Goal: Information Seeking & Learning: Understand process/instructions

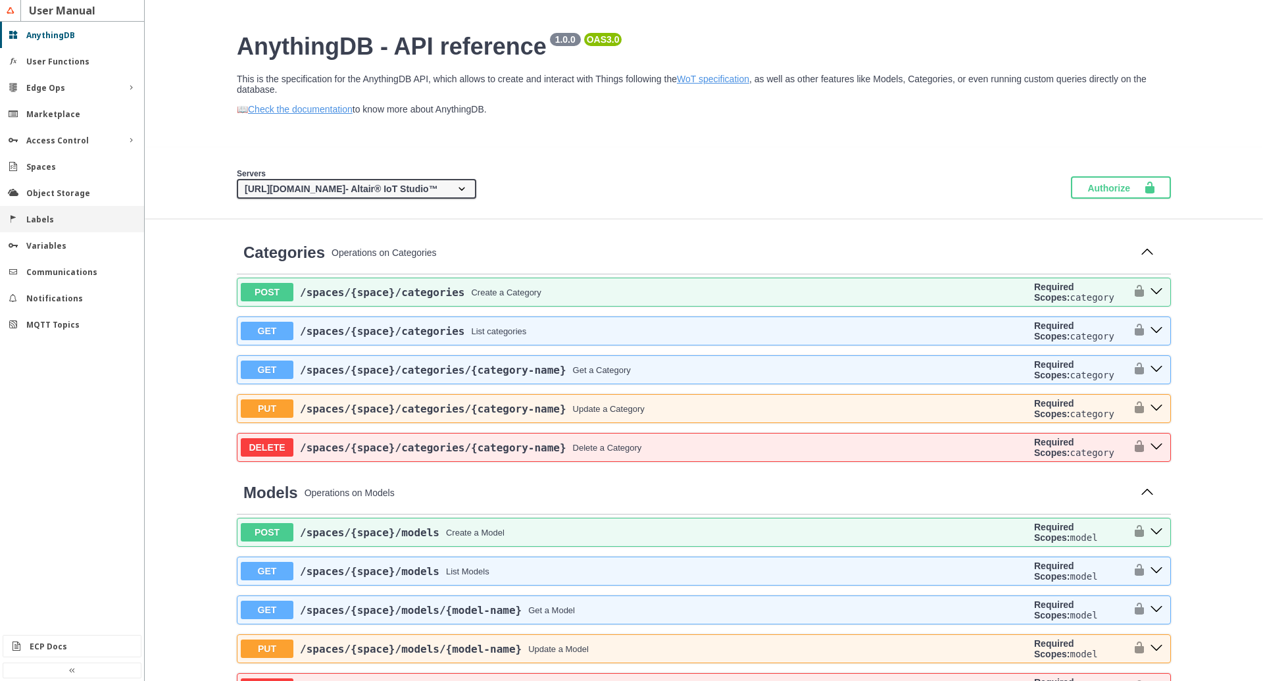
click at [0, 0] on slot "Labels" at bounding box center [0, 0] width 0 height 0
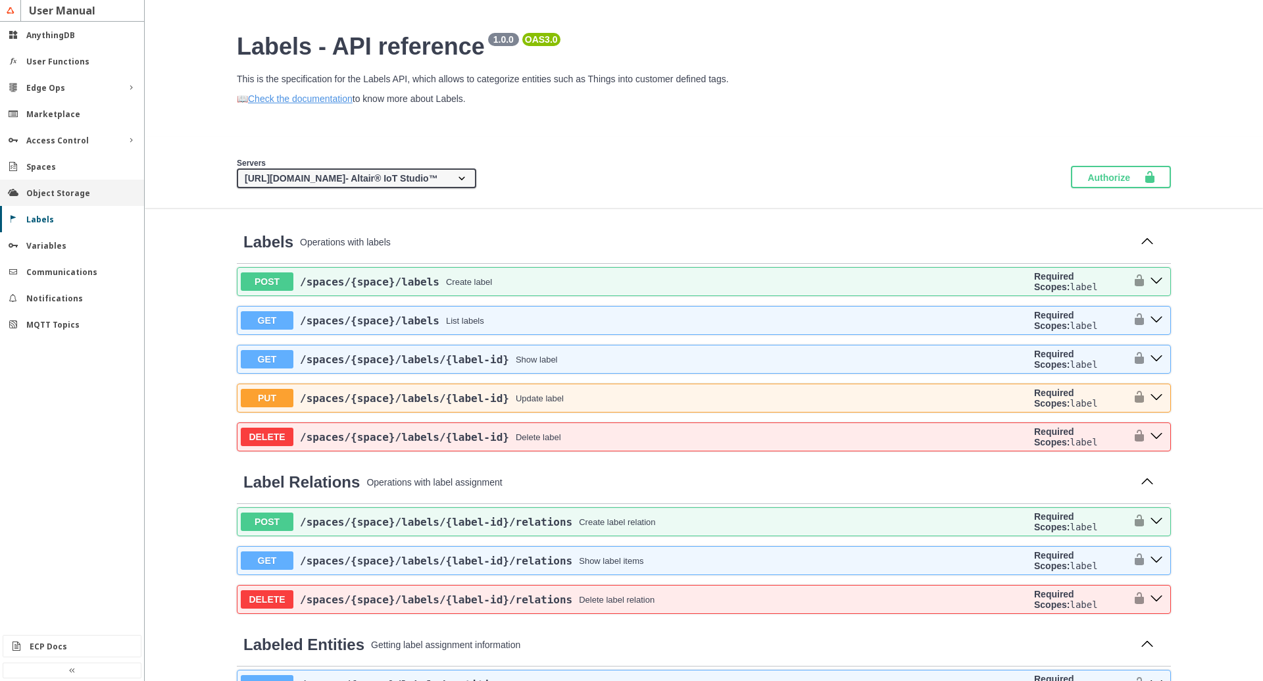
click at [0, 0] on slot "Object Storage" at bounding box center [0, 0] width 0 height 0
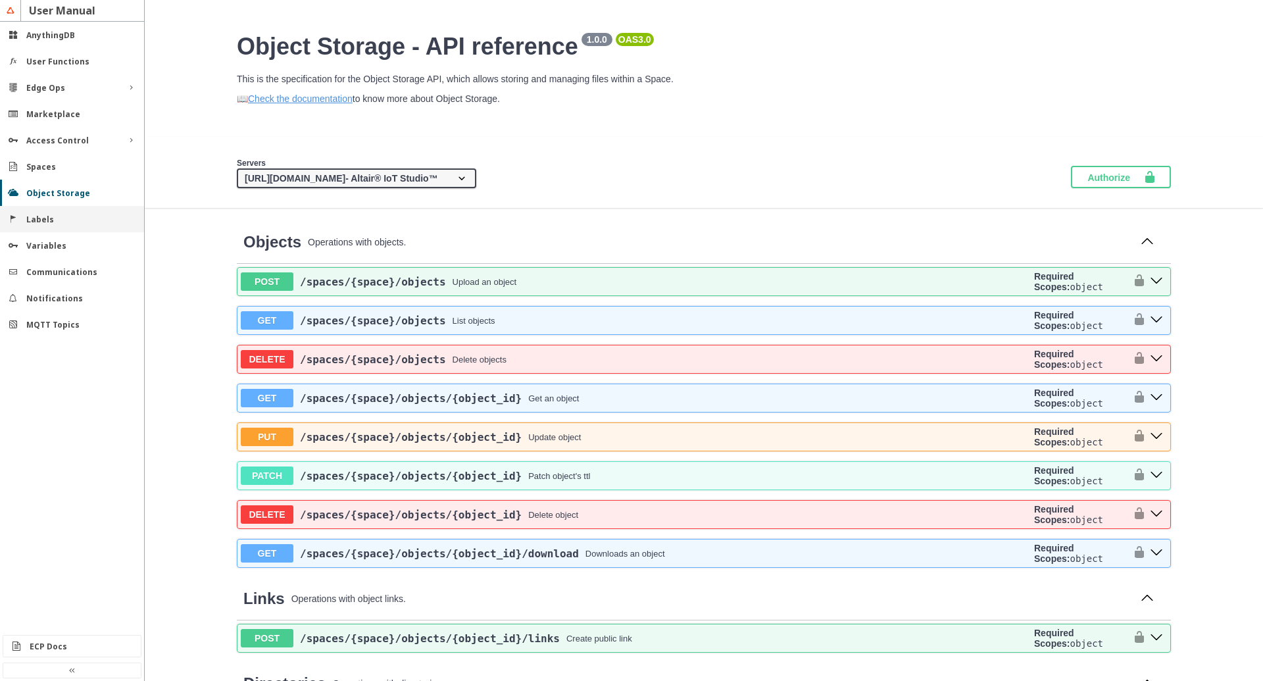
click at [0, 0] on slot "Labels" at bounding box center [0, 0] width 0 height 0
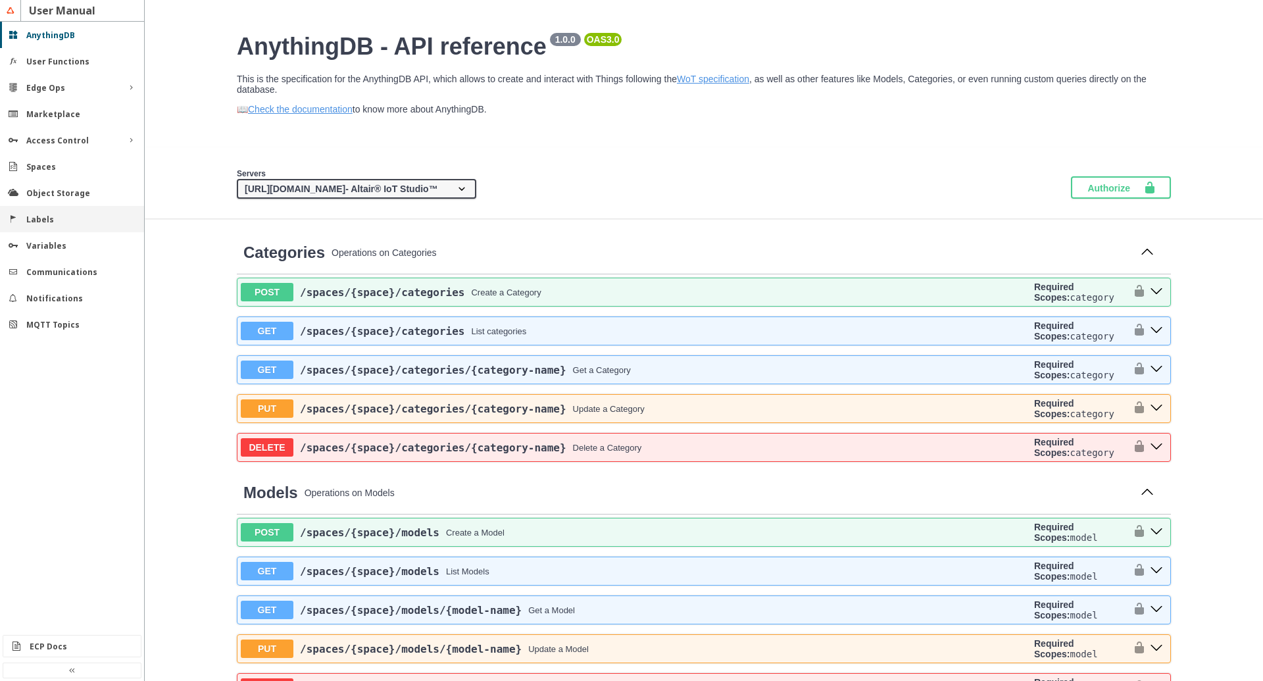
click at [0, 0] on slot "Labels" at bounding box center [0, 0] width 0 height 0
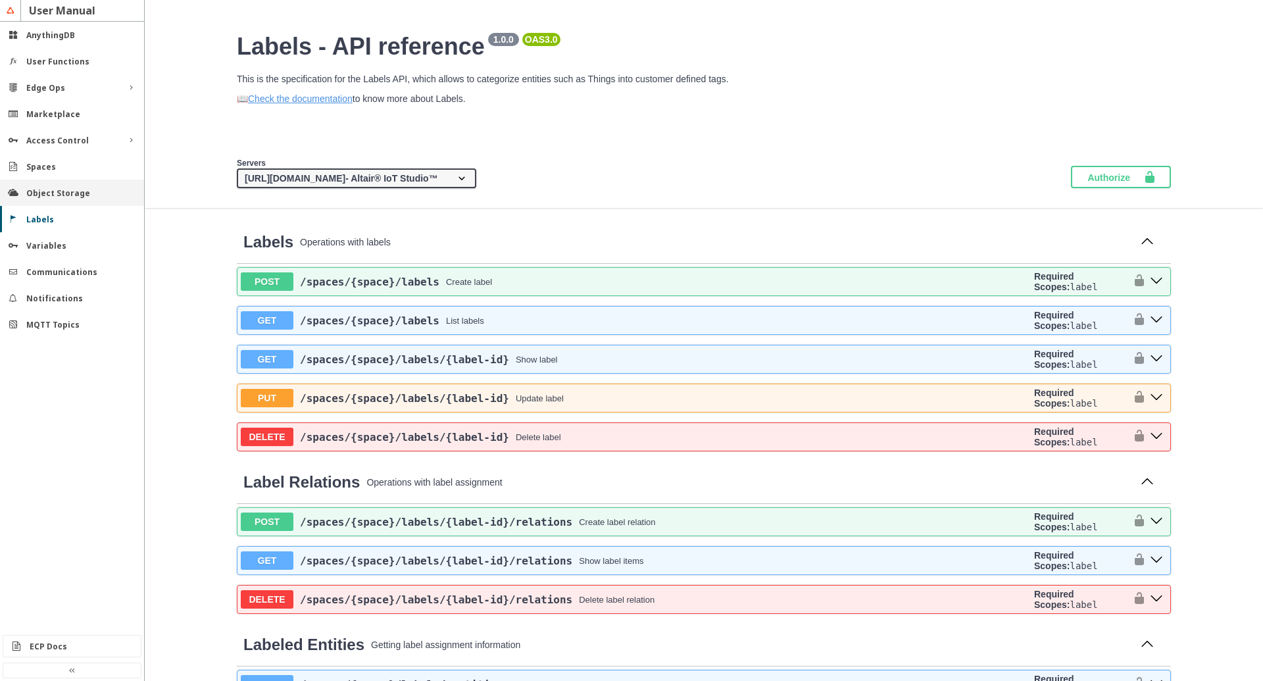
click at [0, 0] on slot "Object Storage" at bounding box center [0, 0] width 0 height 0
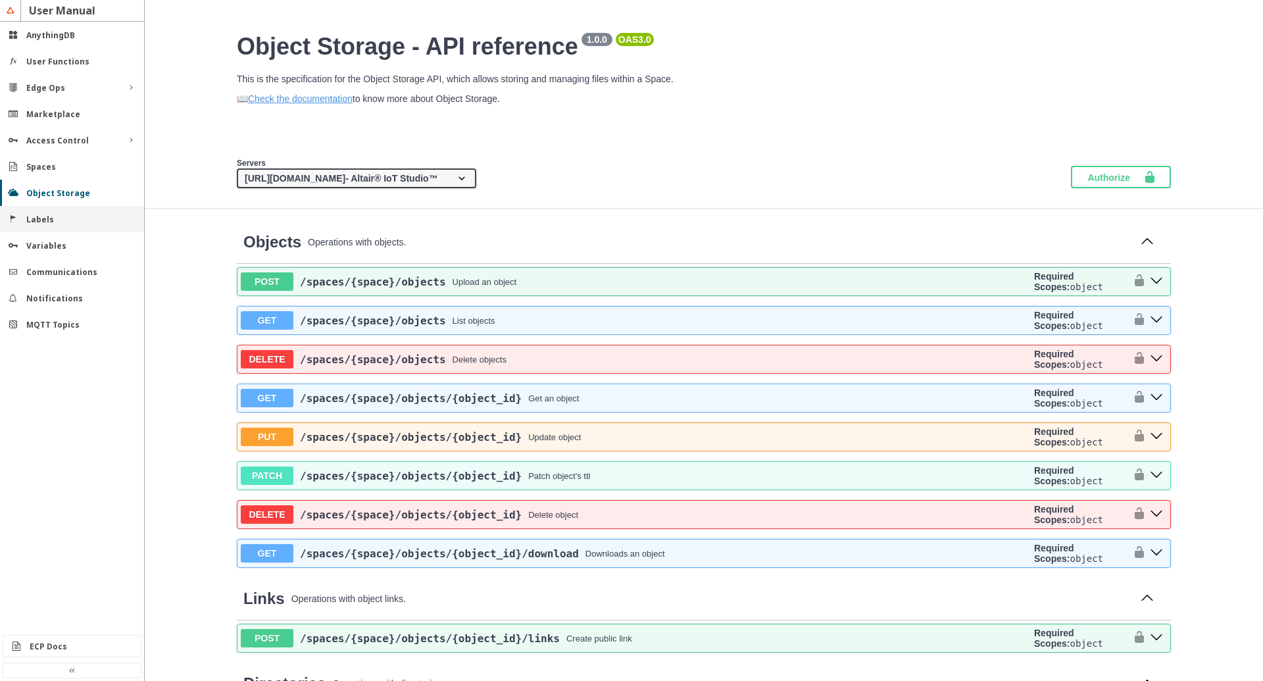
click at [0, 0] on slot "Labels" at bounding box center [0, 0] width 0 height 0
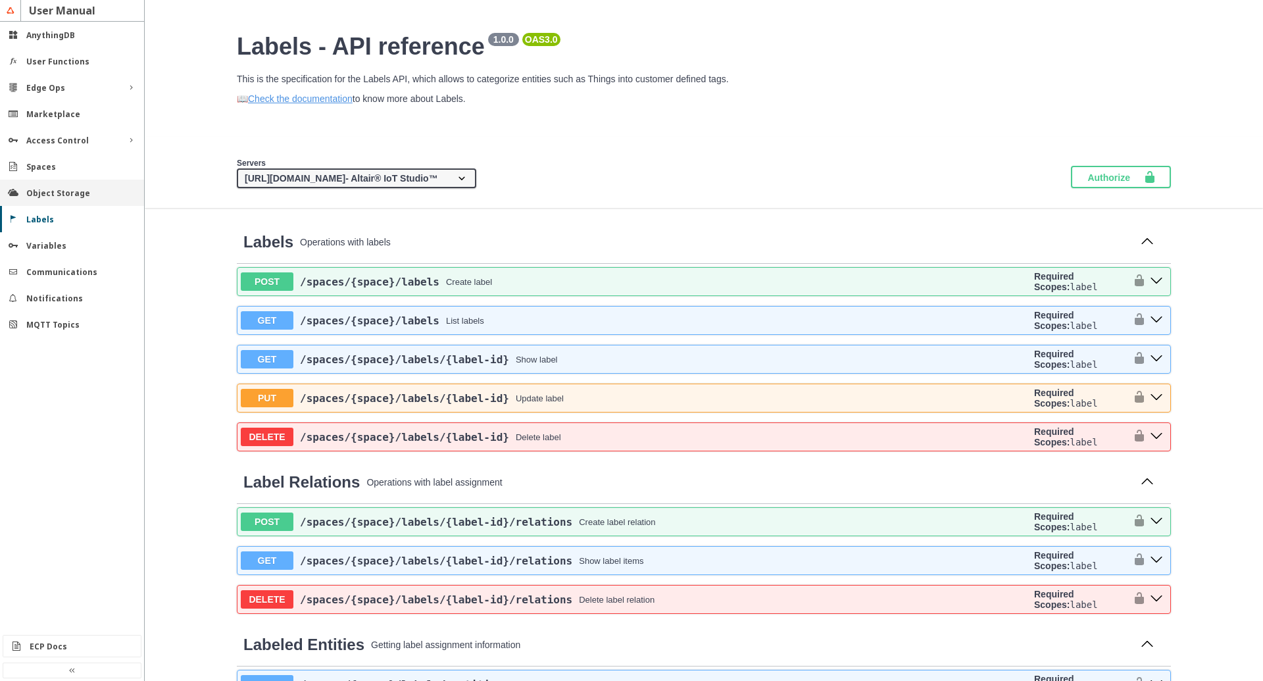
click at [36, 185] on div "Object Storage" at bounding box center [72, 193] width 144 height 26
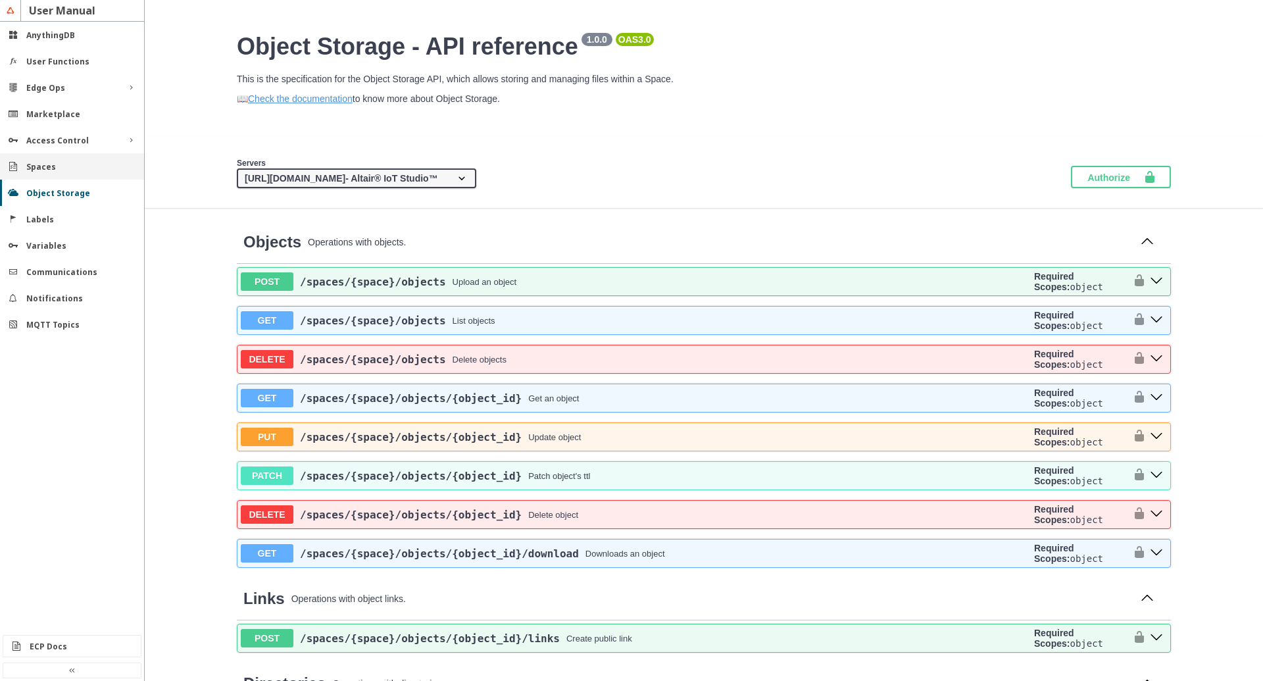
click at [61, 170] on div "Spaces" at bounding box center [77, 166] width 102 height 11
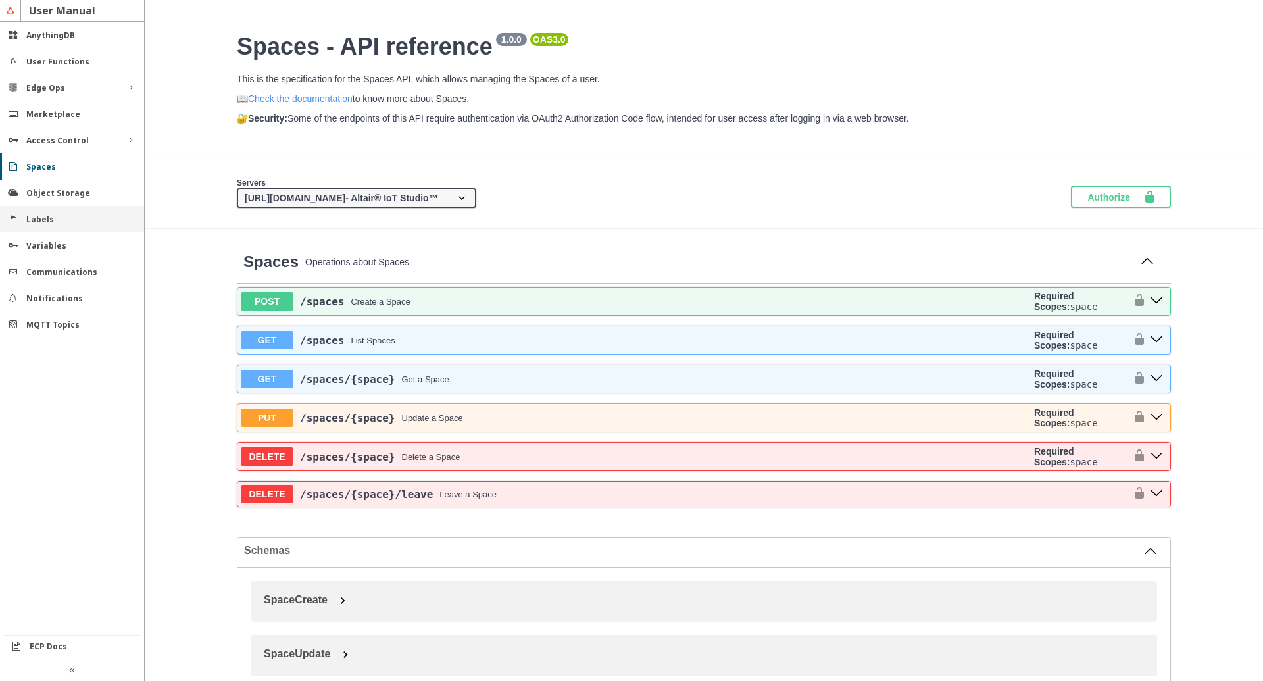
click at [0, 0] on slot "Labels" at bounding box center [0, 0] width 0 height 0
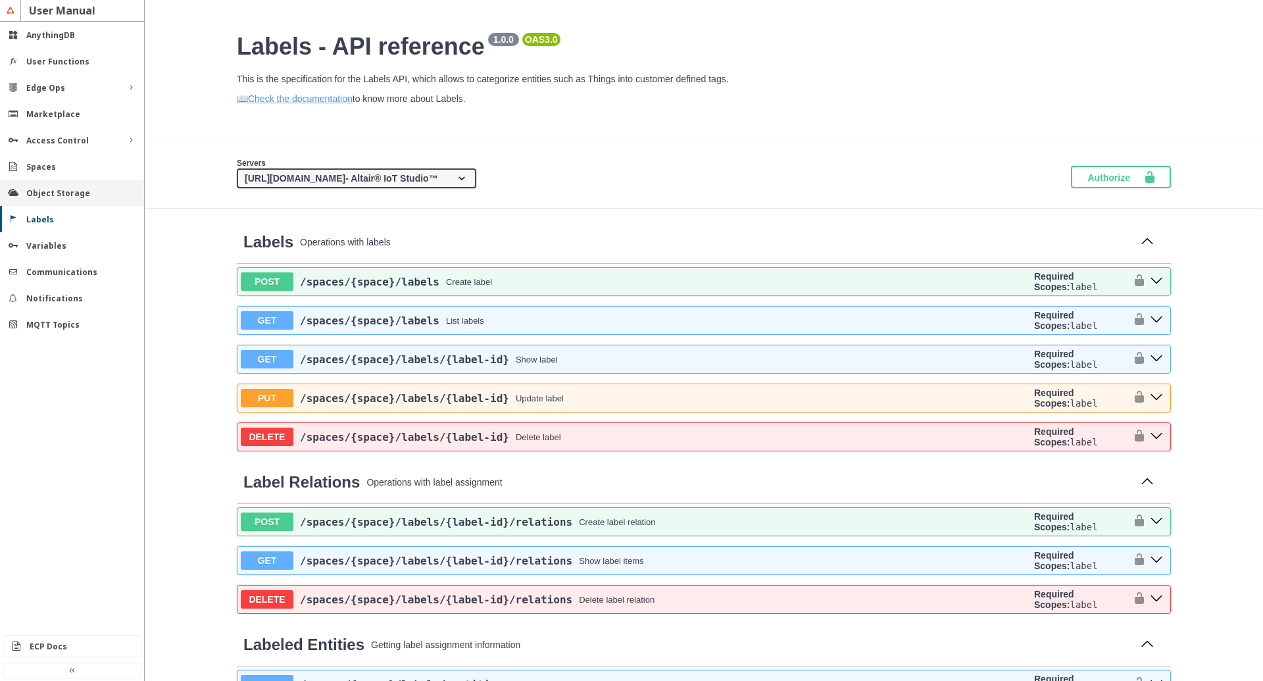
click at [0, 0] on slot "Object Storage" at bounding box center [0, 0] width 0 height 0
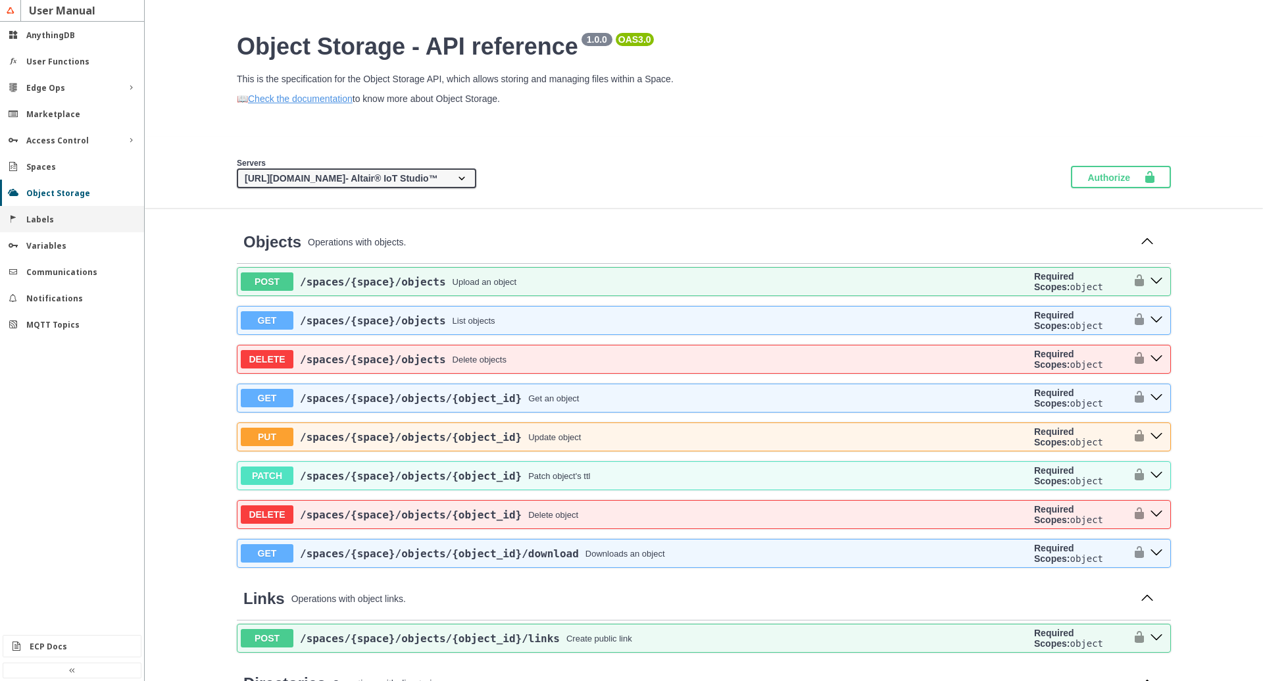
click at [0, 0] on slot "Labels" at bounding box center [0, 0] width 0 height 0
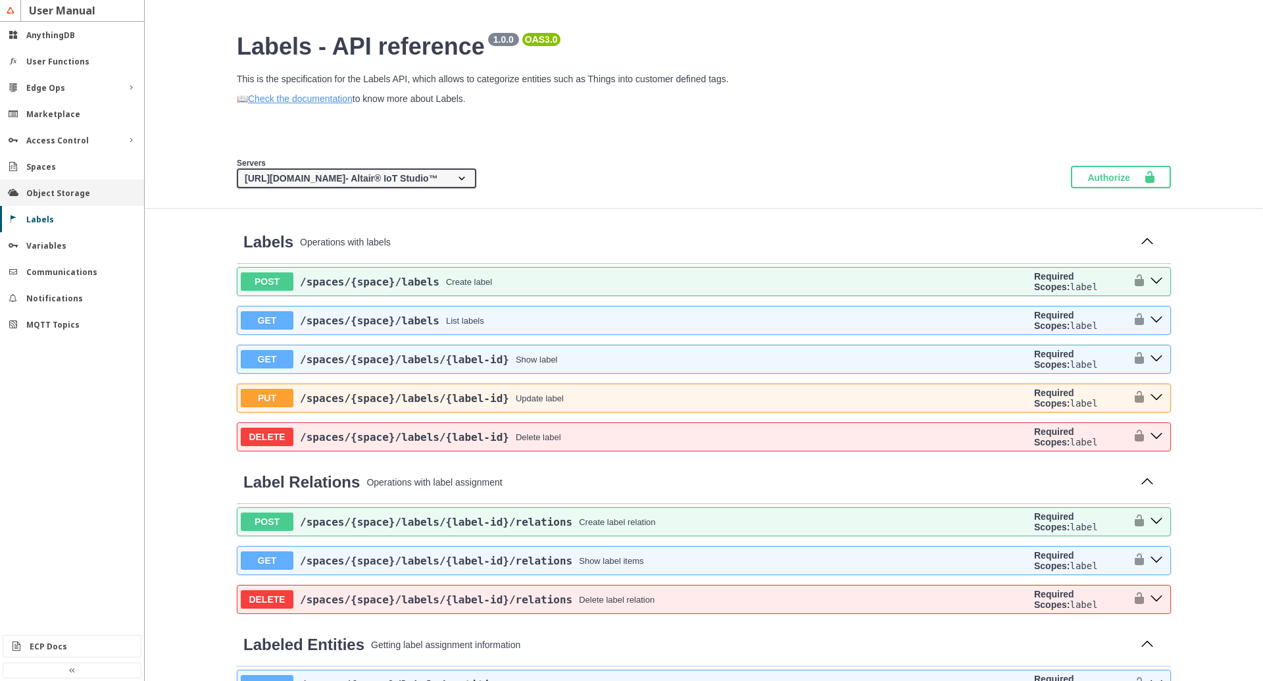
click at [0, 0] on slot "Object Storage" at bounding box center [0, 0] width 0 height 0
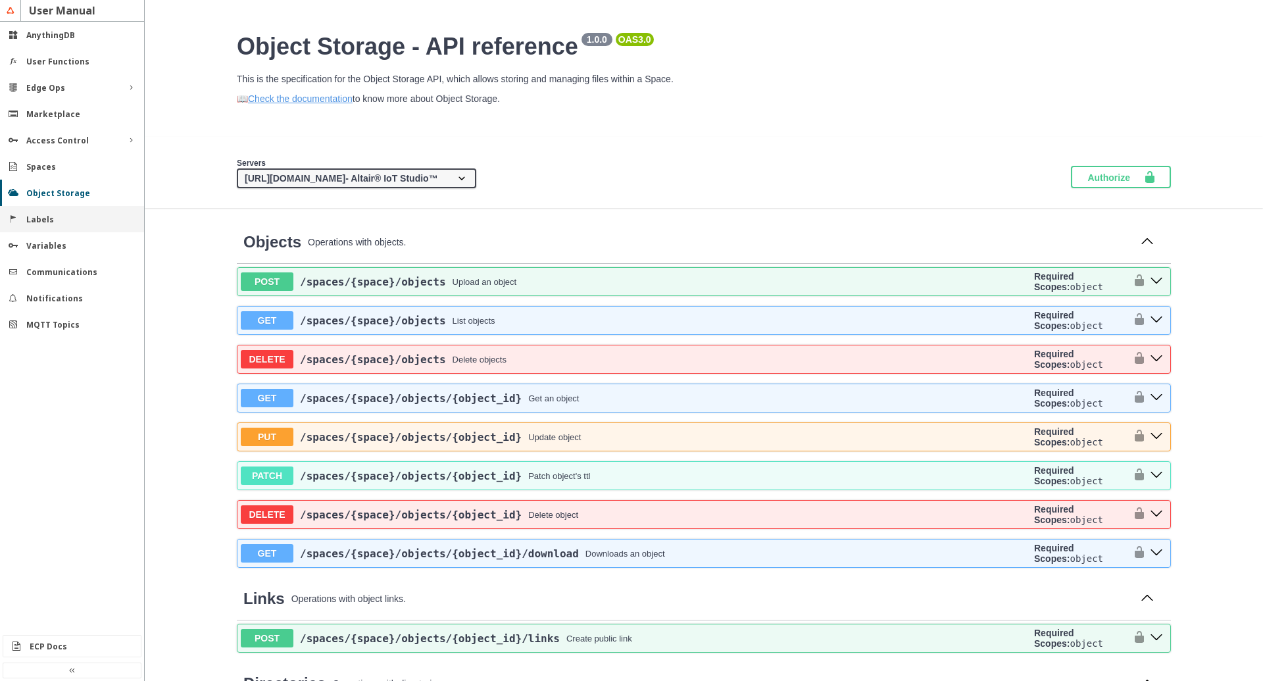
click at [0, 0] on slot "Labels" at bounding box center [0, 0] width 0 height 0
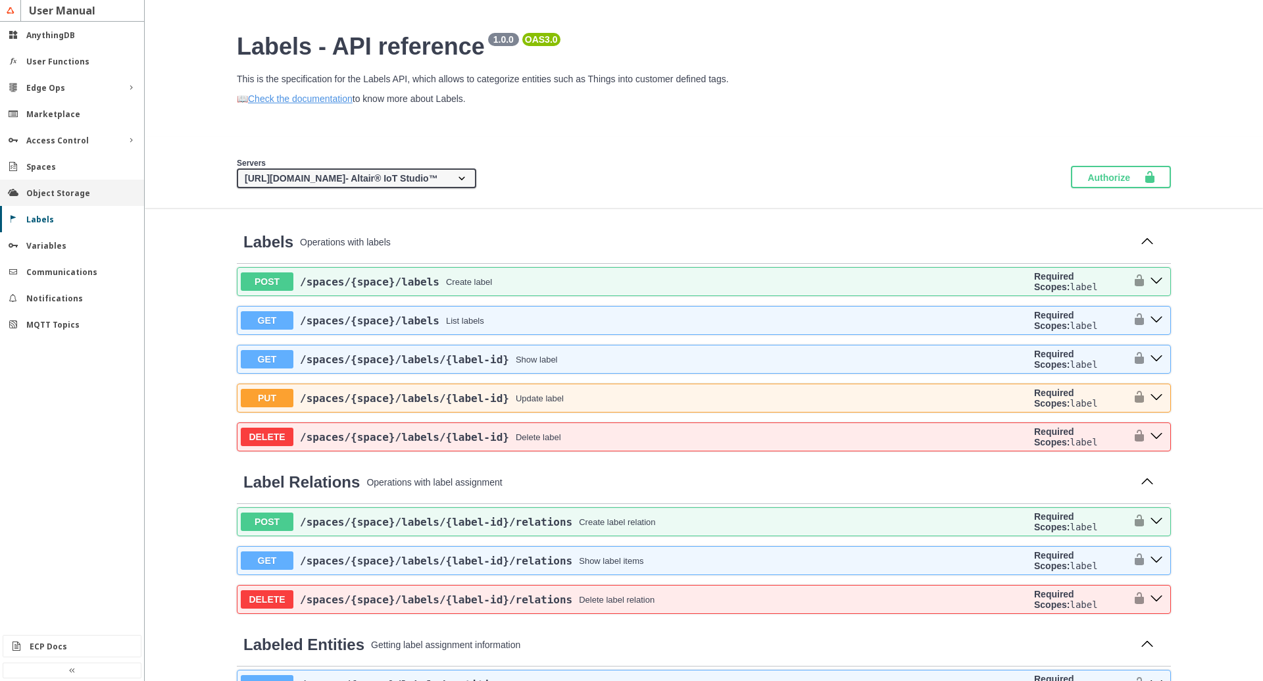
click at [0, 0] on slot "Object Storage" at bounding box center [0, 0] width 0 height 0
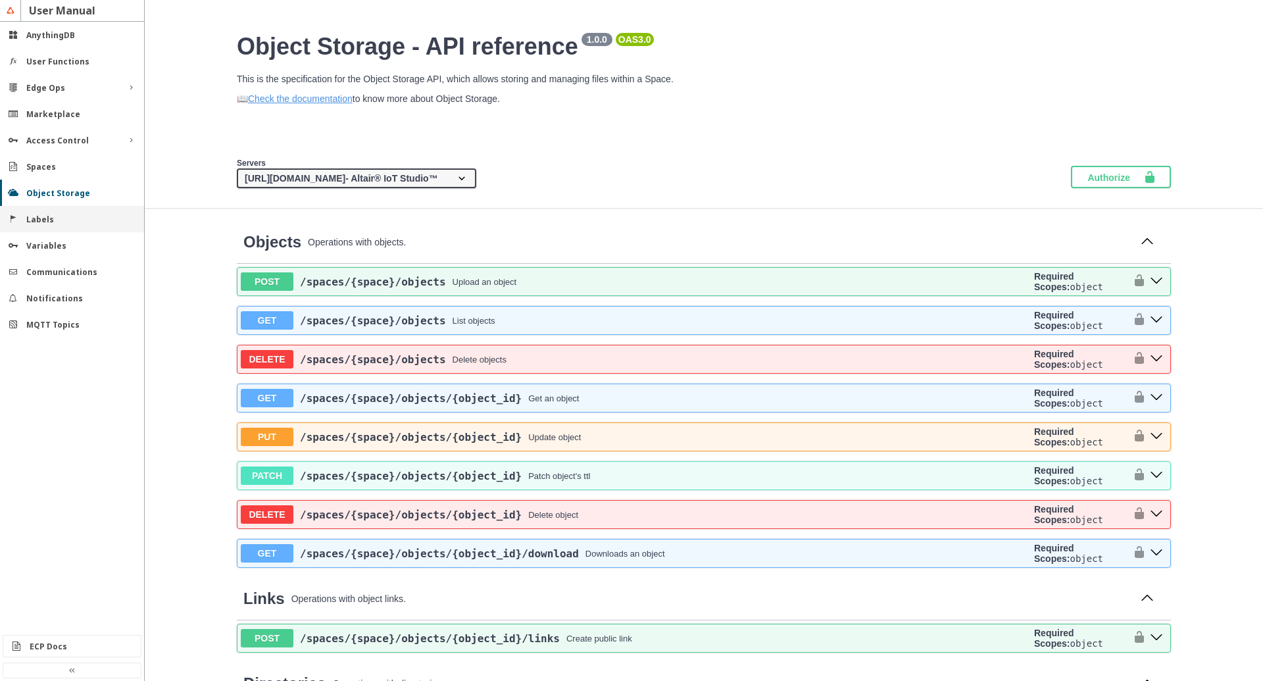
click at [56, 221] on div "Labels" at bounding box center [77, 219] width 102 height 11
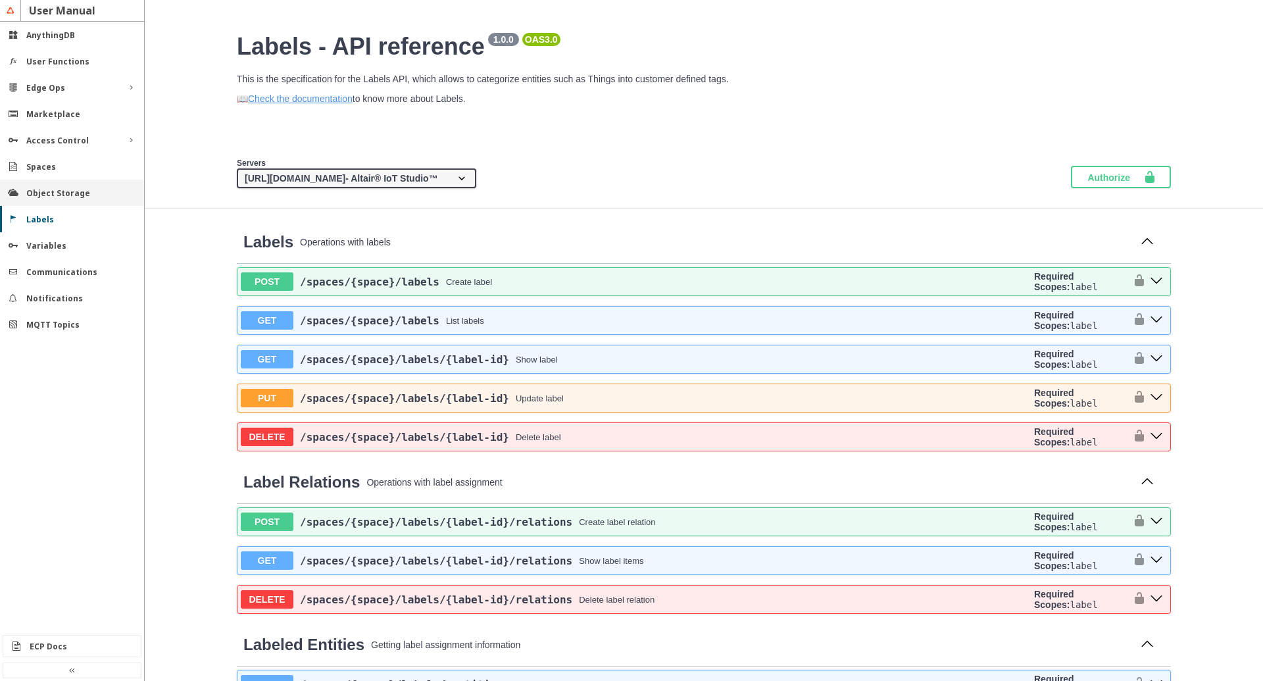
click at [89, 190] on div "Object Storage" at bounding box center [77, 192] width 102 height 11
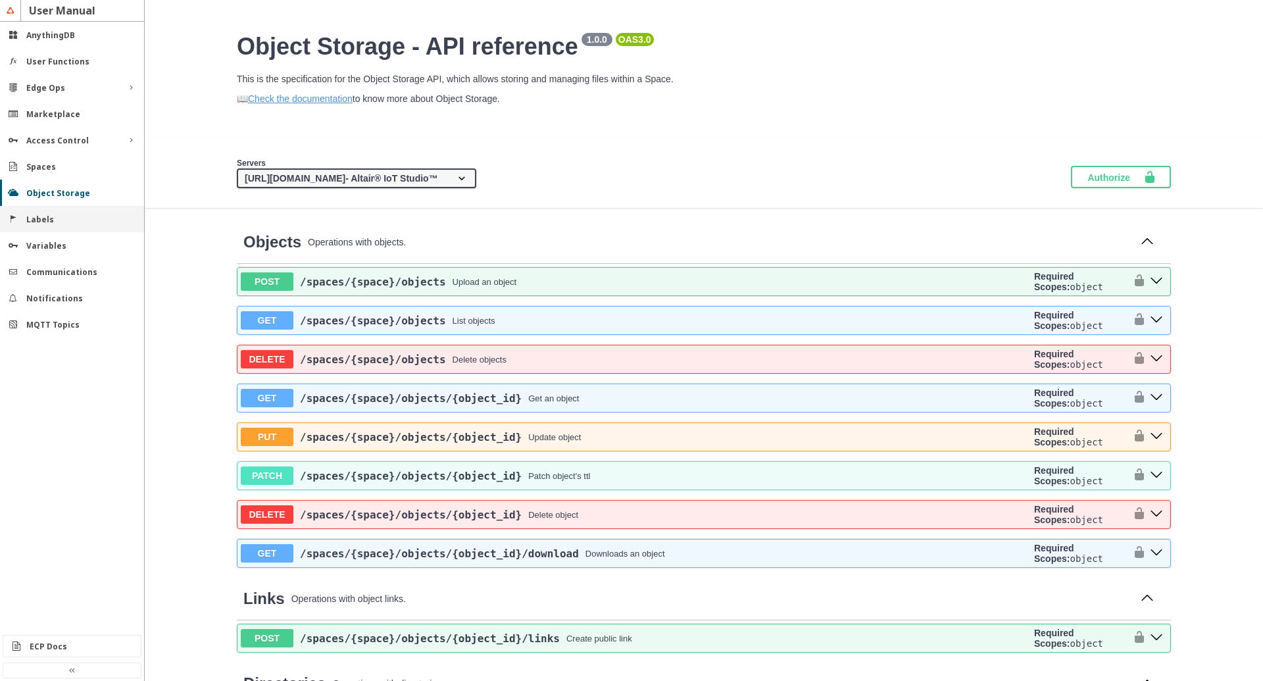
click at [68, 216] on div "Labels" at bounding box center [77, 219] width 102 height 11
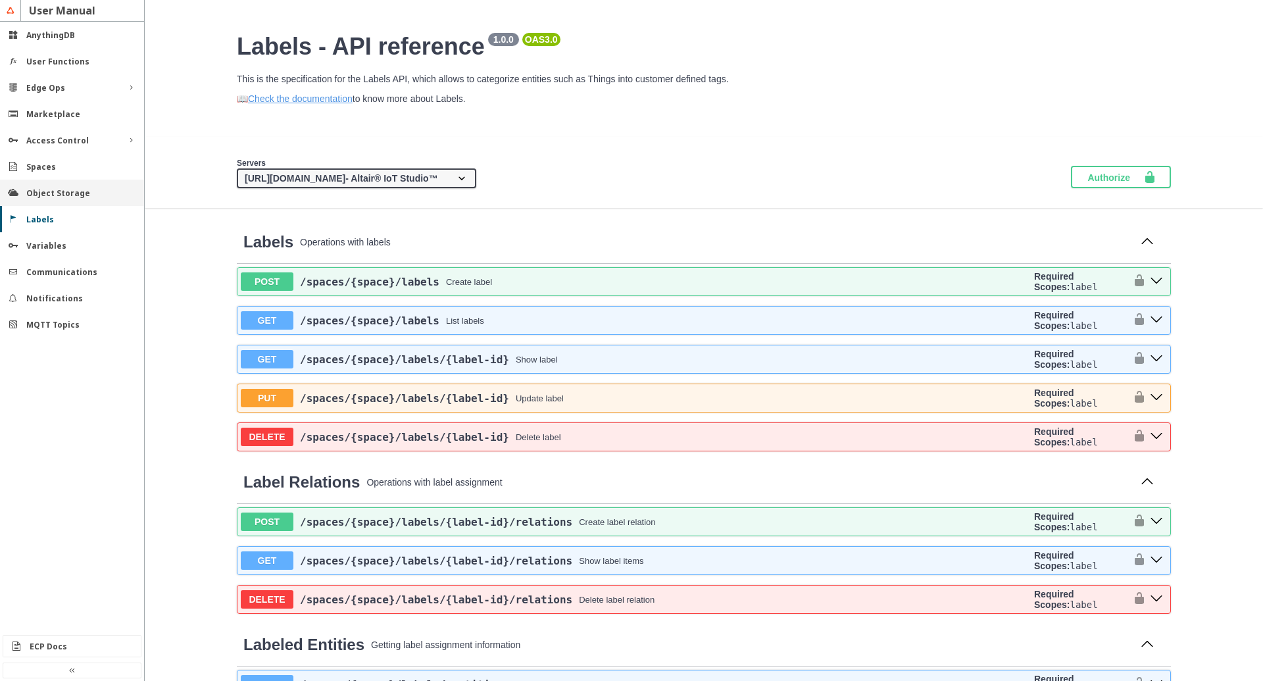
click at [0, 0] on slot "Object Storage" at bounding box center [0, 0] width 0 height 0
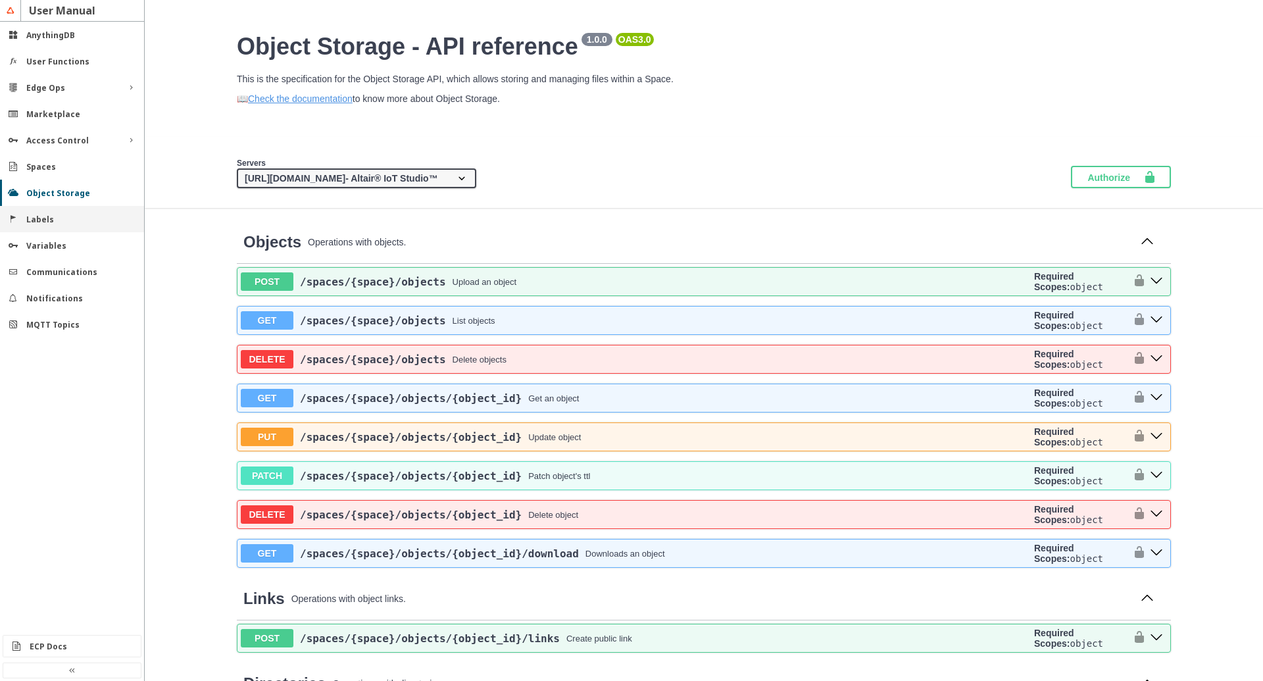
click at [0, 0] on slot "Labels" at bounding box center [0, 0] width 0 height 0
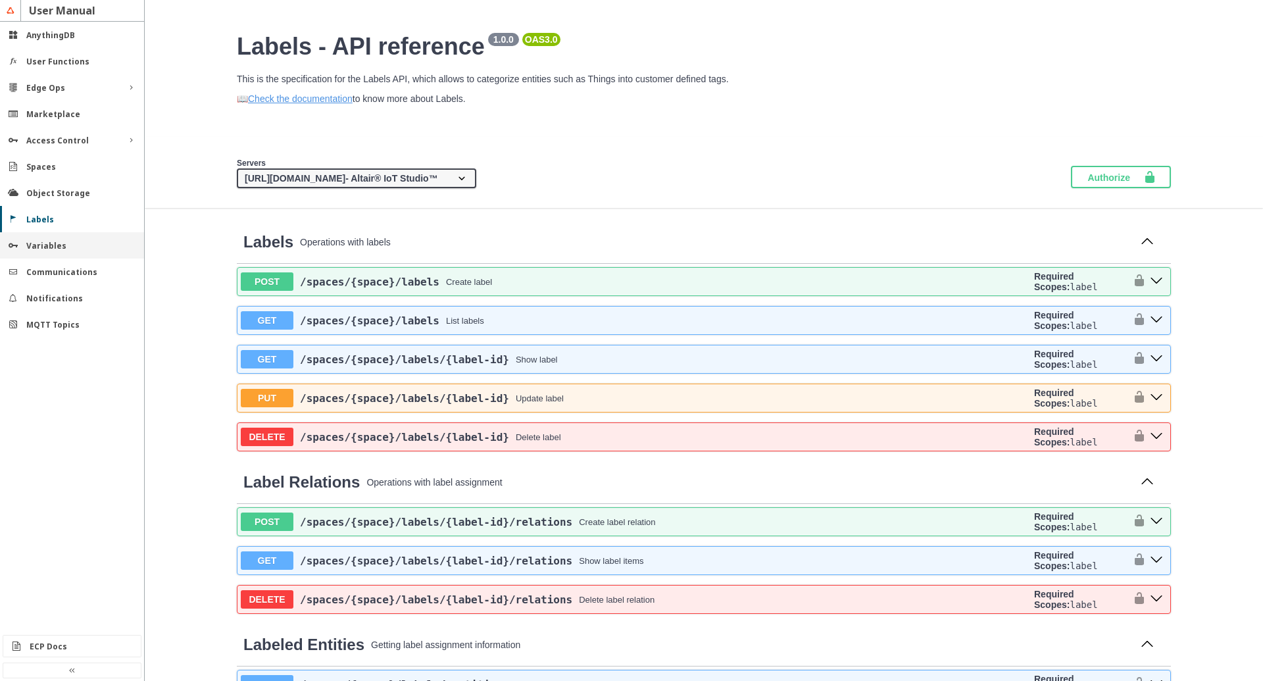
click at [35, 239] on div "Variables" at bounding box center [72, 245] width 144 height 26
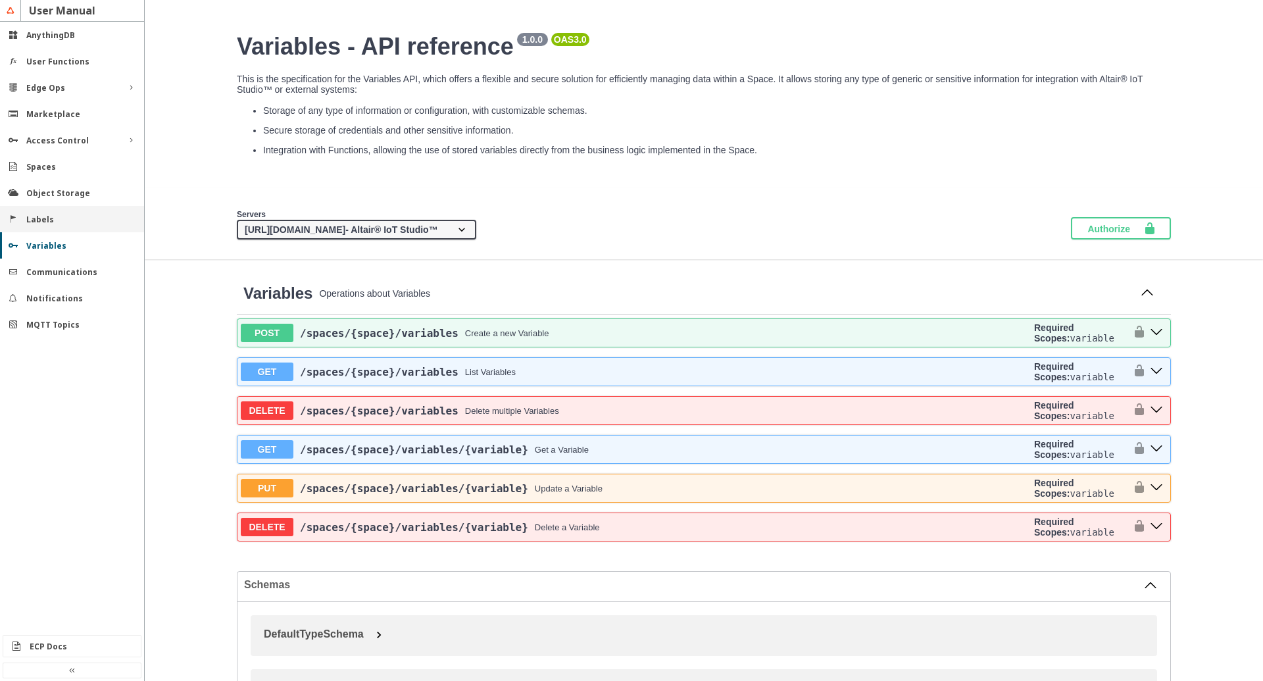
click at [35, 211] on div "Labels" at bounding box center [72, 219] width 144 height 26
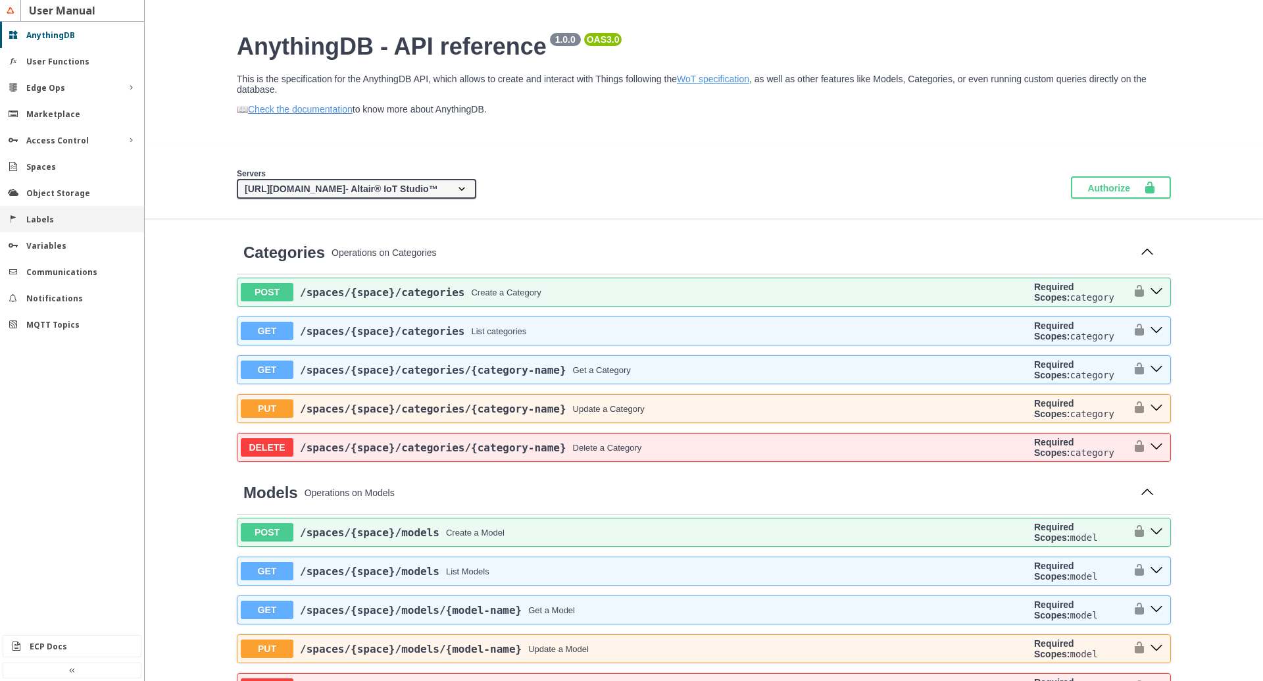
click at [21, 221] on div "Labels" at bounding box center [72, 219] width 144 height 26
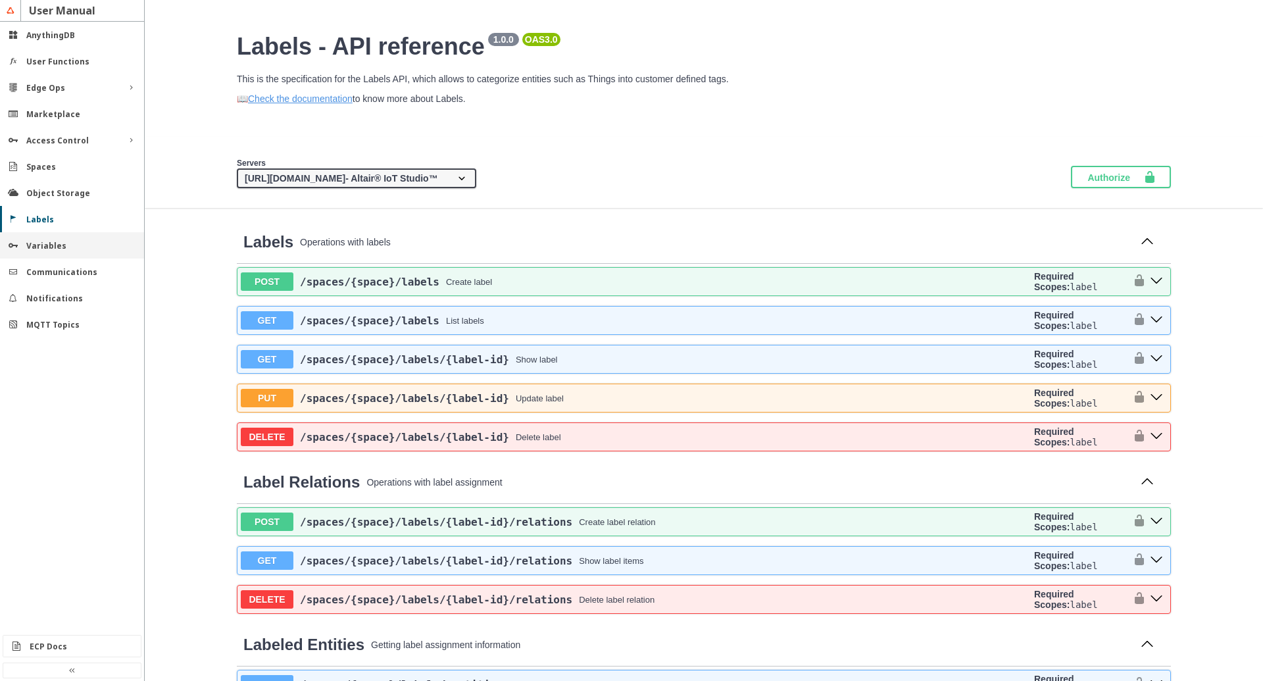
click at [32, 237] on div "Variables" at bounding box center [72, 245] width 144 height 26
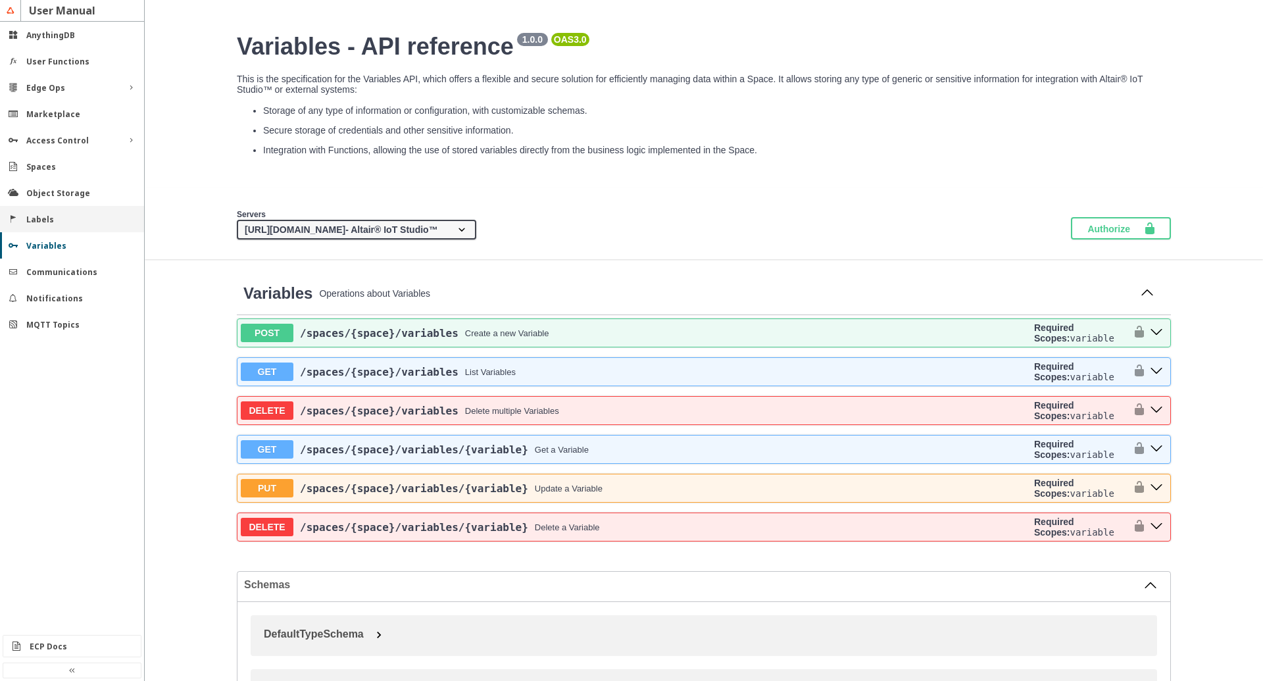
click at [0, 0] on slot "Labels" at bounding box center [0, 0] width 0 height 0
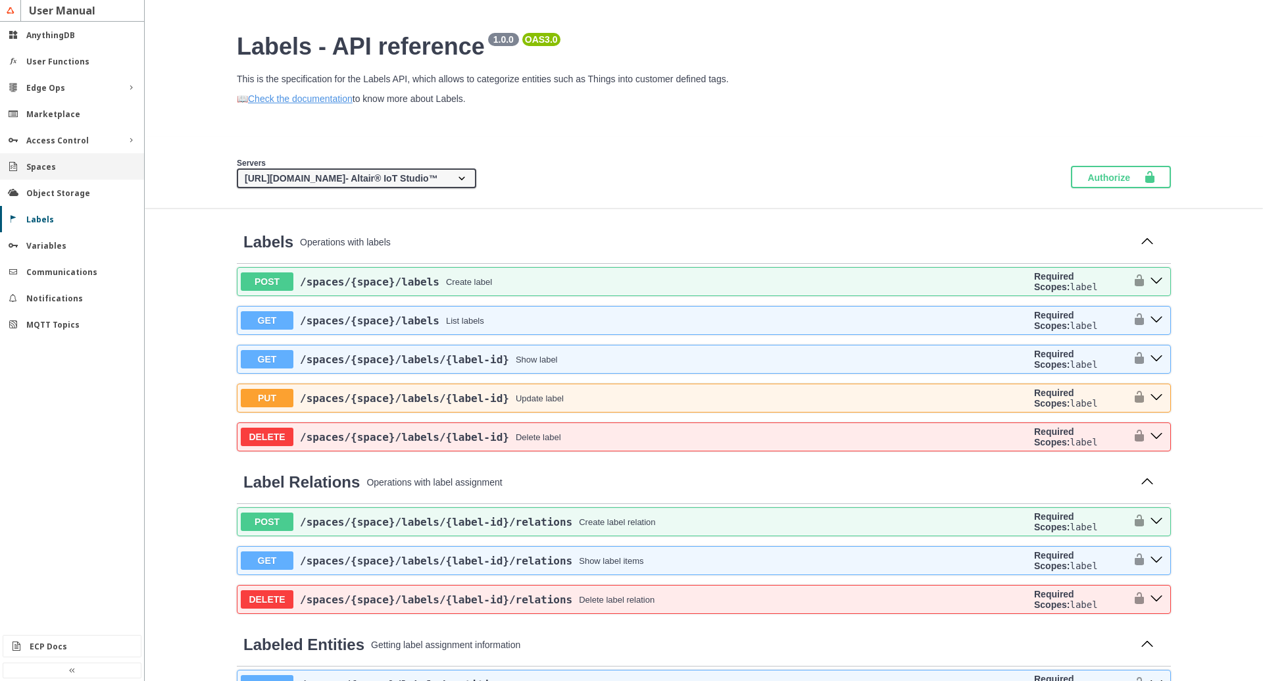
click at [45, 157] on div "Spaces" at bounding box center [72, 166] width 144 height 26
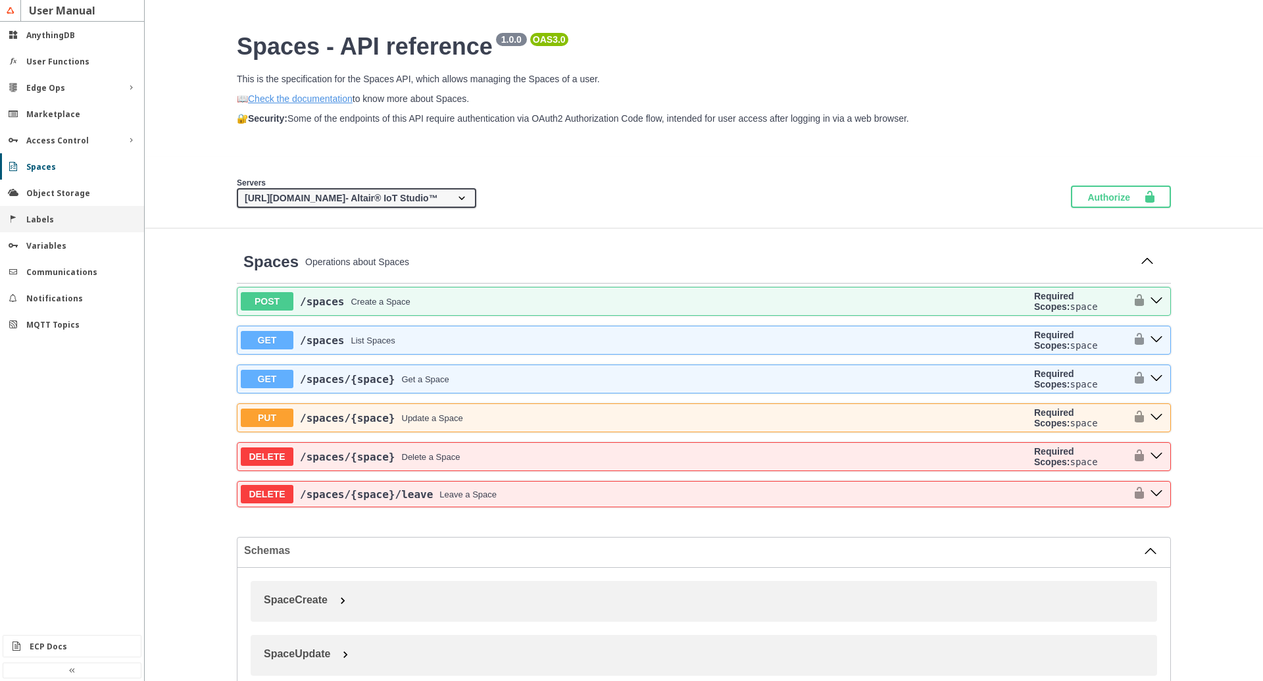
click at [0, 0] on slot "Labels" at bounding box center [0, 0] width 0 height 0
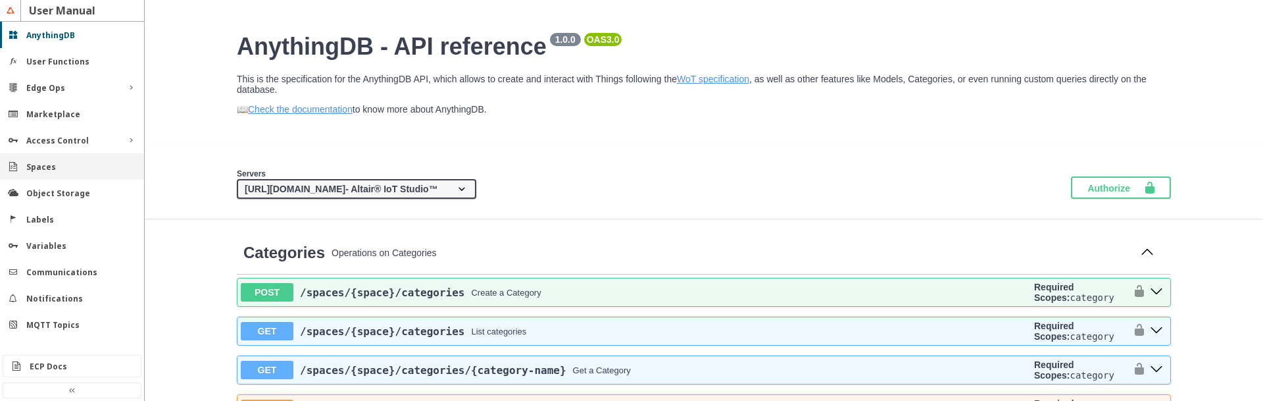
click at [54, 172] on div "Spaces" at bounding box center [77, 166] width 102 height 11
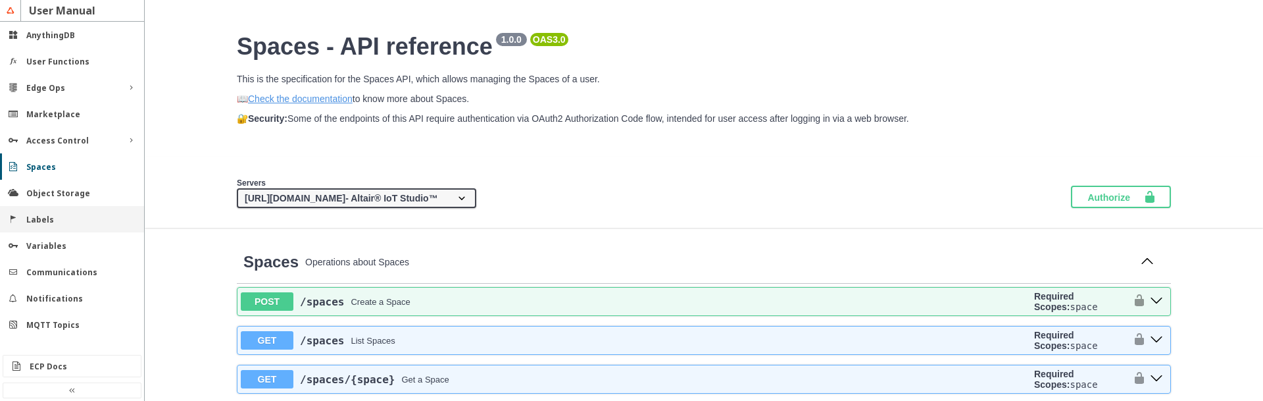
click at [0, 0] on slot "Labels" at bounding box center [0, 0] width 0 height 0
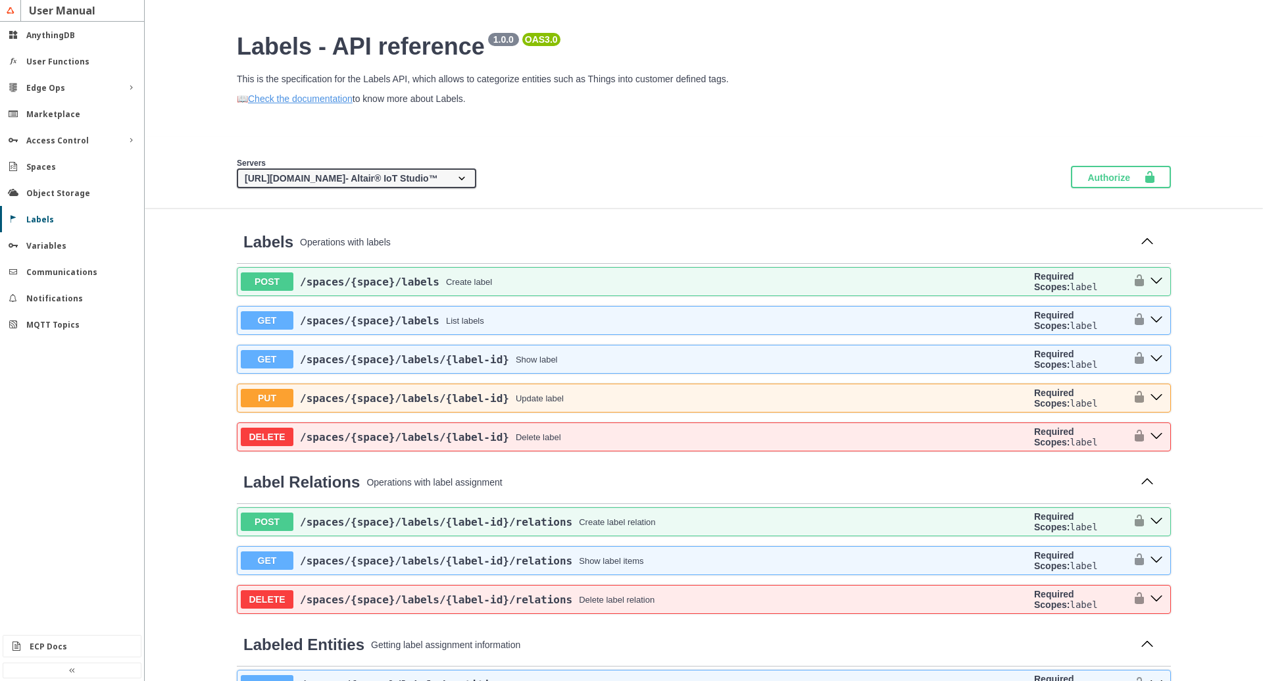
click at [237, 168] on select "https://api.swx.altairone.com - Altair® IoT Studio™ {protocol}://{address} - Cu…" at bounding box center [356, 178] width 239 height 20
click at [629, 184] on section "Servers https://api.swx.altairone.com - Altair® IoT Studio™ {protocol}://{addre…" at bounding box center [704, 173] width 960 height 32
drag, startPoint x: 550, startPoint y: 41, endPoint x: 543, endPoint y: 43, distance: 6.9
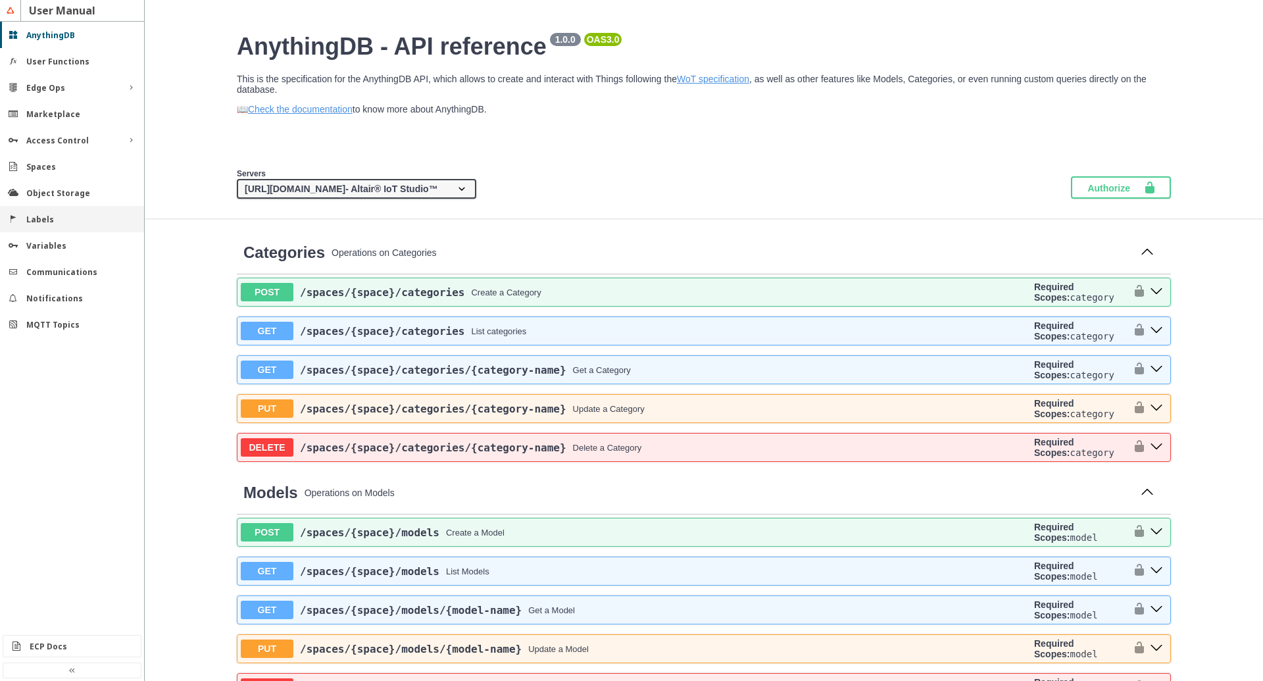
click at [53, 211] on div "Labels" at bounding box center [72, 219] width 144 height 26
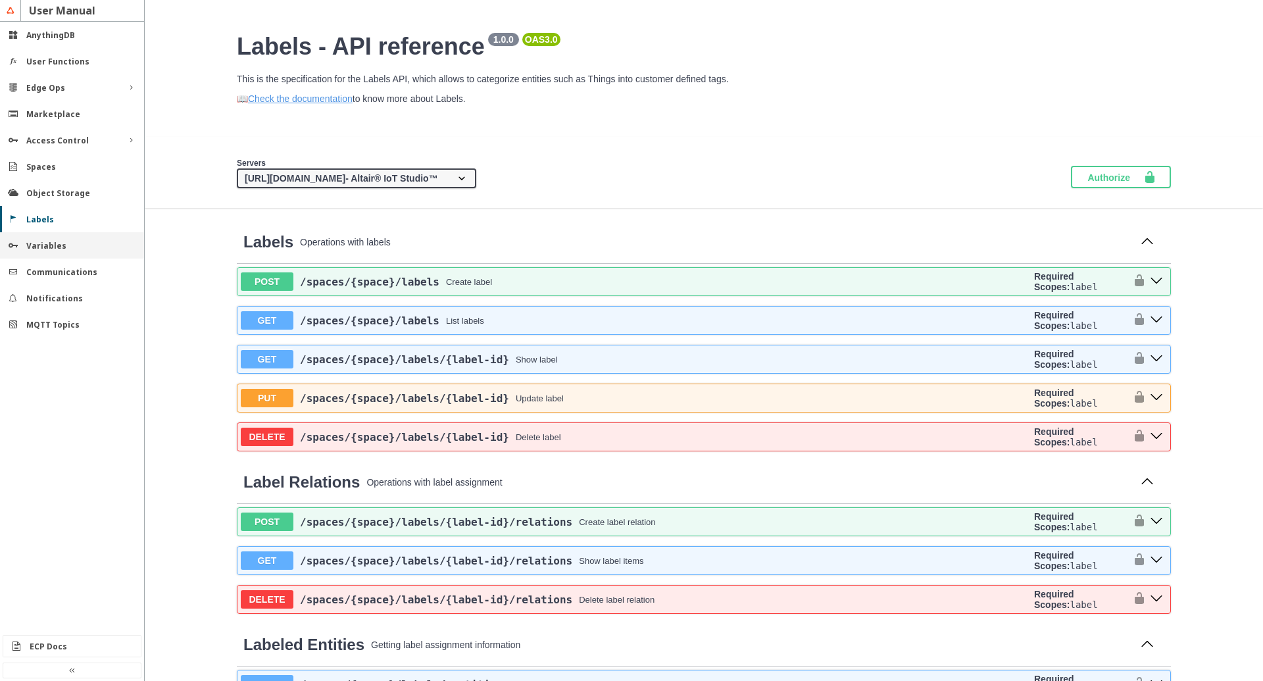
click at [0, 0] on slot "Variables" at bounding box center [0, 0] width 0 height 0
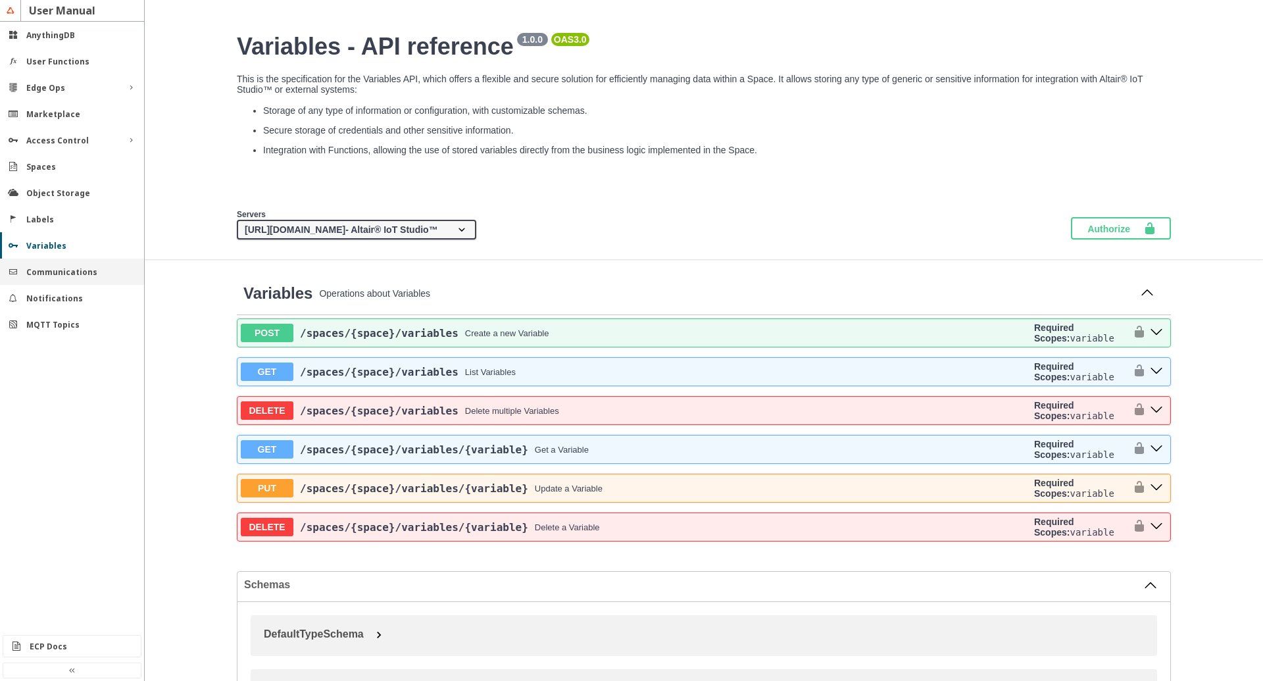
click at [0, 0] on slot "Communications" at bounding box center [0, 0] width 0 height 0
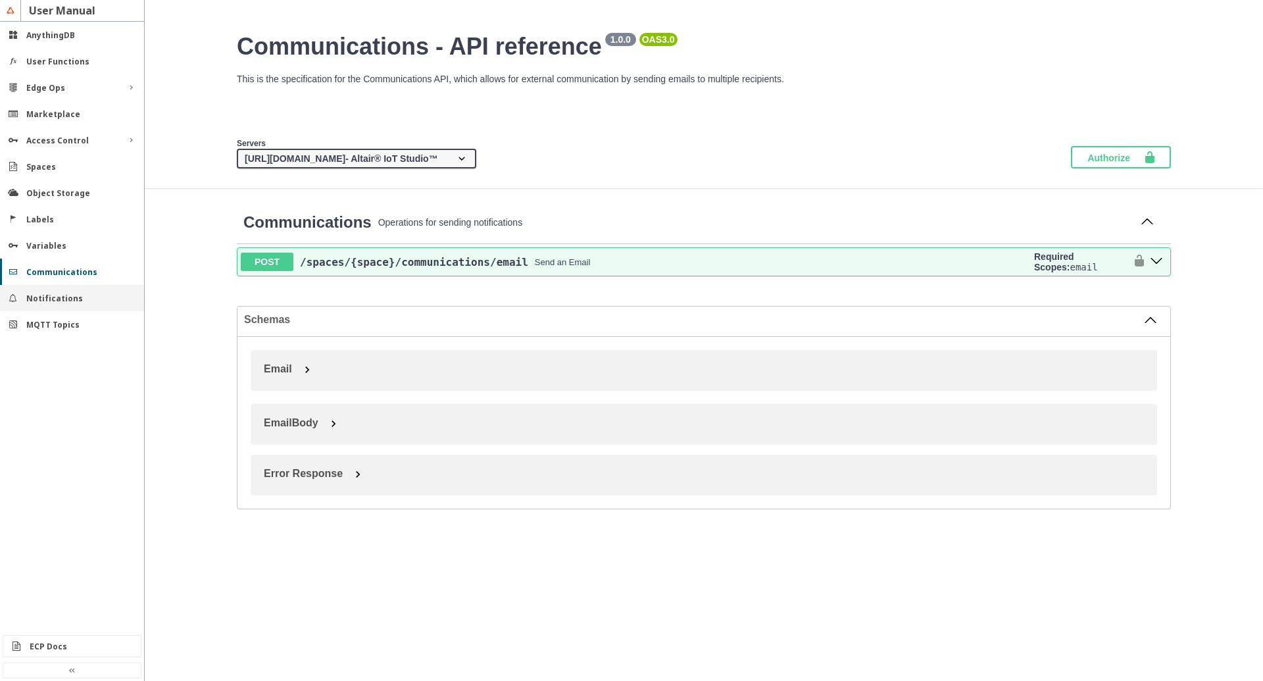
click at [0, 0] on slot "Notifications" at bounding box center [0, 0] width 0 height 0
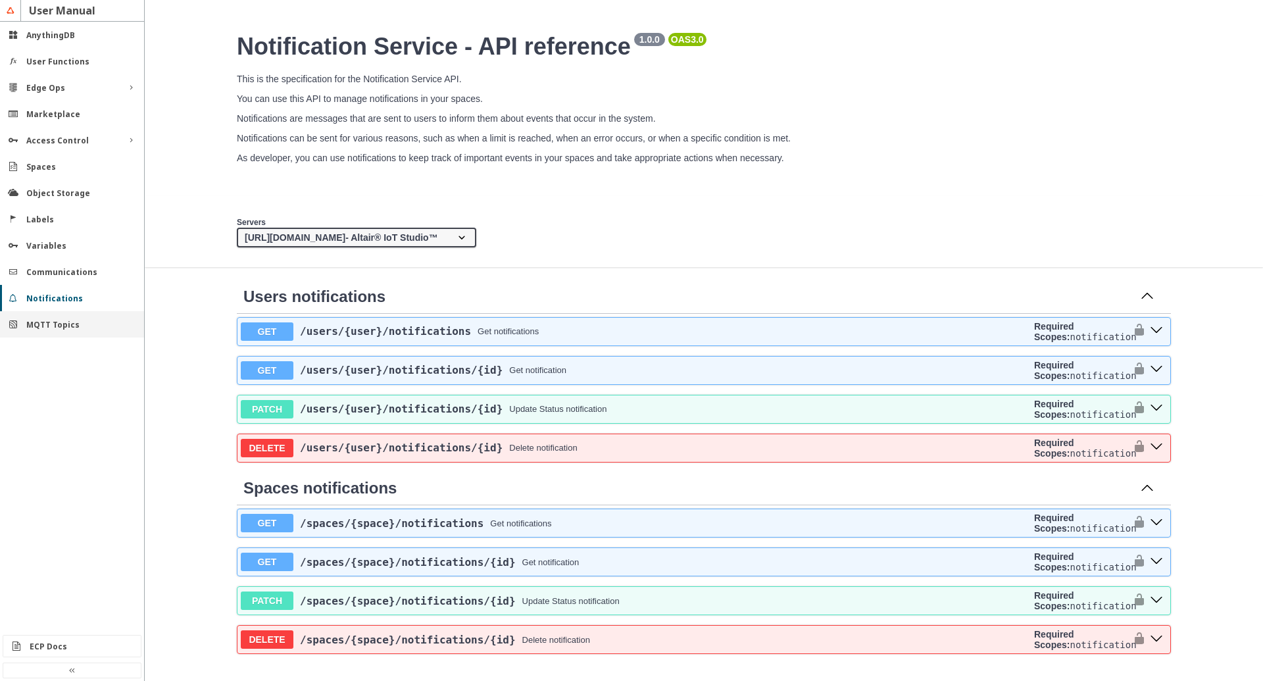
click at [0, 0] on slot "MQTT Topics" at bounding box center [0, 0] width 0 height 0
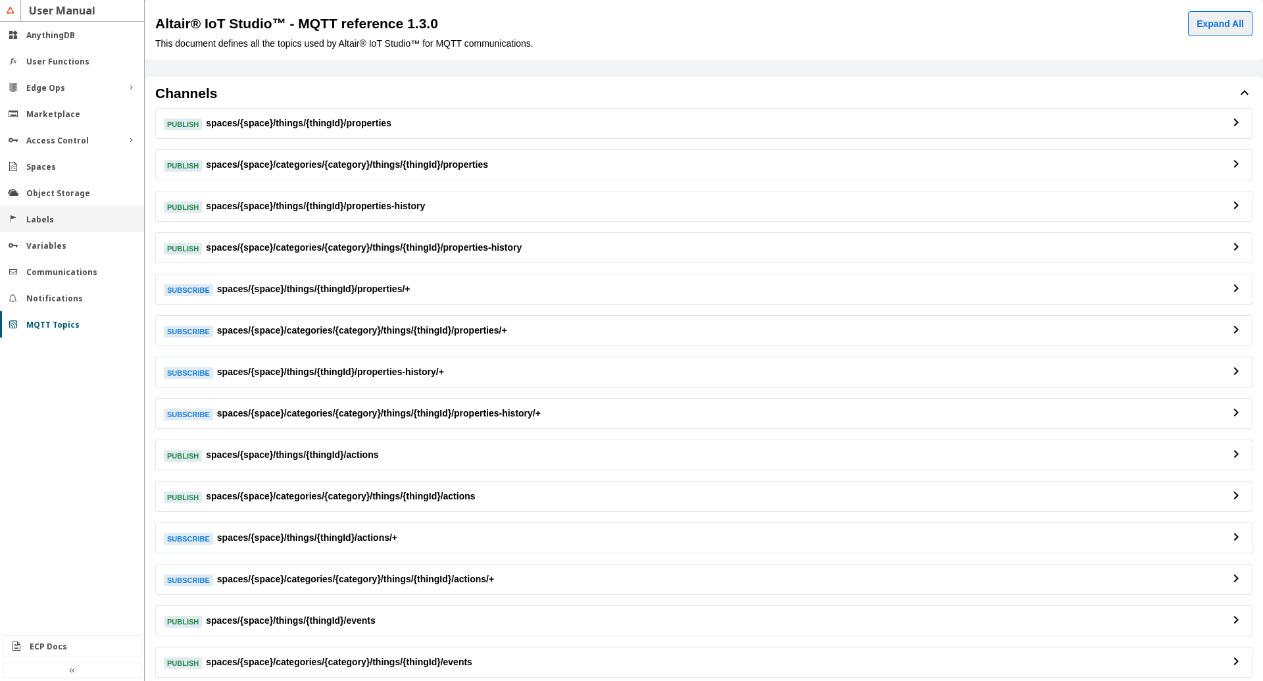
click at [0, 0] on slot "Labels" at bounding box center [0, 0] width 0 height 0
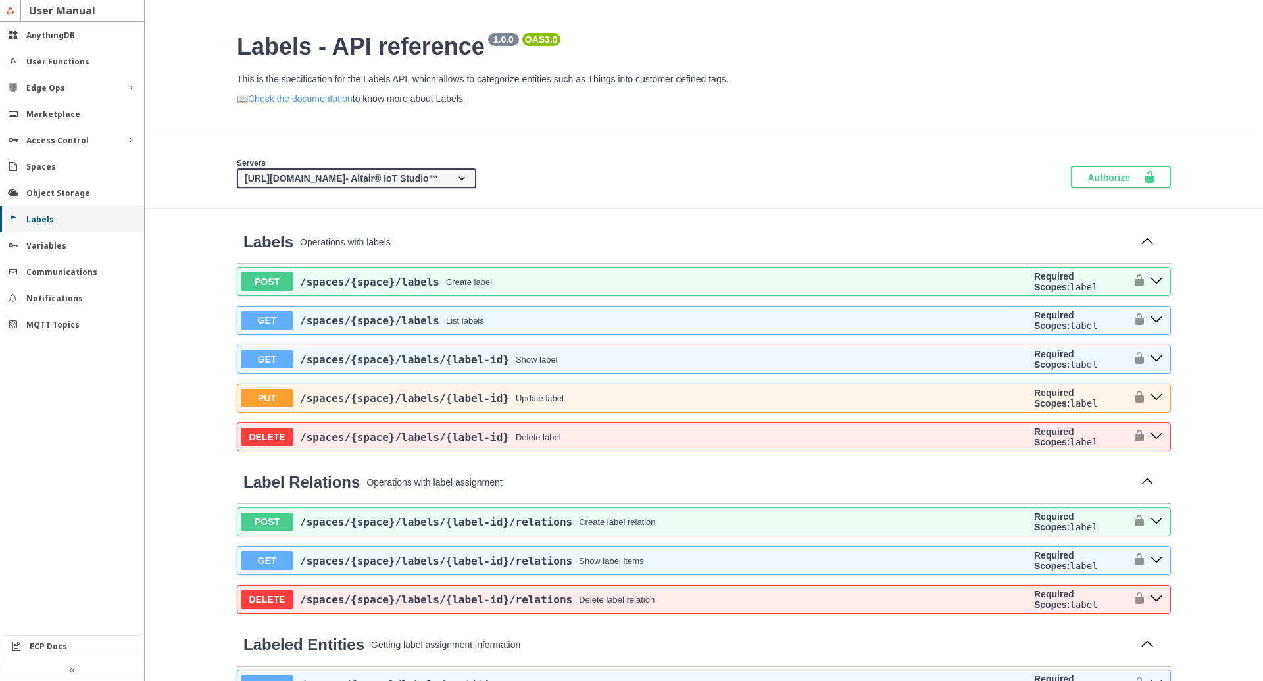
click at [0, 0] on slot "Labels" at bounding box center [0, 0] width 0 height 0
click at [32, 203] on div "Object Storage" at bounding box center [72, 193] width 144 height 26
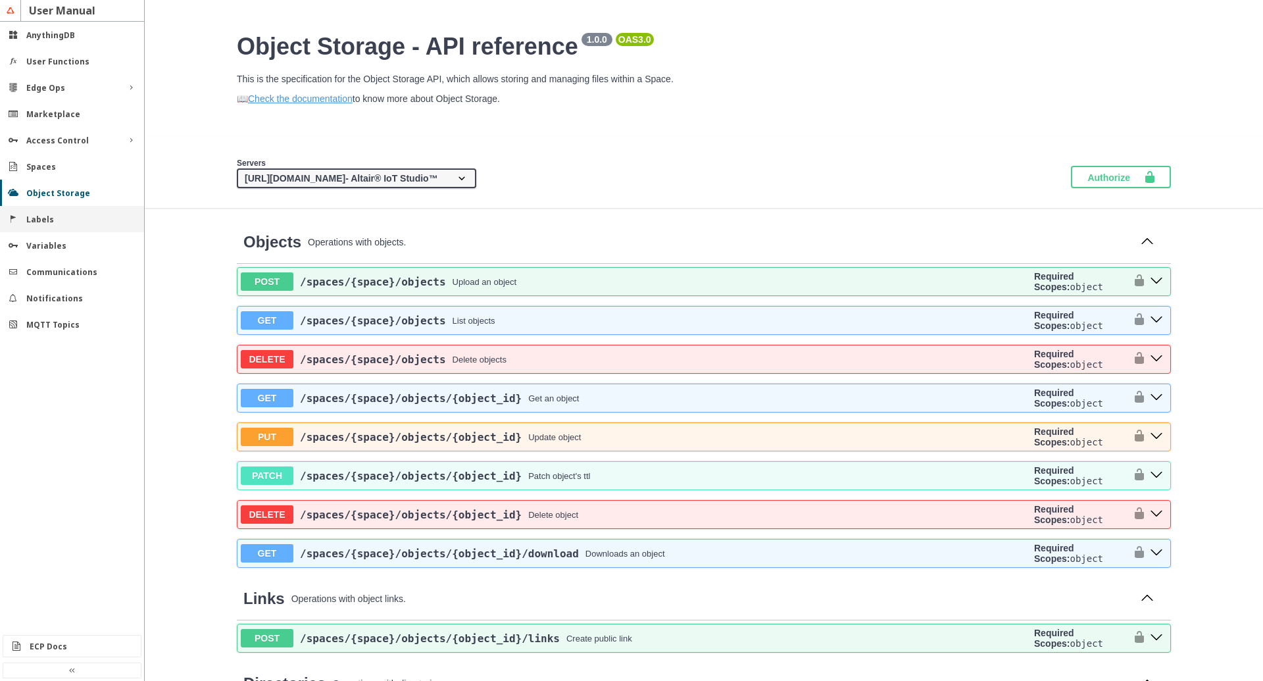
click at [24, 226] on div "Labels" at bounding box center [72, 219] width 144 height 26
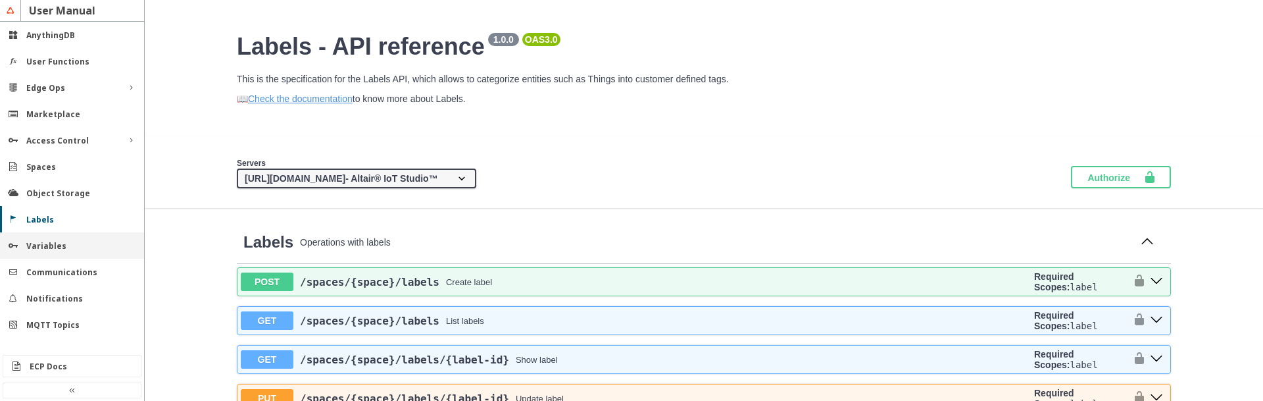
click at [0, 0] on slot "Variables" at bounding box center [0, 0] width 0 height 0
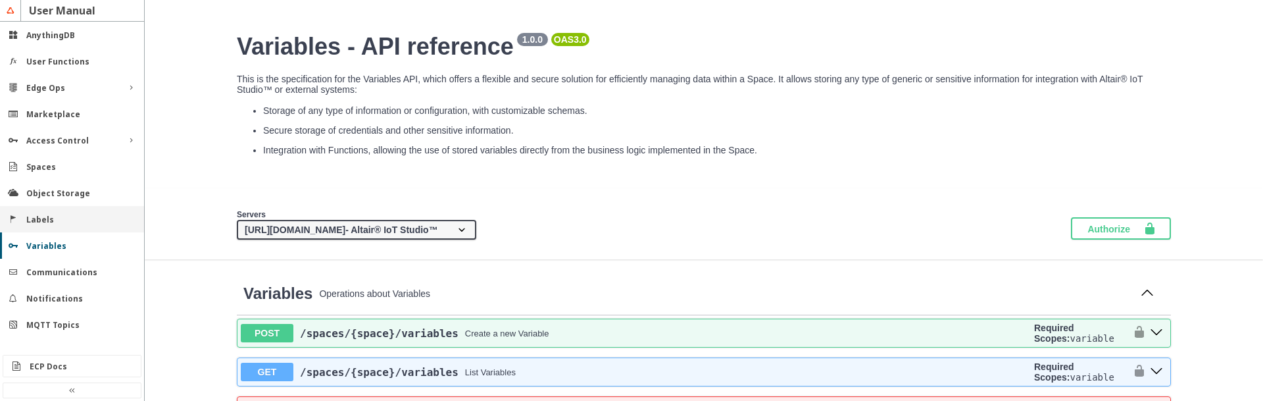
click at [0, 0] on slot "Labels" at bounding box center [0, 0] width 0 height 0
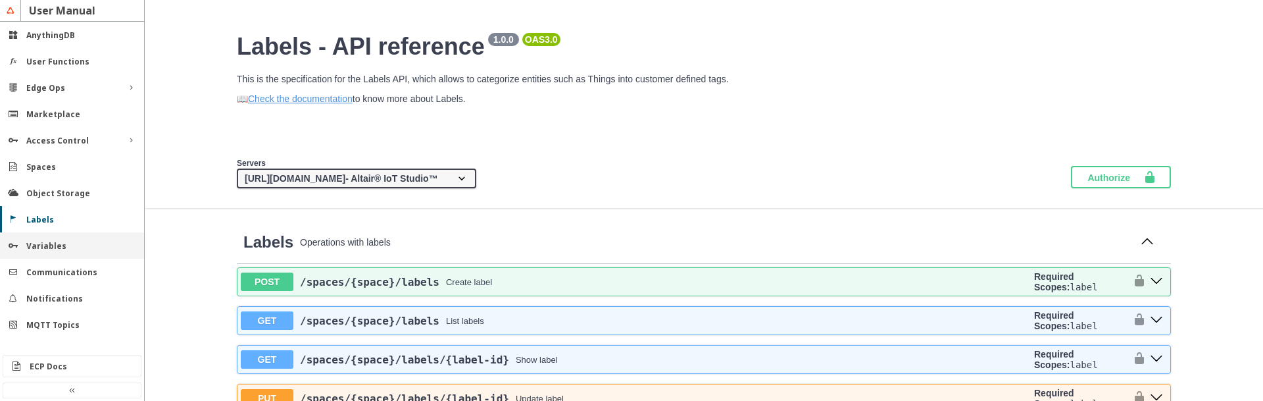
click at [0, 0] on slot "Variables" at bounding box center [0, 0] width 0 height 0
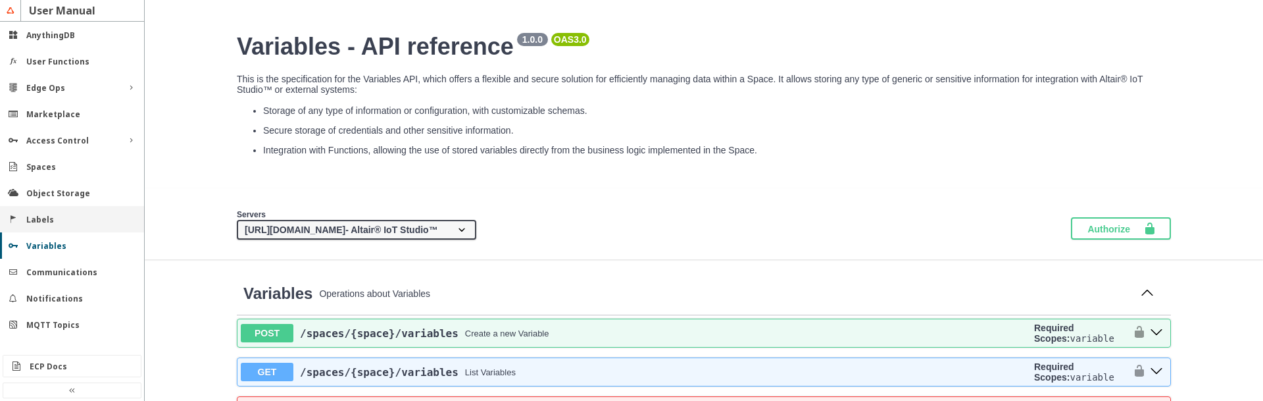
click at [34, 225] on div "Labels" at bounding box center [72, 219] width 144 height 26
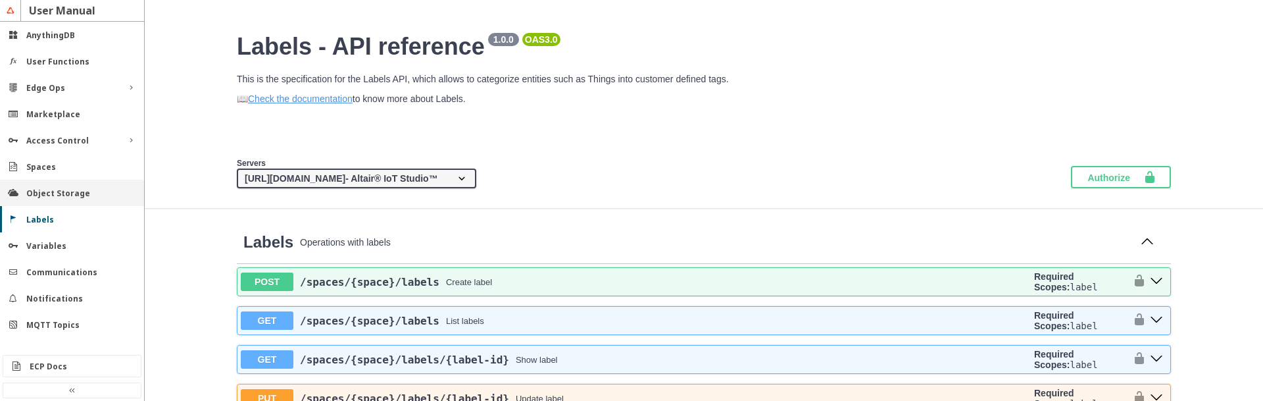
click at [0, 0] on slot "Object Storage" at bounding box center [0, 0] width 0 height 0
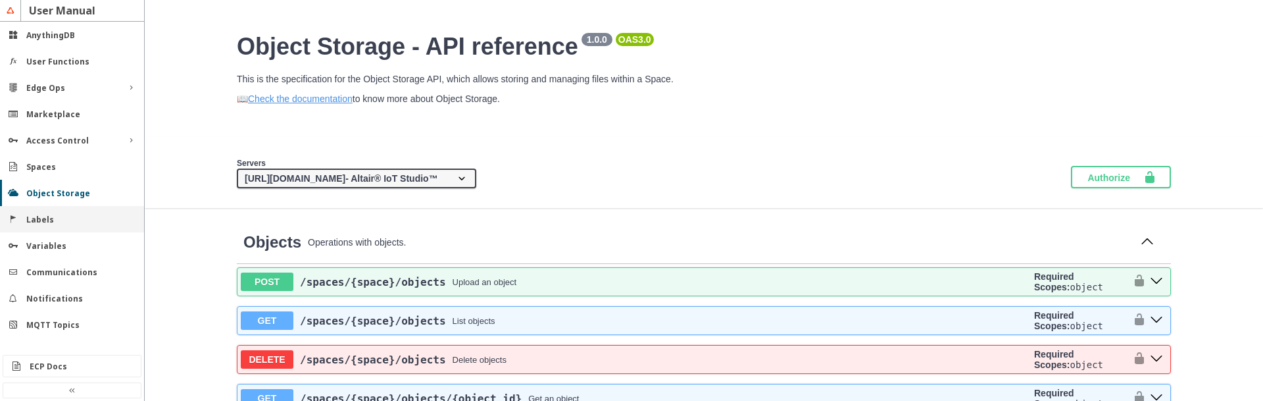
click at [0, 0] on slot "Labels" at bounding box center [0, 0] width 0 height 0
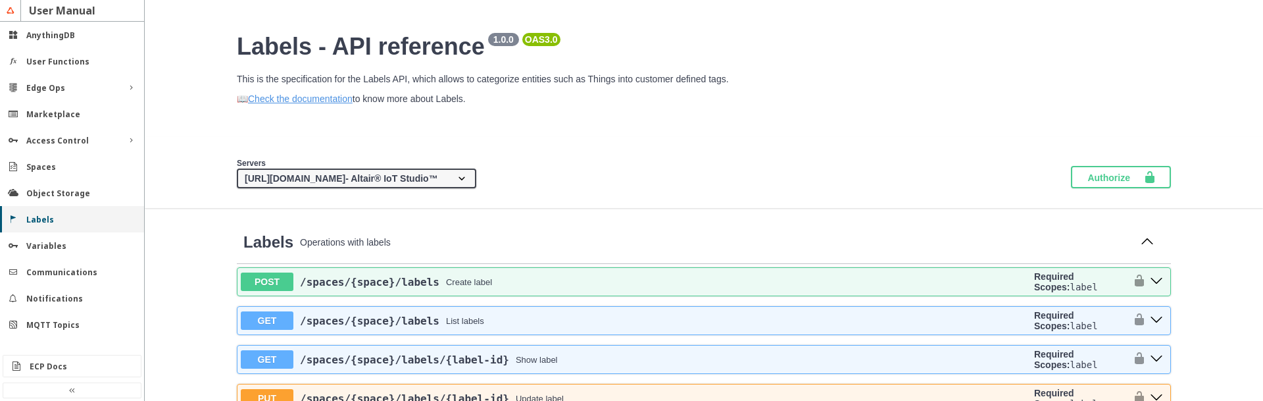
click at [0, 0] on slot "Labels" at bounding box center [0, 0] width 0 height 0
click at [39, 238] on div "Variables" at bounding box center [72, 245] width 144 height 26
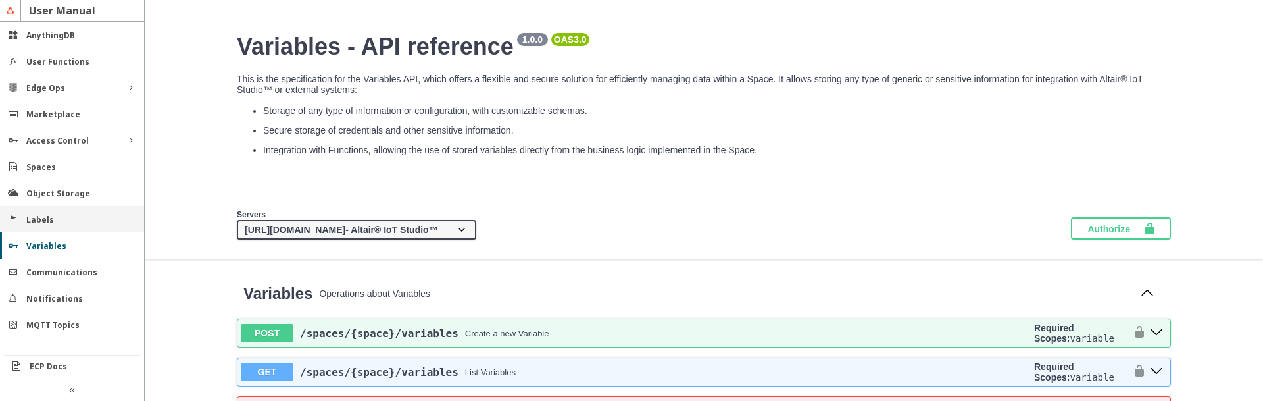
click at [0, 0] on slot "Labels" at bounding box center [0, 0] width 0 height 0
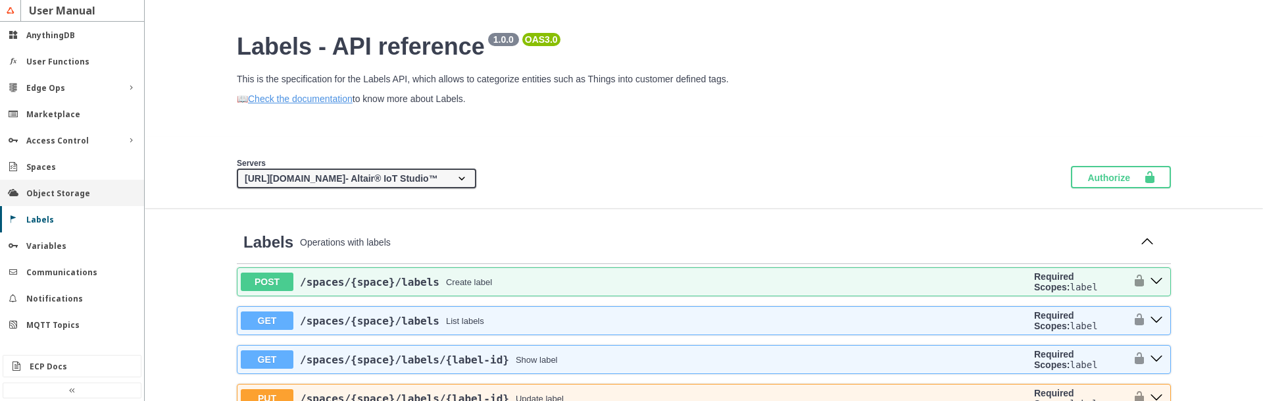
click at [0, 0] on slot "Object Storage" at bounding box center [0, 0] width 0 height 0
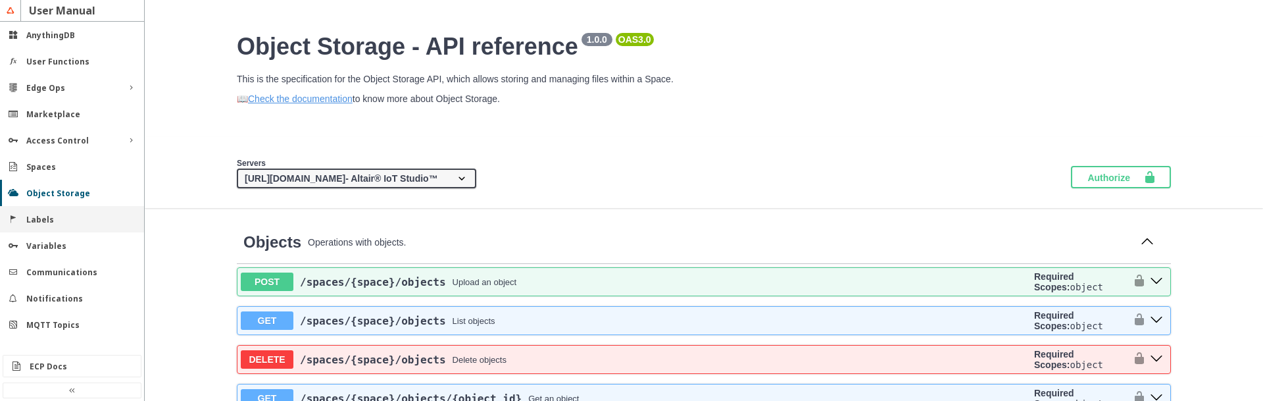
click at [53, 221] on div "Labels" at bounding box center [77, 219] width 102 height 11
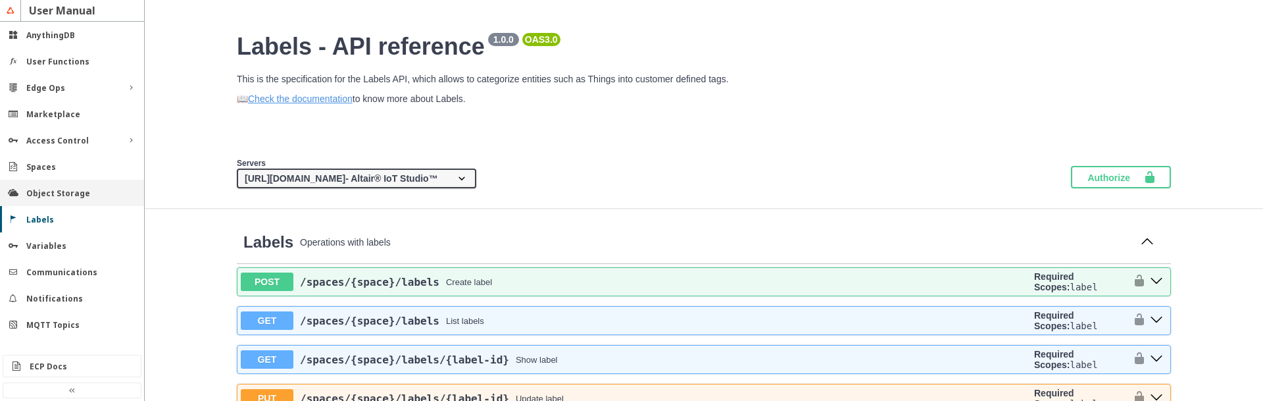
click at [0, 0] on slot "Object Storage" at bounding box center [0, 0] width 0 height 0
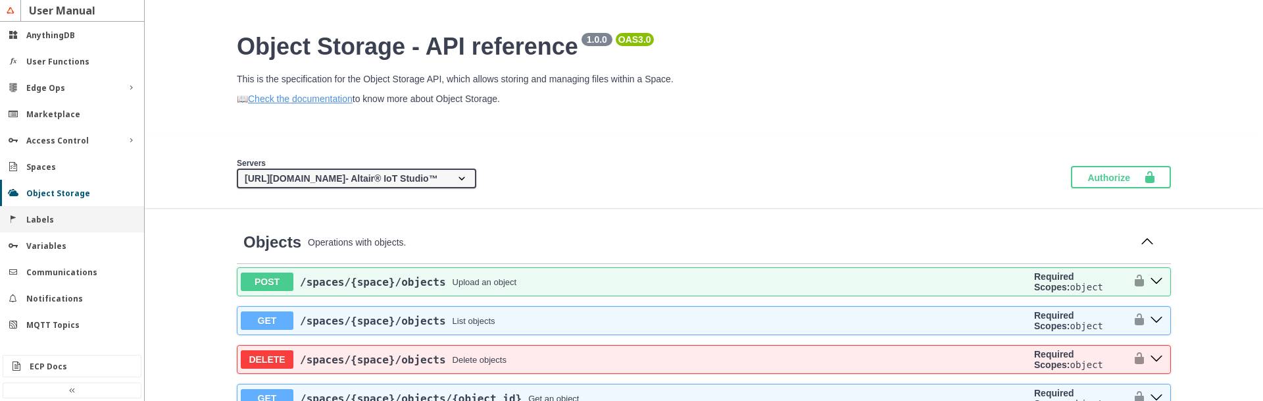
click at [53, 222] on div "Labels" at bounding box center [77, 219] width 102 height 11
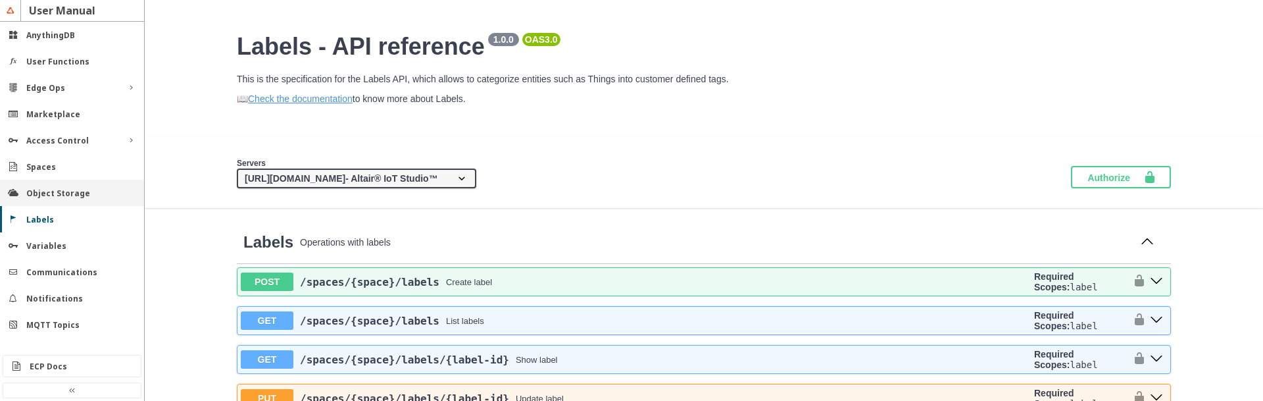
click at [0, 0] on slot "Object Storage" at bounding box center [0, 0] width 0 height 0
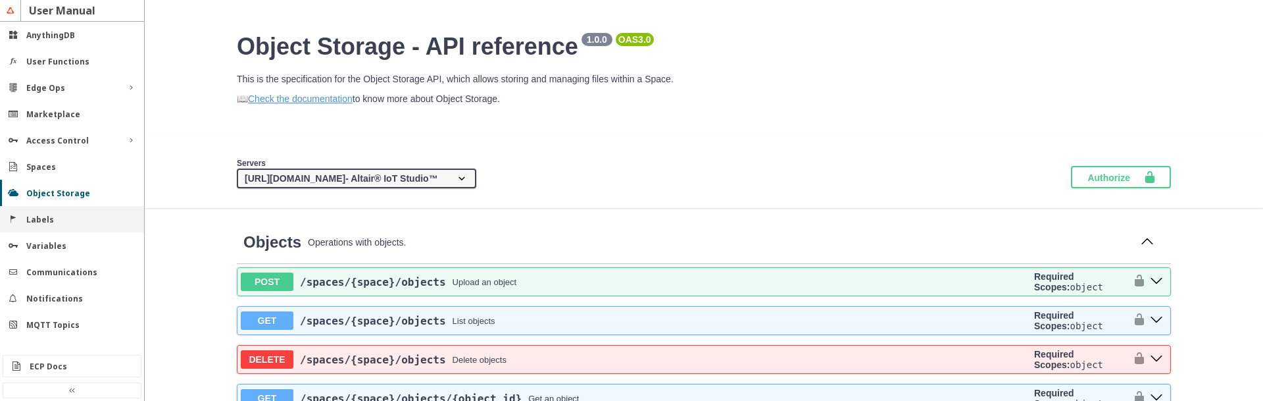
click at [41, 226] on div "Labels" at bounding box center [72, 219] width 144 height 26
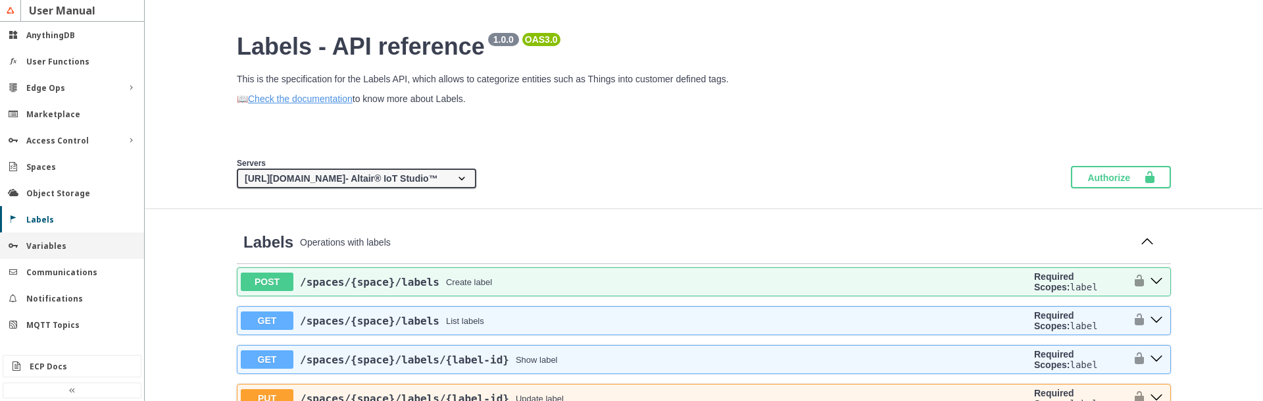
click at [82, 247] on div "Variables" at bounding box center [77, 245] width 102 height 11
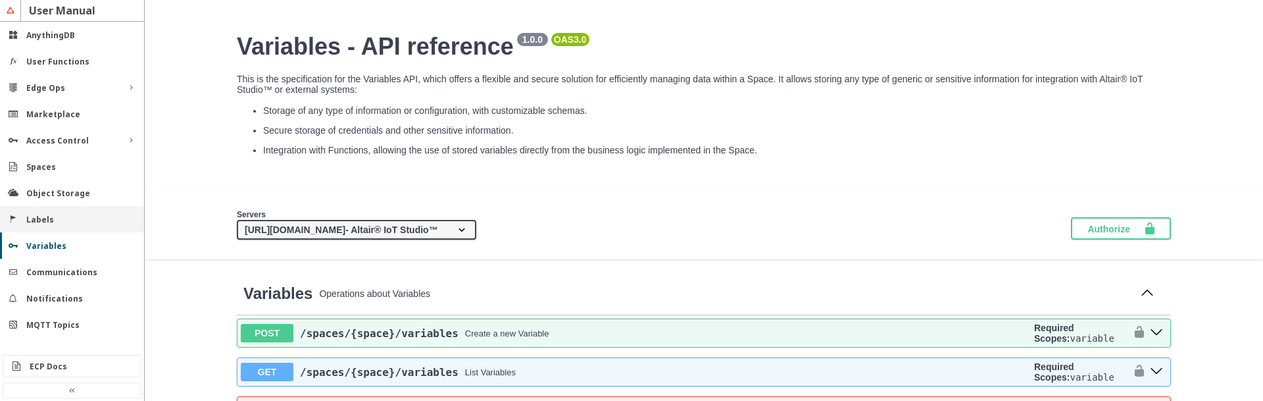
click at [0, 0] on slot "Labels" at bounding box center [0, 0] width 0 height 0
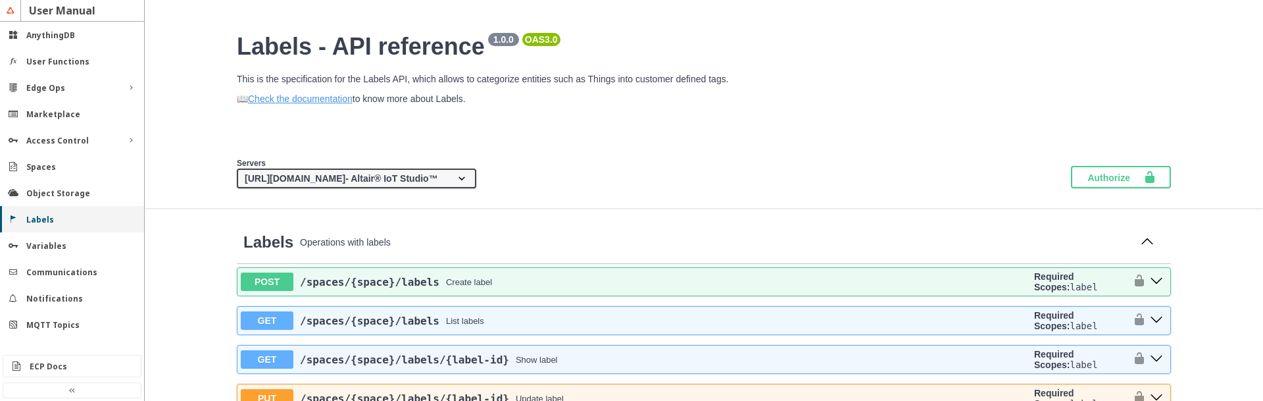
click at [0, 0] on slot "Labels" at bounding box center [0, 0] width 0 height 0
click at [0, 0] on slot "Object Storage" at bounding box center [0, 0] width 0 height 0
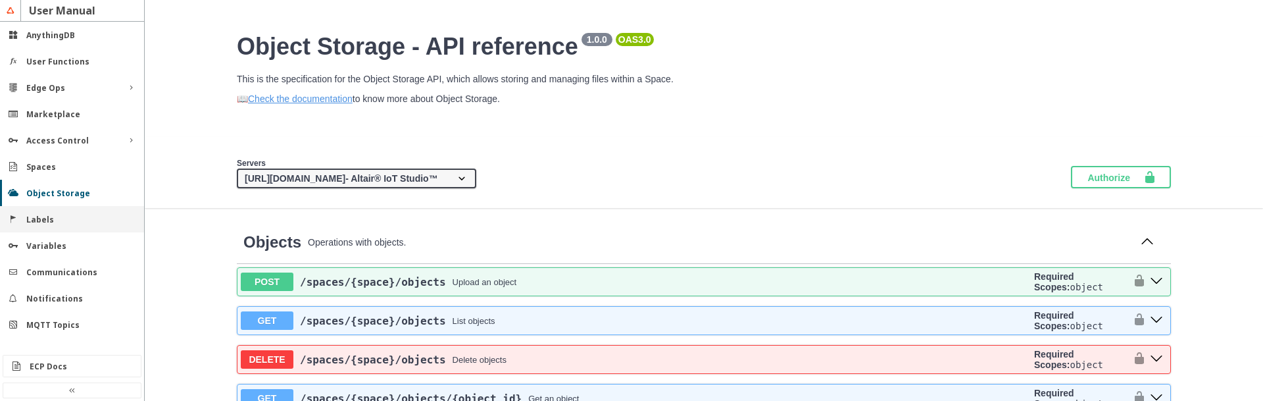
click at [24, 221] on div "Labels" at bounding box center [72, 219] width 144 height 26
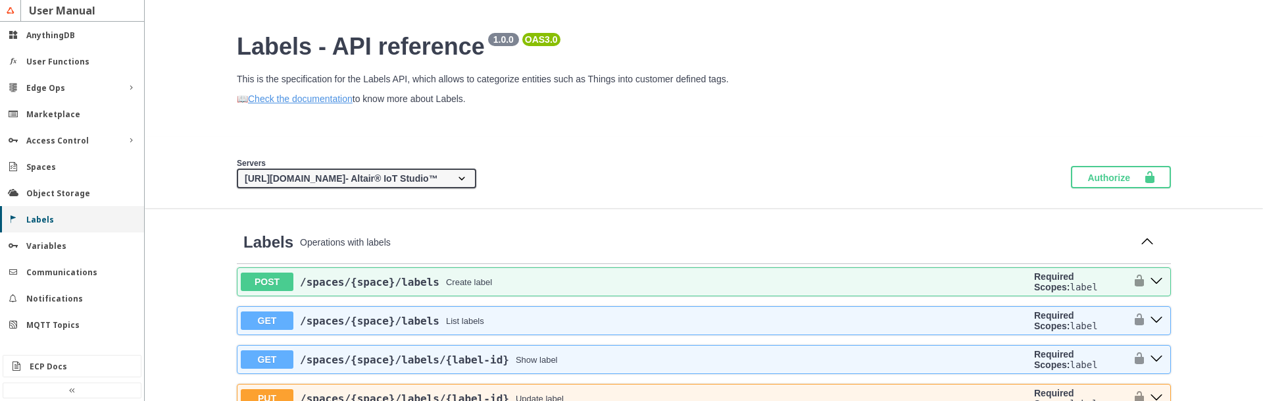
click at [0, 0] on slot "Labels" at bounding box center [0, 0] width 0 height 0
click at [0, 0] on slot "Object Storage" at bounding box center [0, 0] width 0 height 0
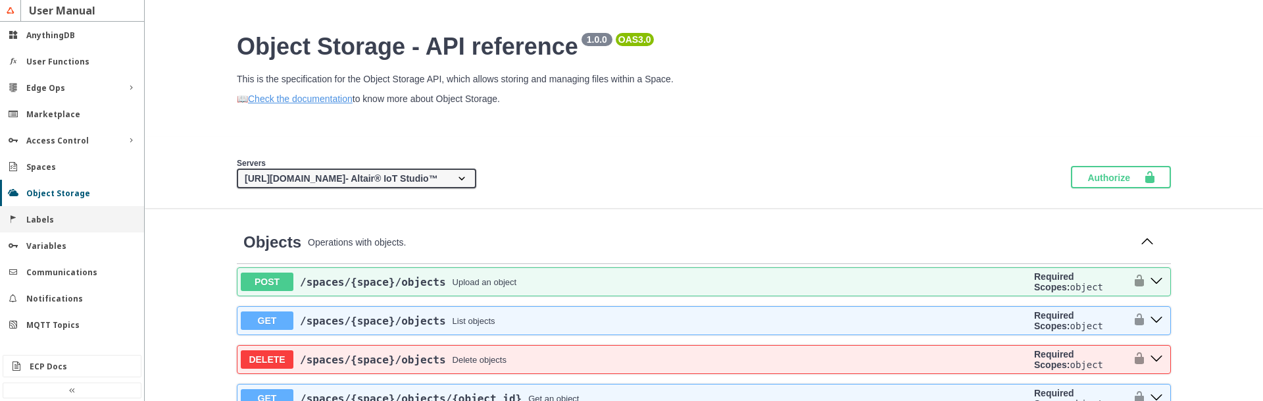
click at [0, 0] on slot "Labels" at bounding box center [0, 0] width 0 height 0
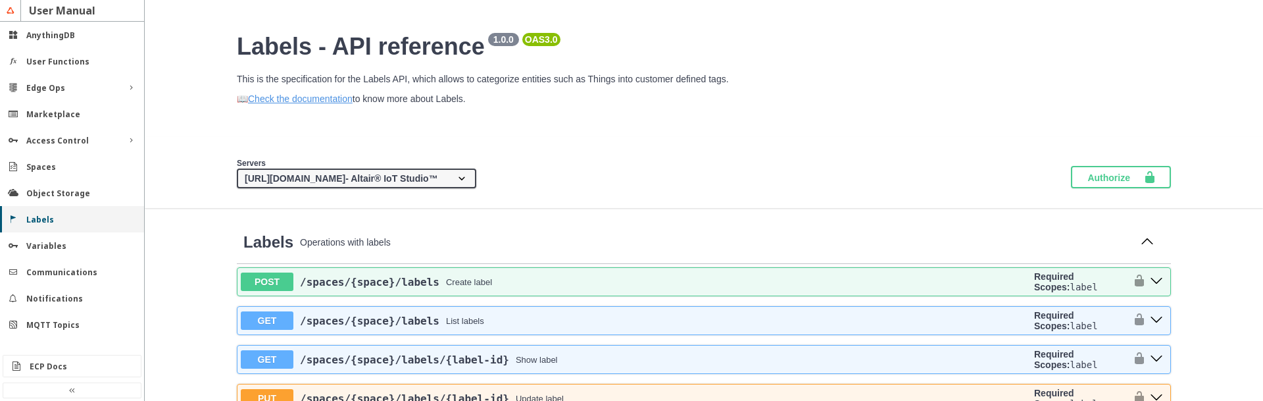
click at [0, 0] on slot "Labels" at bounding box center [0, 0] width 0 height 0
click at [0, 0] on slot "Variables" at bounding box center [0, 0] width 0 height 0
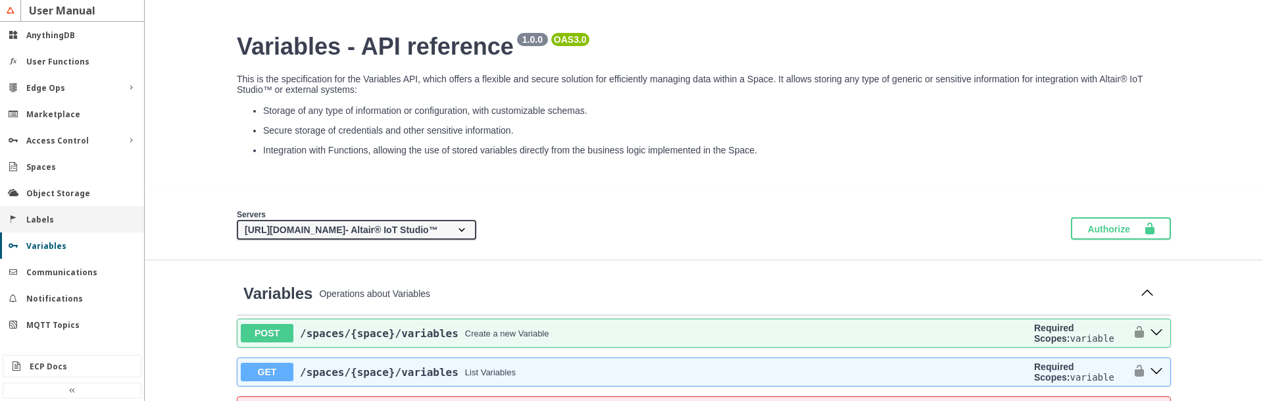
click at [0, 0] on slot "Labels" at bounding box center [0, 0] width 0 height 0
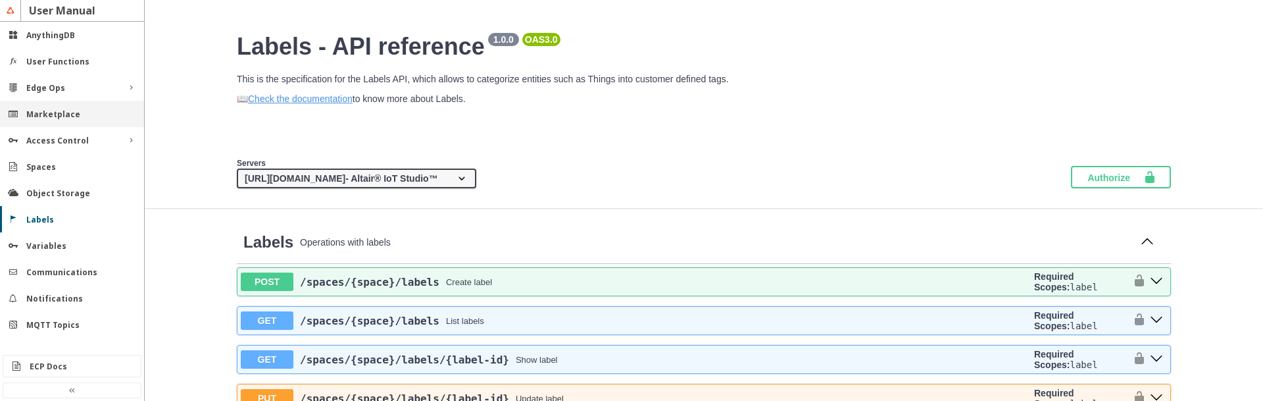
click at [39, 124] on div "Marketplace" at bounding box center [72, 114] width 144 height 26
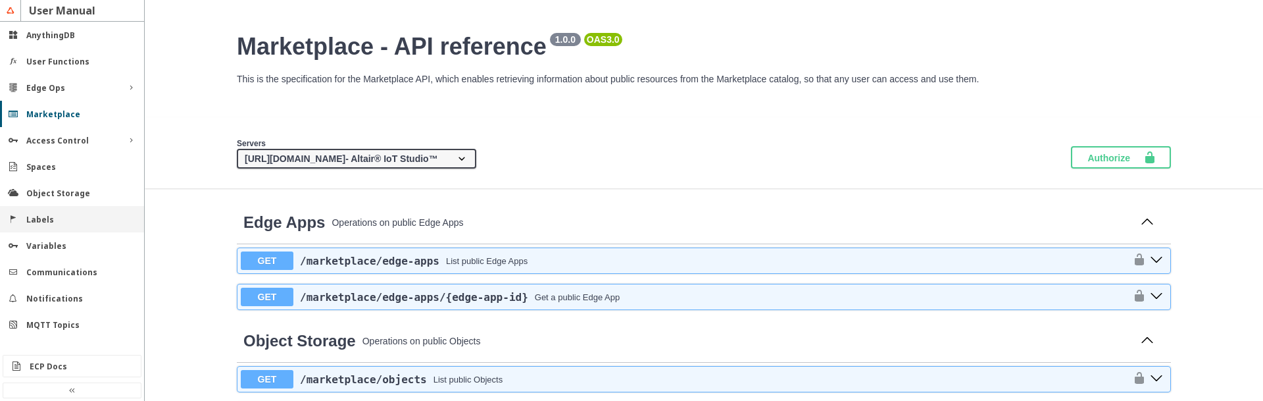
click at [0, 0] on slot "Labels" at bounding box center [0, 0] width 0 height 0
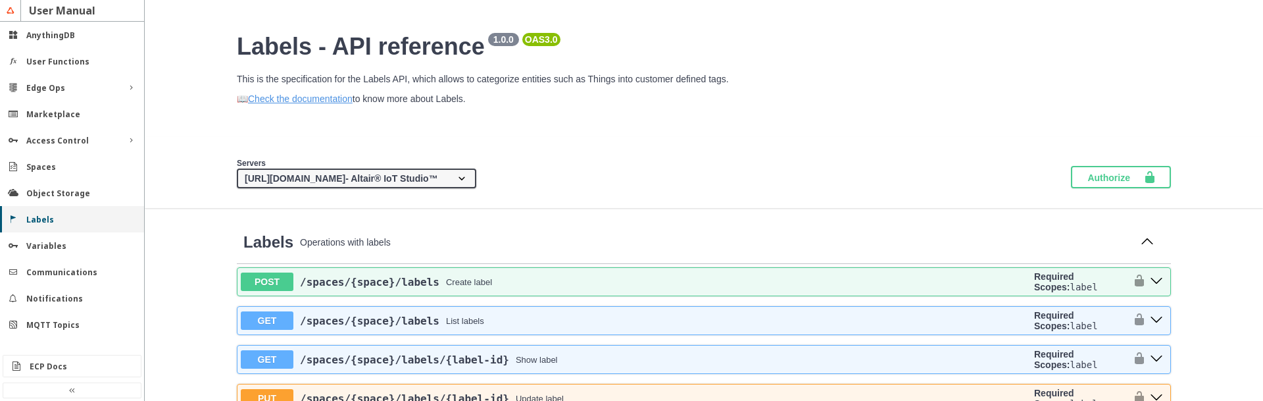
drag, startPoint x: 41, startPoint y: 196, endPoint x: 41, endPoint y: 207, distance: 10.5
click at [0, 0] on slot "Object Storage" at bounding box center [0, 0] width 0 height 0
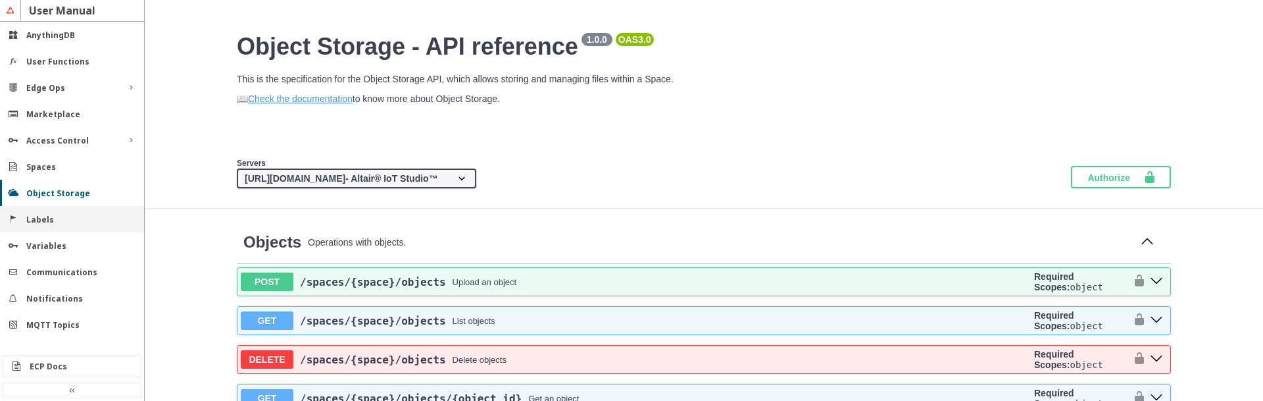
click at [0, 0] on slot "Labels" at bounding box center [0, 0] width 0 height 0
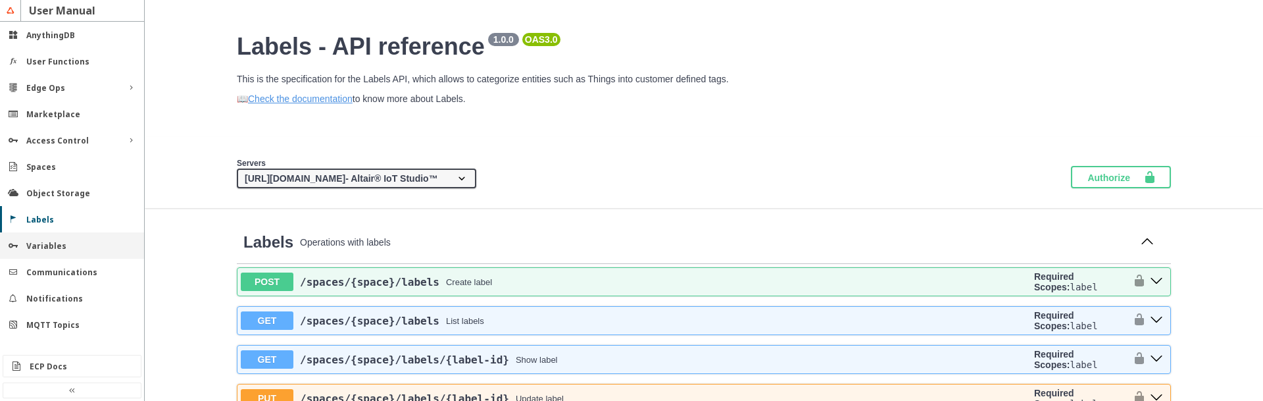
click at [41, 239] on div "Variables" at bounding box center [72, 245] width 144 height 26
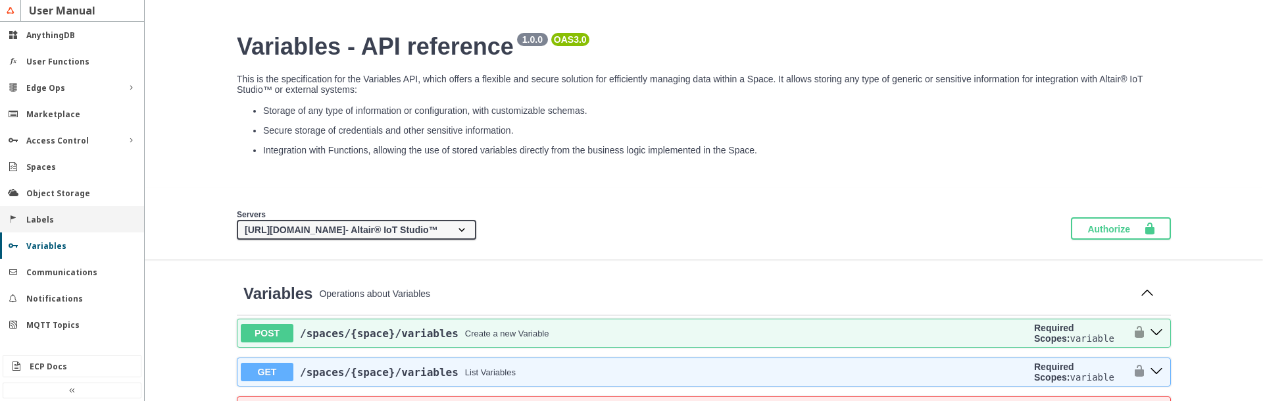
click at [0, 0] on slot "Labels" at bounding box center [0, 0] width 0 height 0
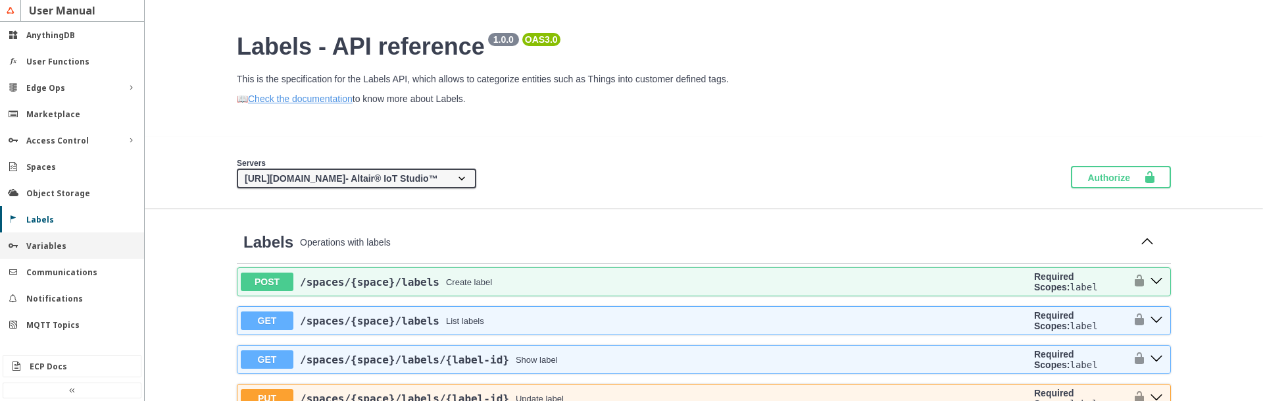
click at [0, 0] on slot "Variables" at bounding box center [0, 0] width 0 height 0
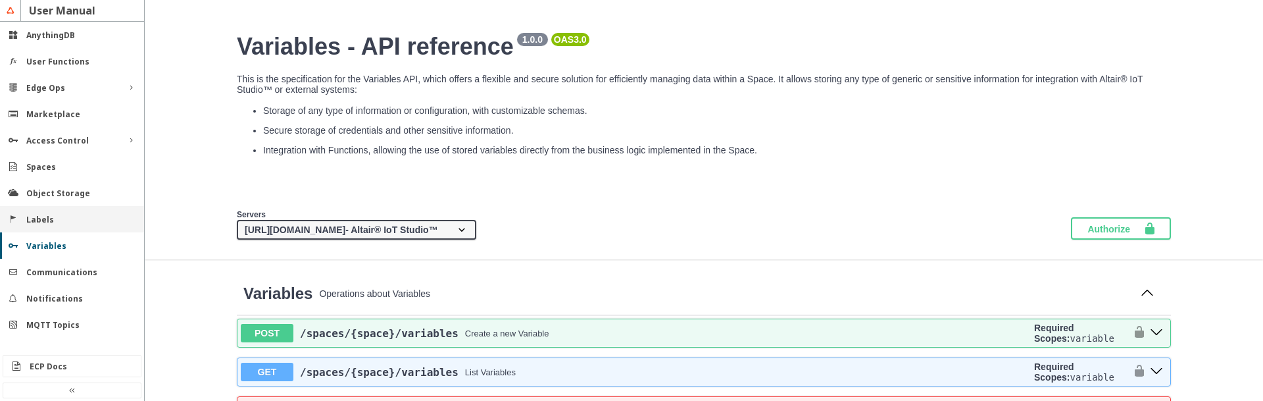
click at [0, 0] on slot "Labels" at bounding box center [0, 0] width 0 height 0
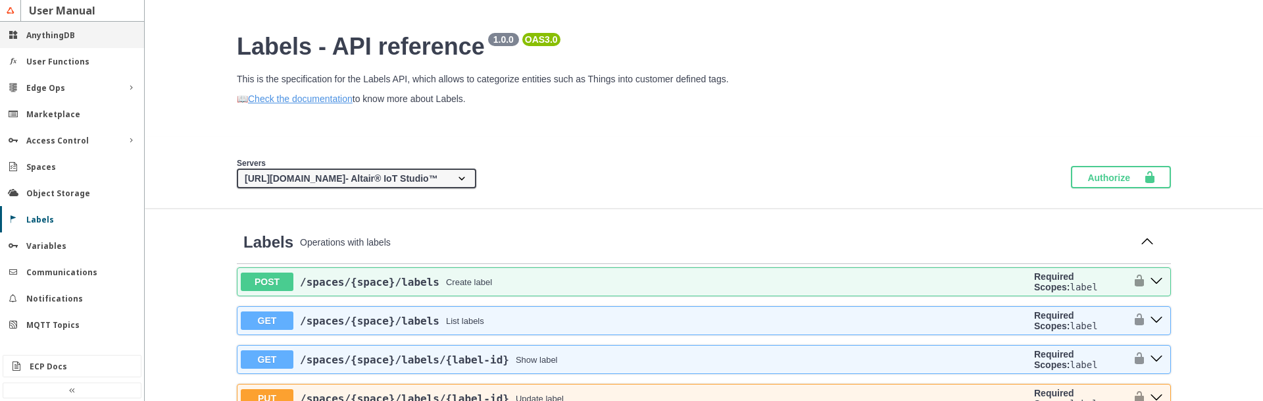
click at [74, 34] on div "AnythingDB" at bounding box center [77, 35] width 102 height 11
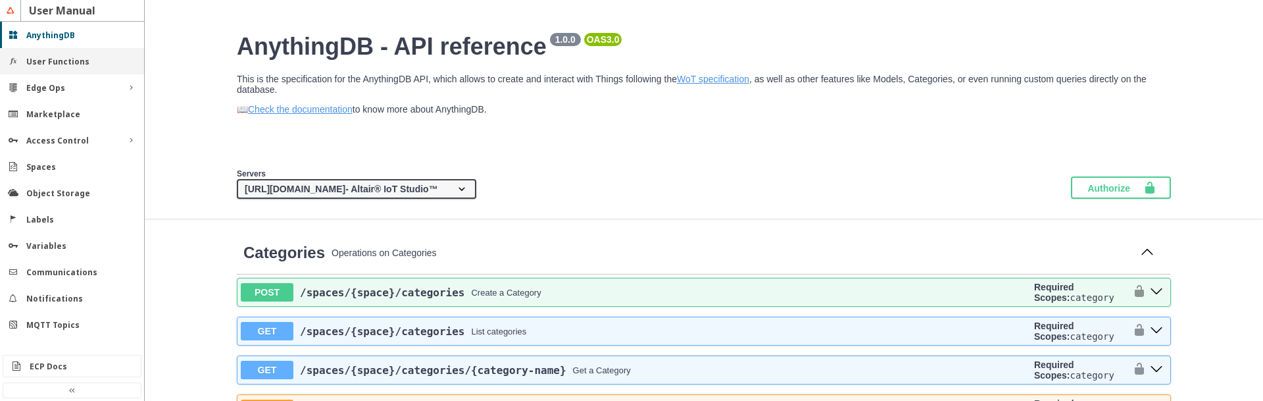
click at [0, 0] on slot "User Functions" at bounding box center [0, 0] width 0 height 0
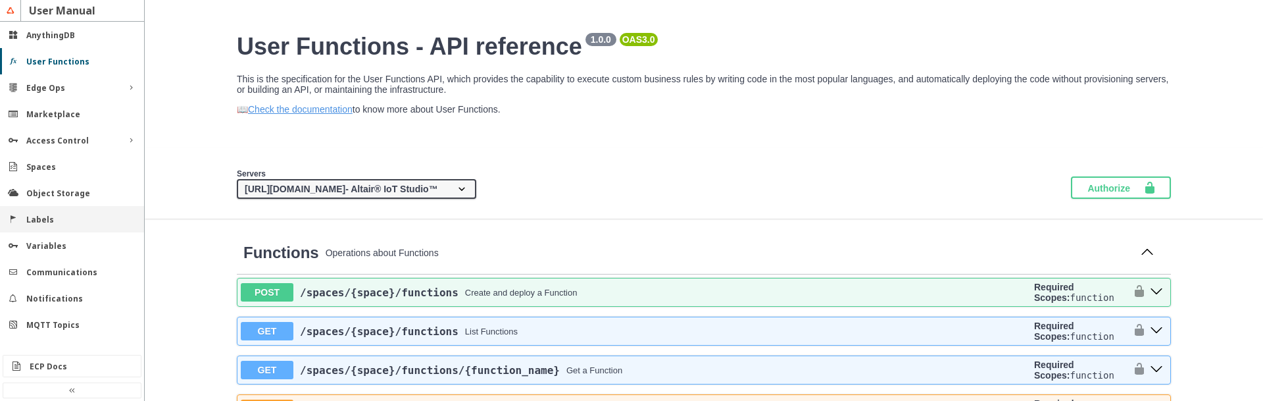
click at [59, 215] on div "Labels" at bounding box center [77, 219] width 102 height 11
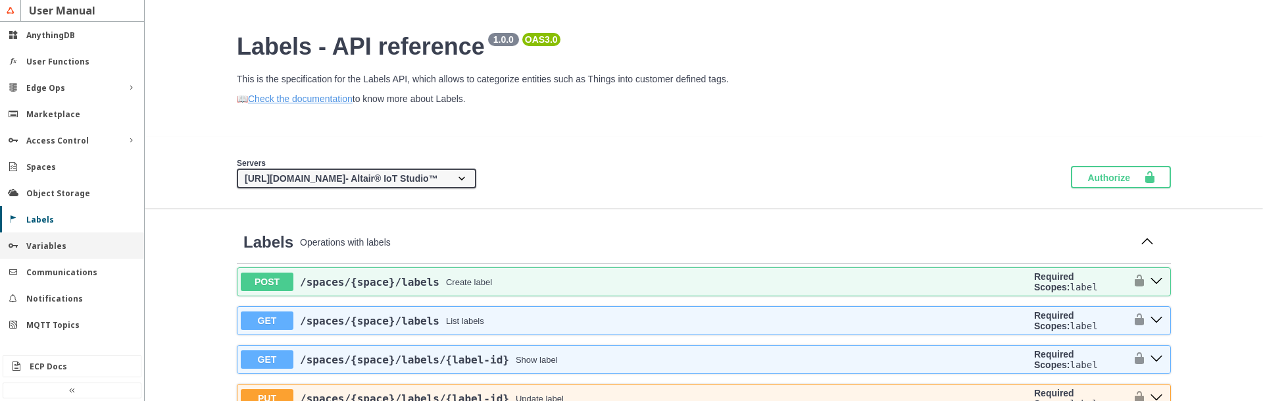
click at [0, 0] on slot "Variables" at bounding box center [0, 0] width 0 height 0
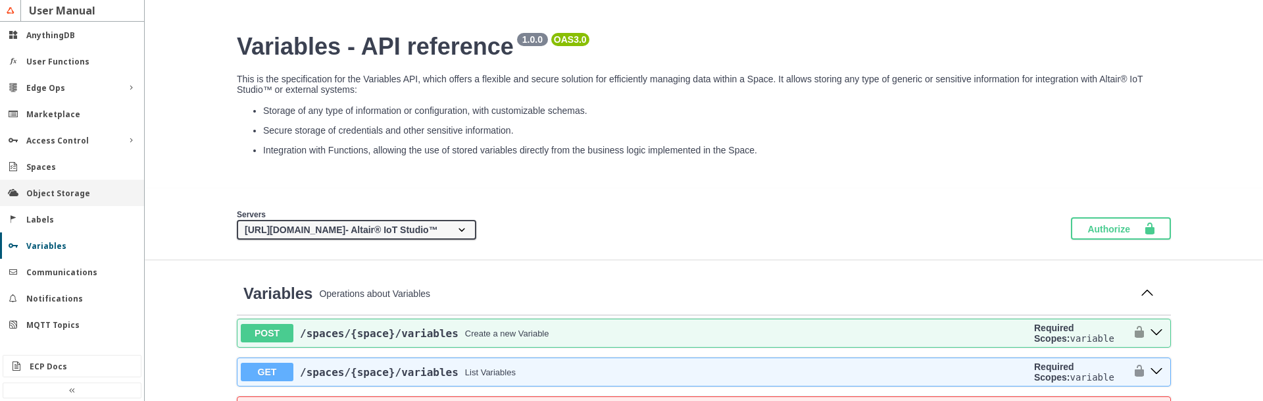
click at [0, 0] on slot "Object Storage" at bounding box center [0, 0] width 0 height 0
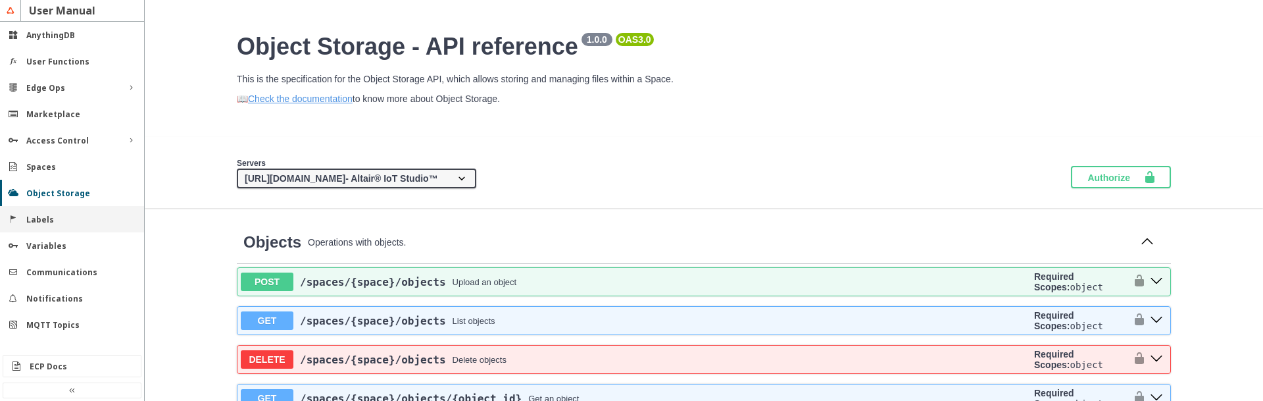
click at [0, 0] on slot "Labels" at bounding box center [0, 0] width 0 height 0
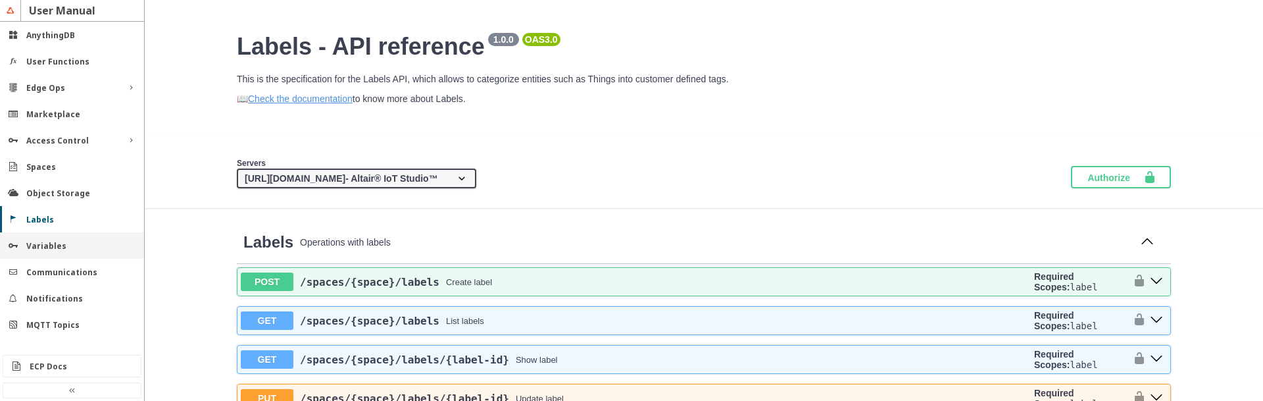
click at [0, 0] on slot "Variables" at bounding box center [0, 0] width 0 height 0
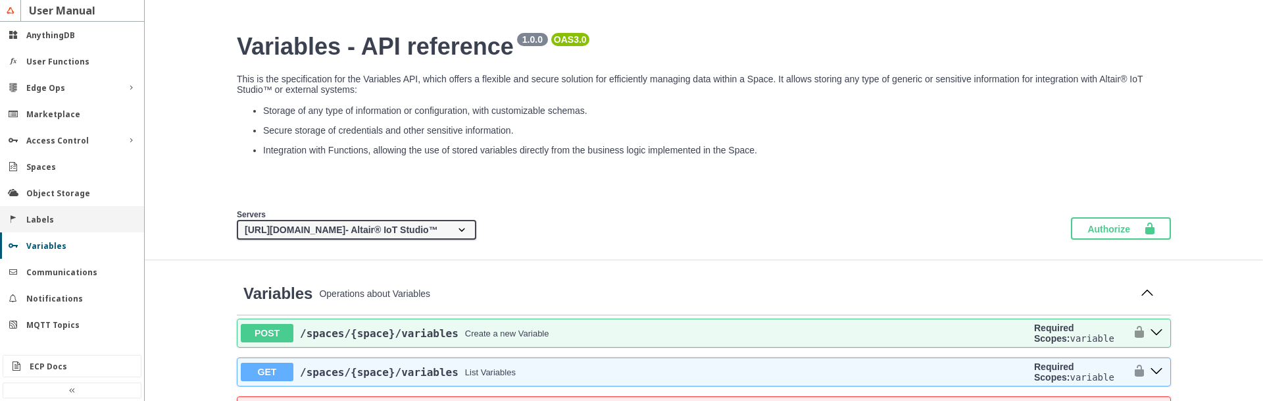
click at [0, 0] on slot "Labels" at bounding box center [0, 0] width 0 height 0
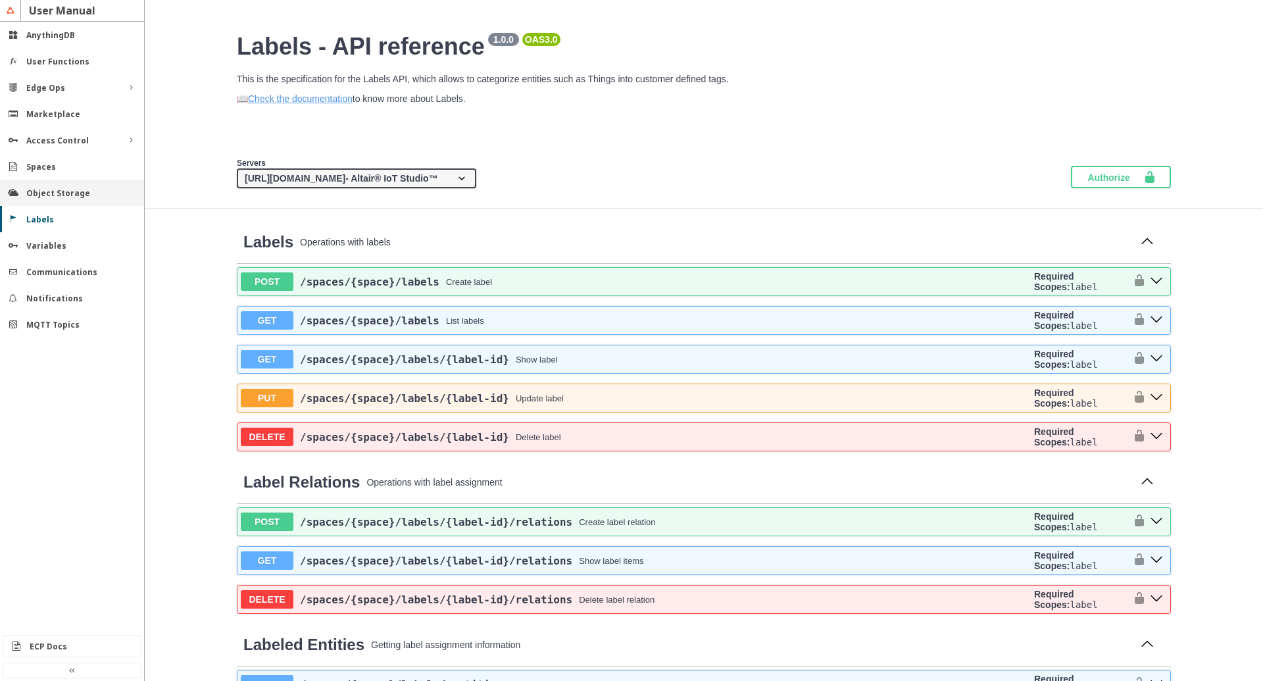
click at [0, 0] on slot "Object Storage" at bounding box center [0, 0] width 0 height 0
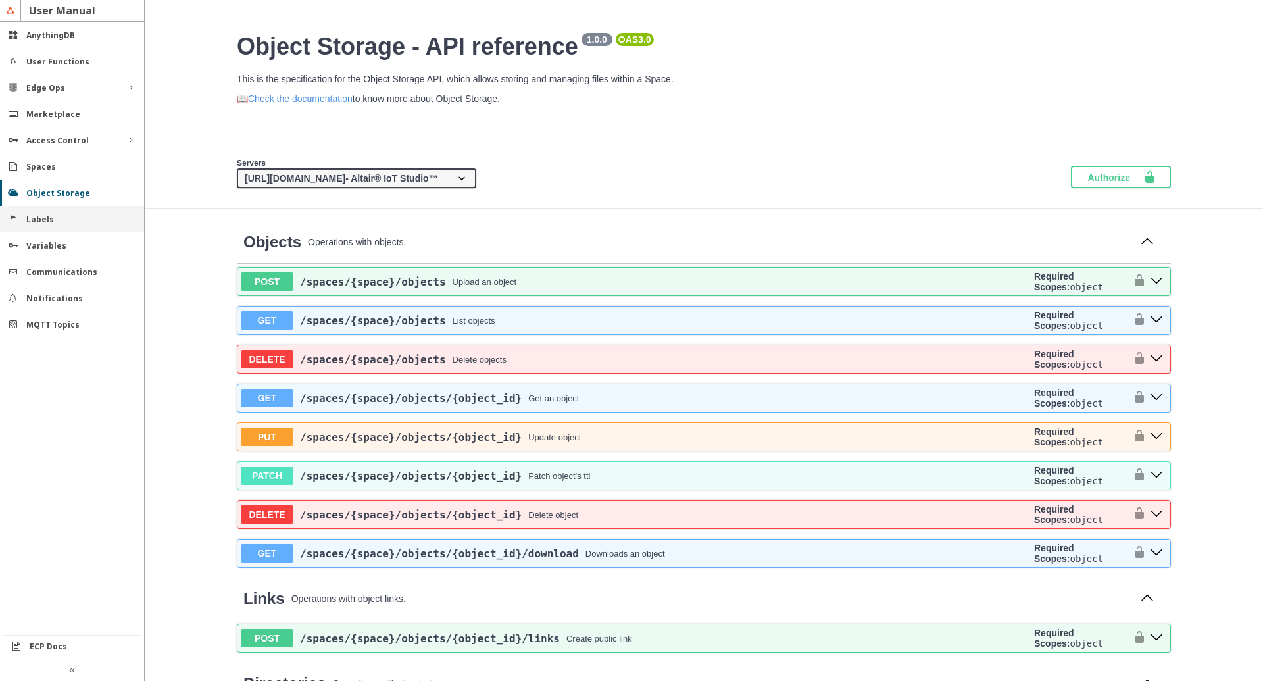
click at [0, 0] on slot "Labels" at bounding box center [0, 0] width 0 height 0
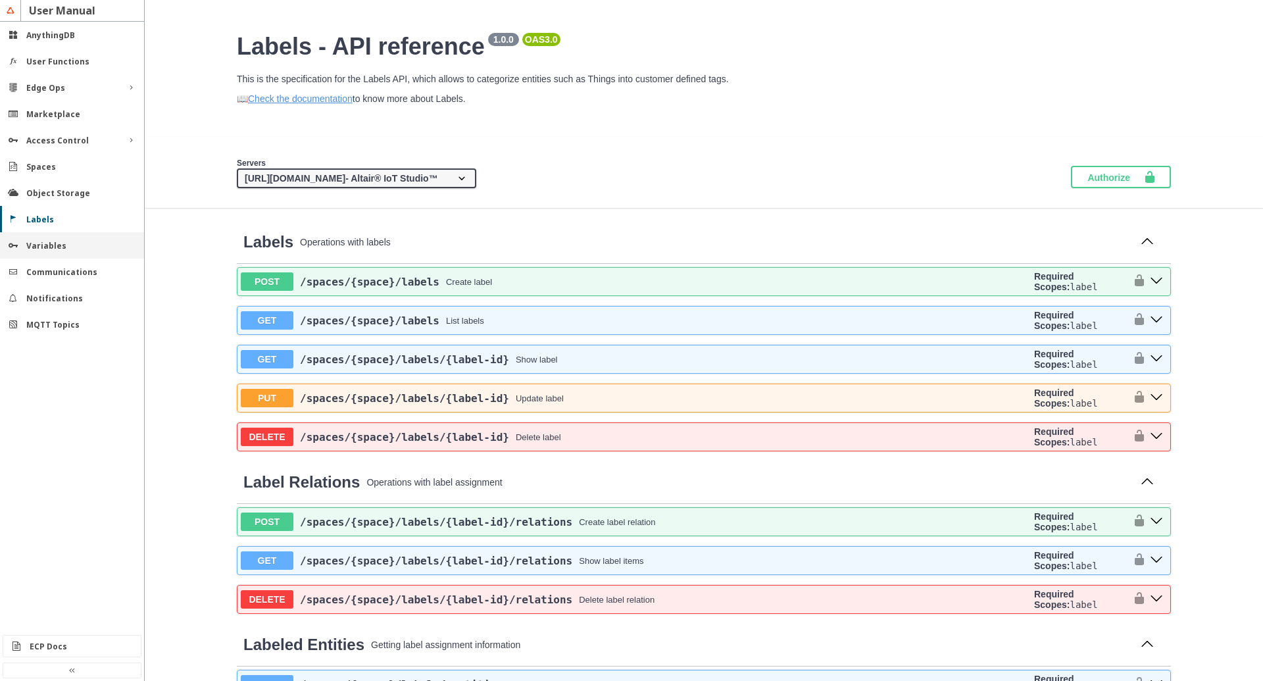
click at [0, 0] on slot "Variables" at bounding box center [0, 0] width 0 height 0
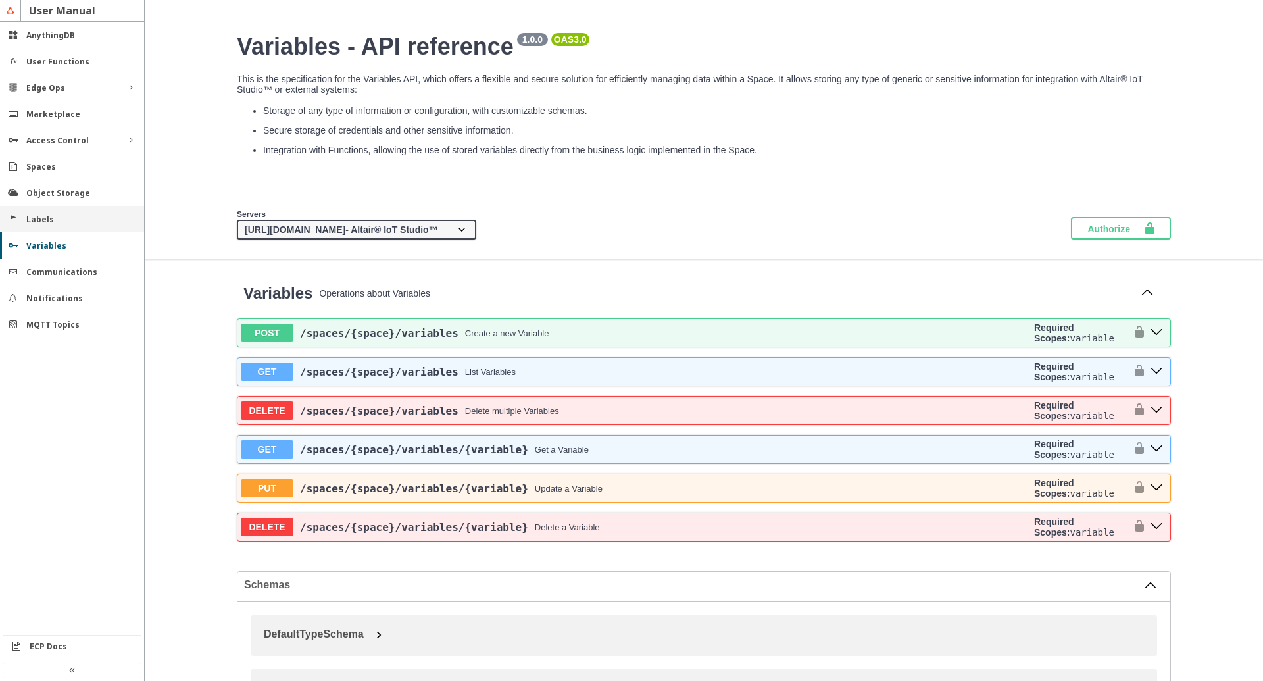
click at [0, 0] on slot "Labels" at bounding box center [0, 0] width 0 height 0
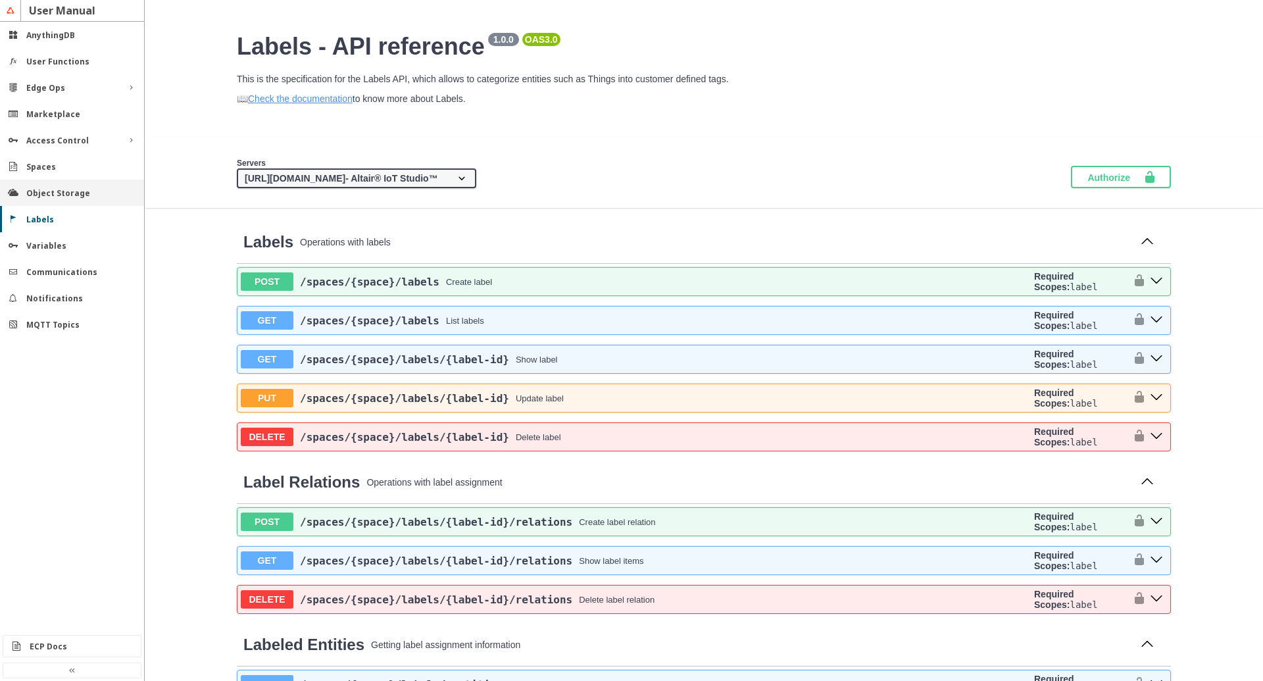
click at [0, 0] on slot "Object Storage" at bounding box center [0, 0] width 0 height 0
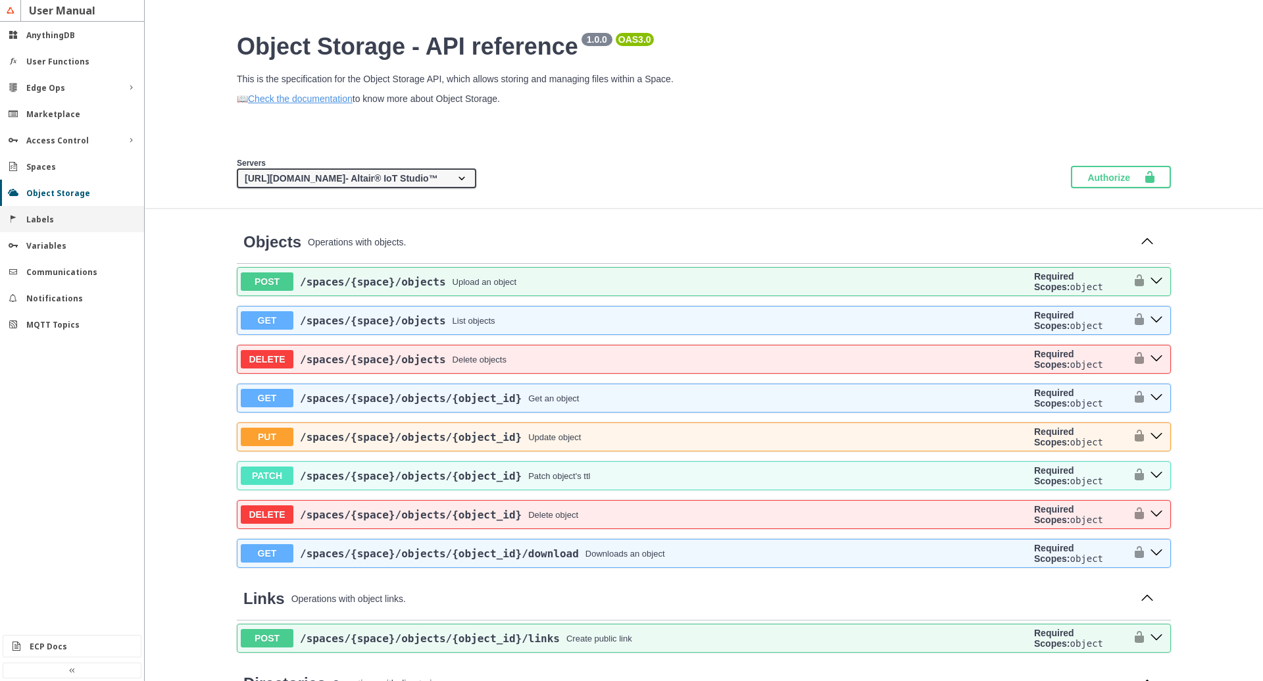
click at [0, 0] on slot "Labels" at bounding box center [0, 0] width 0 height 0
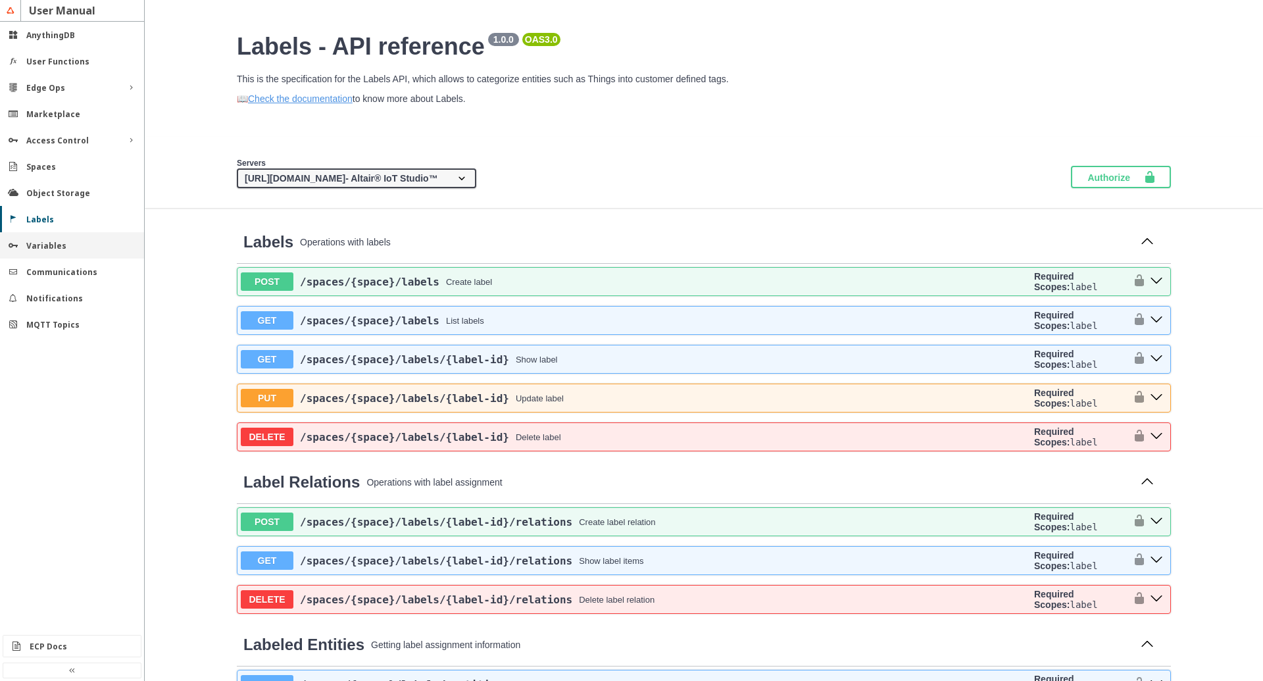
click at [0, 0] on slot "Variables" at bounding box center [0, 0] width 0 height 0
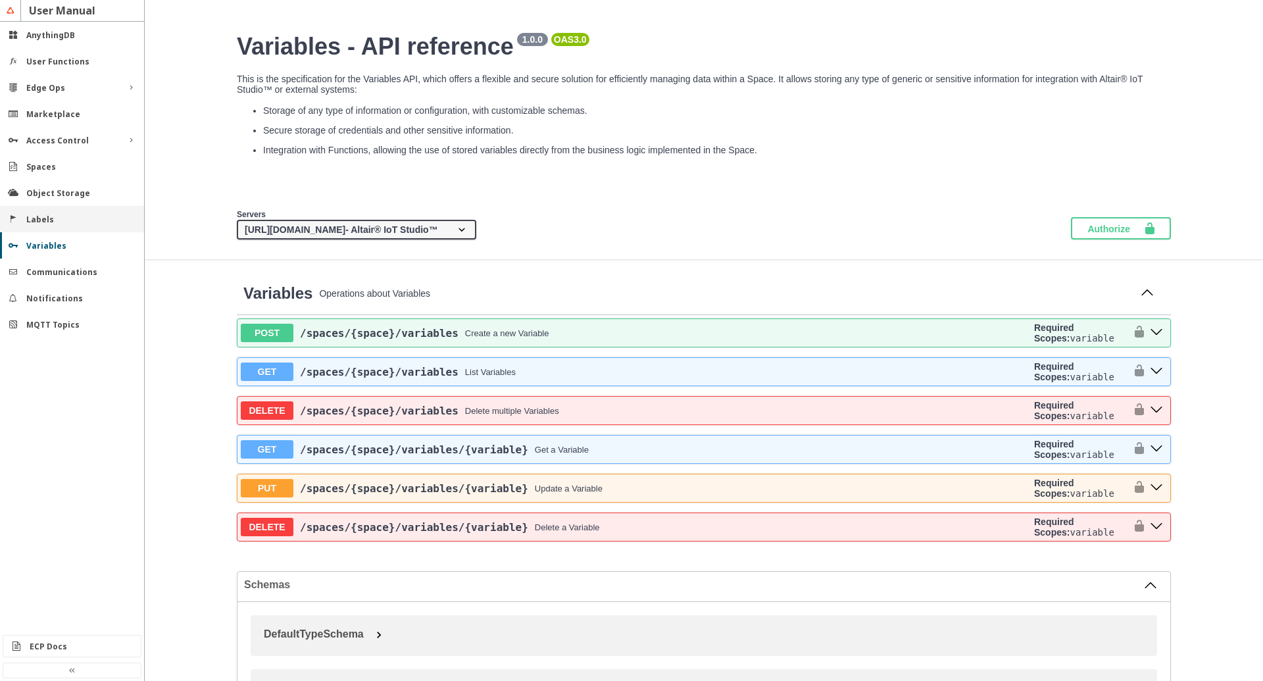
click at [0, 0] on slot "Labels" at bounding box center [0, 0] width 0 height 0
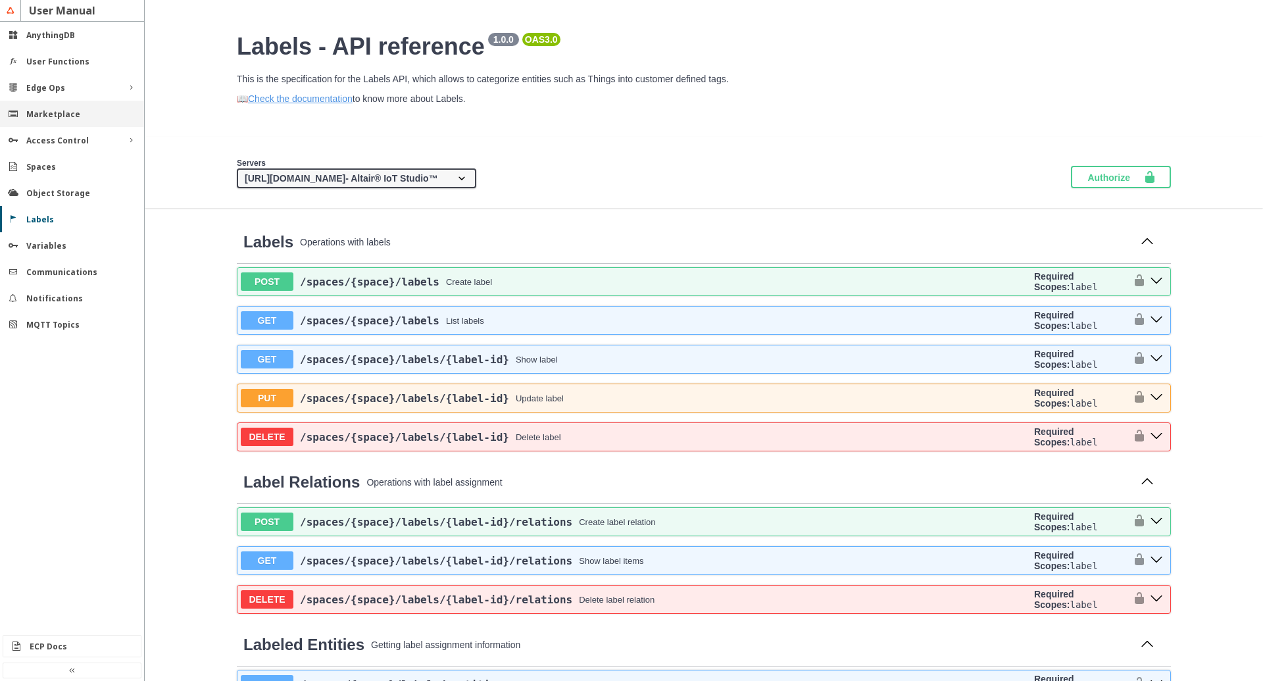
click at [0, 0] on slot "Marketplace" at bounding box center [0, 0] width 0 height 0
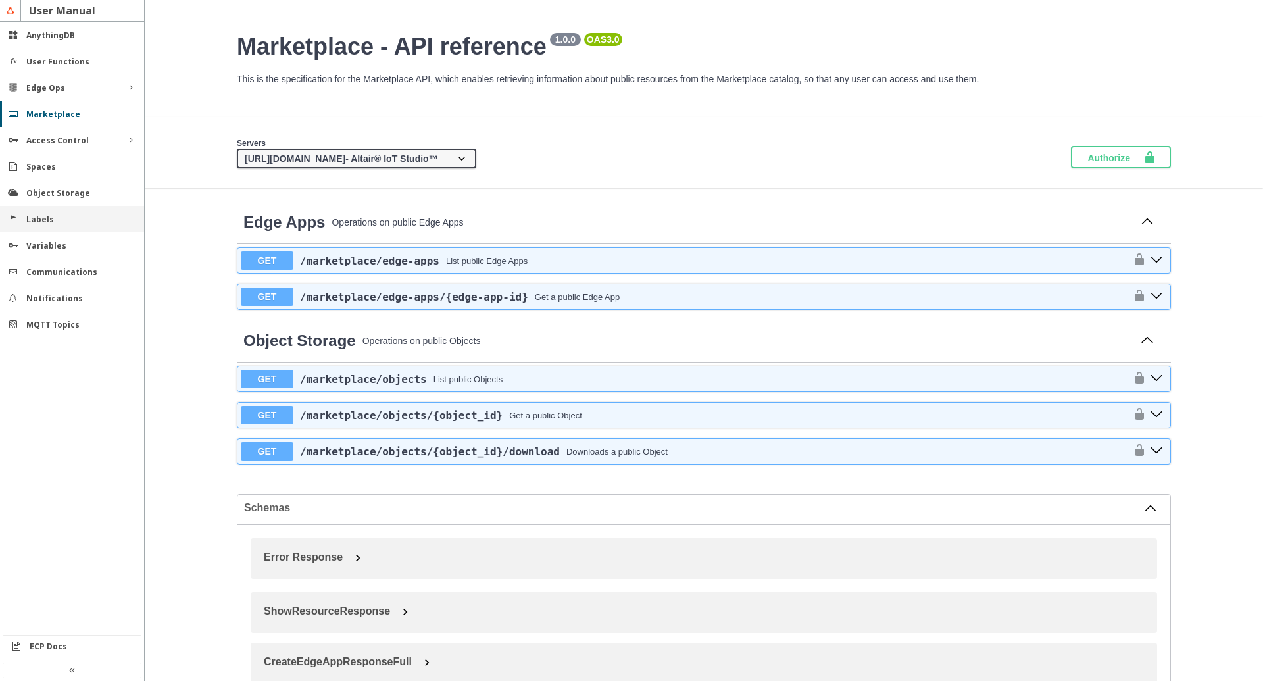
click at [0, 0] on slot "Labels" at bounding box center [0, 0] width 0 height 0
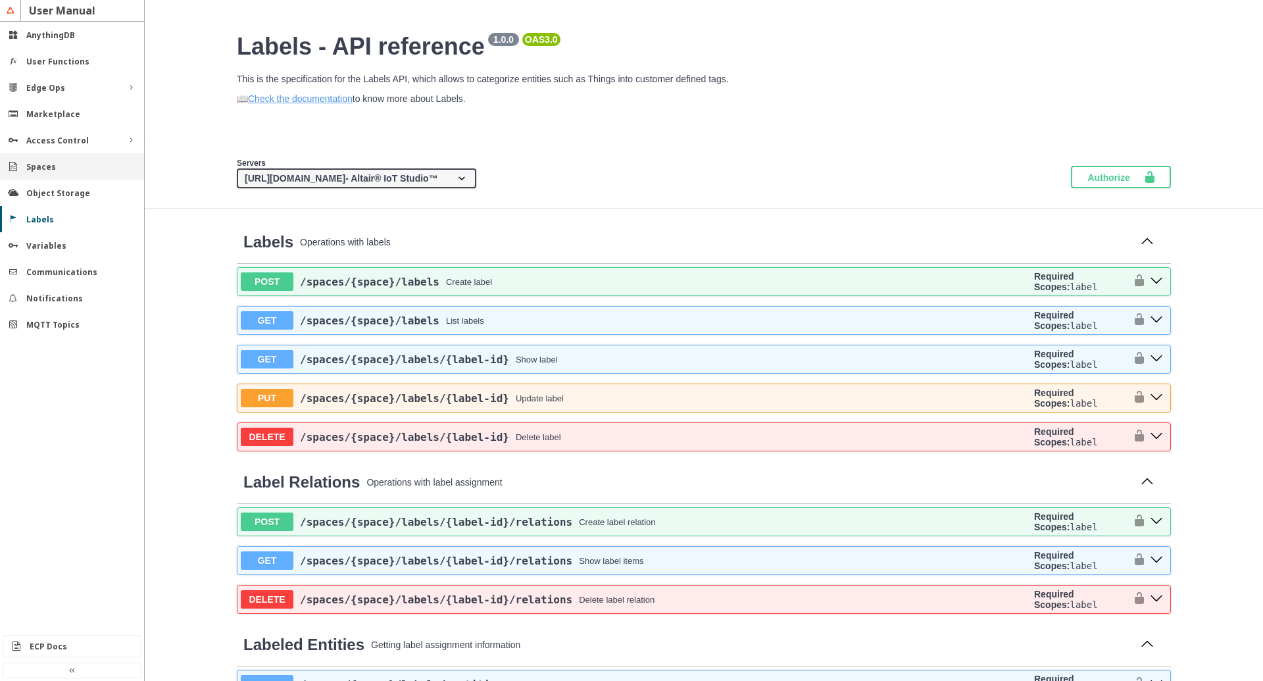
click at [0, 0] on slot "Spaces" at bounding box center [0, 0] width 0 height 0
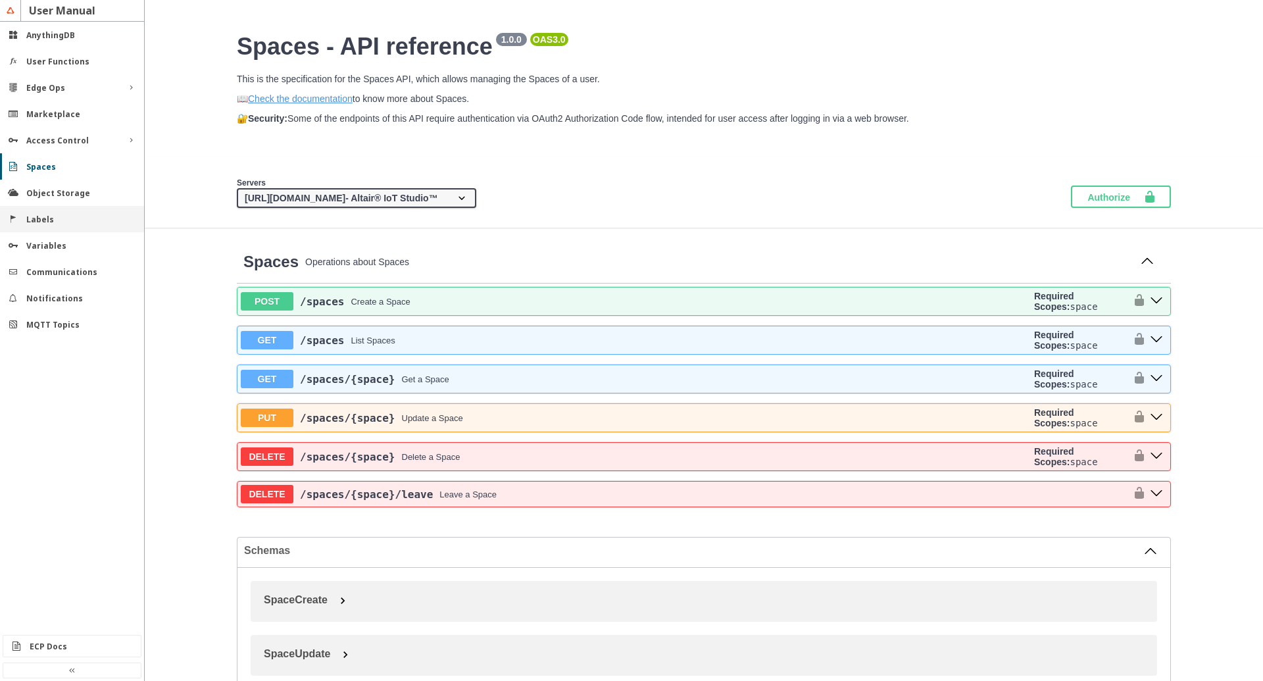
click at [0, 0] on slot "Labels" at bounding box center [0, 0] width 0 height 0
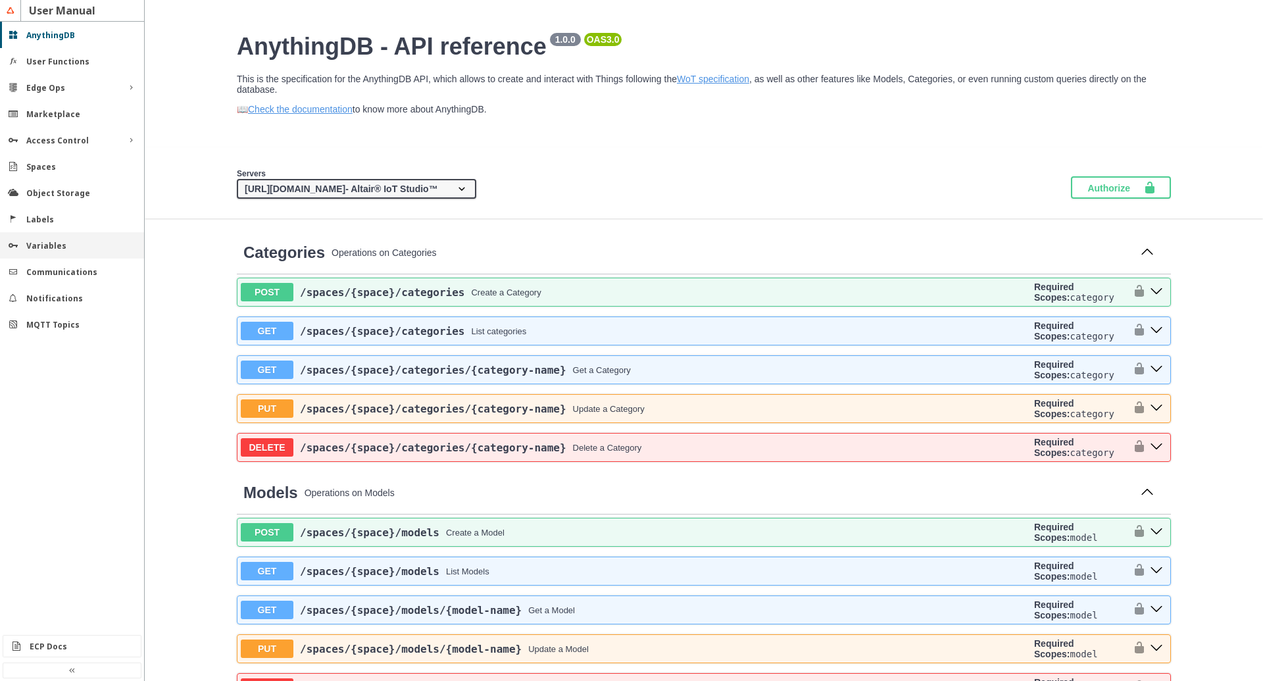
click at [58, 253] on div "Variables" at bounding box center [72, 245] width 144 height 26
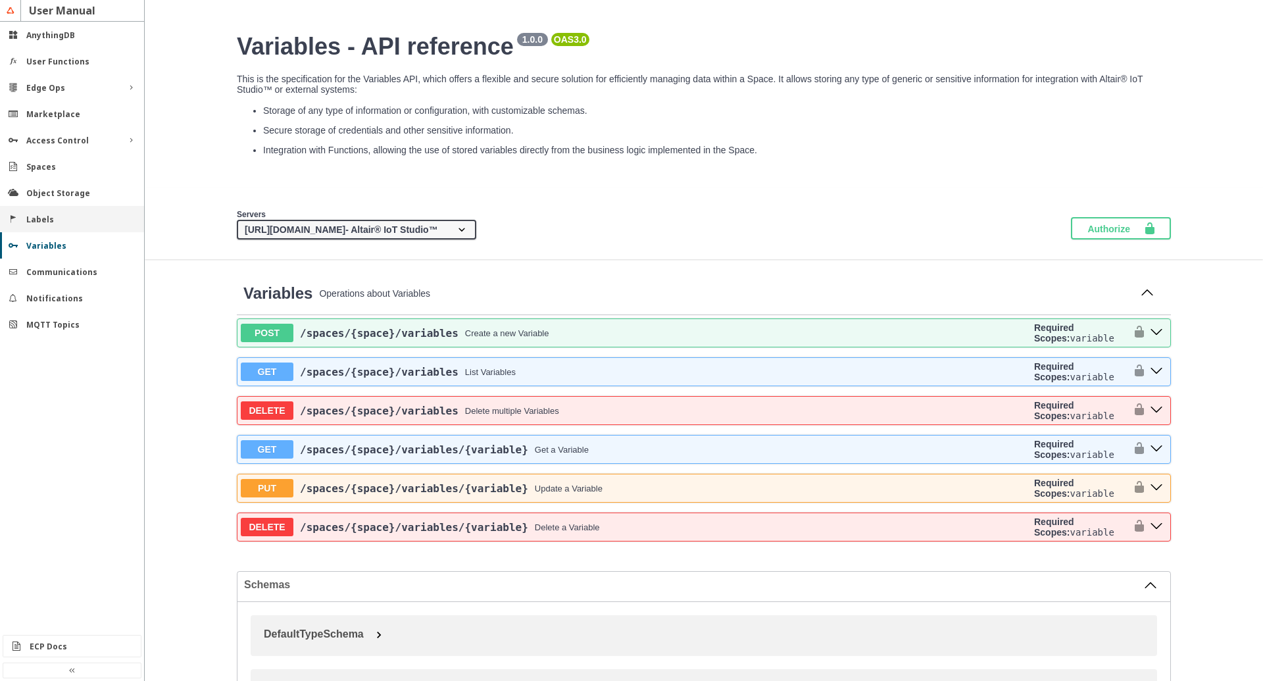
click at [0, 0] on slot "Labels" at bounding box center [0, 0] width 0 height 0
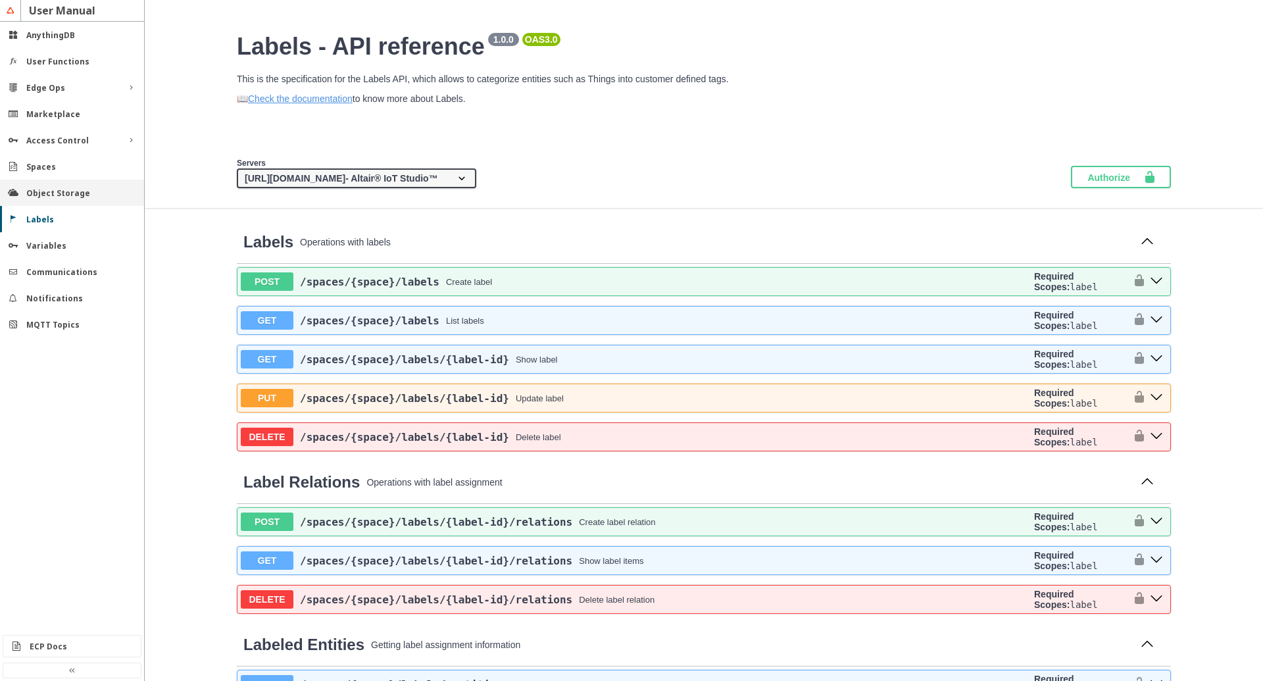
click at [0, 0] on slot "Object Storage" at bounding box center [0, 0] width 0 height 0
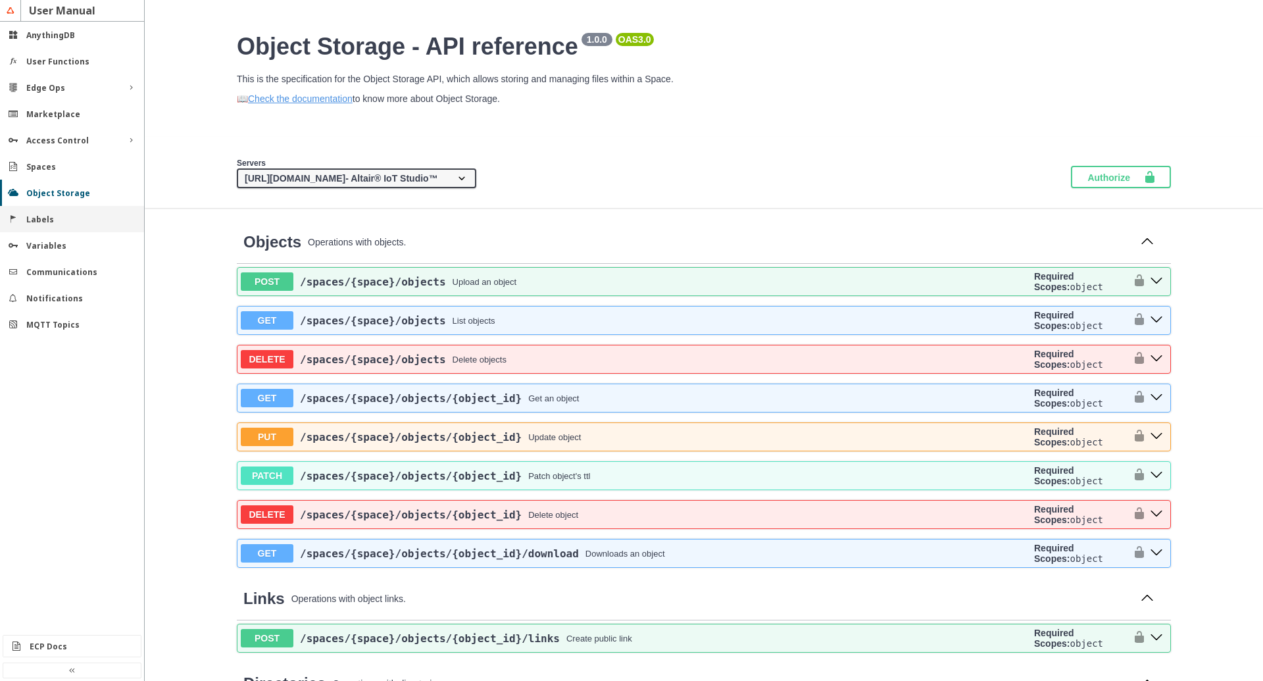
click at [41, 229] on div "Labels" at bounding box center [72, 219] width 144 height 26
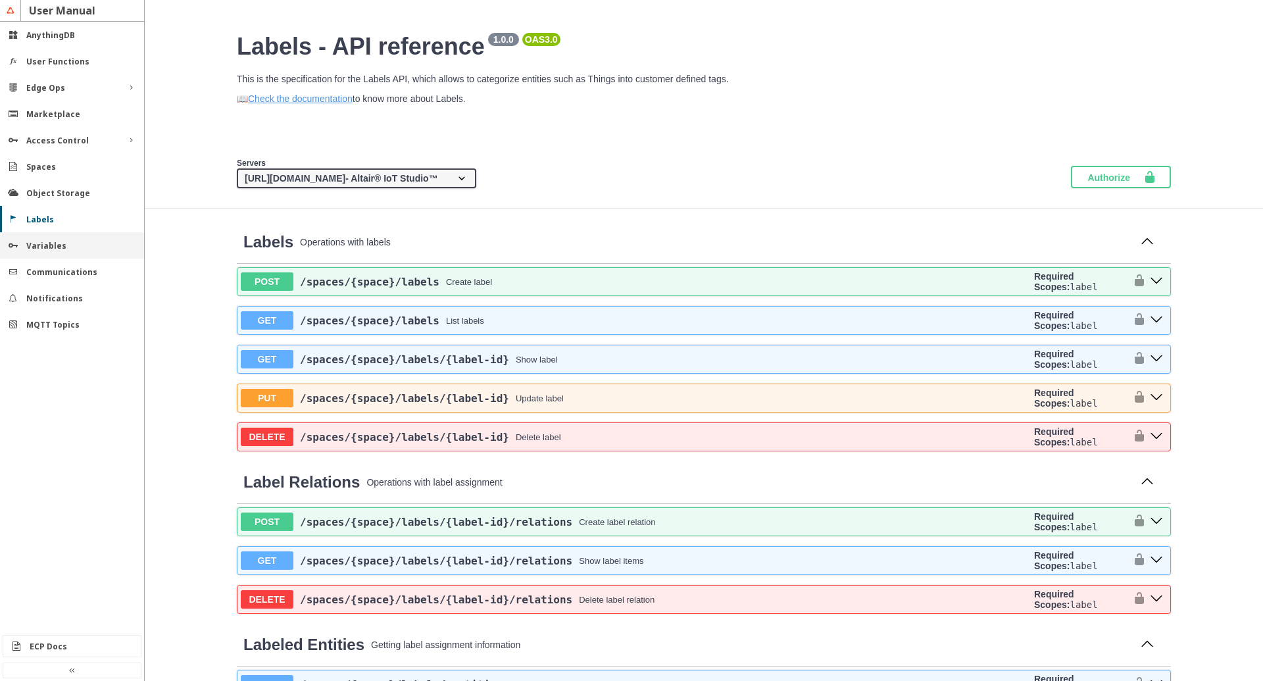
click at [68, 242] on div "Variables" at bounding box center [77, 245] width 102 height 11
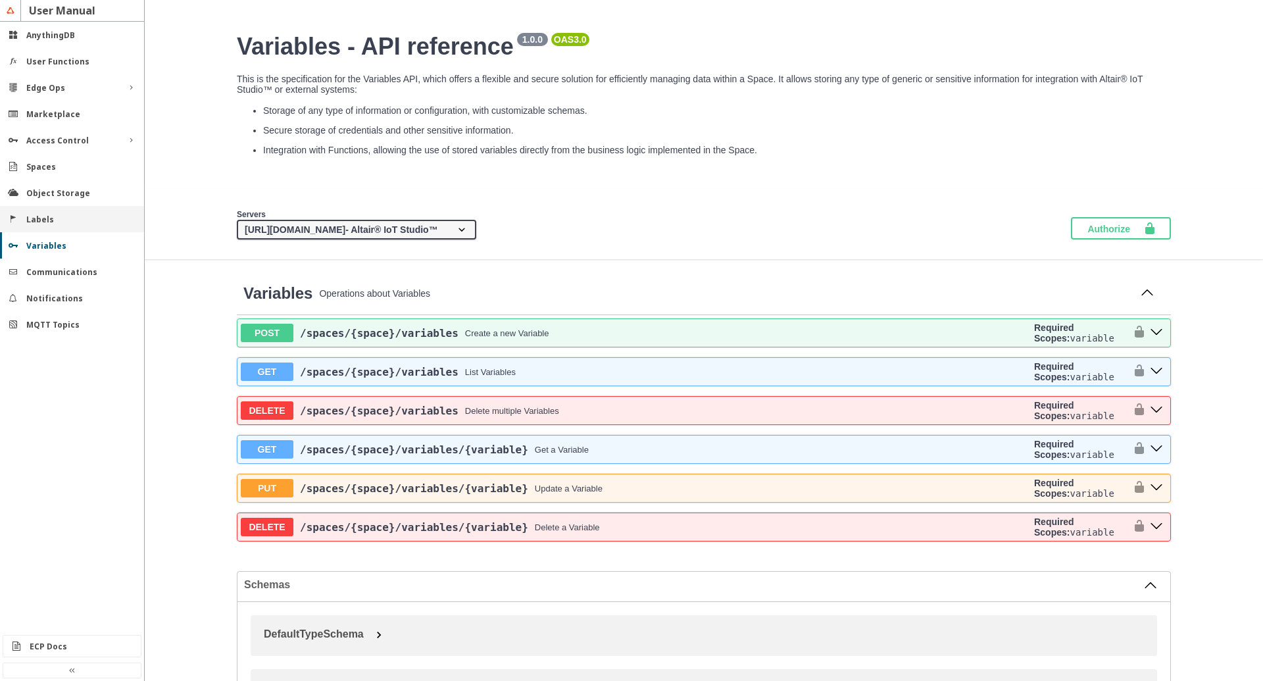
click at [0, 0] on slot "Labels" at bounding box center [0, 0] width 0 height 0
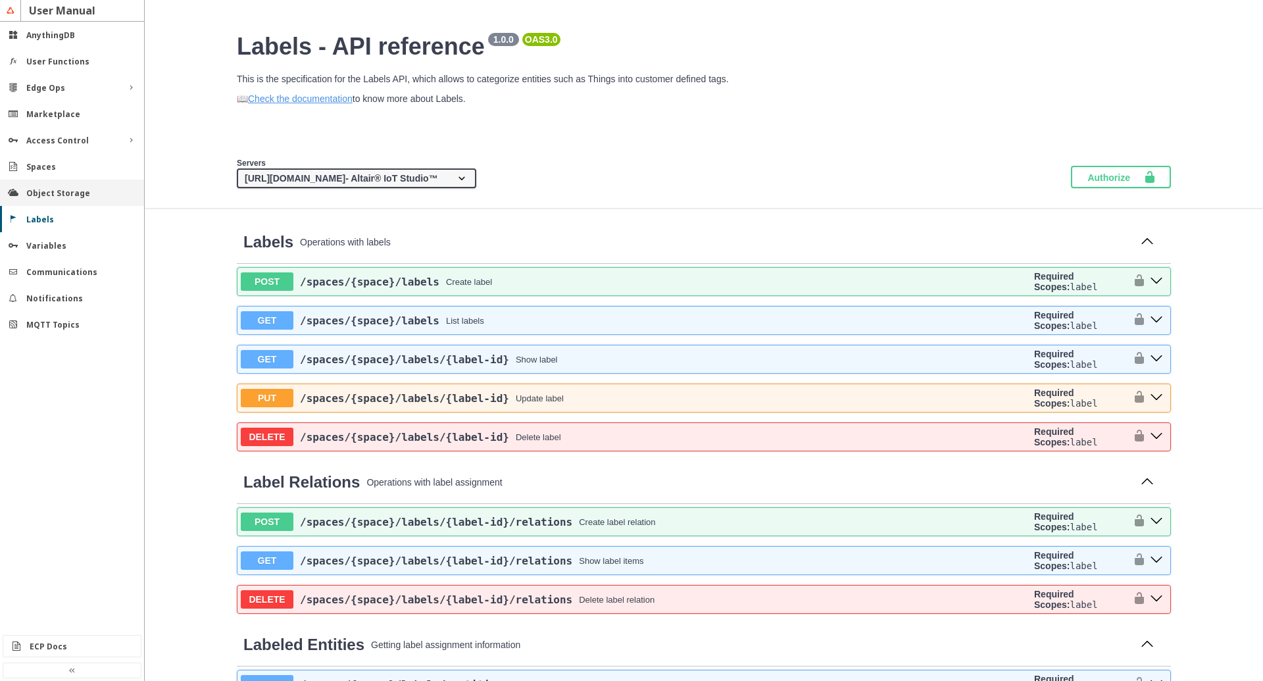
click at [0, 0] on slot "Object Storage" at bounding box center [0, 0] width 0 height 0
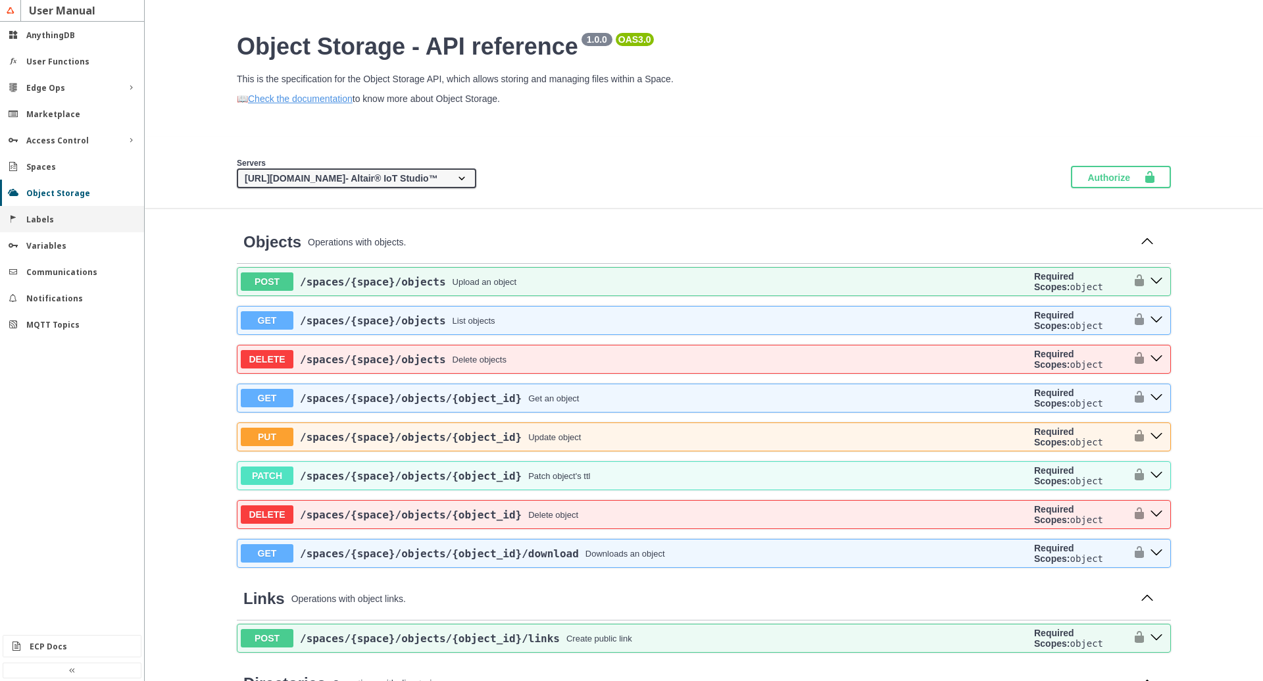
click at [0, 0] on slot "Labels" at bounding box center [0, 0] width 0 height 0
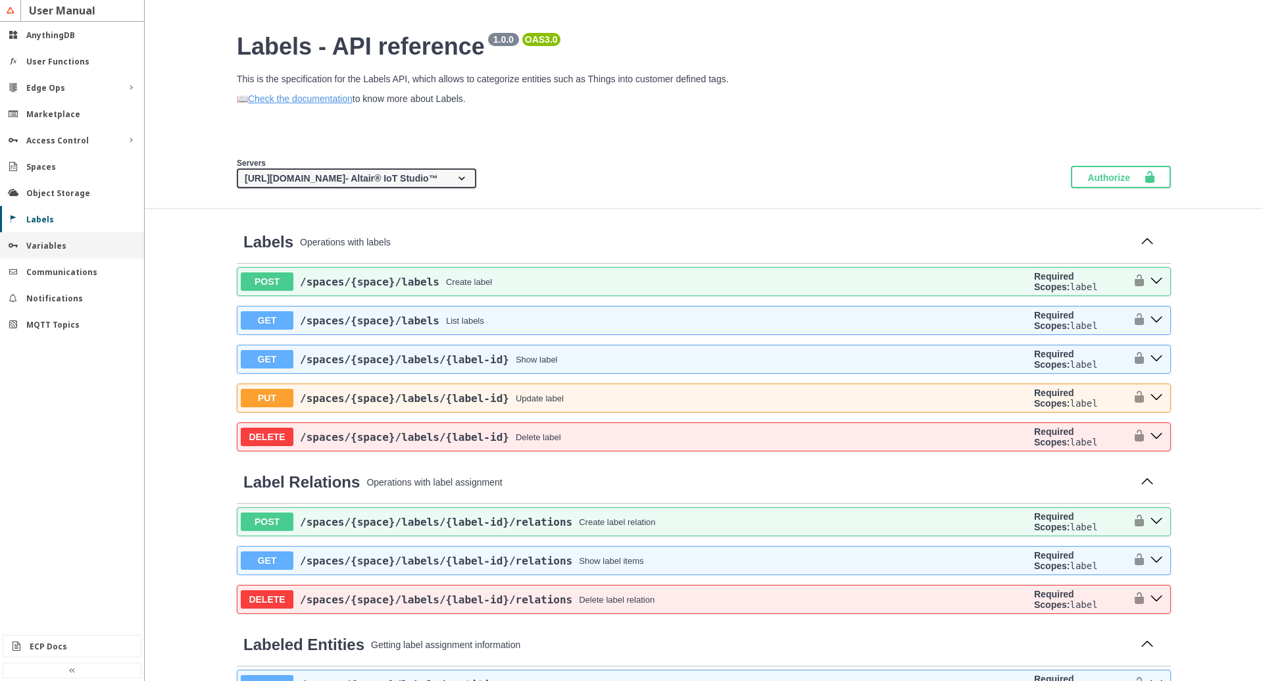
drag, startPoint x: 73, startPoint y: 255, endPoint x: 64, endPoint y: 235, distance: 22.1
click at [73, 255] on div "Variables" at bounding box center [72, 245] width 144 height 26
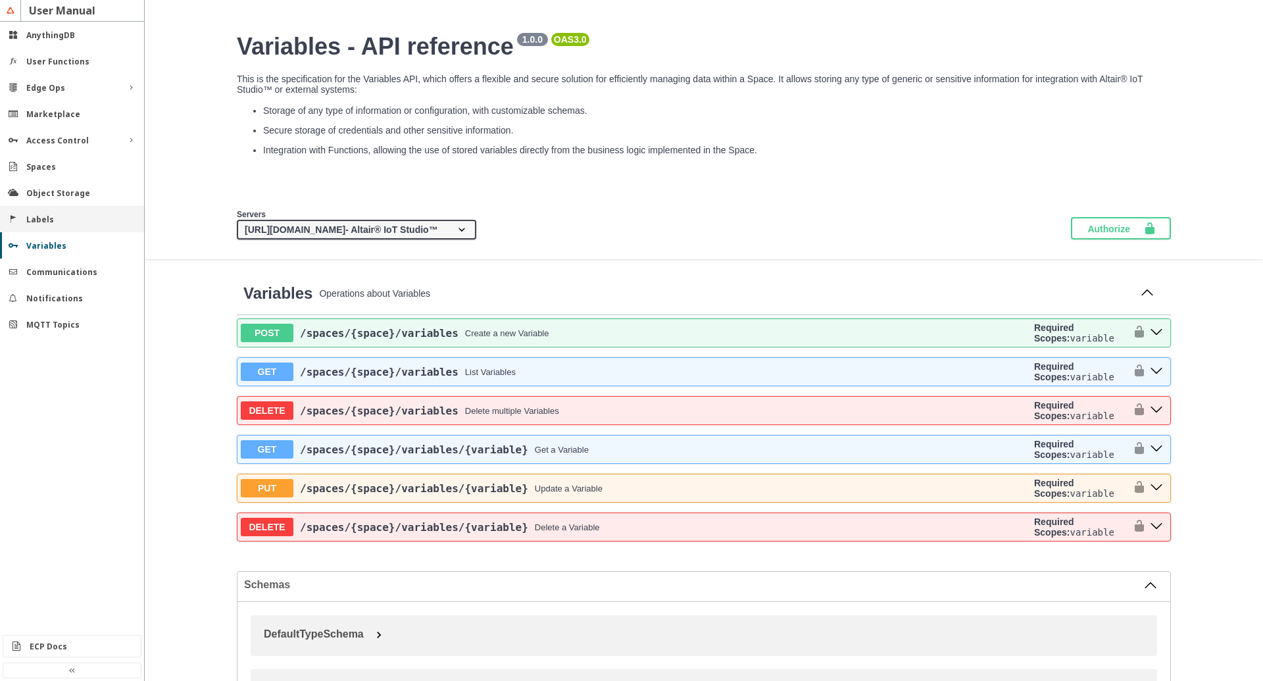
click at [55, 222] on div "Labels" at bounding box center [77, 219] width 102 height 11
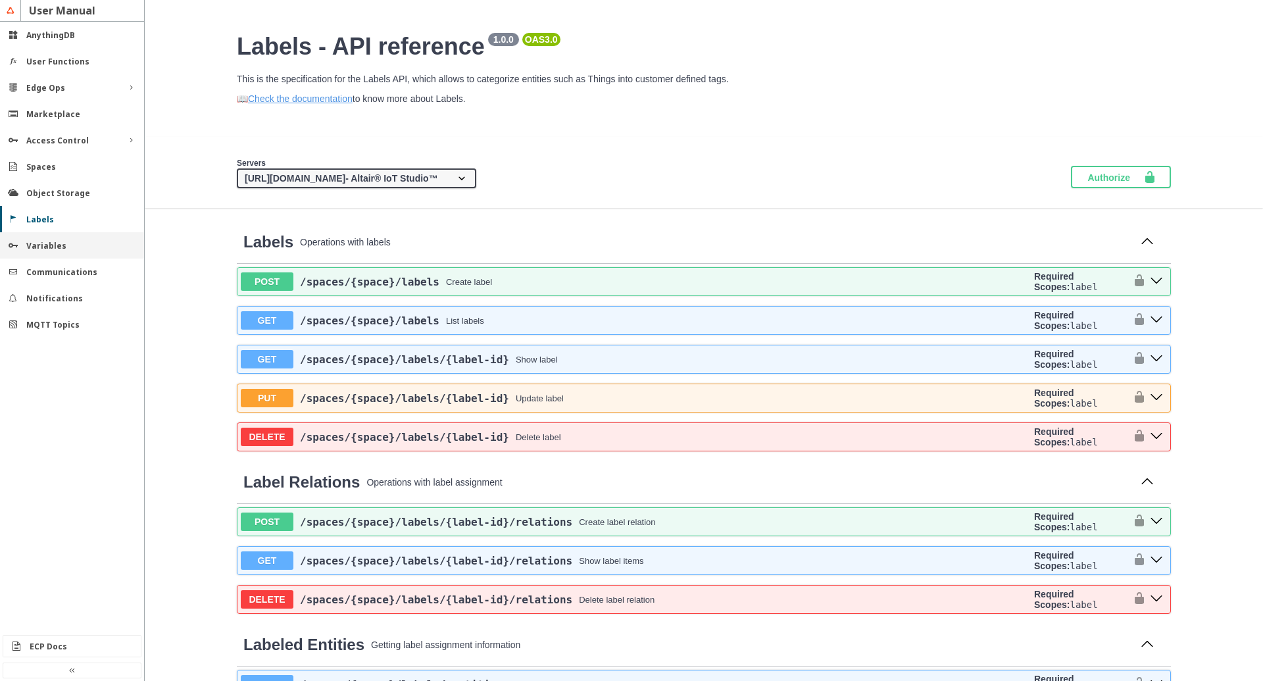
click at [43, 253] on div "Variables" at bounding box center [72, 245] width 144 height 26
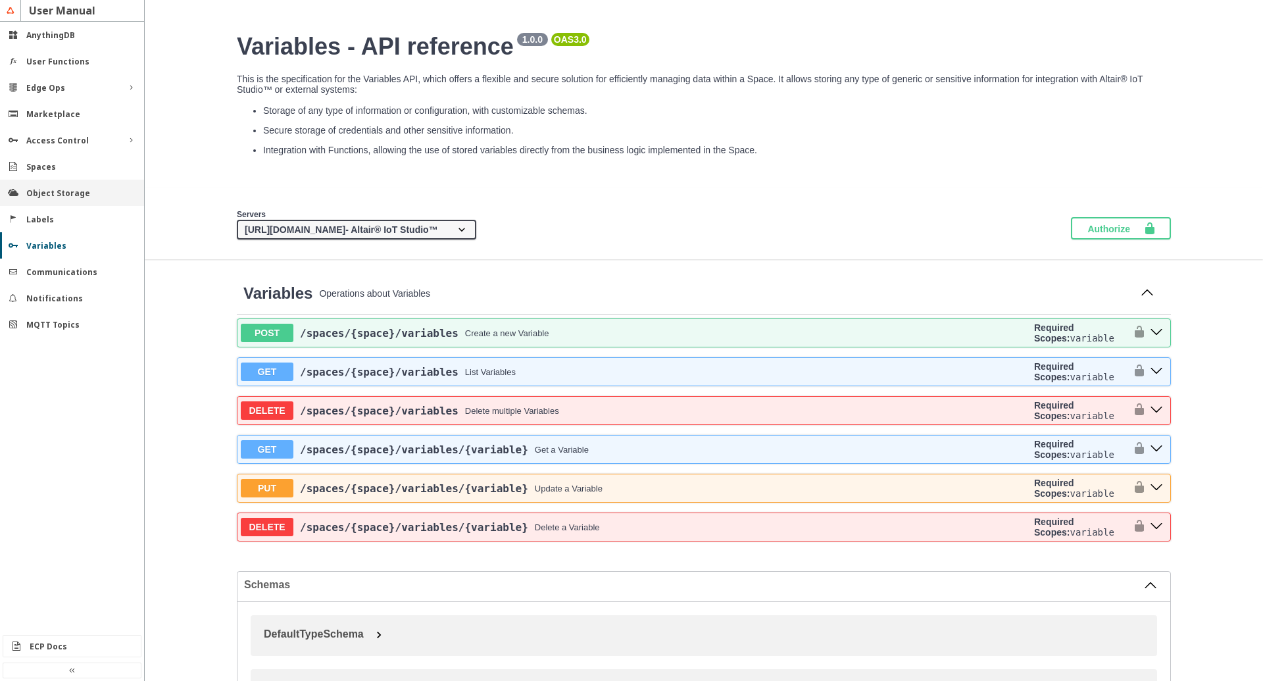
click at [56, 199] on div "Object Storage" at bounding box center [72, 193] width 144 height 26
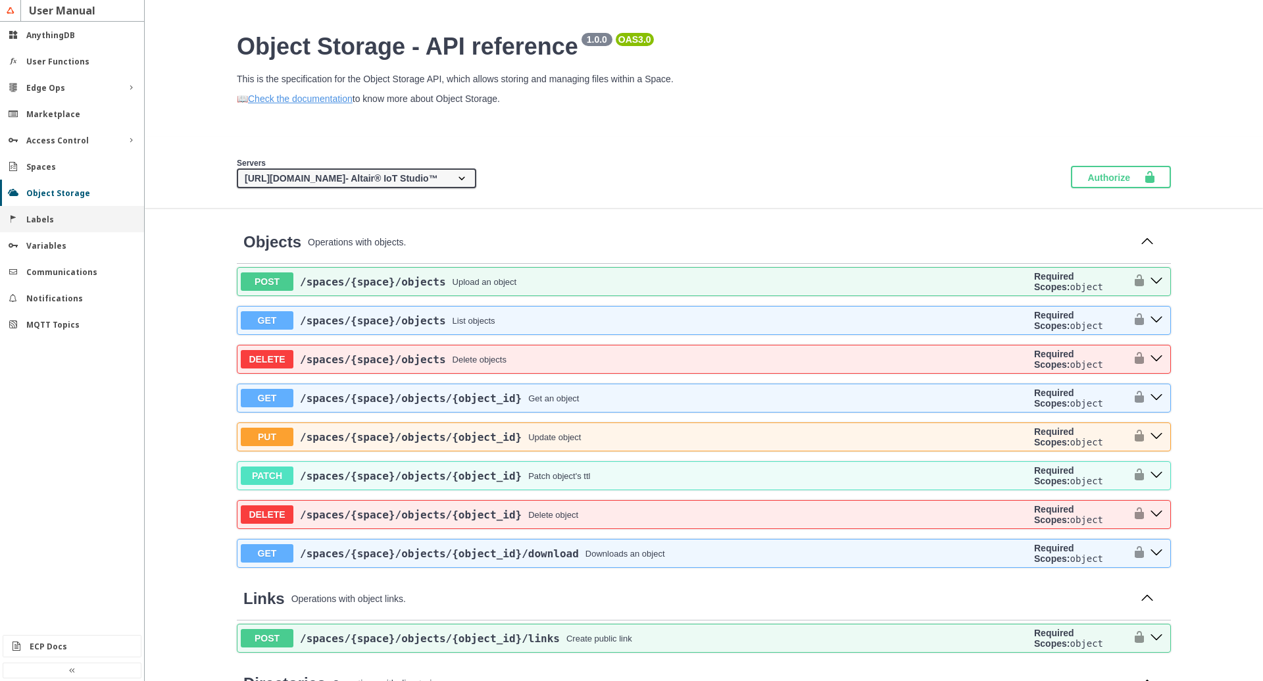
click at [0, 0] on slot "Labels" at bounding box center [0, 0] width 0 height 0
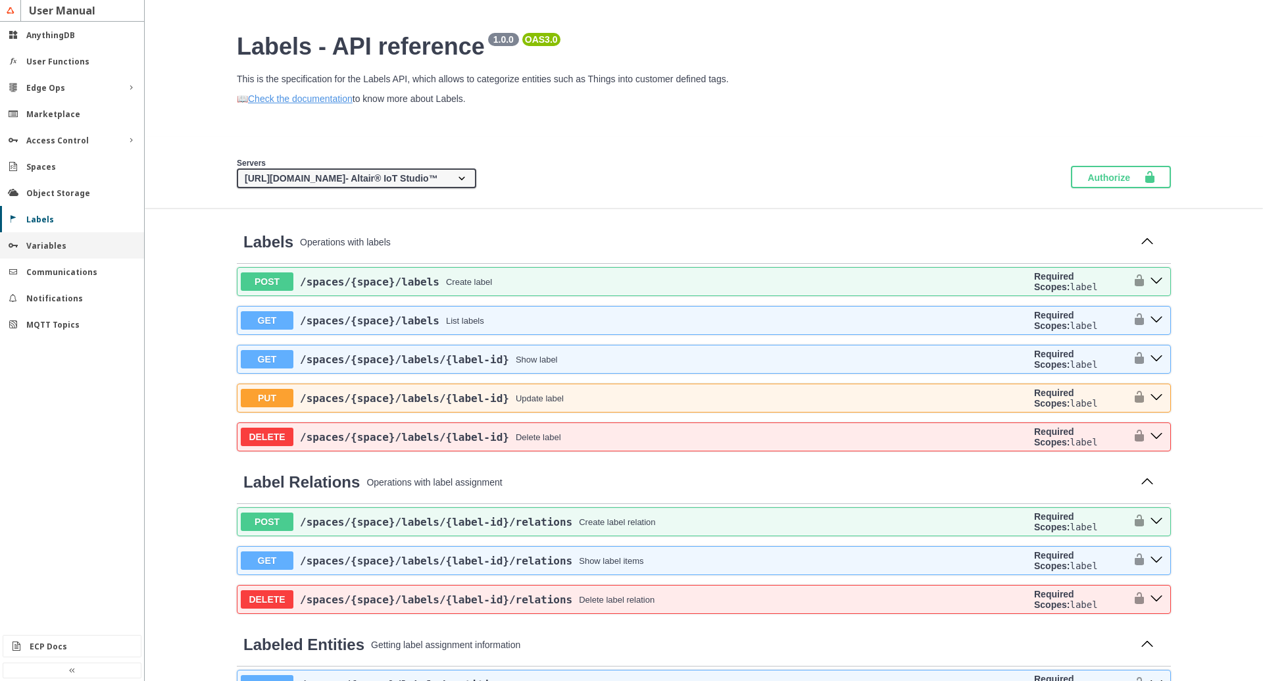
click at [47, 239] on div "Variables" at bounding box center [72, 245] width 144 height 26
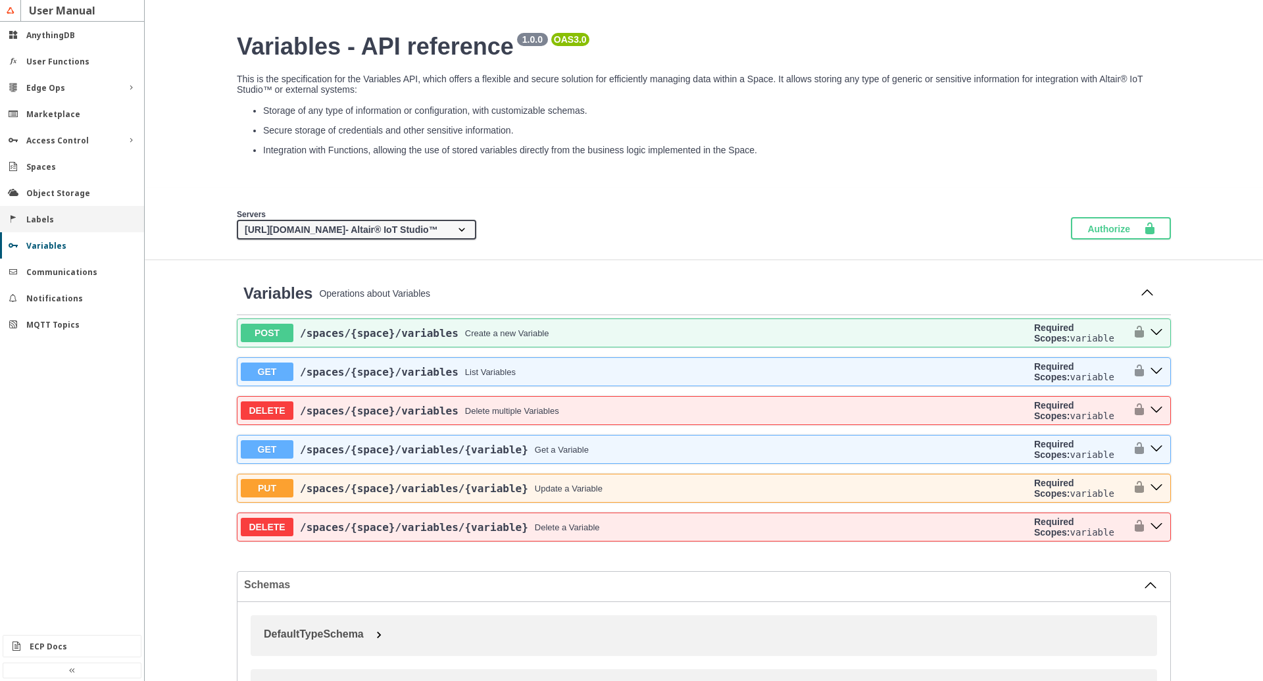
click at [0, 0] on slot "Labels" at bounding box center [0, 0] width 0 height 0
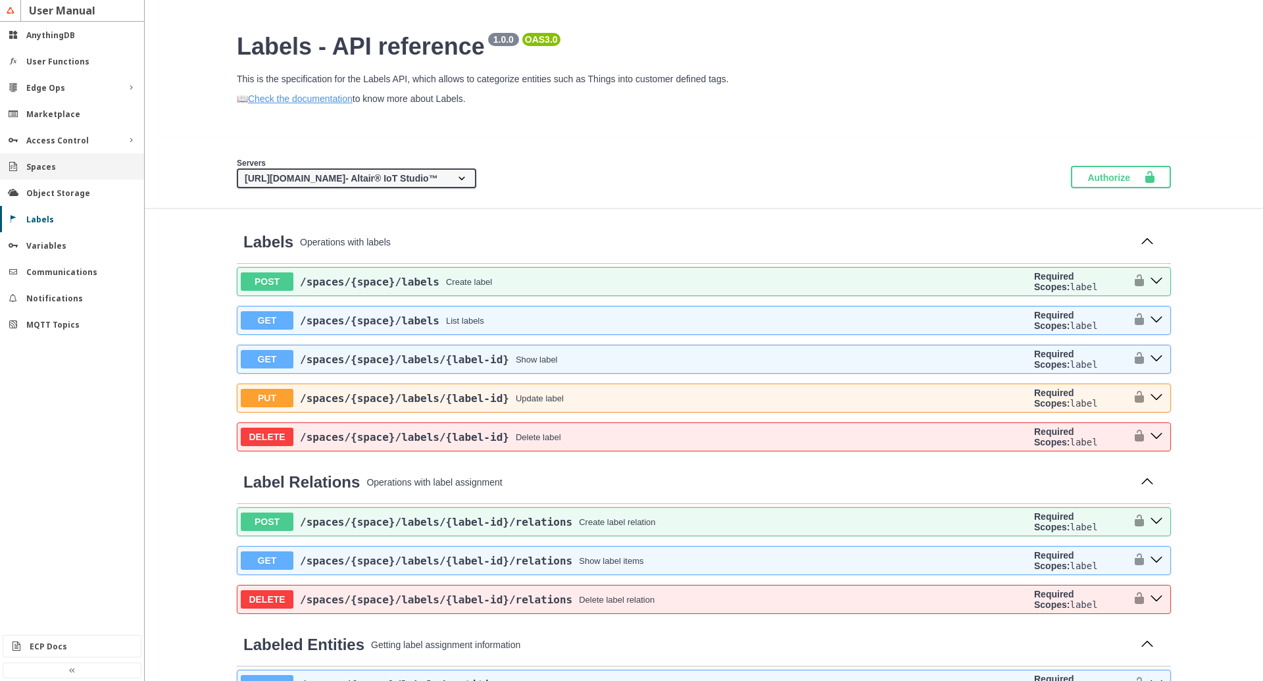
click at [47, 173] on div "Spaces" at bounding box center [72, 166] width 144 height 26
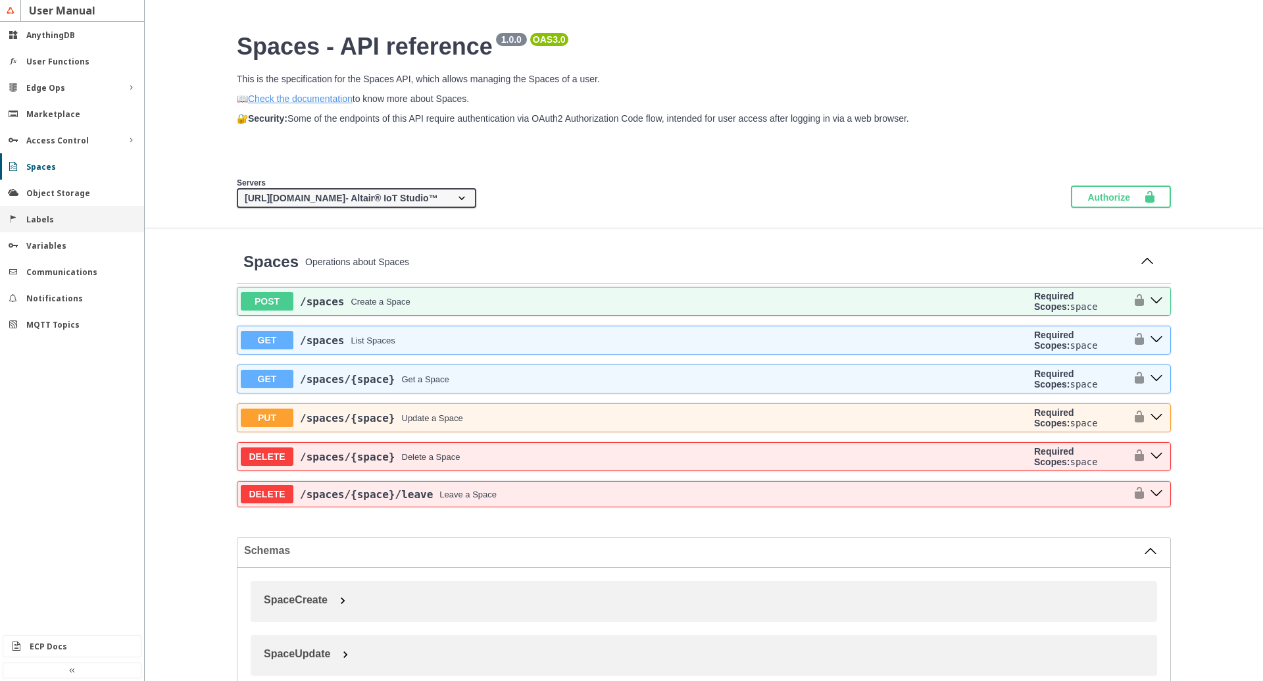
click at [0, 0] on slot "Labels" at bounding box center [0, 0] width 0 height 0
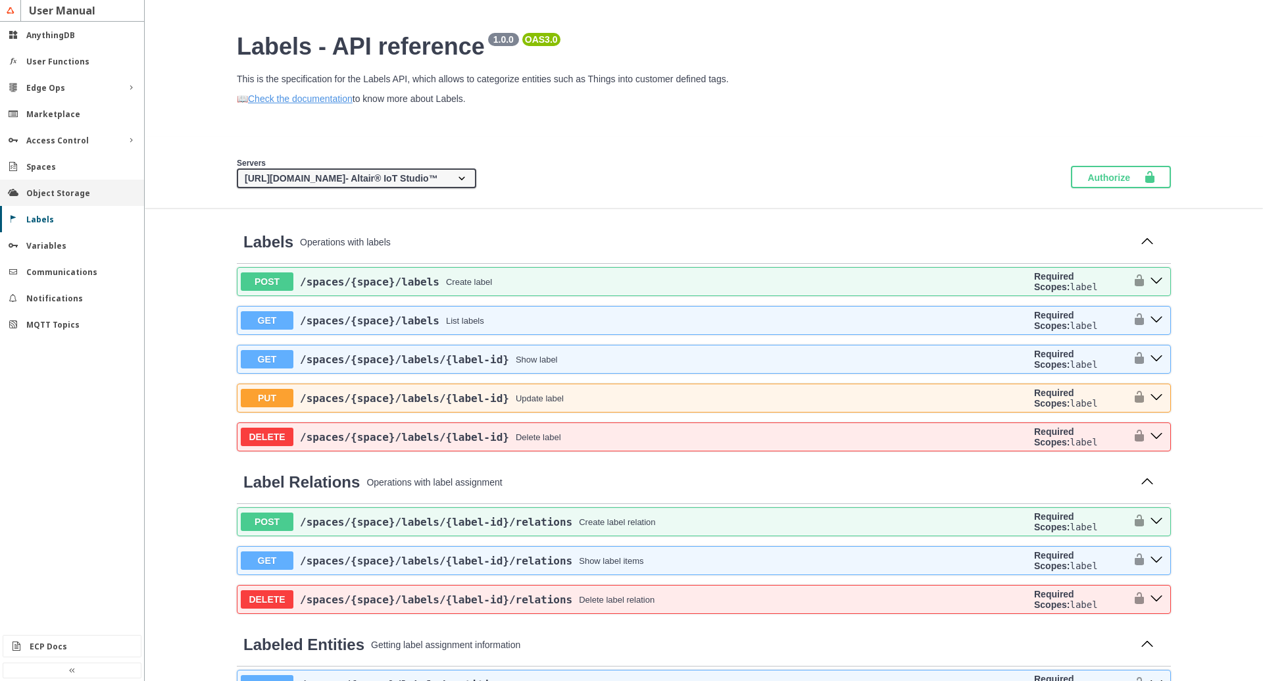
click at [0, 0] on slot "Object Storage" at bounding box center [0, 0] width 0 height 0
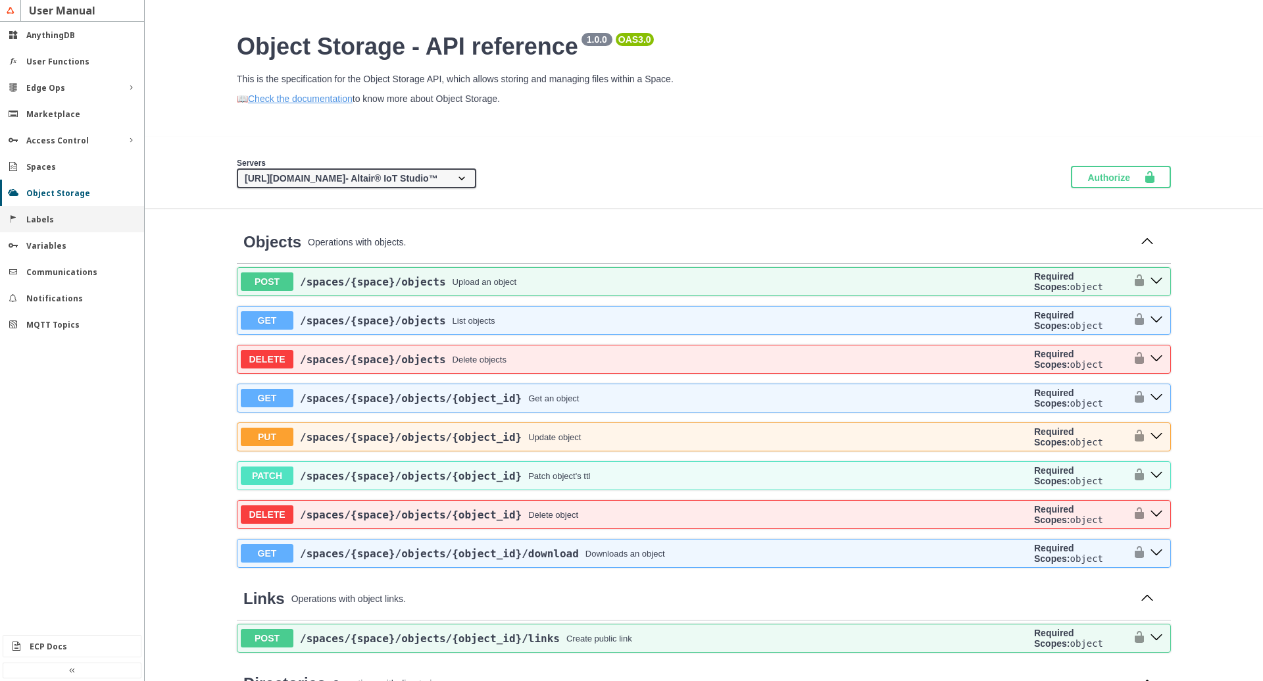
click at [0, 0] on slot "Labels" at bounding box center [0, 0] width 0 height 0
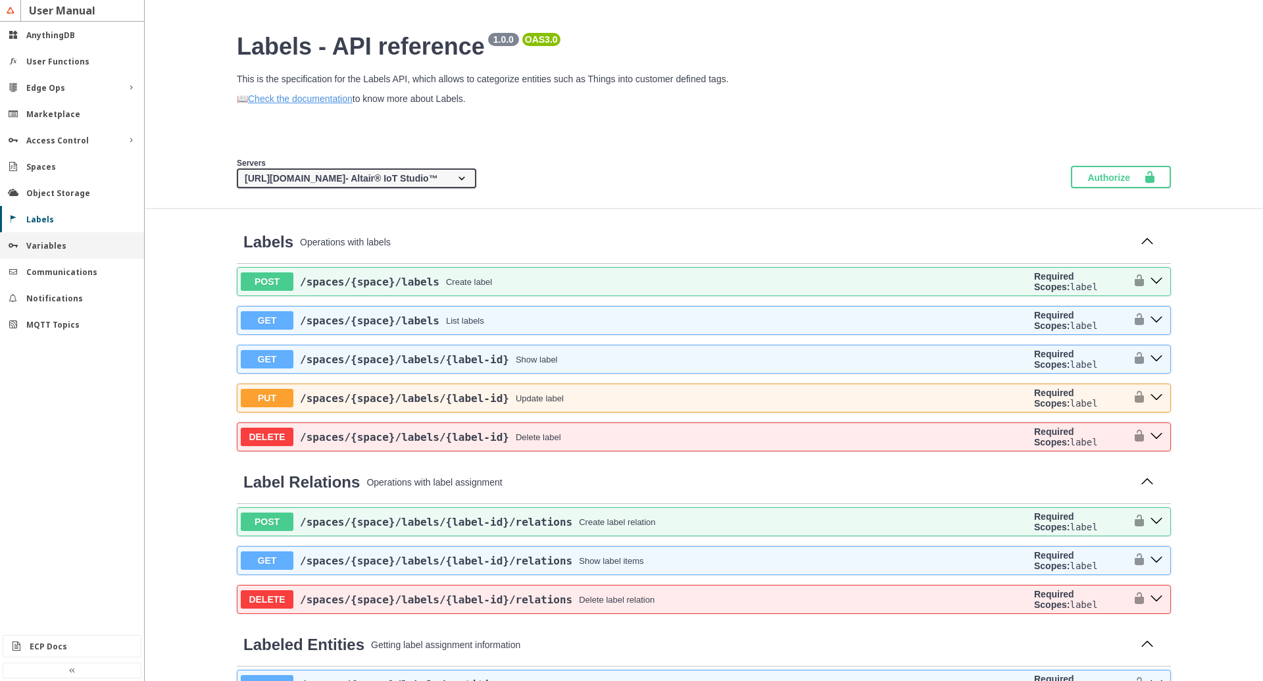
click at [0, 0] on slot "Variables" at bounding box center [0, 0] width 0 height 0
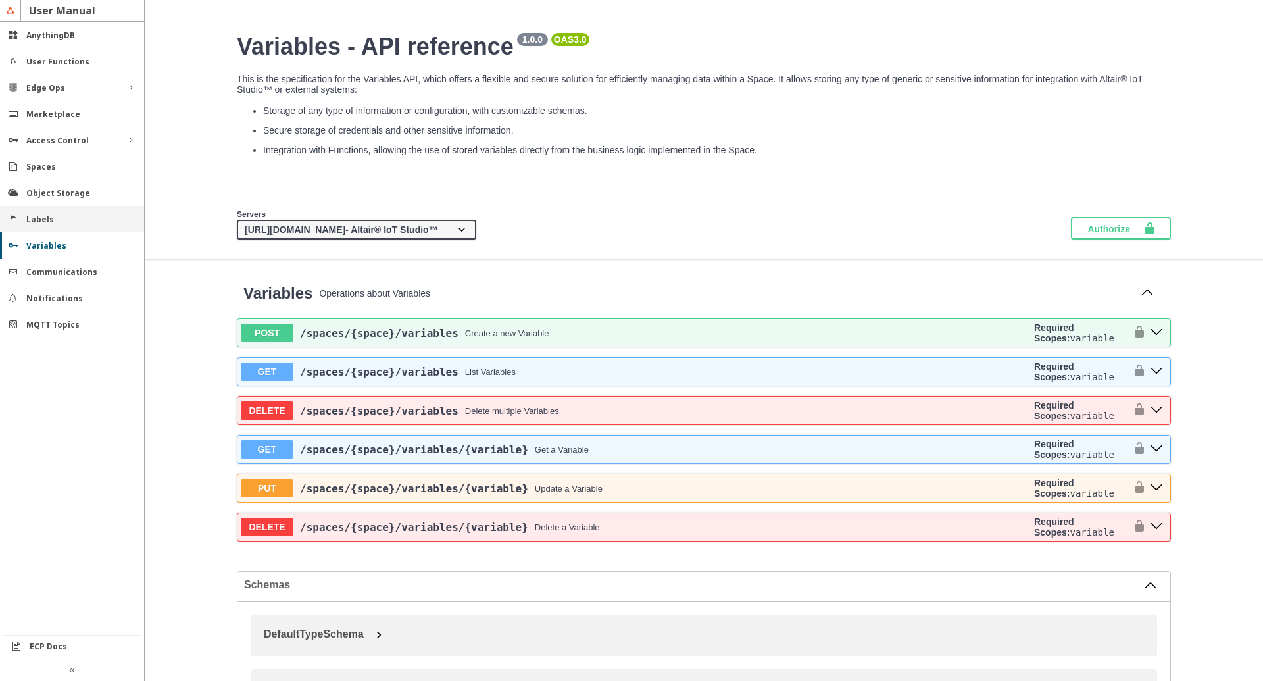
click at [0, 0] on slot "Labels" at bounding box center [0, 0] width 0 height 0
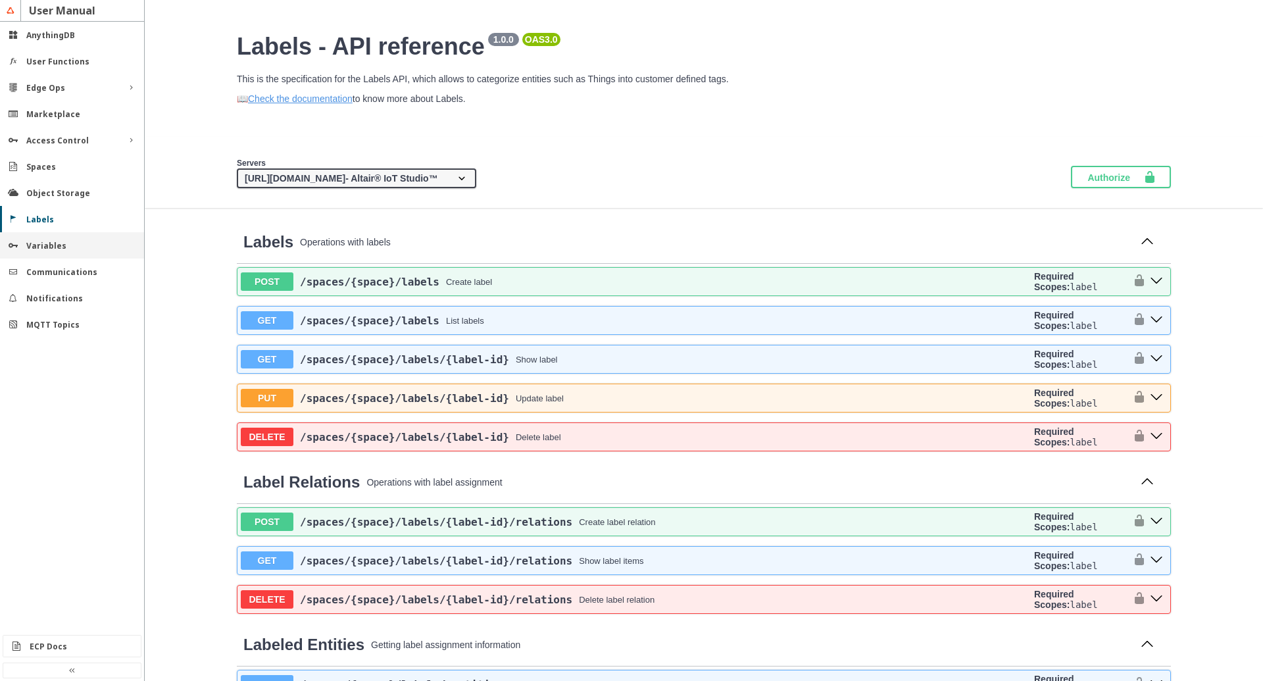
click at [0, 0] on slot "Variables" at bounding box center [0, 0] width 0 height 0
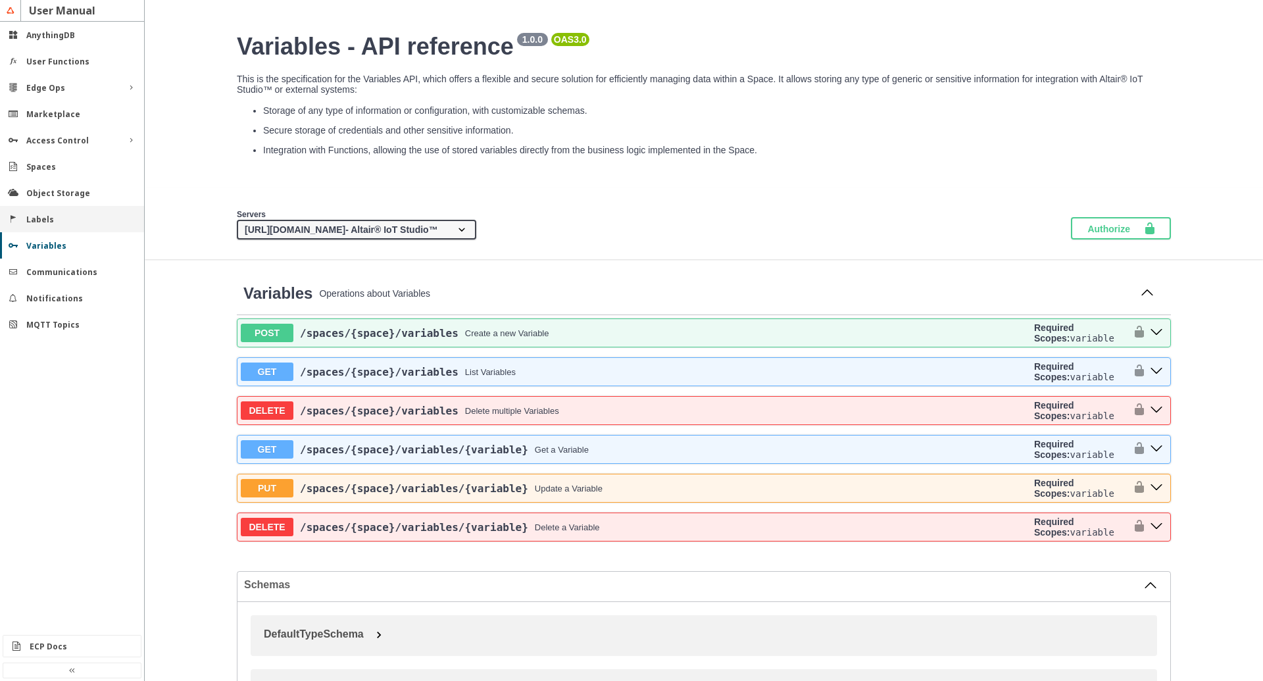
click at [0, 0] on slot "Labels" at bounding box center [0, 0] width 0 height 0
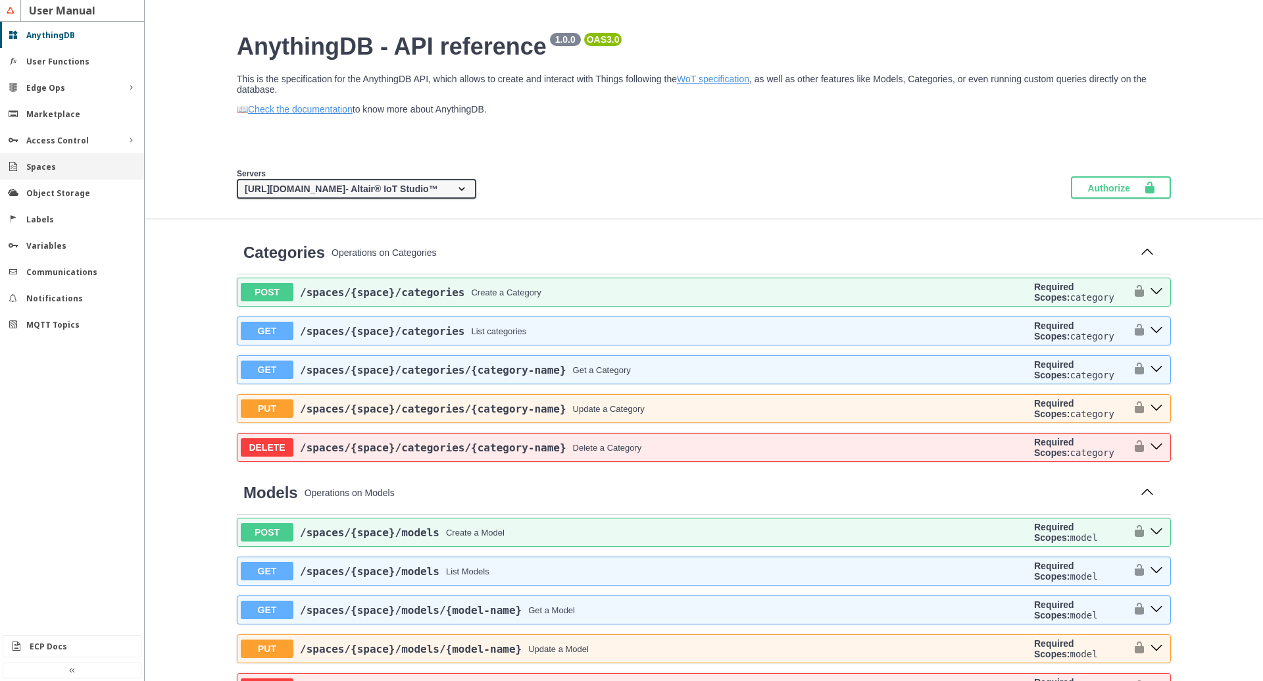
click at [44, 175] on div "Spaces" at bounding box center [72, 166] width 144 height 26
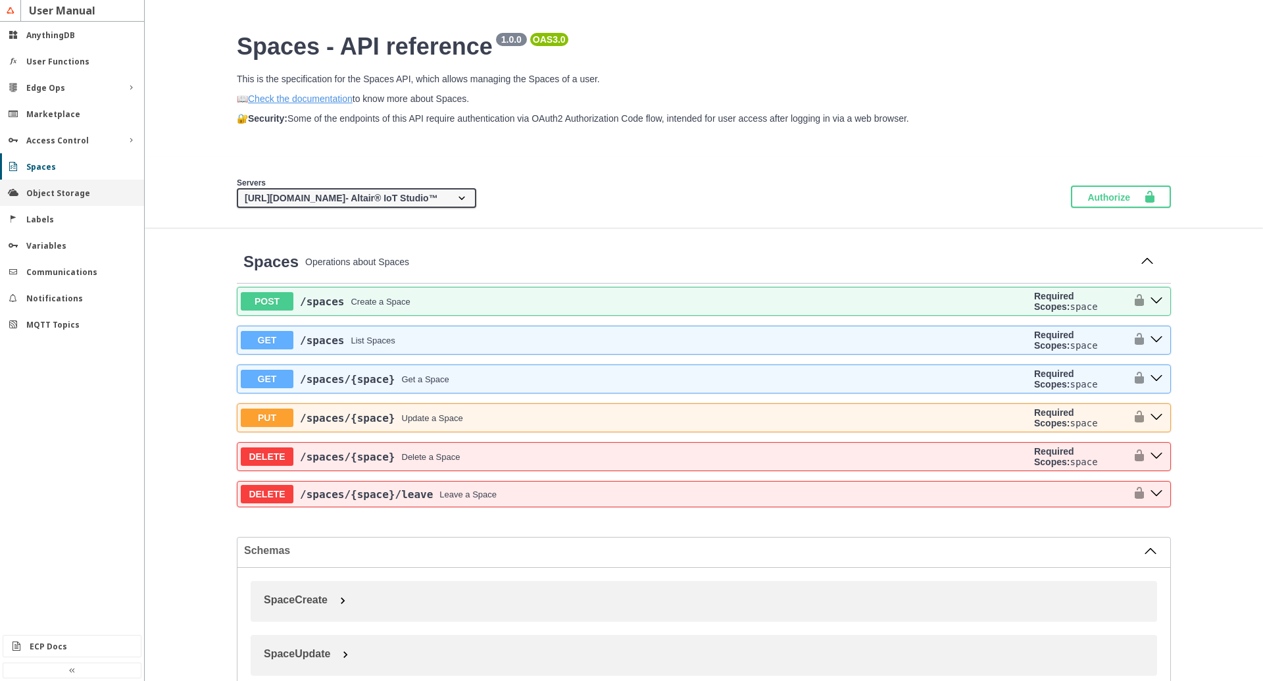
click at [0, 0] on slot "Object Storage" at bounding box center [0, 0] width 0 height 0
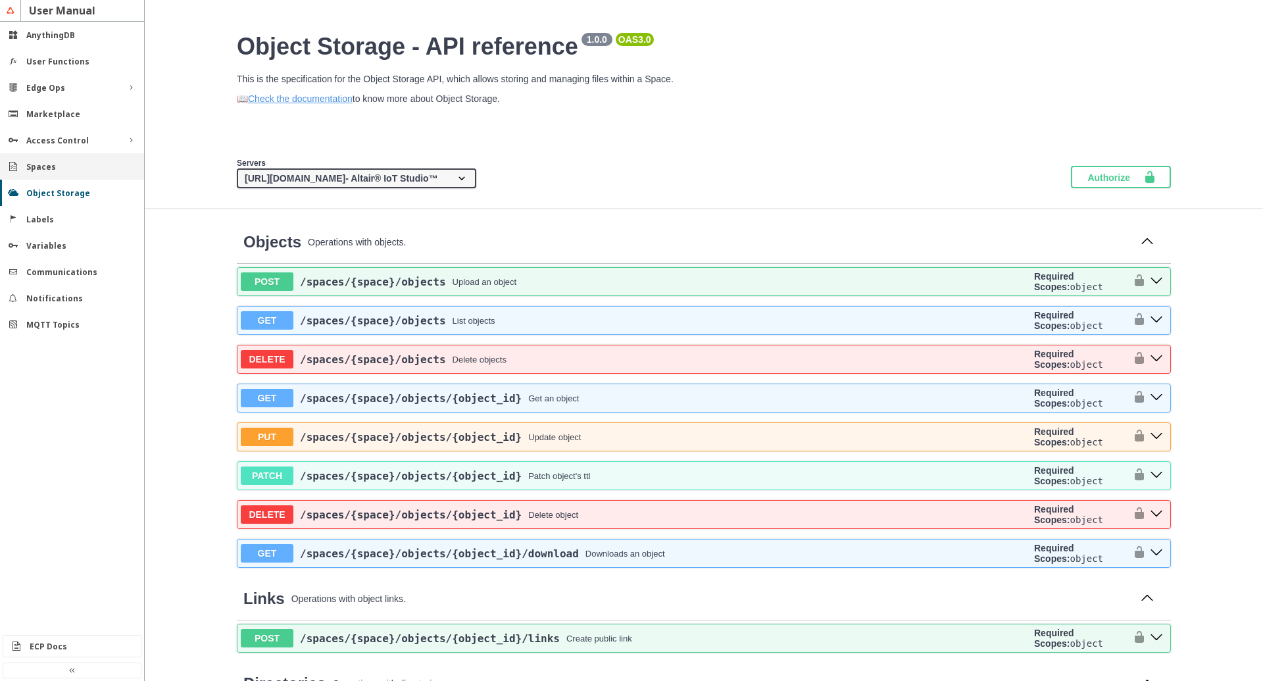
click at [0, 0] on slot "Spaces" at bounding box center [0, 0] width 0 height 0
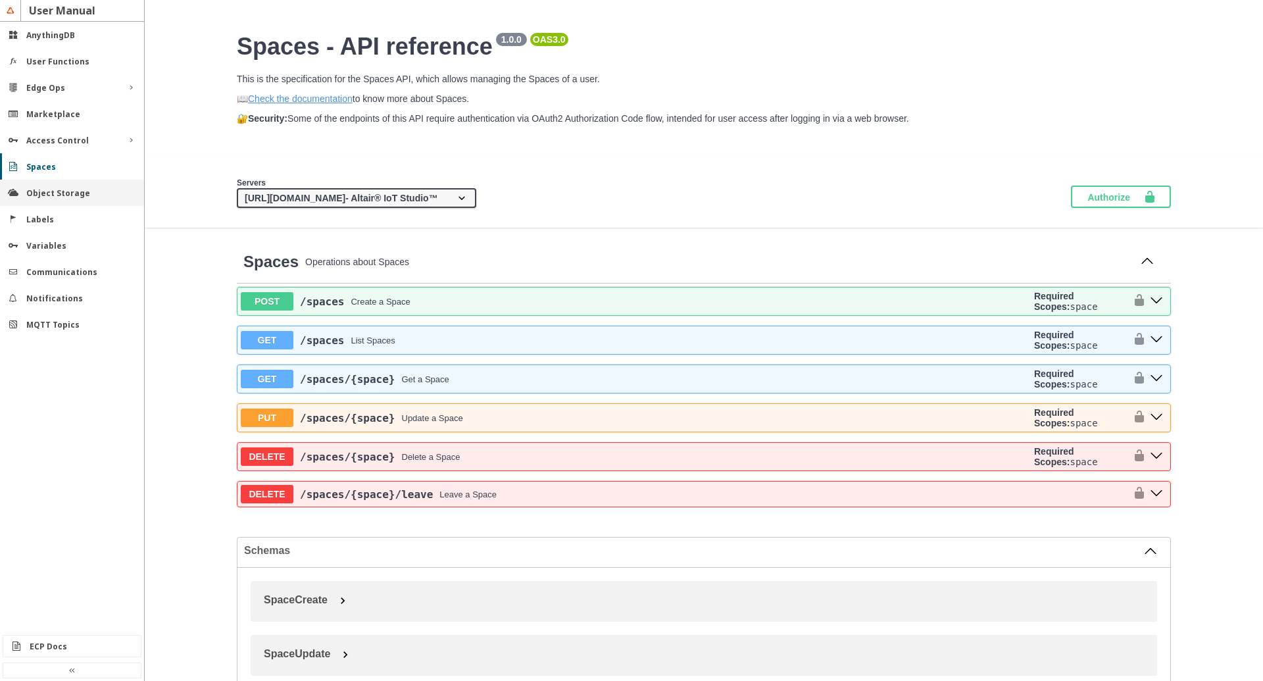
click at [0, 0] on slot "Object Storage" at bounding box center [0, 0] width 0 height 0
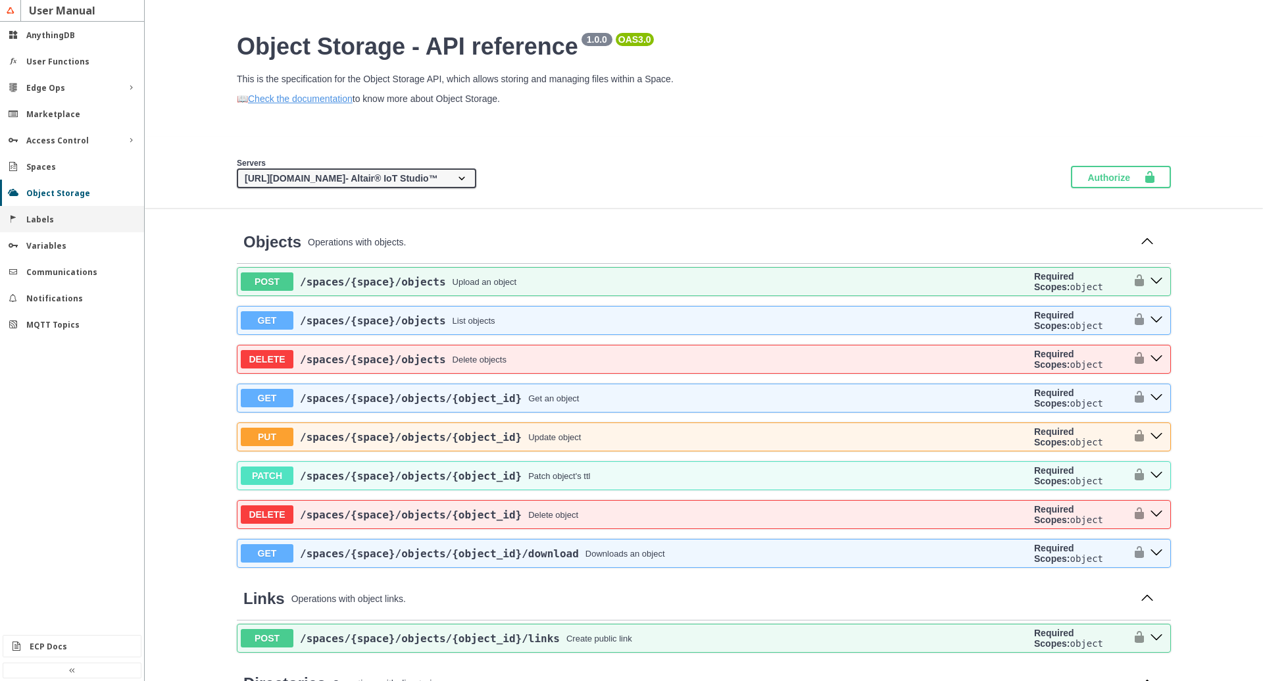
click at [37, 210] on div "Labels" at bounding box center [72, 219] width 144 height 26
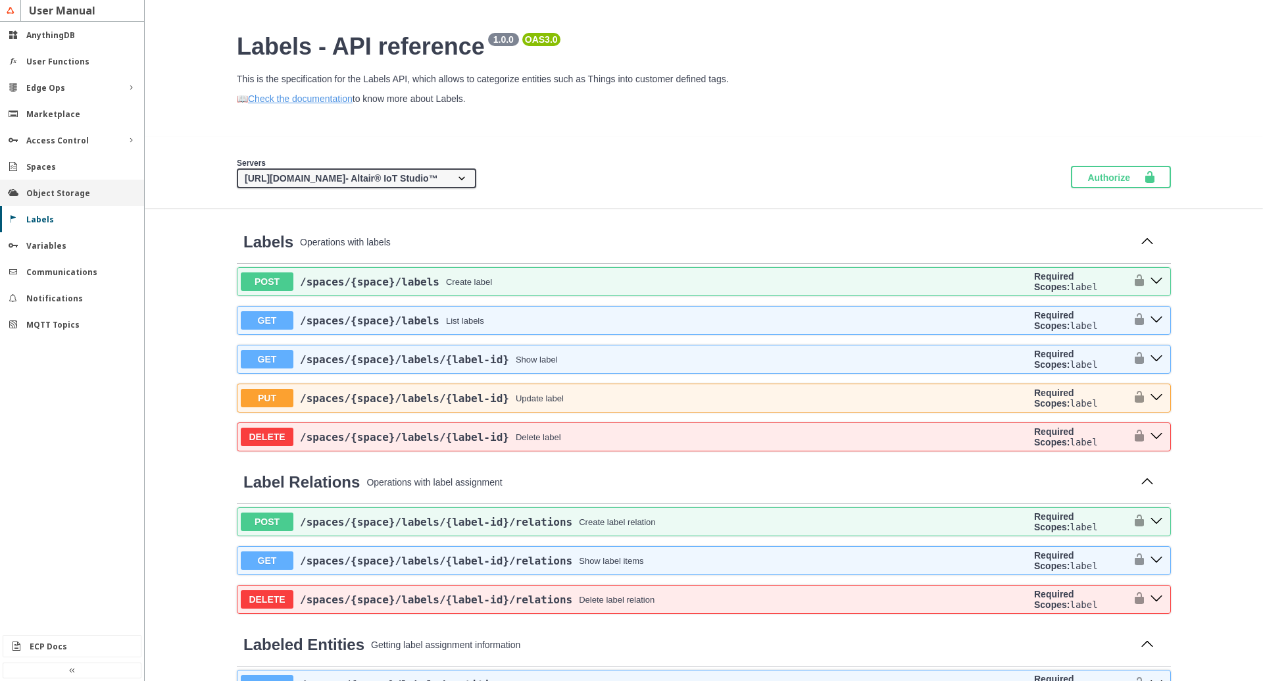
click at [0, 0] on slot "Object Storage" at bounding box center [0, 0] width 0 height 0
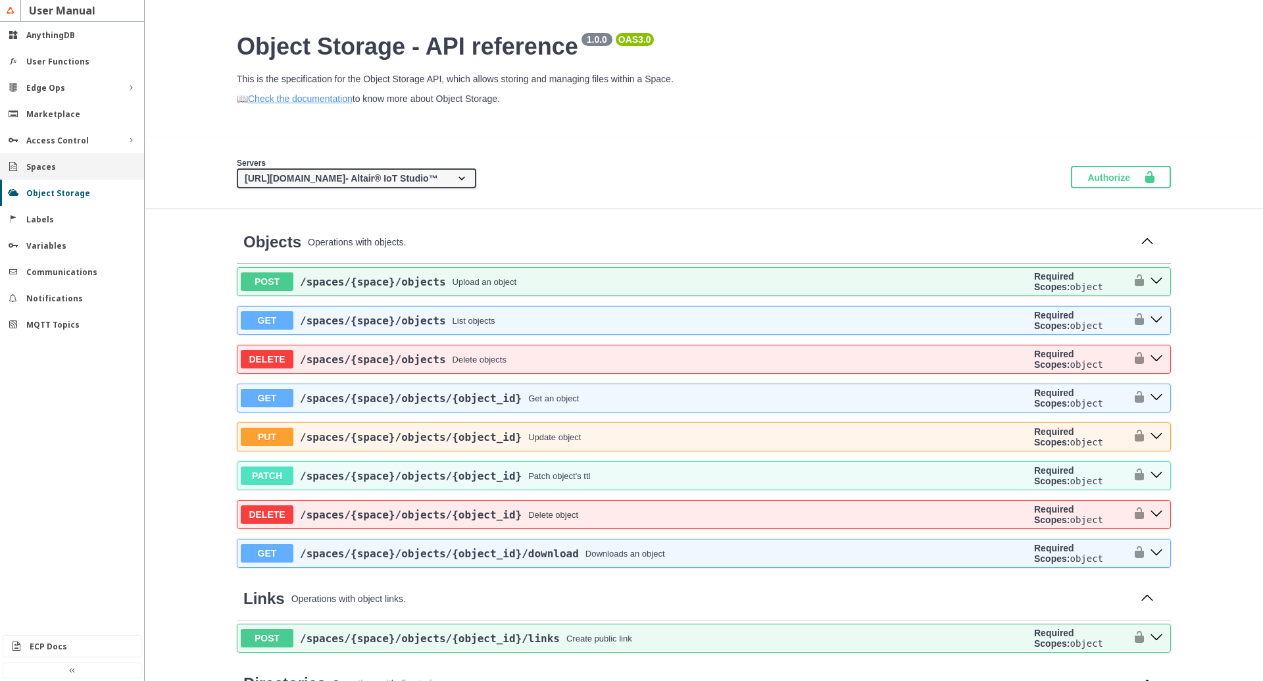
click at [40, 175] on div "Spaces" at bounding box center [72, 166] width 144 height 26
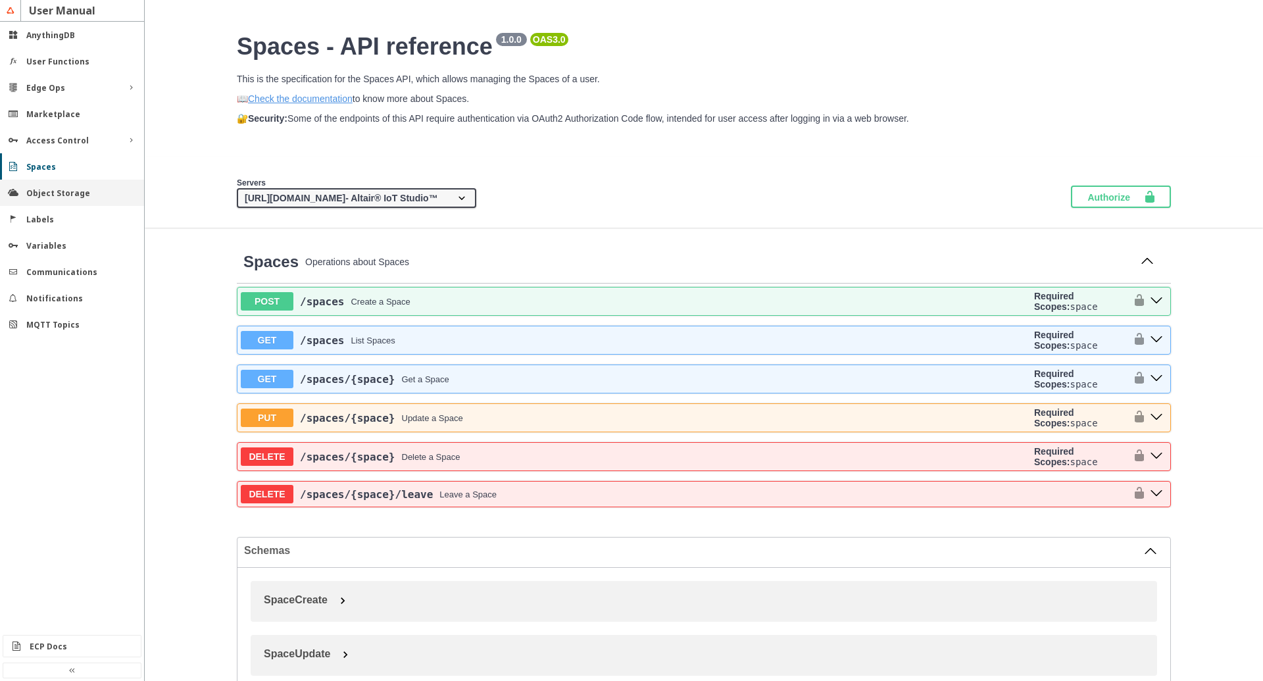
click at [0, 0] on slot "Object Storage" at bounding box center [0, 0] width 0 height 0
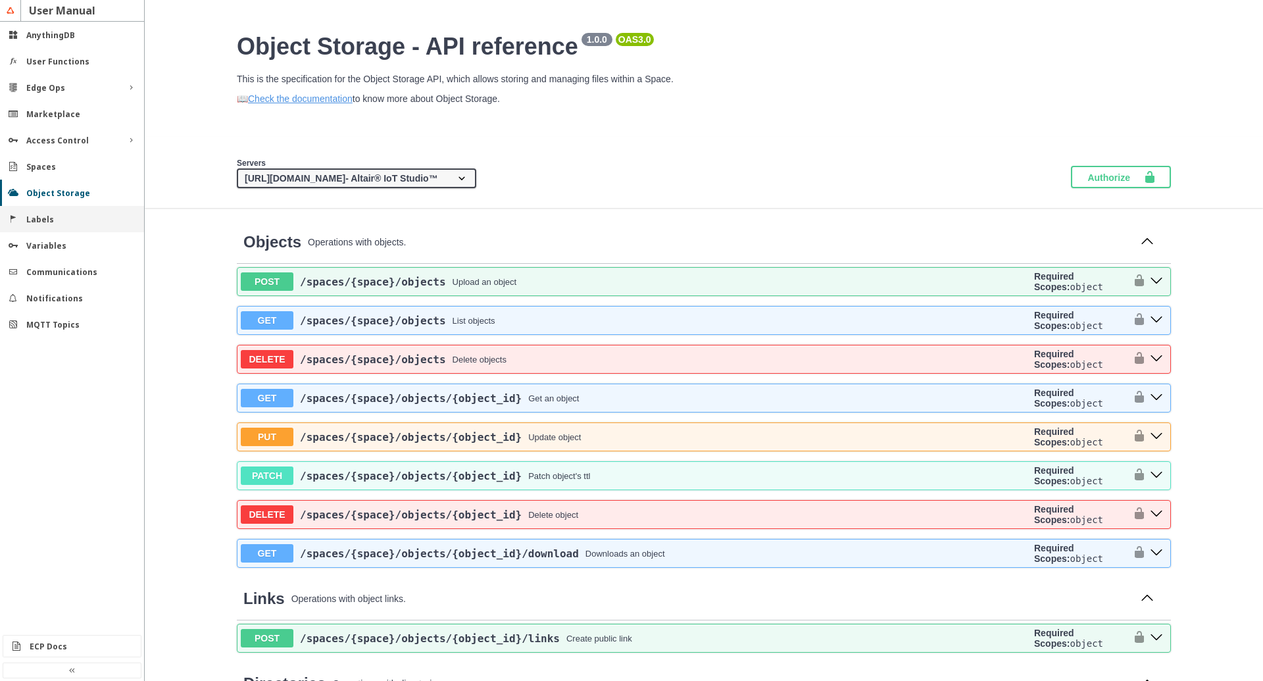
click at [0, 0] on slot "Labels" at bounding box center [0, 0] width 0 height 0
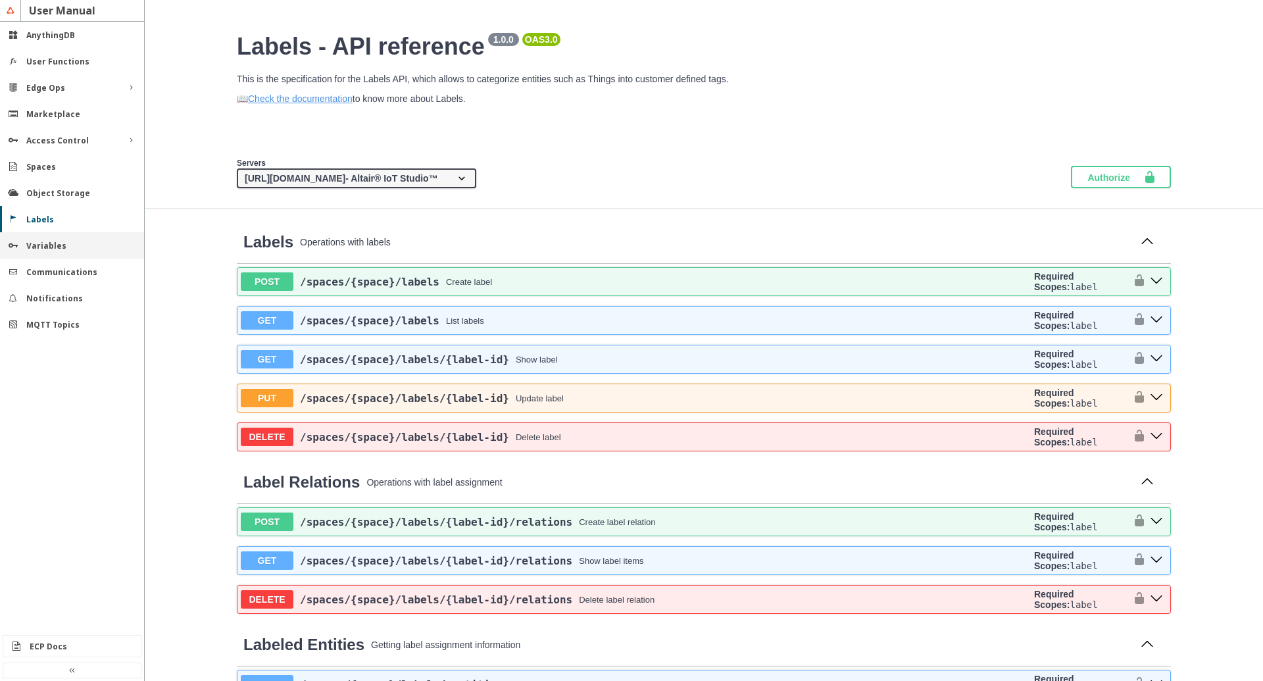
click at [24, 247] on div "Variables" at bounding box center [72, 245] width 144 height 26
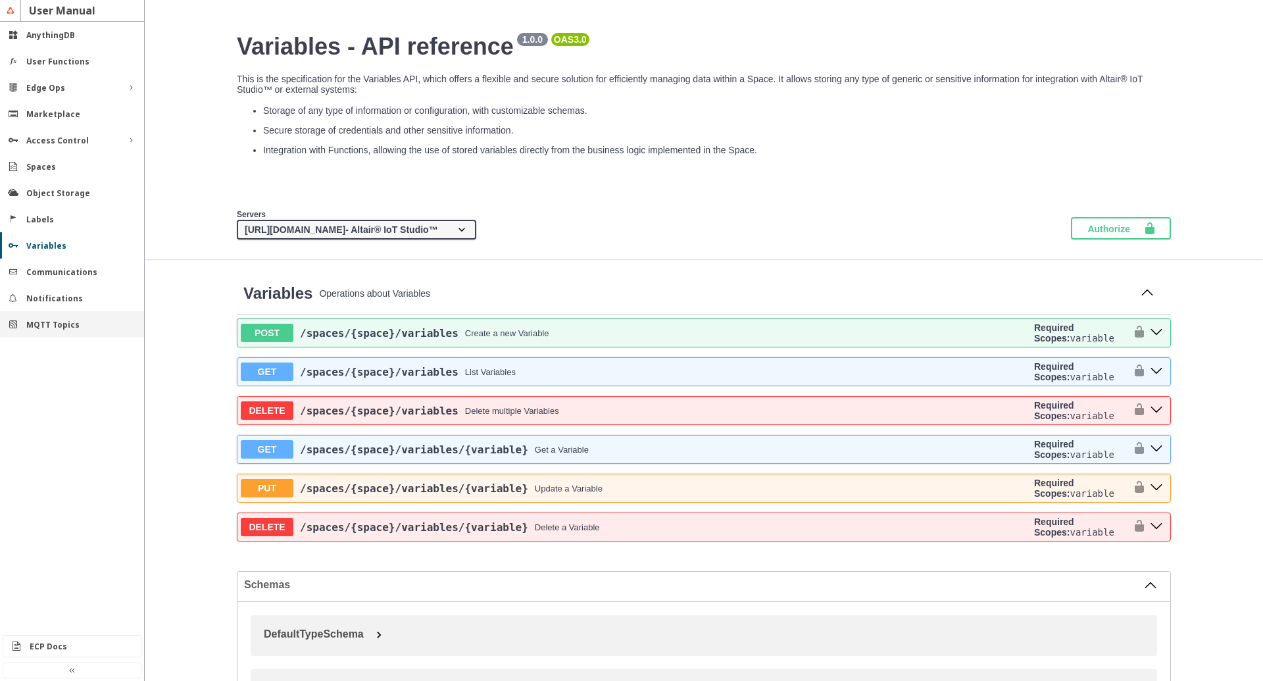
click at [32, 330] on div "MQTT Topics" at bounding box center [72, 324] width 144 height 26
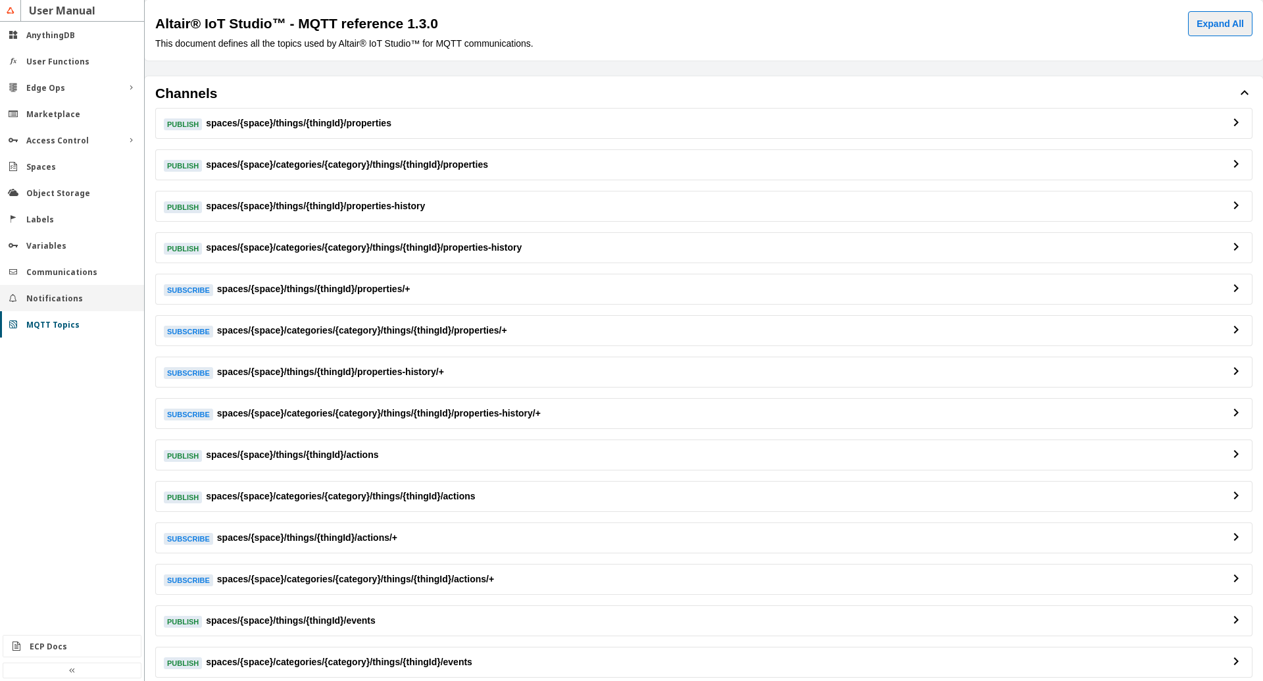
click at [0, 0] on slot "Notifications" at bounding box center [0, 0] width 0 height 0
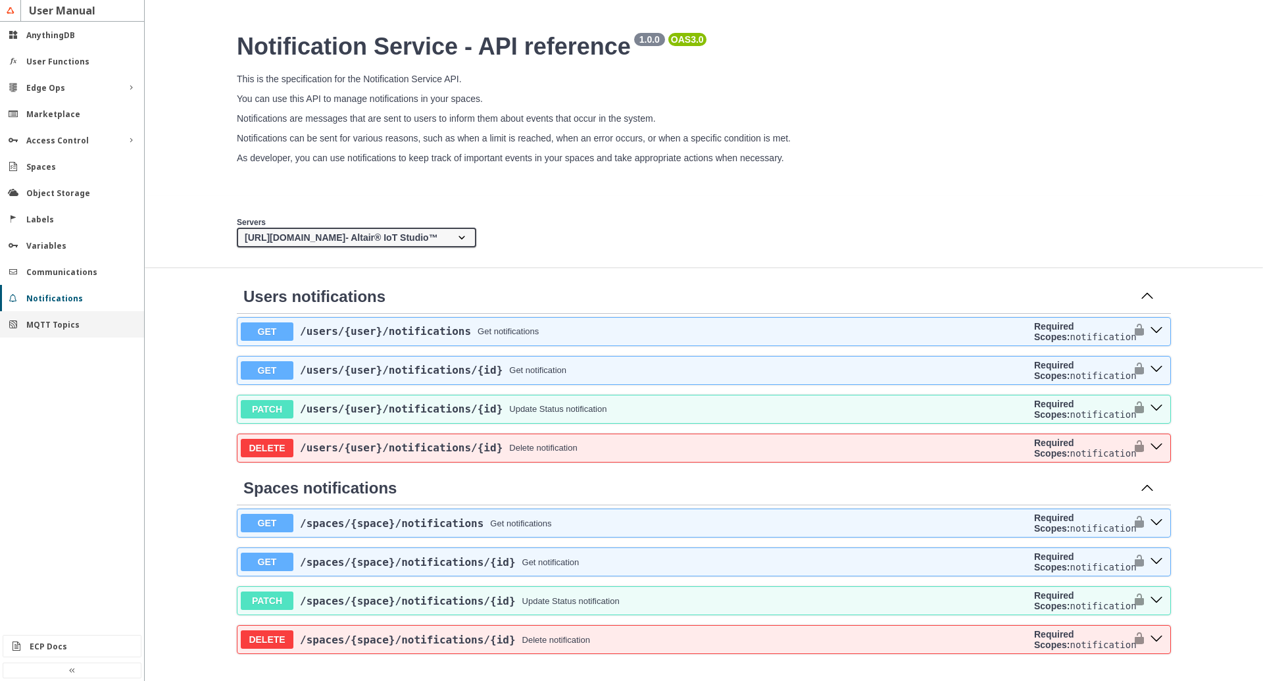
click at [28, 318] on div "MQTT Topics" at bounding box center [72, 324] width 144 height 26
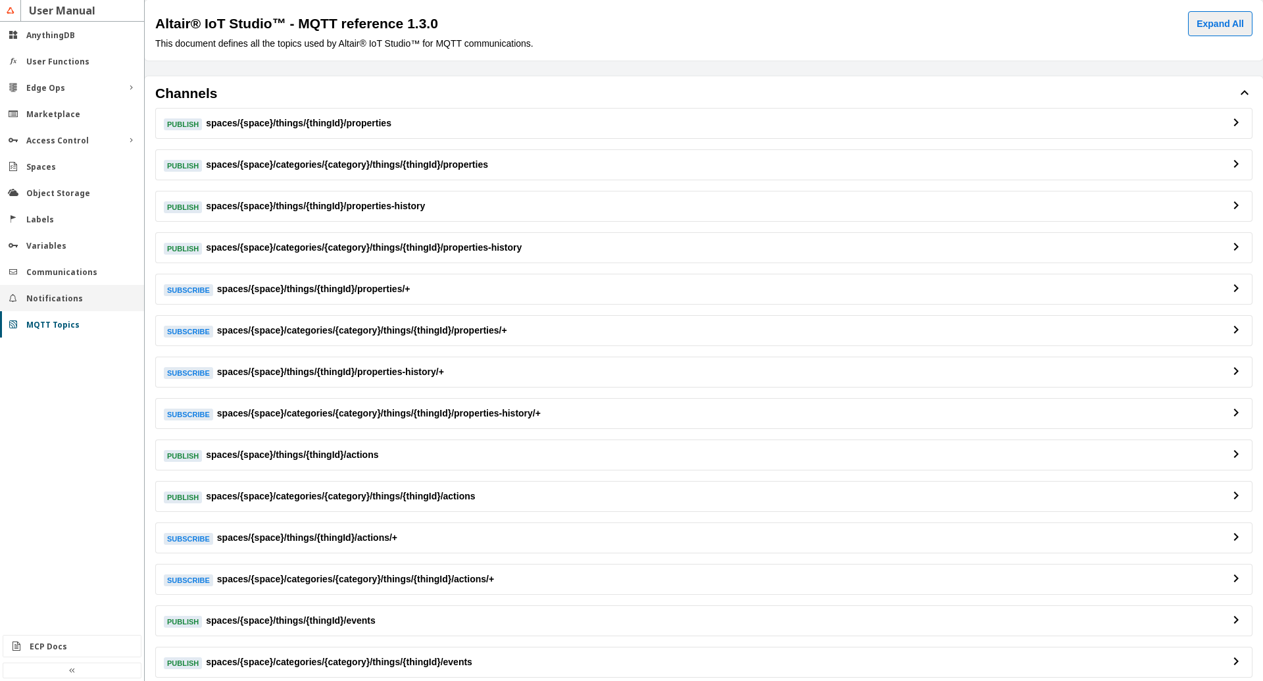
click at [33, 286] on div "Notifications" at bounding box center [72, 298] width 144 height 26
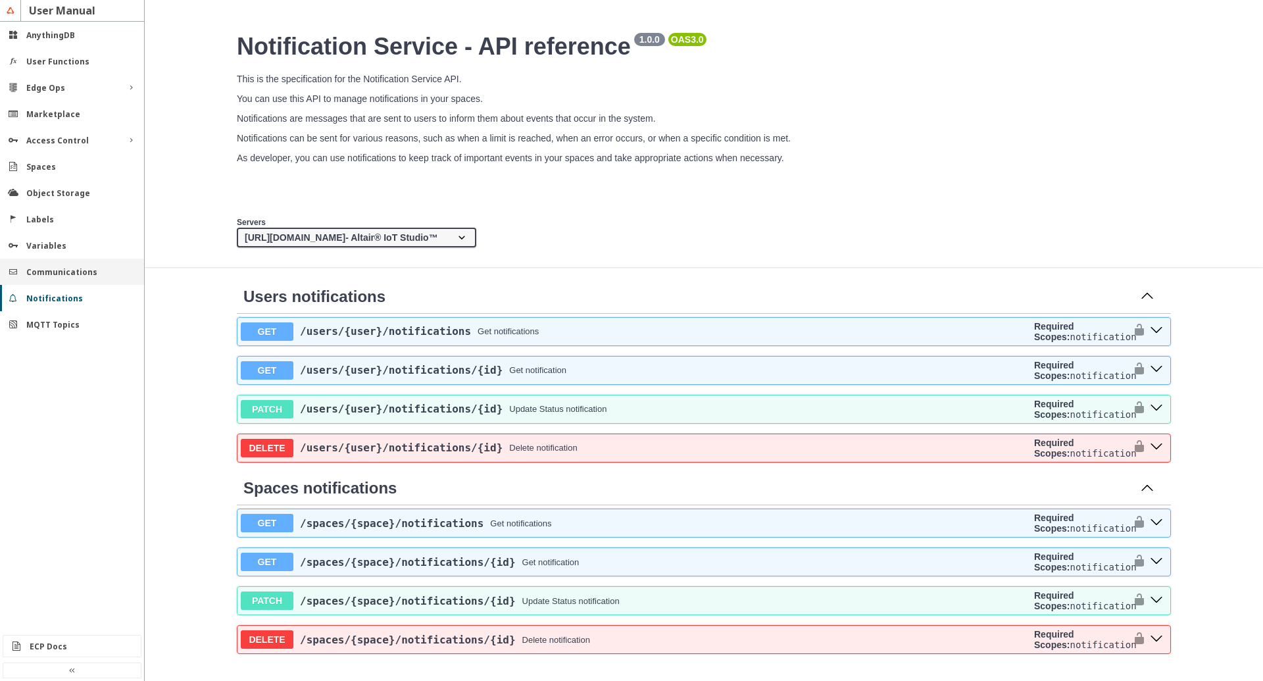
click at [0, 0] on slot "Communications" at bounding box center [0, 0] width 0 height 0
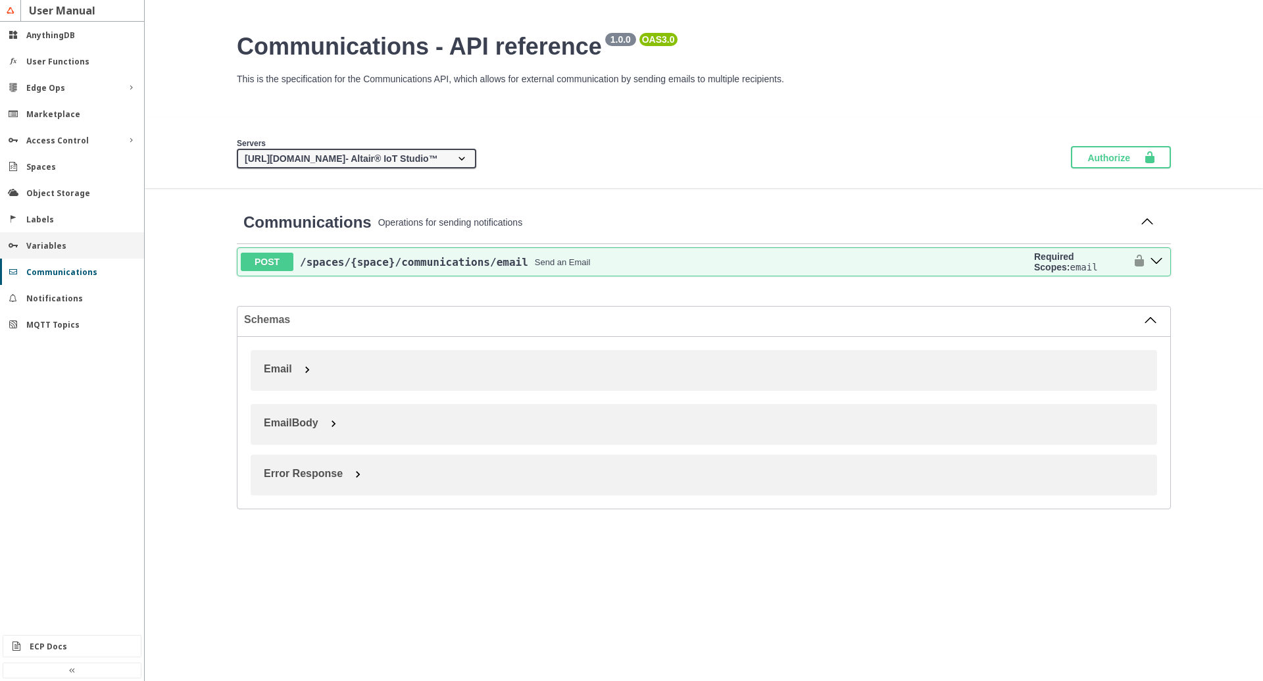
click at [37, 253] on div "Variables" at bounding box center [72, 245] width 144 height 26
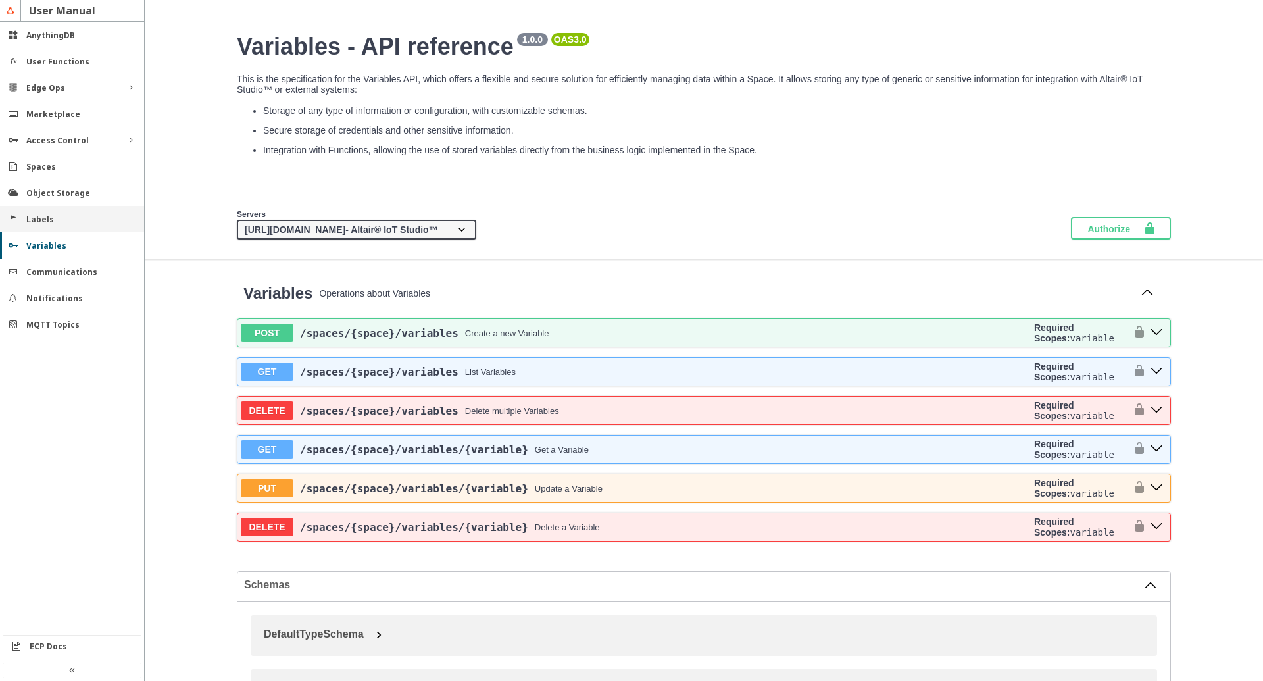
click at [0, 0] on slot "Labels" at bounding box center [0, 0] width 0 height 0
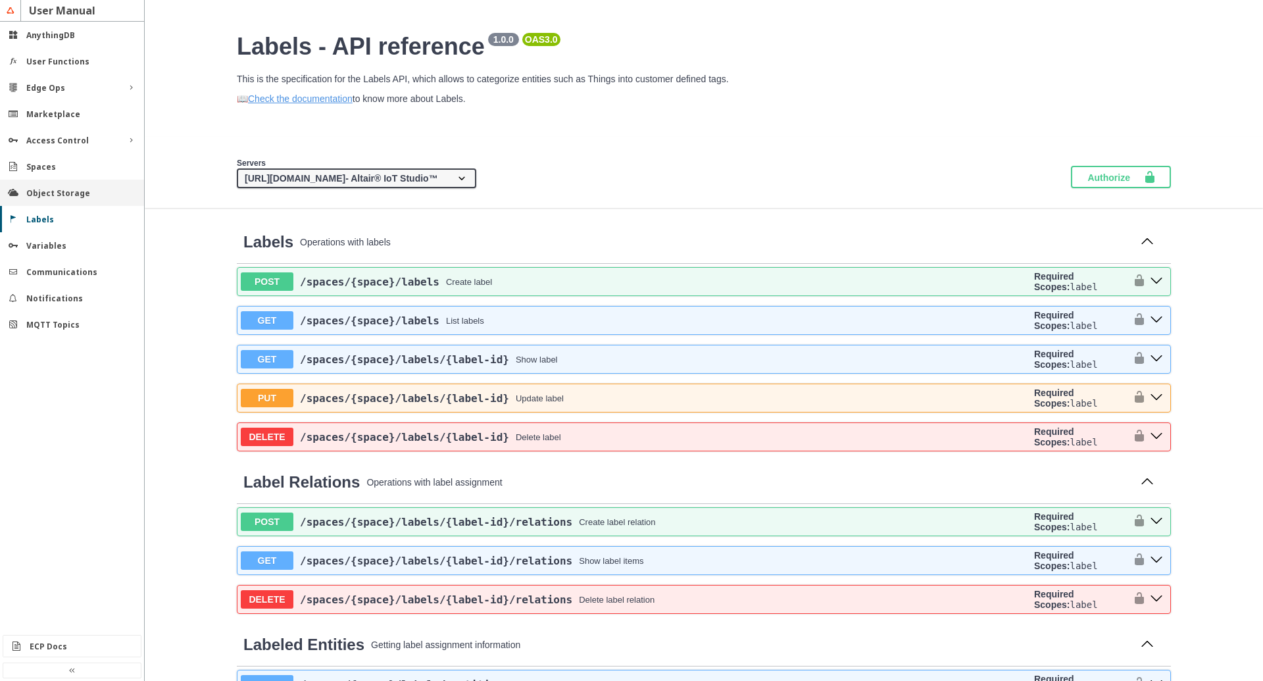
click at [43, 199] on div "Object Storage" at bounding box center [72, 193] width 144 height 26
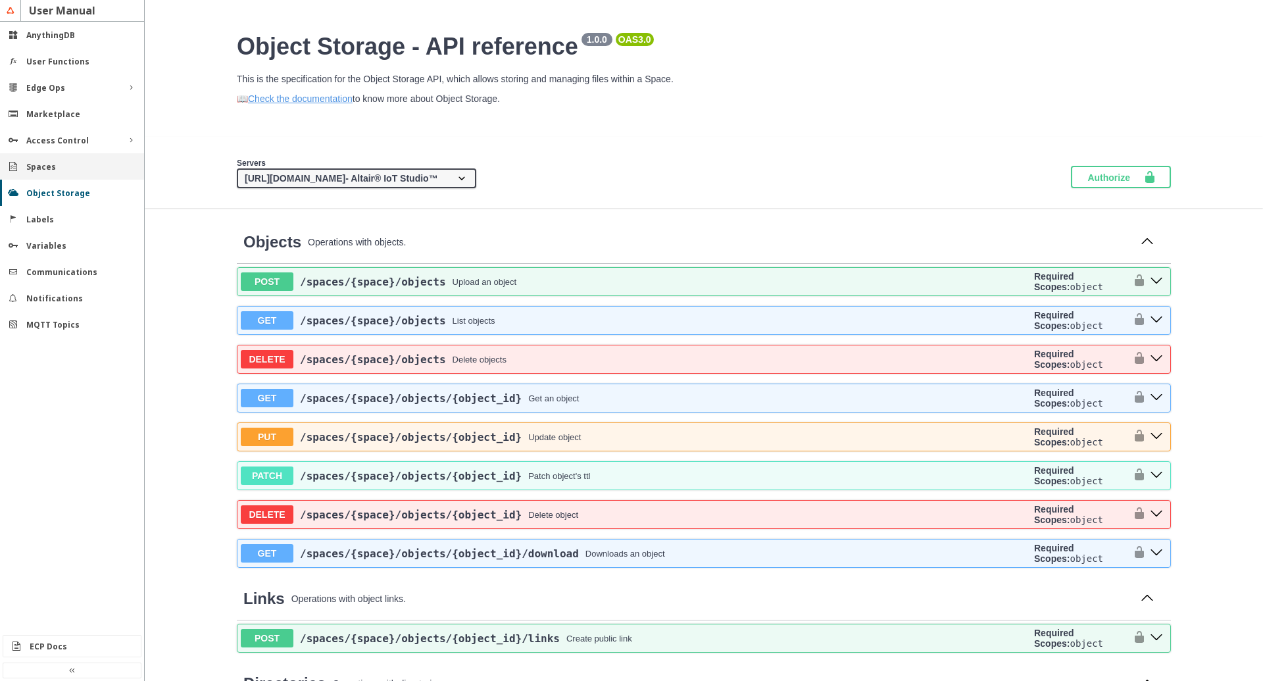
click at [41, 175] on div "Spaces" at bounding box center [72, 166] width 144 height 26
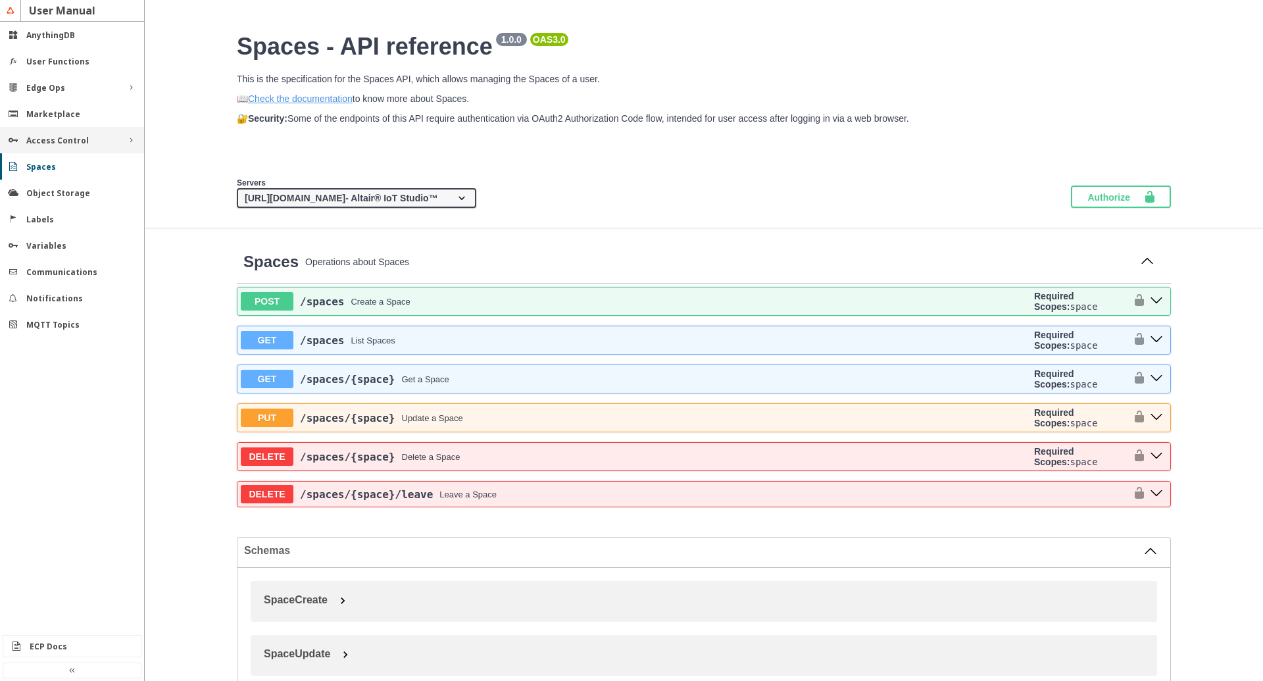
click at [42, 150] on div "Access Control" at bounding box center [72, 140] width 144 height 26
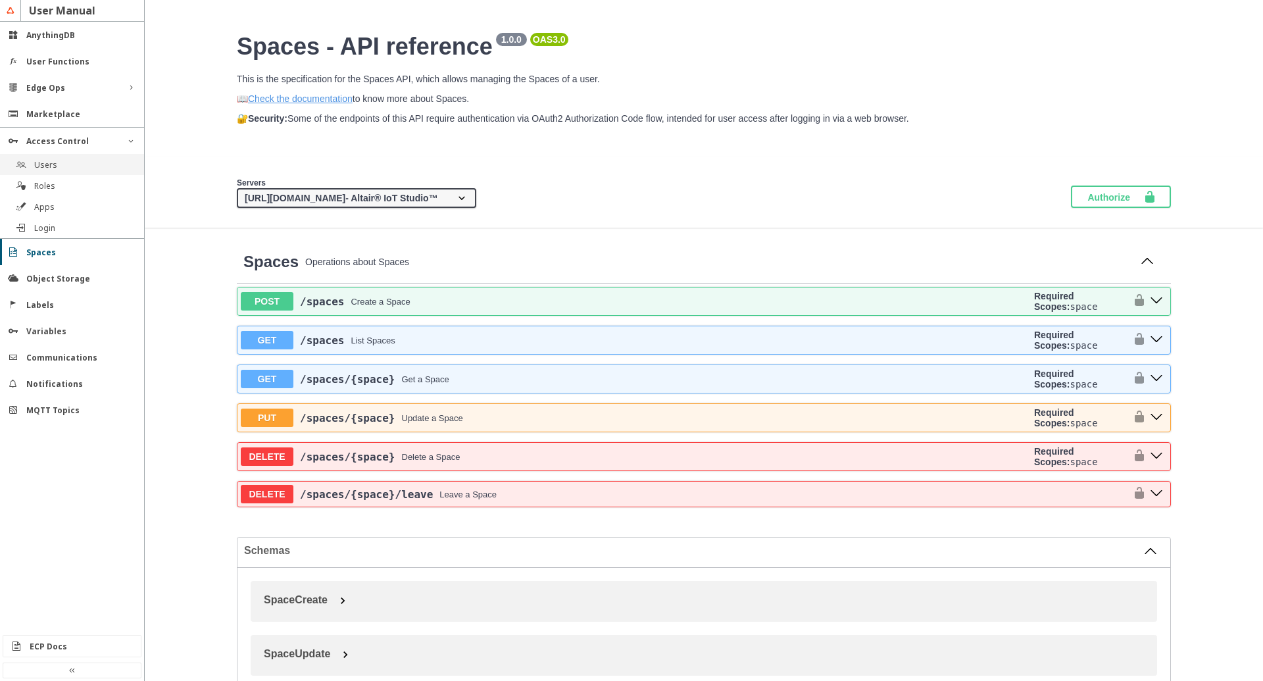
click at [0, 0] on slot "Users" at bounding box center [0, 0] width 0 height 0
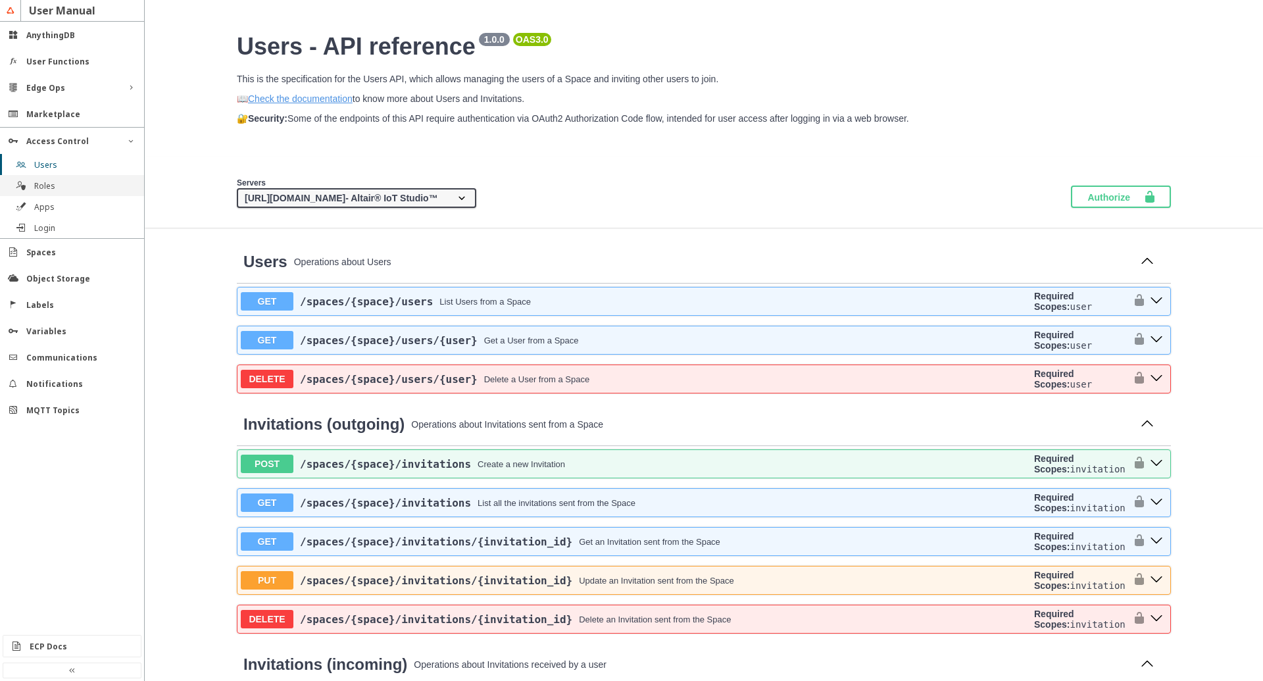
click at [32, 189] on div "Roles" at bounding box center [72, 185] width 144 height 21
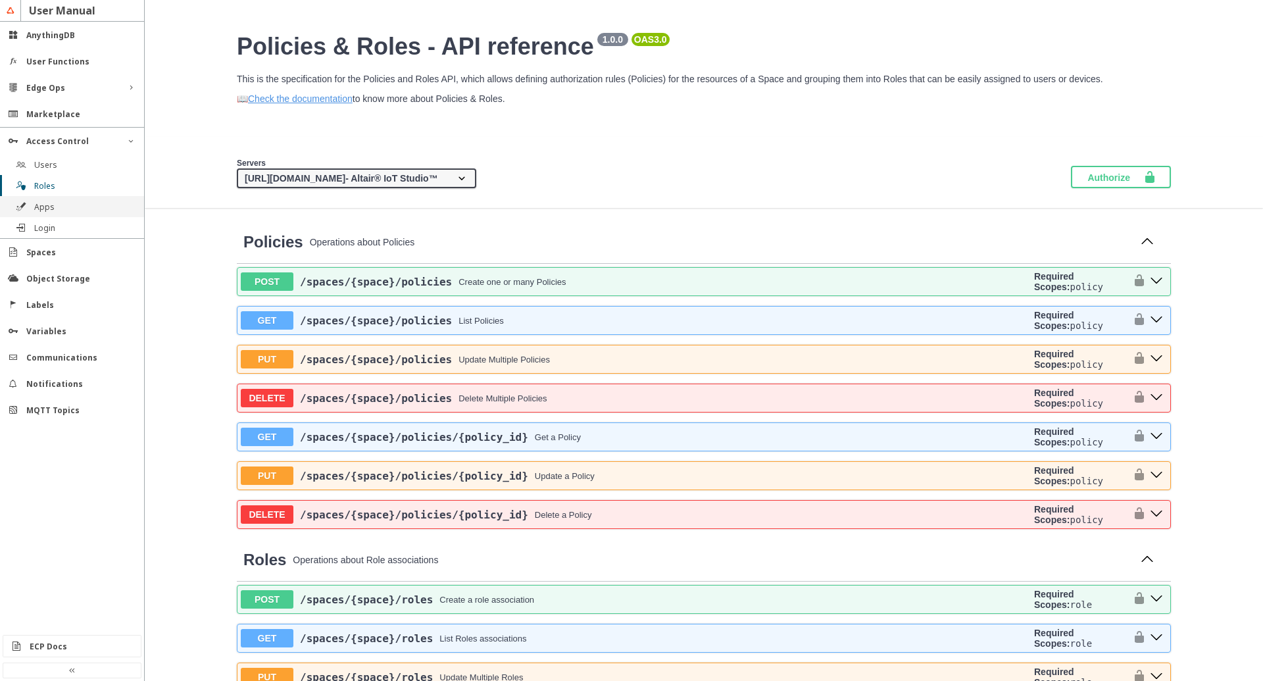
click at [32, 212] on div "Apps" at bounding box center [72, 206] width 144 height 21
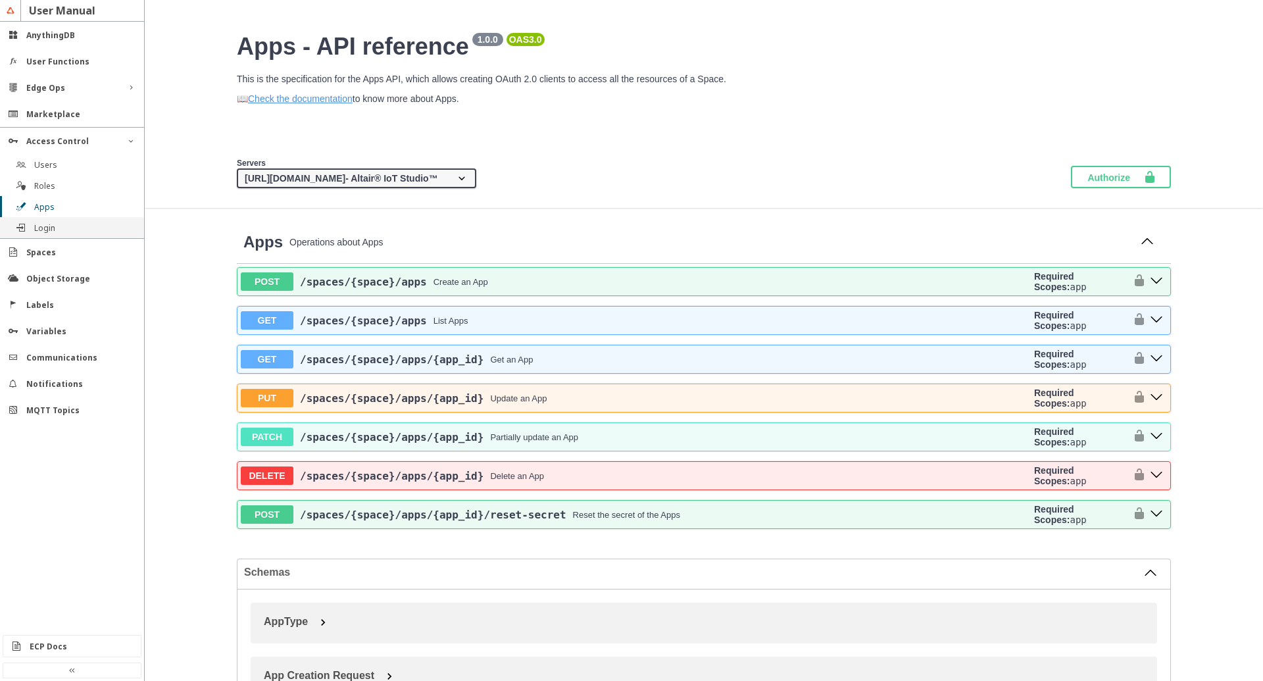
click at [0, 0] on slot "Login" at bounding box center [0, 0] width 0 height 0
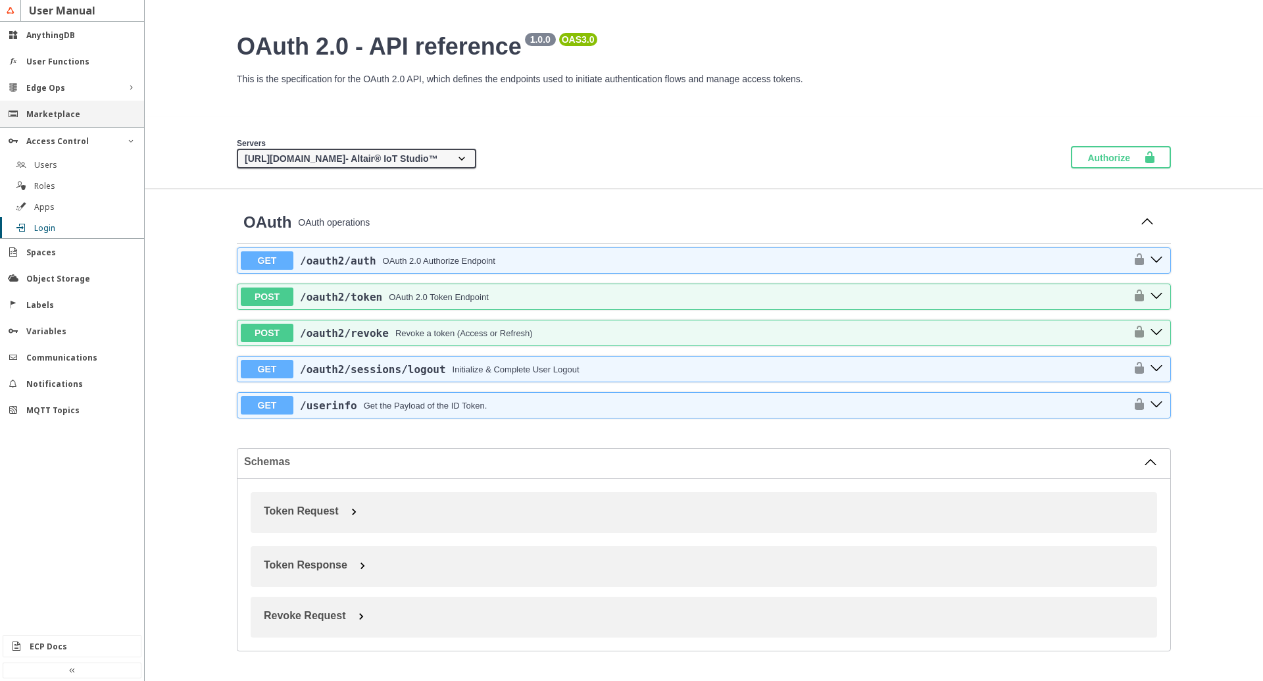
click at [0, 0] on slot "Marketplace" at bounding box center [0, 0] width 0 height 0
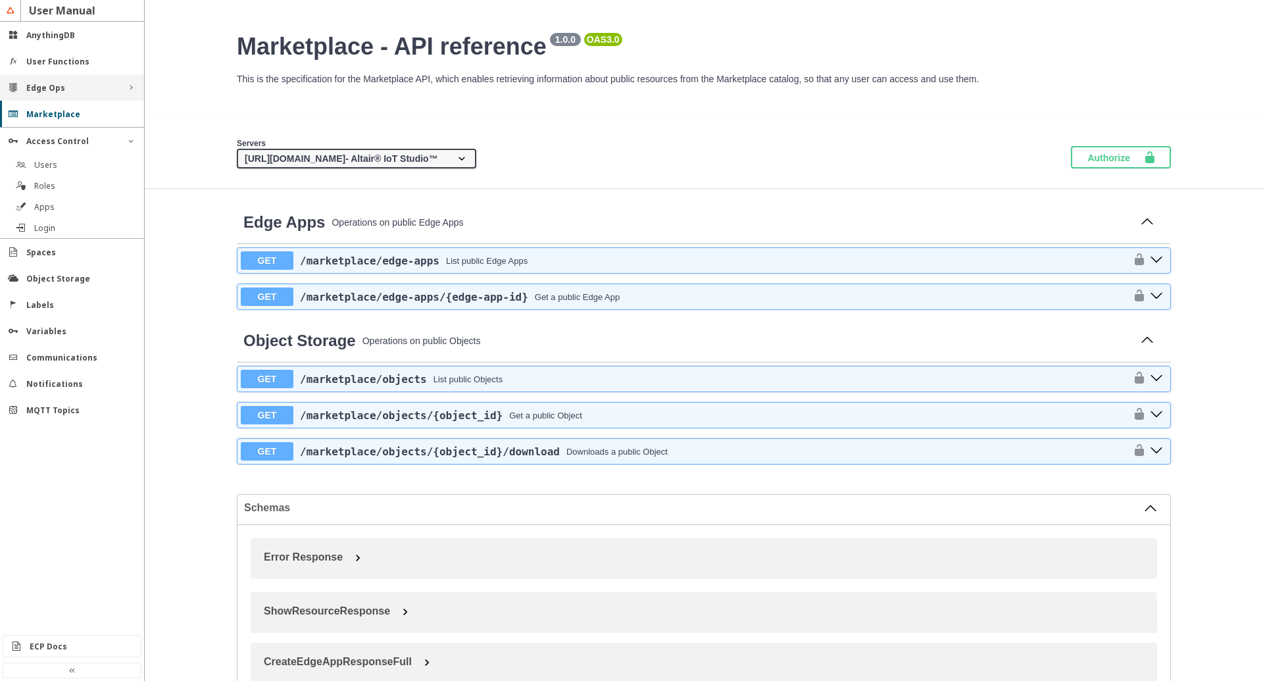
click at [0, 0] on slot "Edge Ops" at bounding box center [0, 0] width 0 height 0
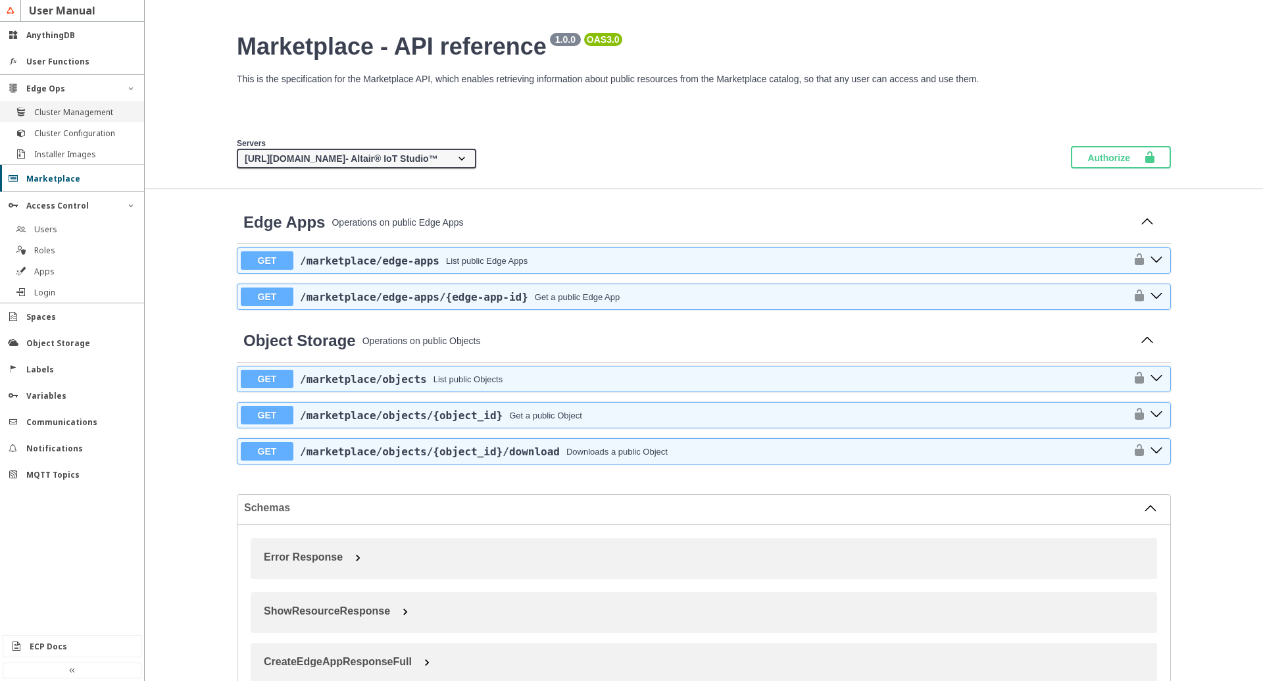
click at [43, 118] on div "Cluster Management" at bounding box center [72, 111] width 144 height 21
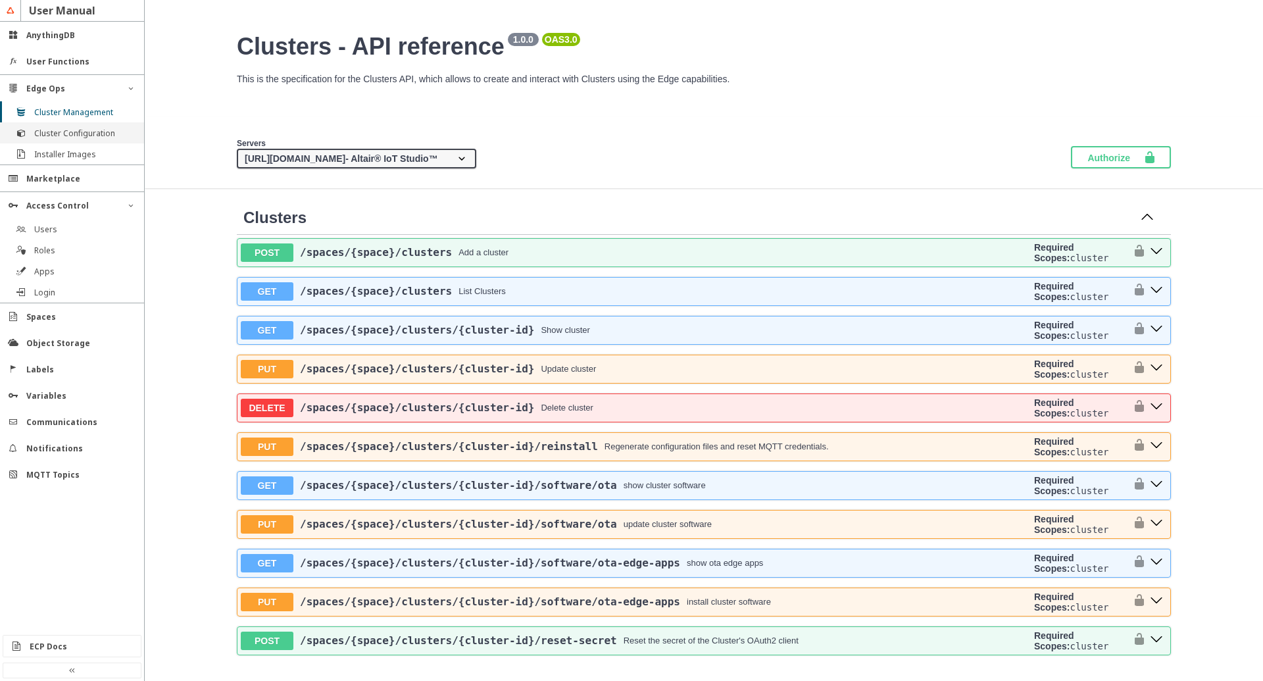
click at [0, 0] on slot "Cluster Configuration" at bounding box center [0, 0] width 0 height 0
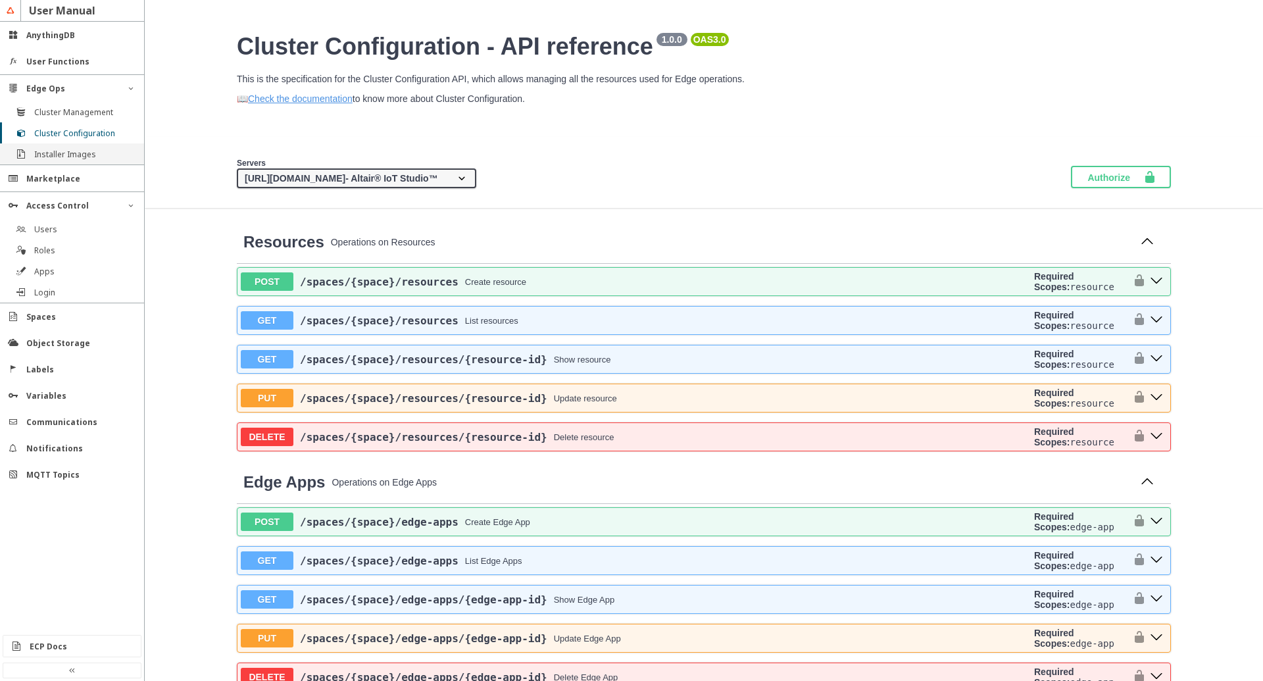
click at [41, 147] on div "Installer Images" at bounding box center [72, 153] width 144 height 21
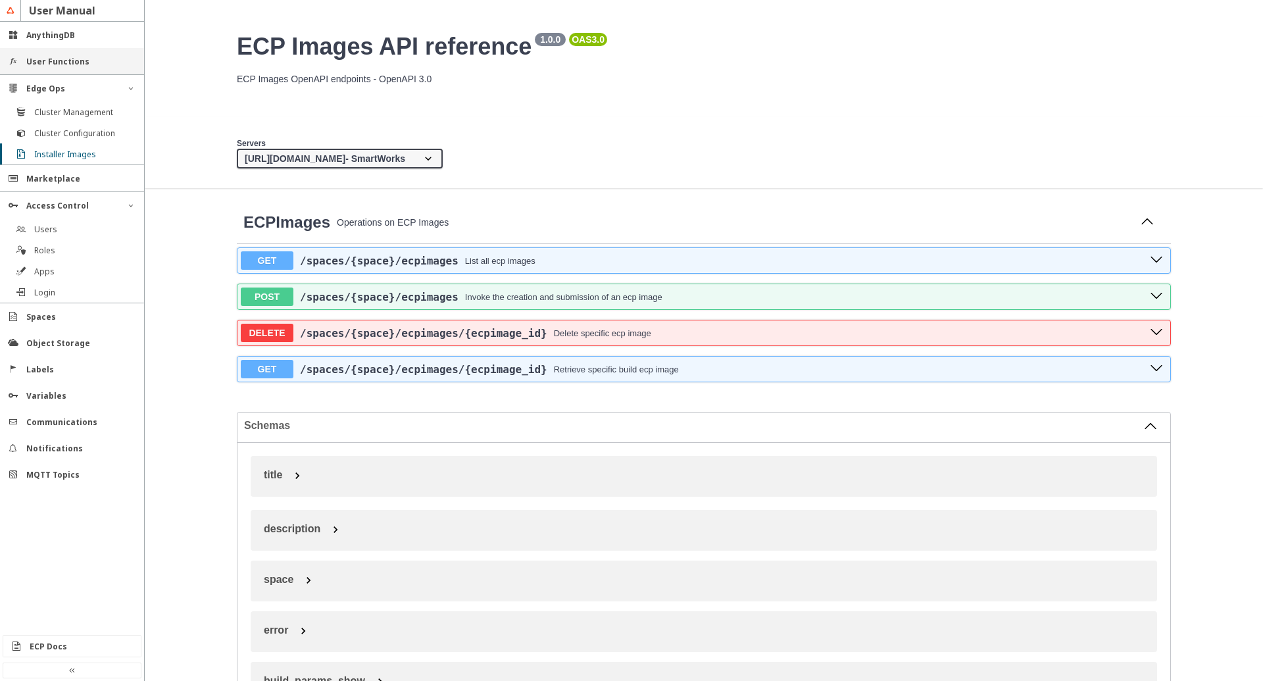
click at [51, 70] on div "User Functions" at bounding box center [72, 61] width 144 height 26
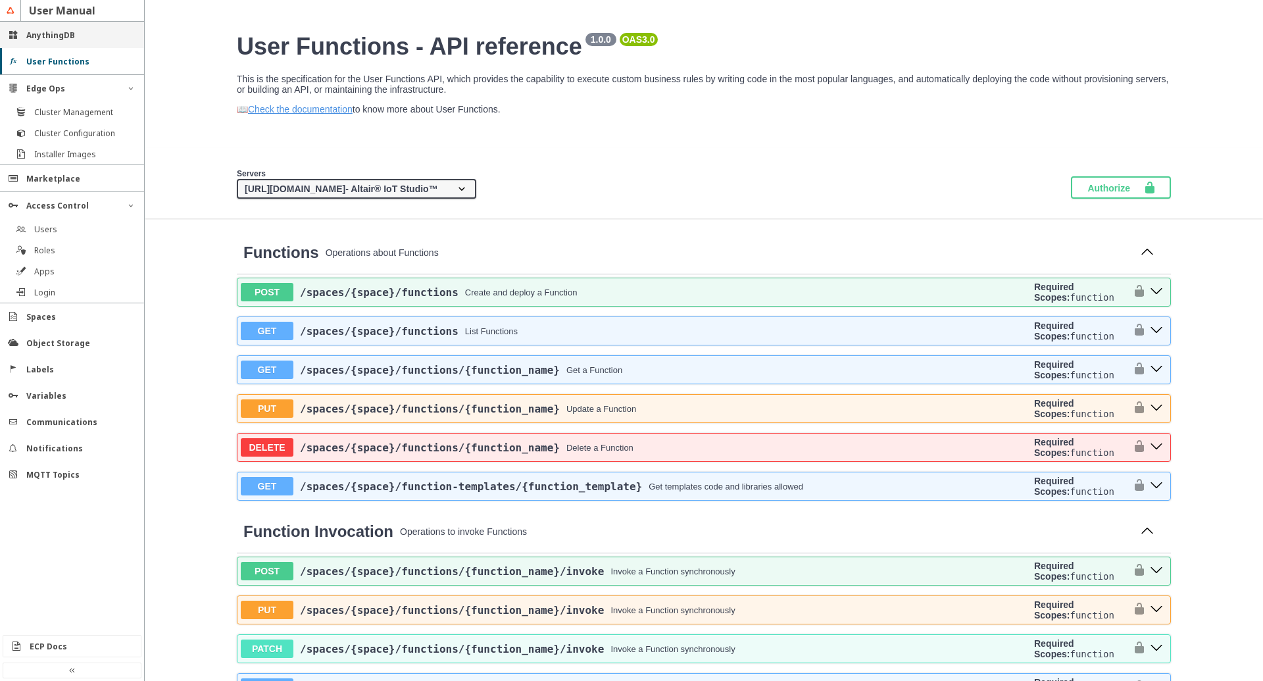
click at [0, 0] on slot "AnythingDB" at bounding box center [0, 0] width 0 height 0
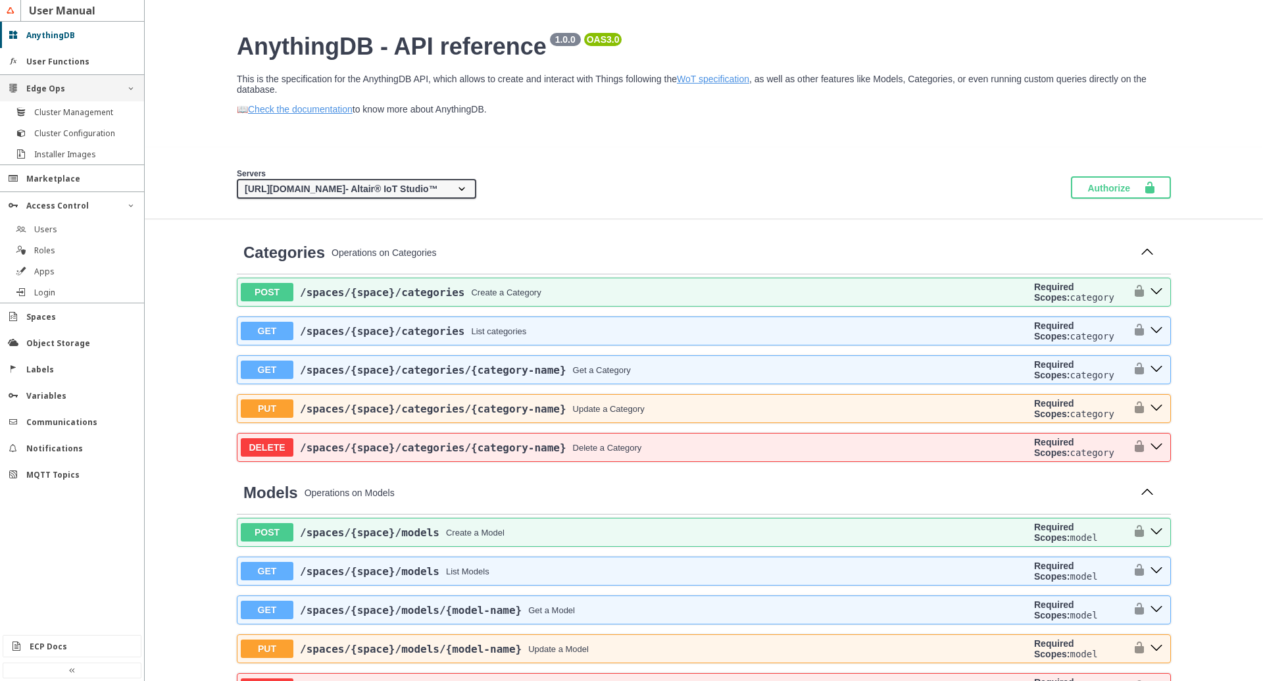
click at [129, 90] on iron-icon at bounding box center [131, 88] width 11 height 11
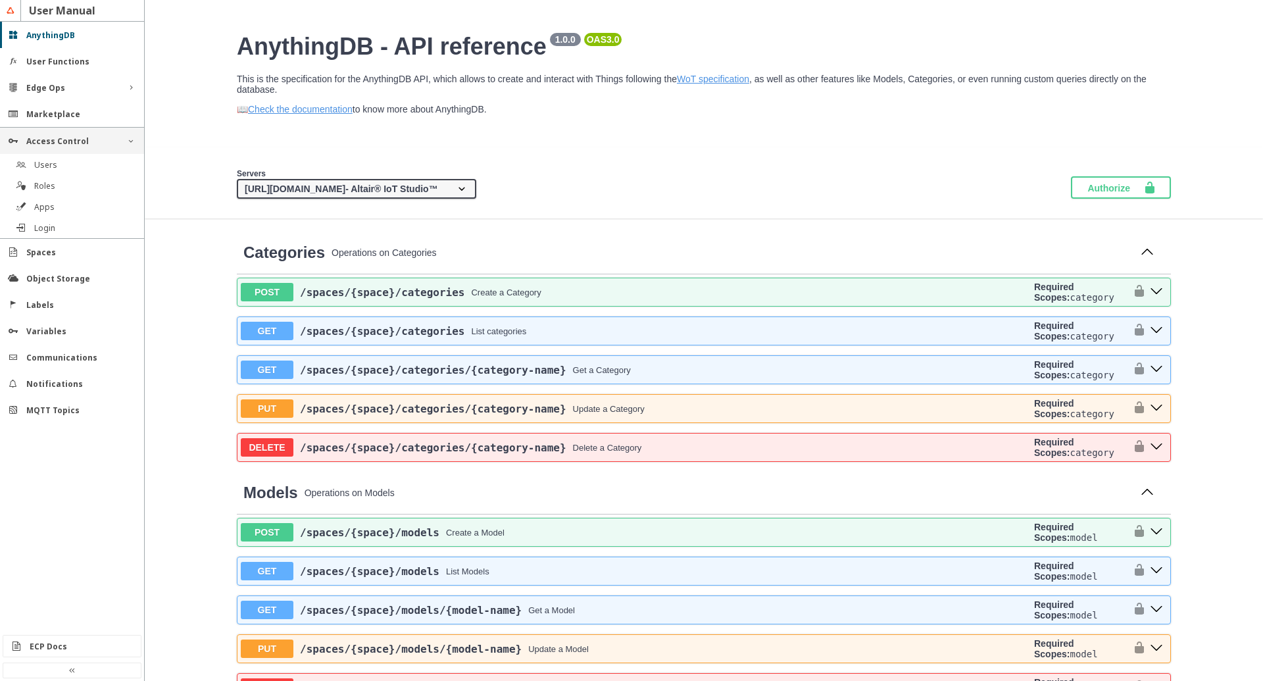
click at [125, 136] on div "Access Control" at bounding box center [72, 141] width 144 height 26
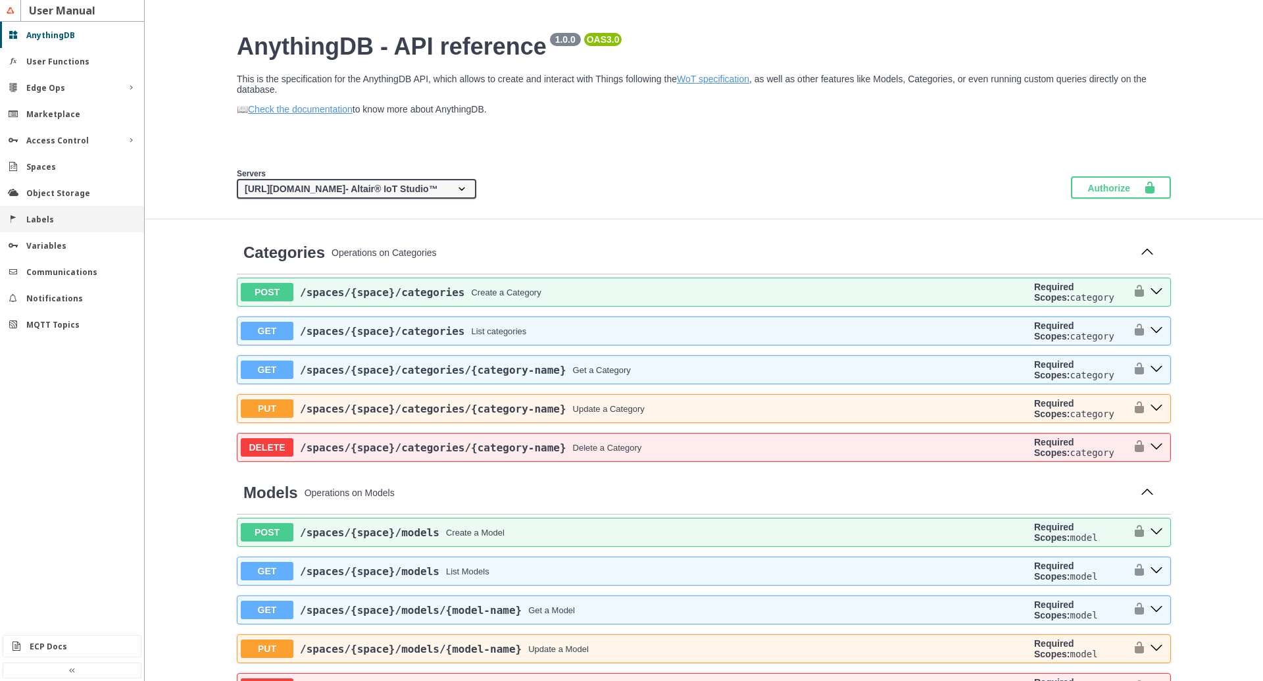
click at [57, 214] on div "Labels" at bounding box center [77, 219] width 102 height 11
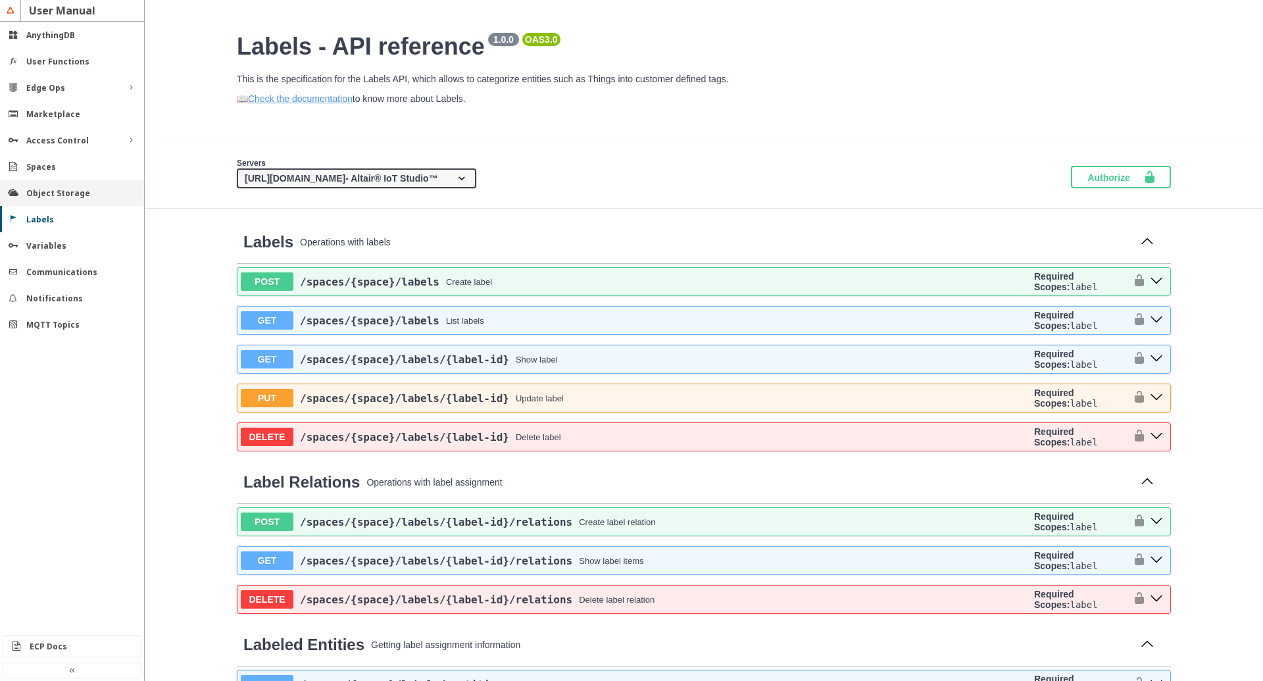
click at [57, 199] on div "Object Storage" at bounding box center [72, 193] width 144 height 26
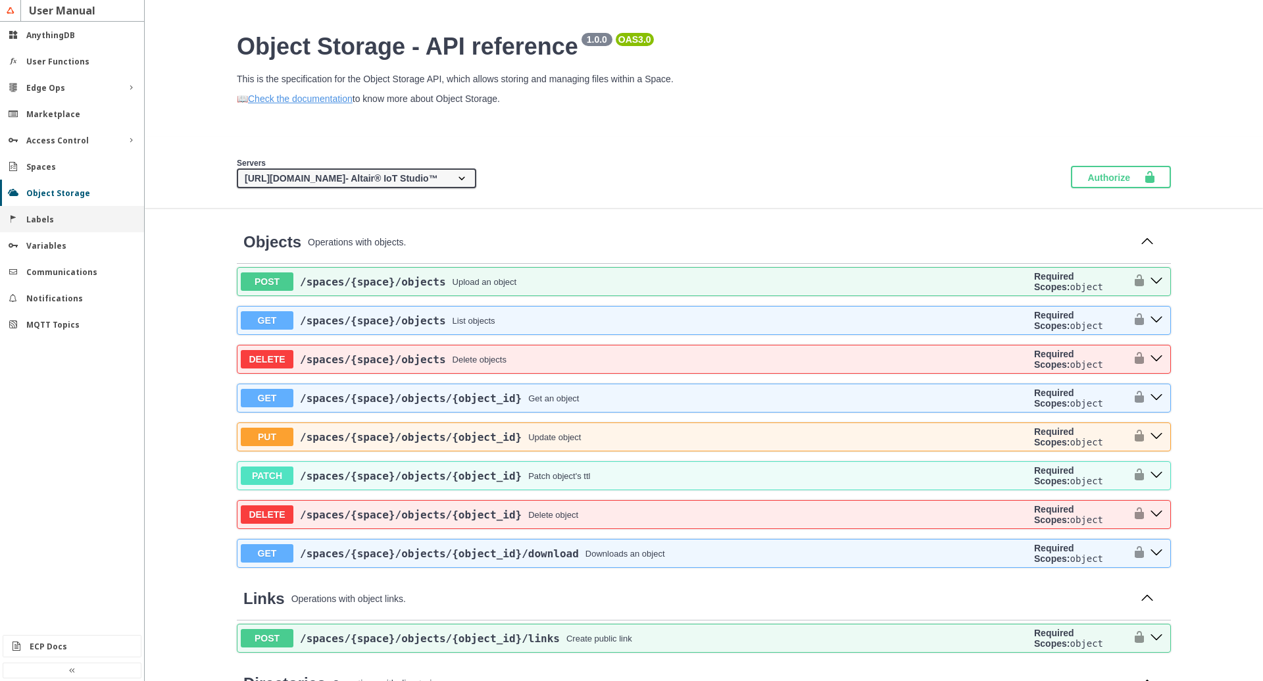
click at [0, 0] on slot "Labels" at bounding box center [0, 0] width 0 height 0
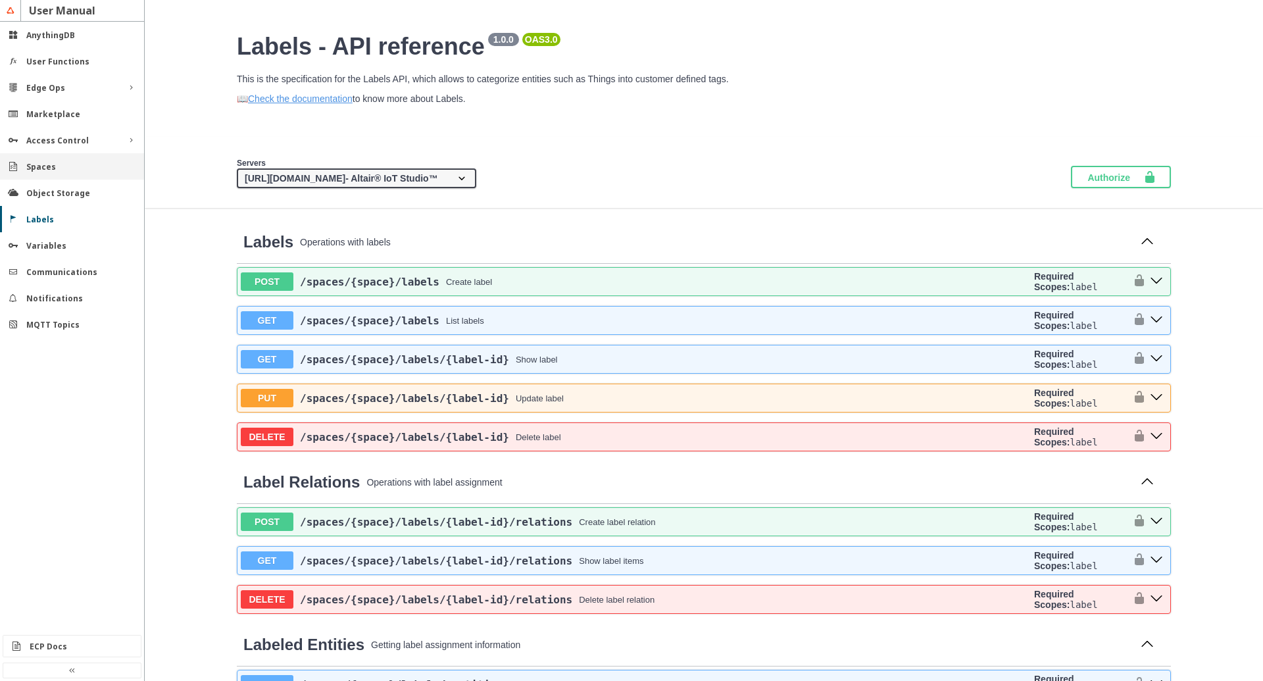
click at [59, 178] on div "Spaces" at bounding box center [72, 166] width 144 height 26
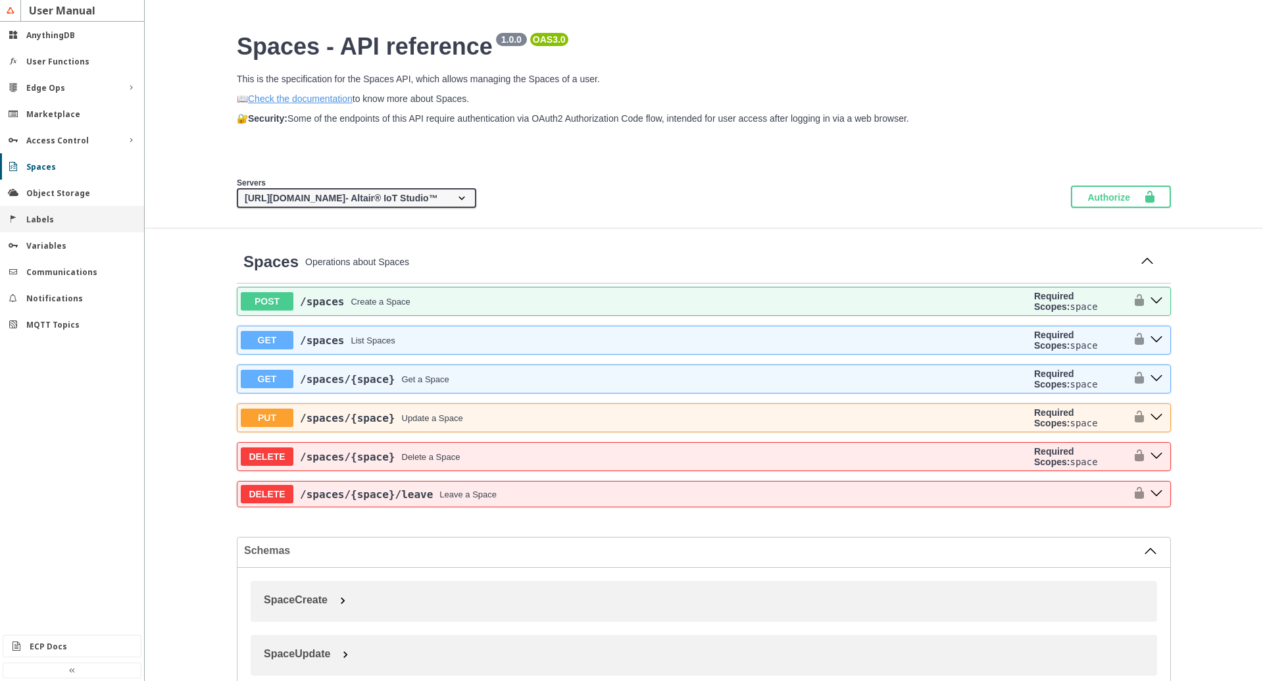
click at [0, 0] on slot "Labels" at bounding box center [0, 0] width 0 height 0
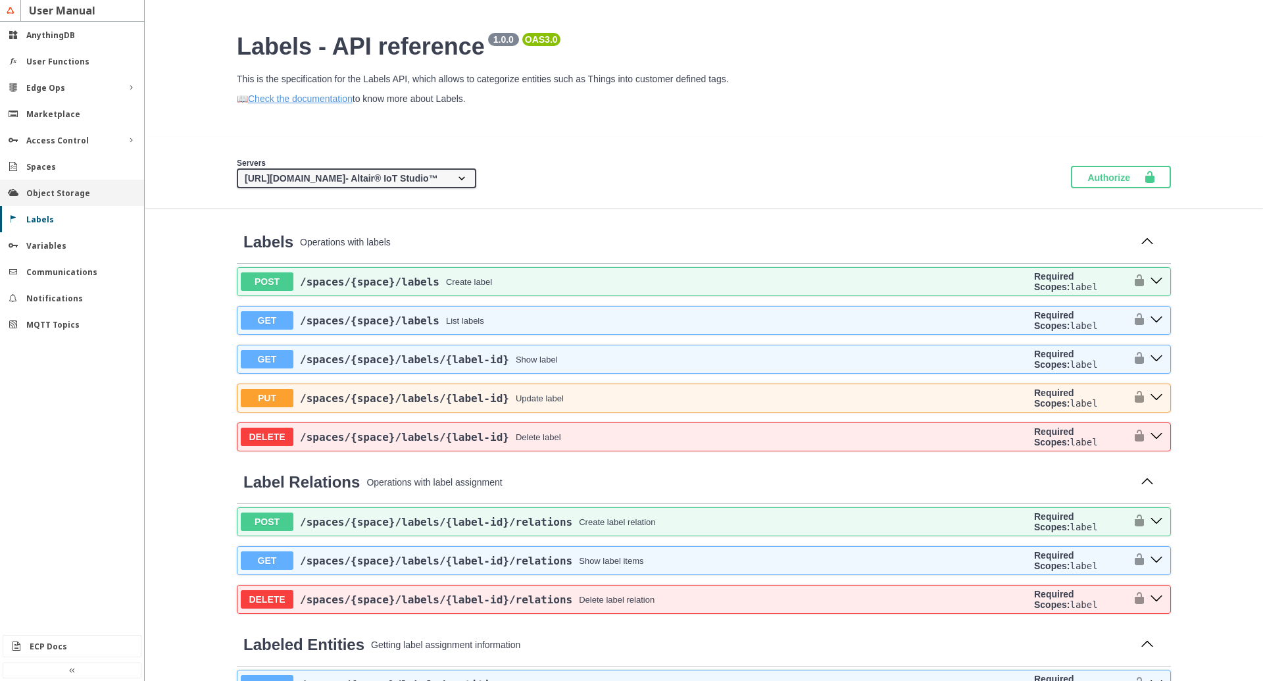
click at [0, 0] on slot "Object Storage" at bounding box center [0, 0] width 0 height 0
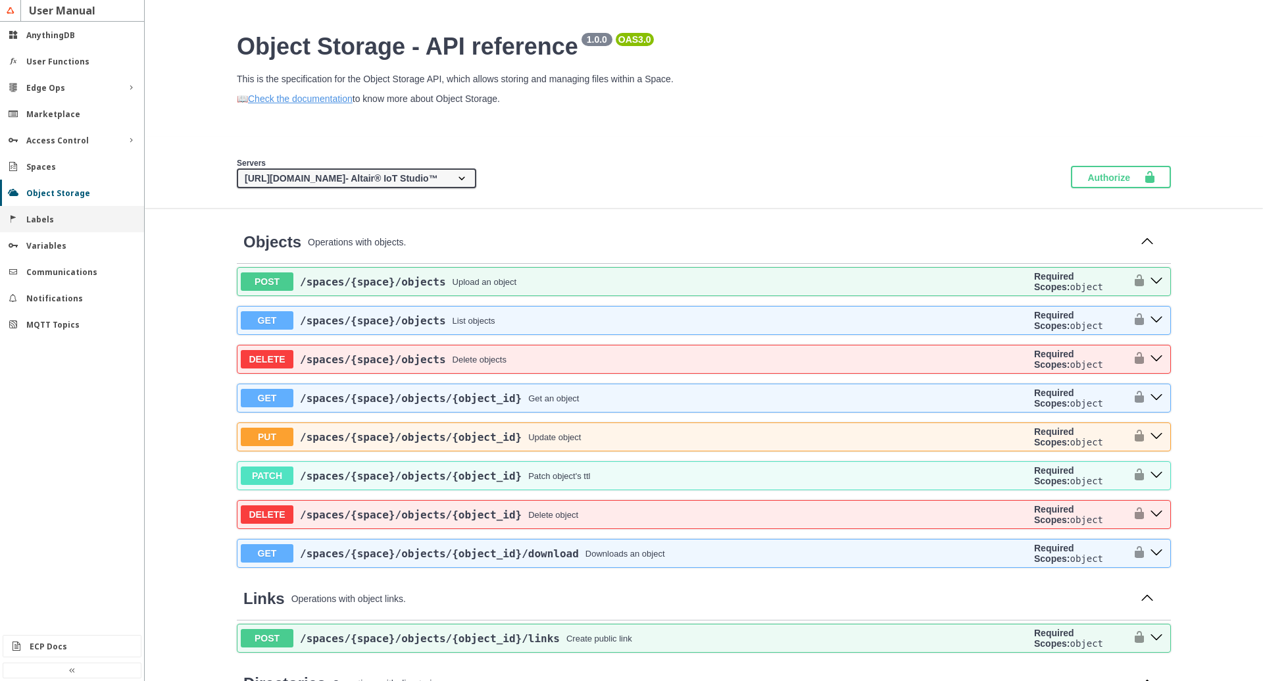
click at [0, 0] on slot "Labels" at bounding box center [0, 0] width 0 height 0
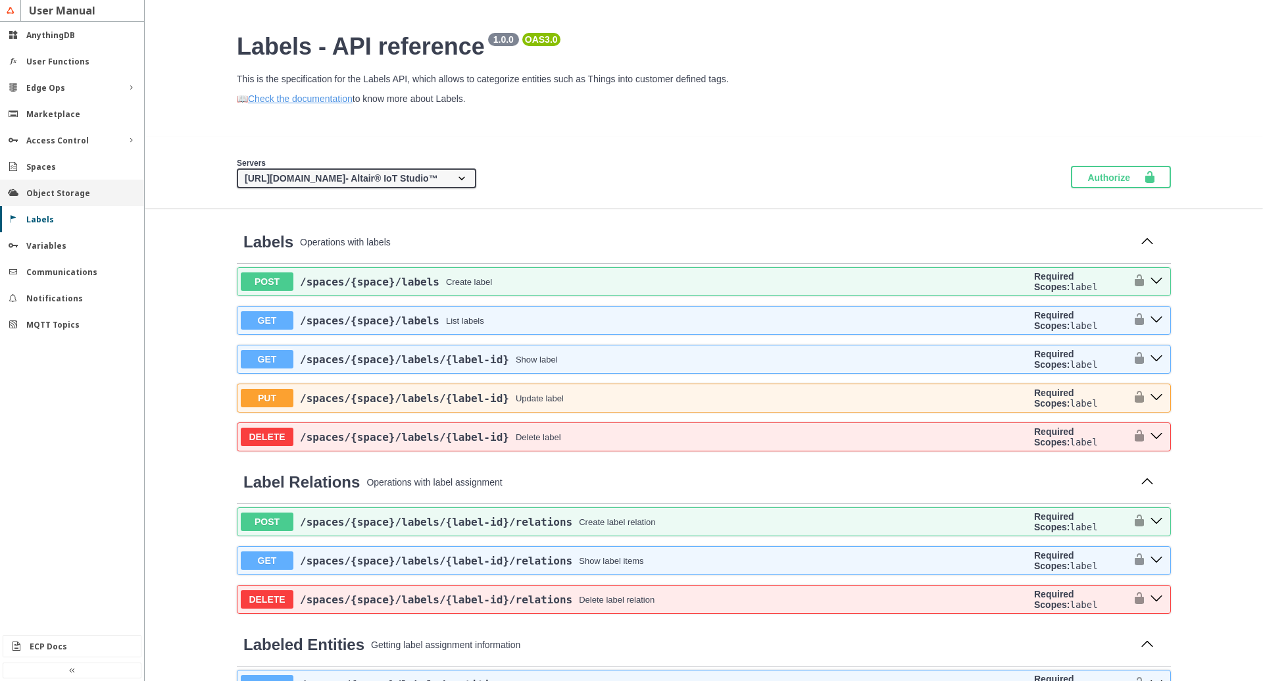
click at [69, 201] on div "Object Storage" at bounding box center [72, 193] width 144 height 26
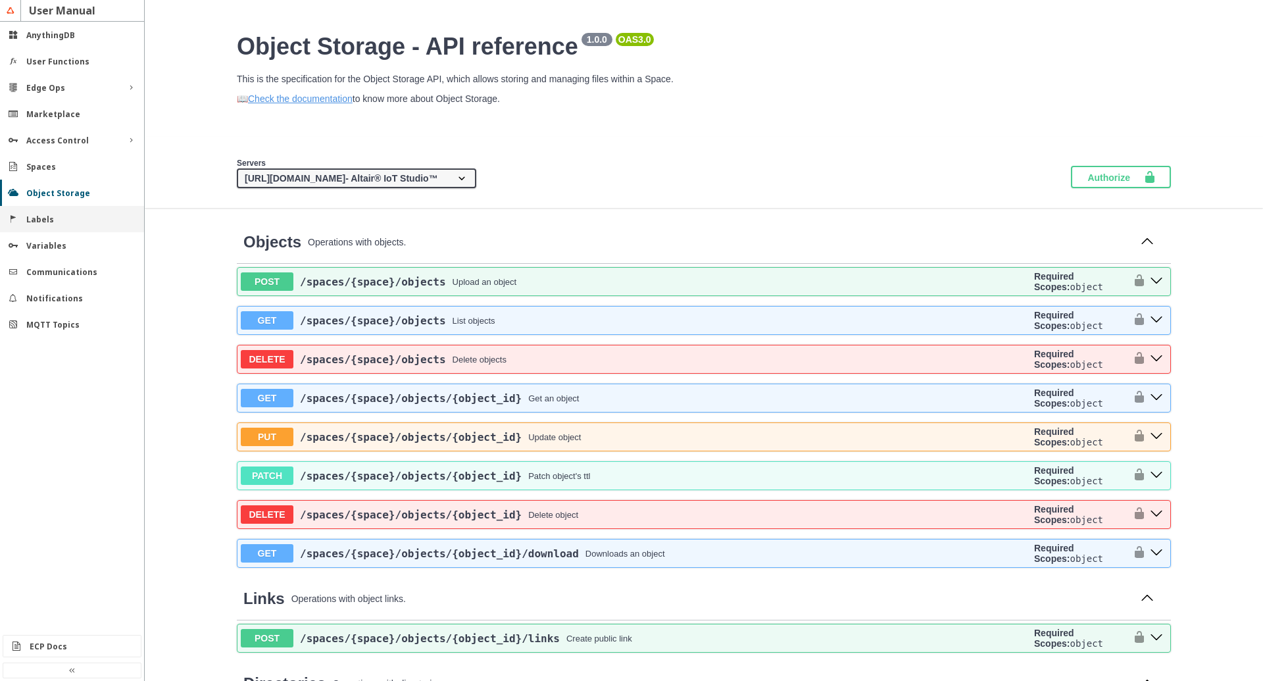
click at [0, 0] on slot "Labels" at bounding box center [0, 0] width 0 height 0
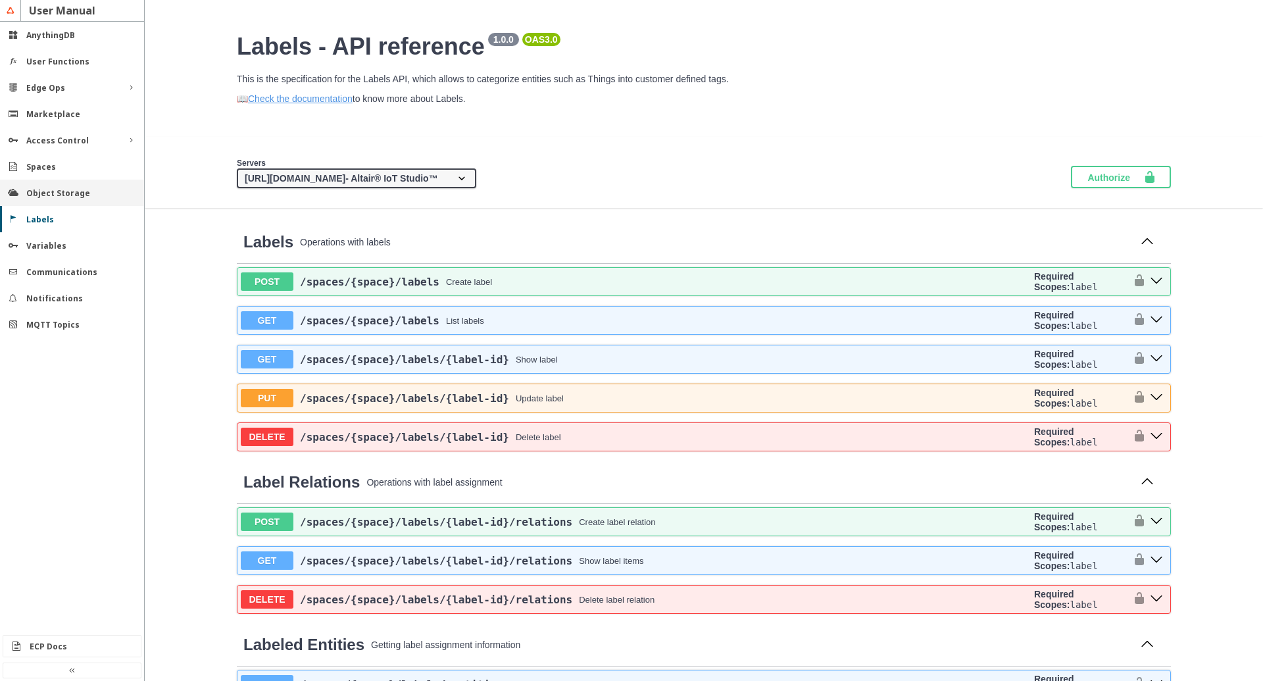
click at [64, 200] on div "Object Storage" at bounding box center [72, 193] width 144 height 26
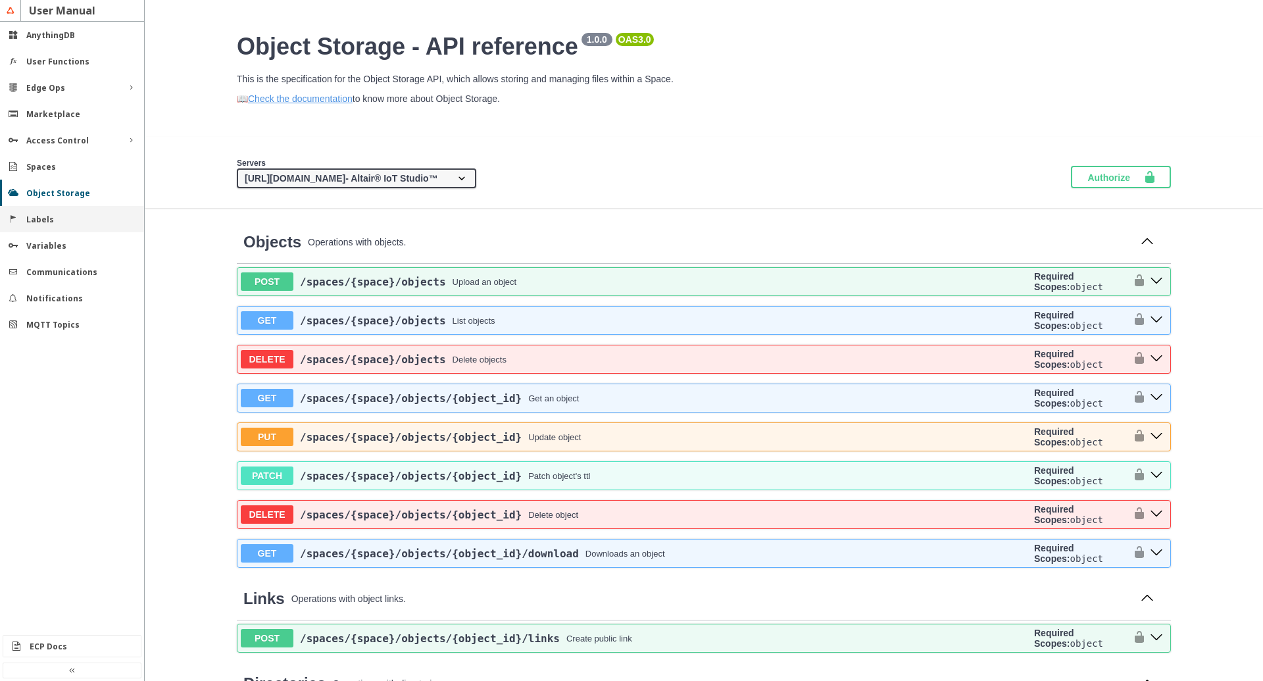
click at [0, 0] on slot "Labels" at bounding box center [0, 0] width 0 height 0
click at [59, 228] on div "Labels" at bounding box center [72, 219] width 144 height 26
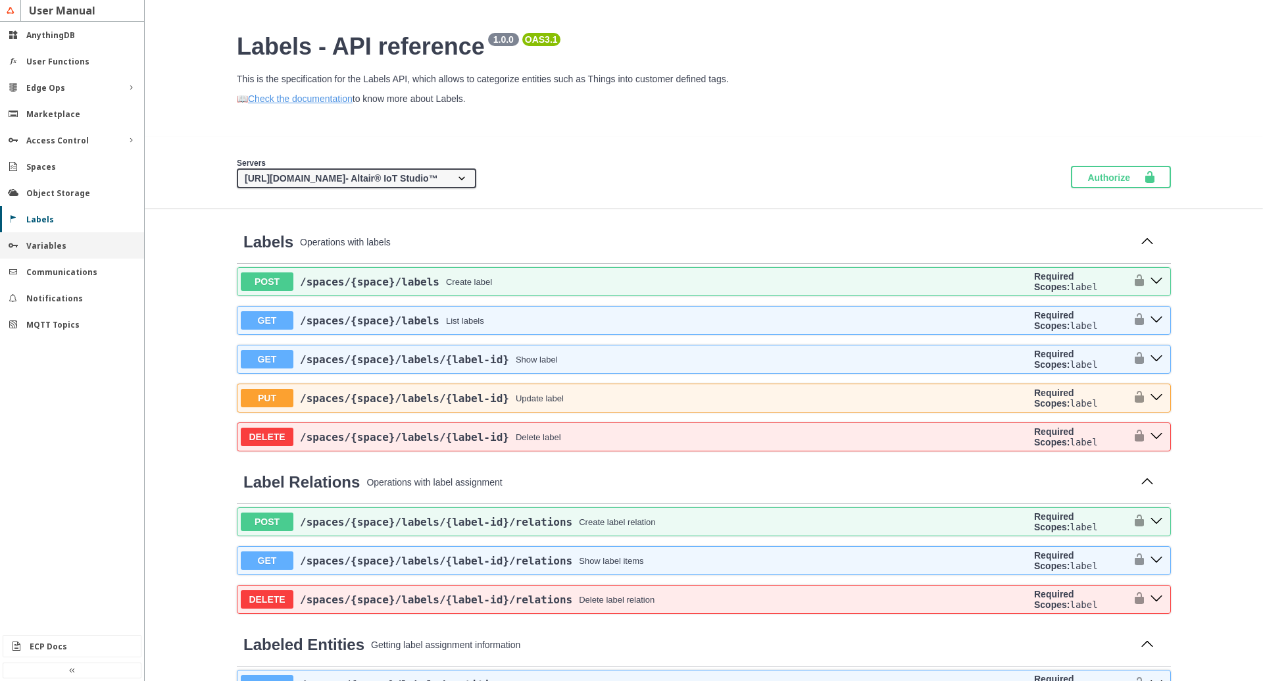
click at [0, 0] on slot "Variables" at bounding box center [0, 0] width 0 height 0
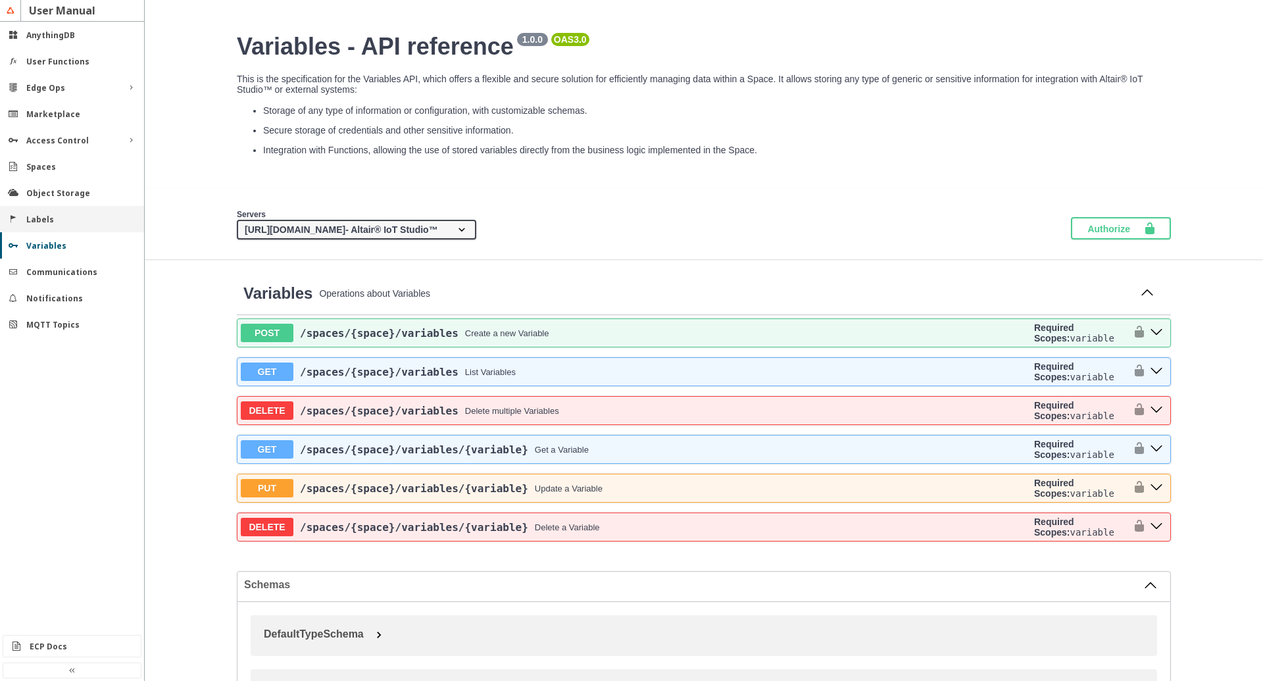
click at [0, 0] on slot "Labels" at bounding box center [0, 0] width 0 height 0
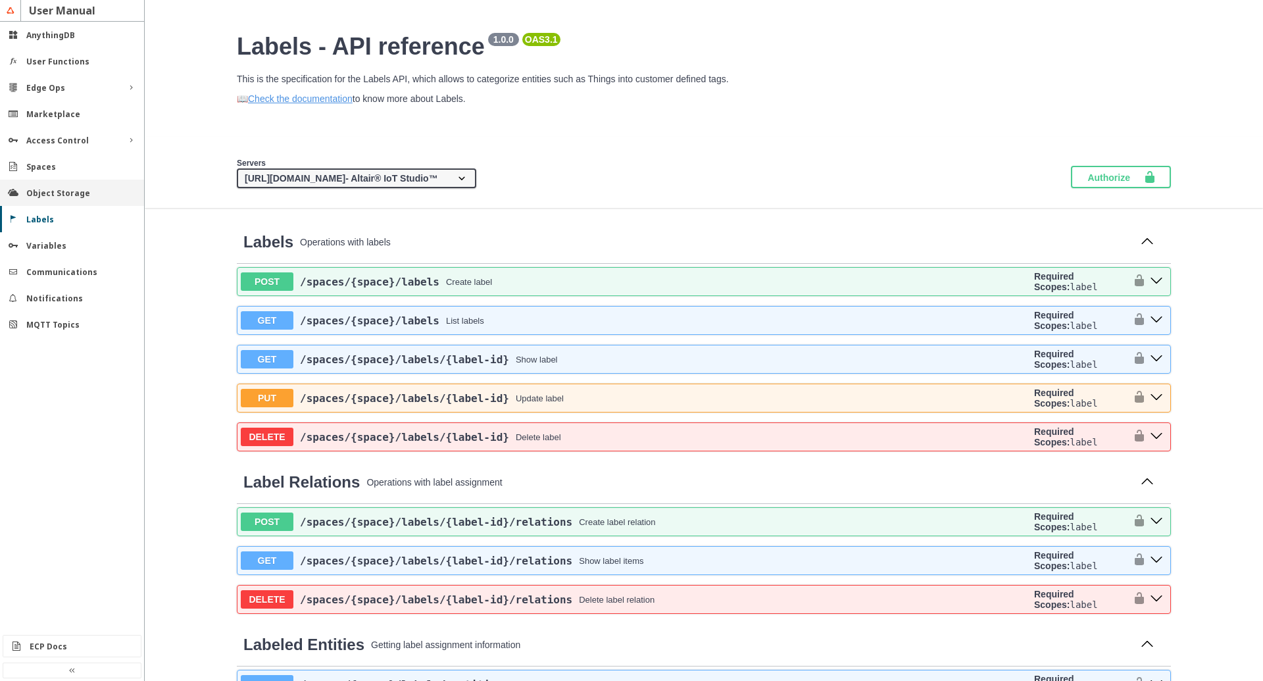
click at [0, 0] on slot "Object Storage" at bounding box center [0, 0] width 0 height 0
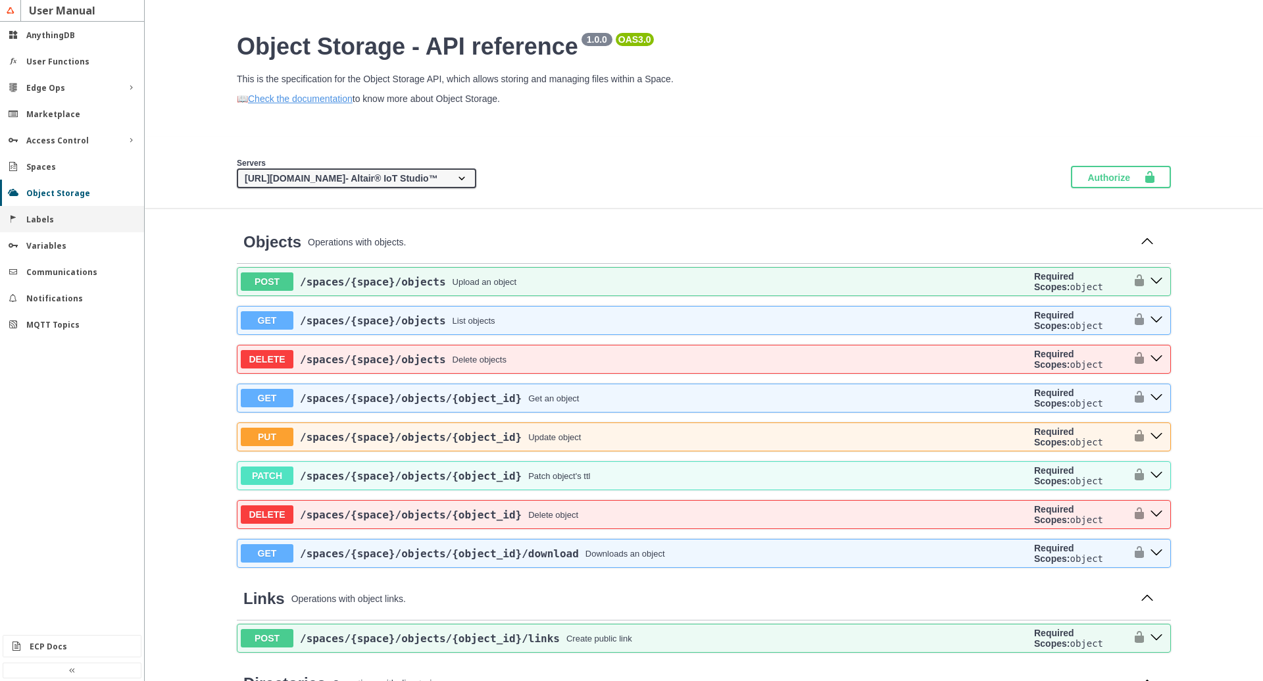
click at [58, 219] on div "Labels" at bounding box center [77, 219] width 102 height 11
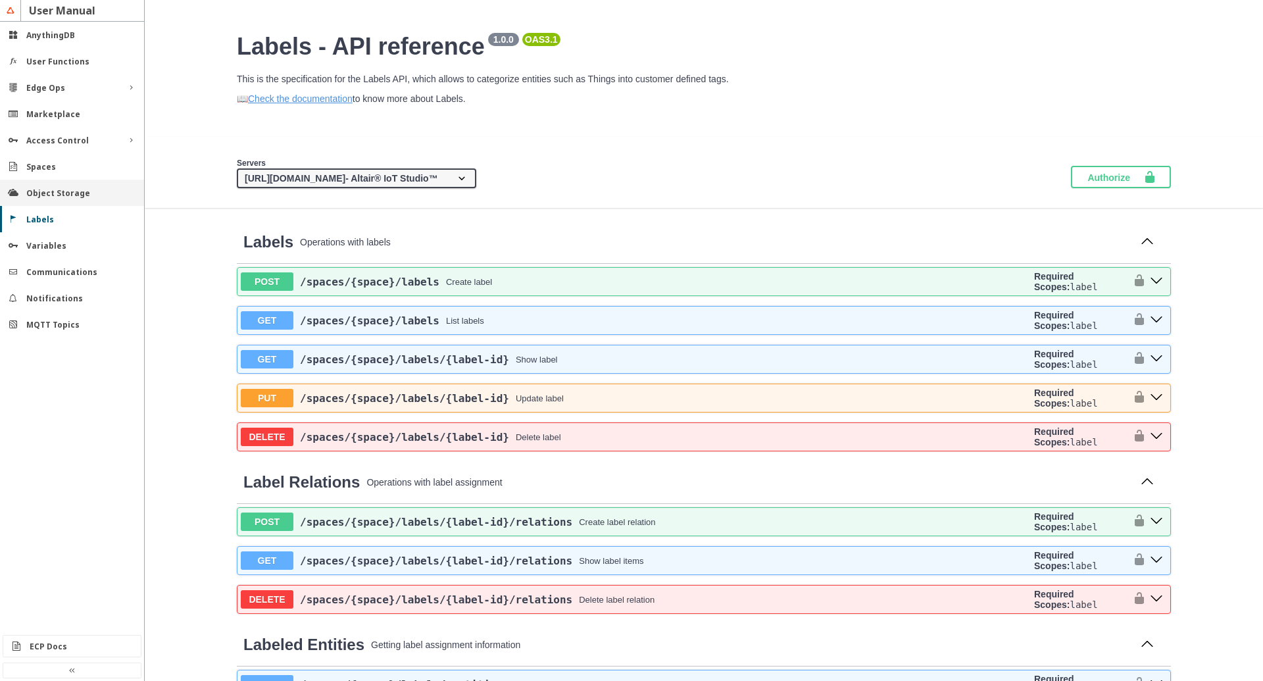
click at [0, 0] on slot "Object Storage" at bounding box center [0, 0] width 0 height 0
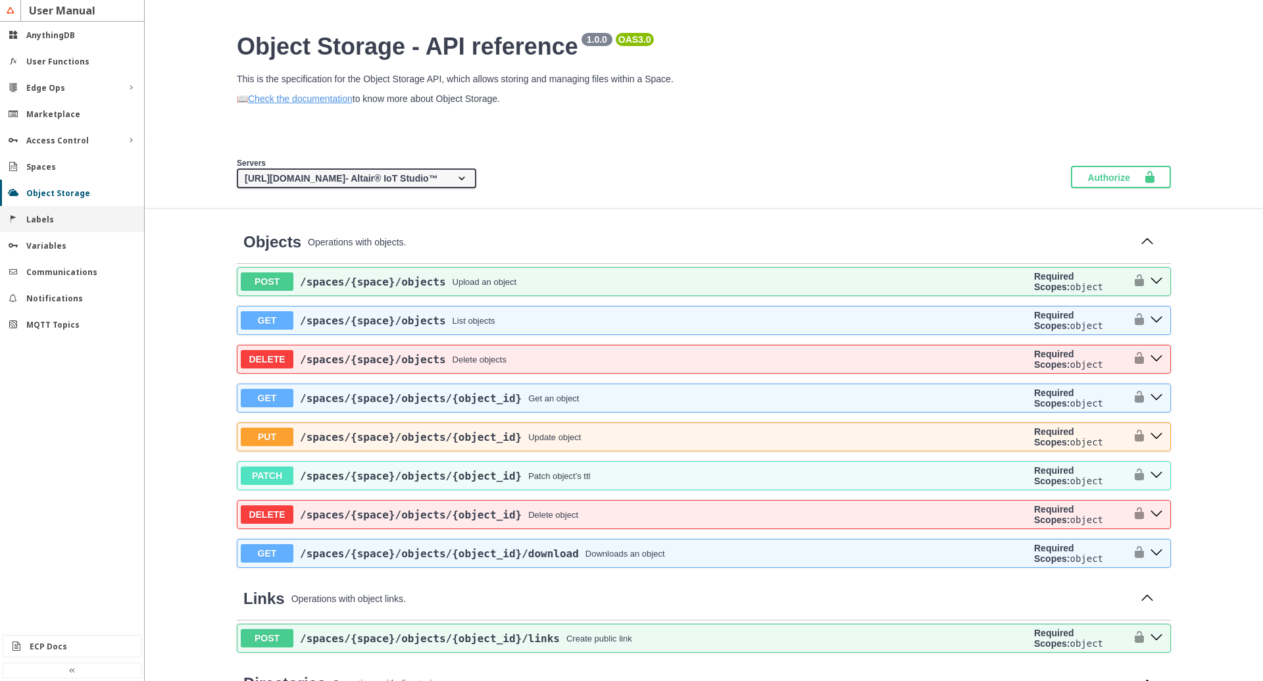
click at [0, 0] on slot "Labels" at bounding box center [0, 0] width 0 height 0
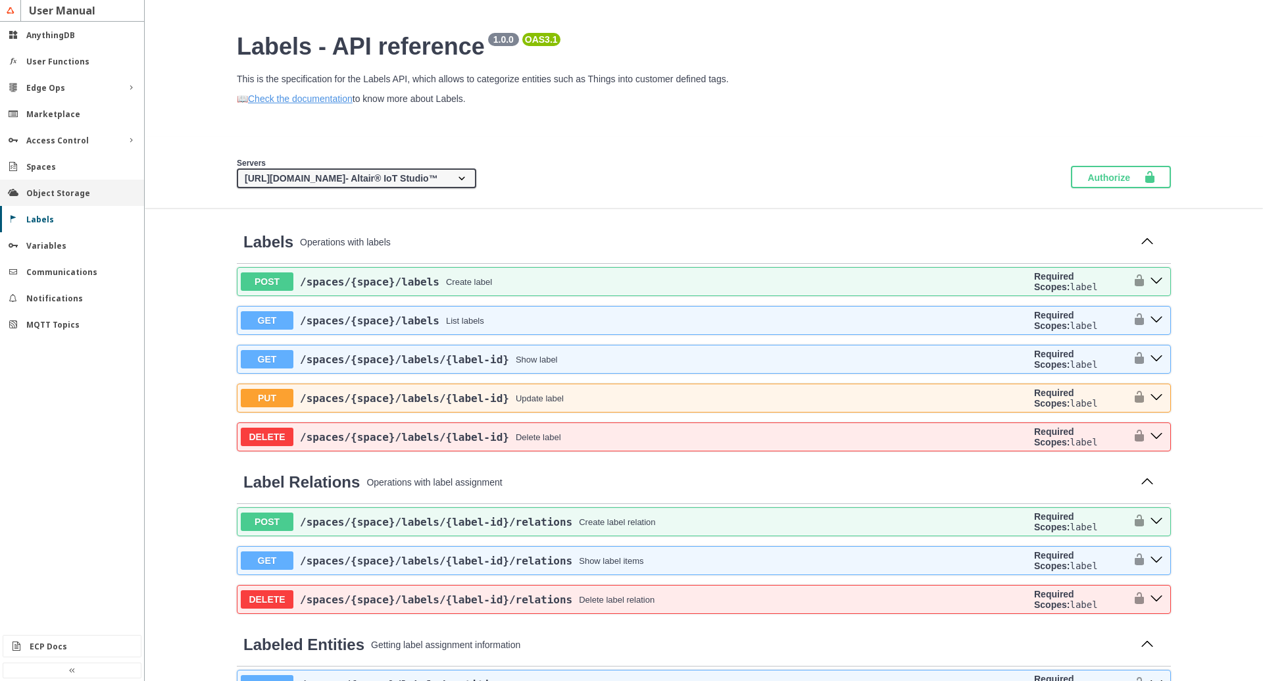
click at [0, 0] on slot "Object Storage" at bounding box center [0, 0] width 0 height 0
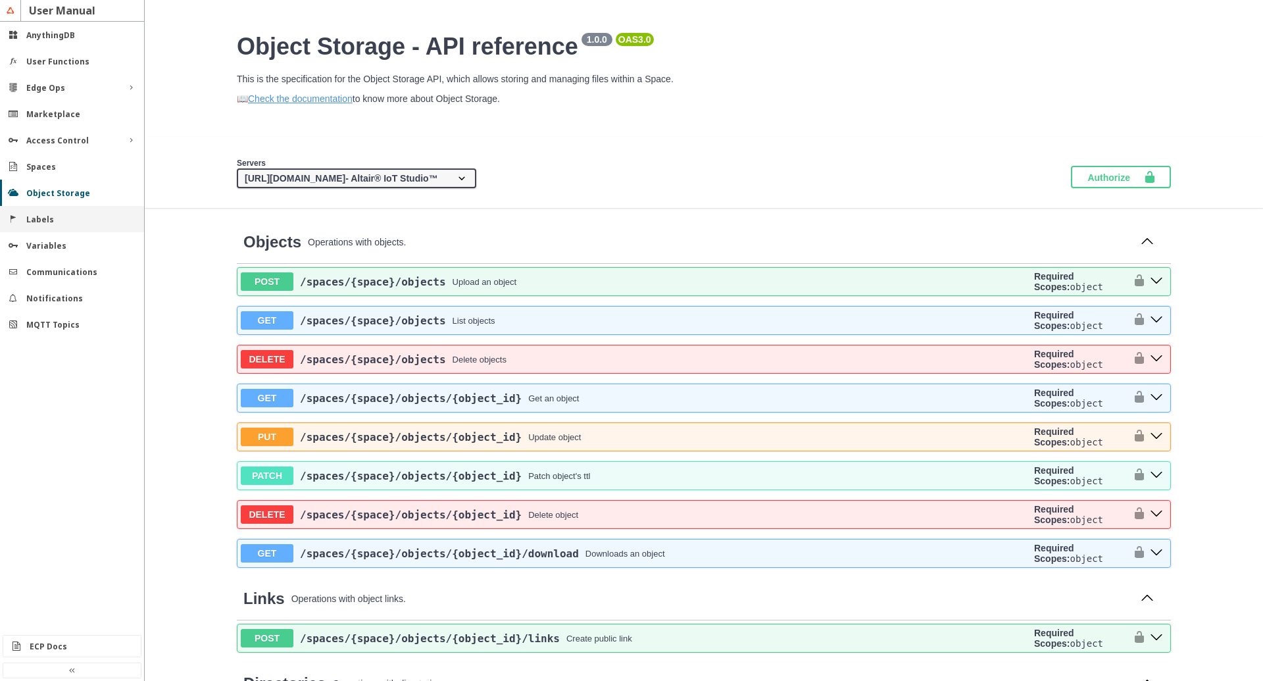
click at [63, 212] on div "Labels" at bounding box center [72, 219] width 144 height 26
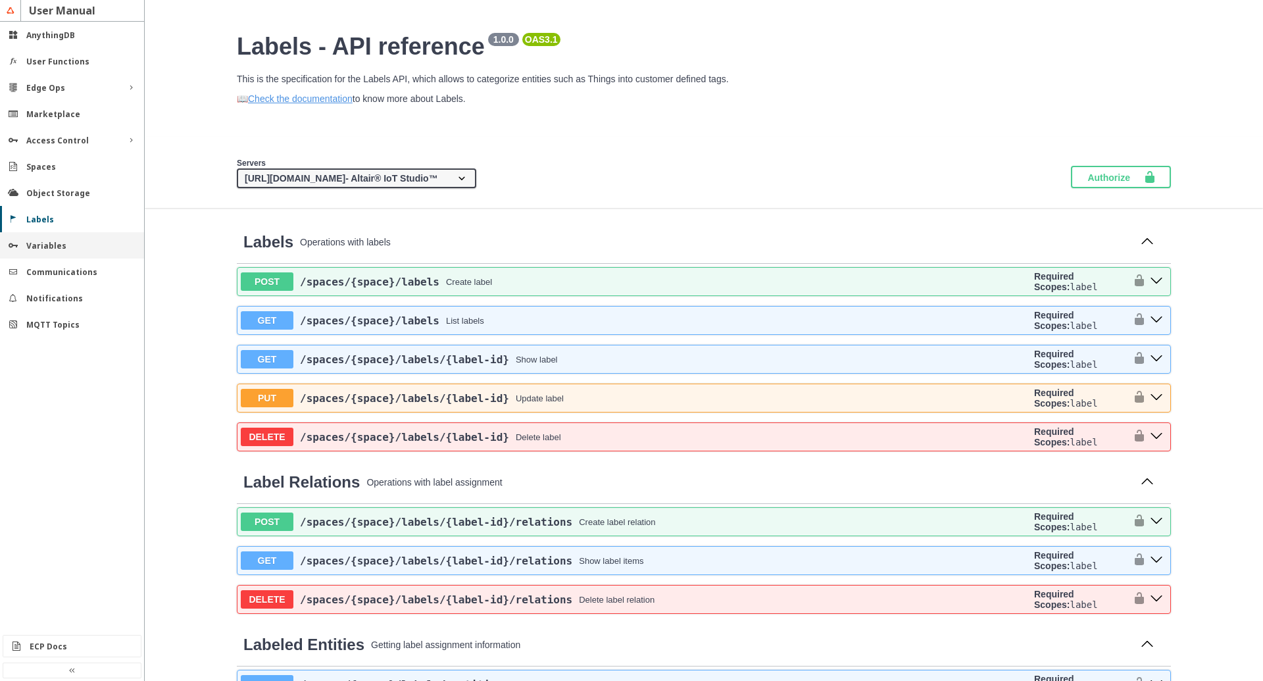
click at [29, 239] on div "Variables" at bounding box center [72, 245] width 144 height 26
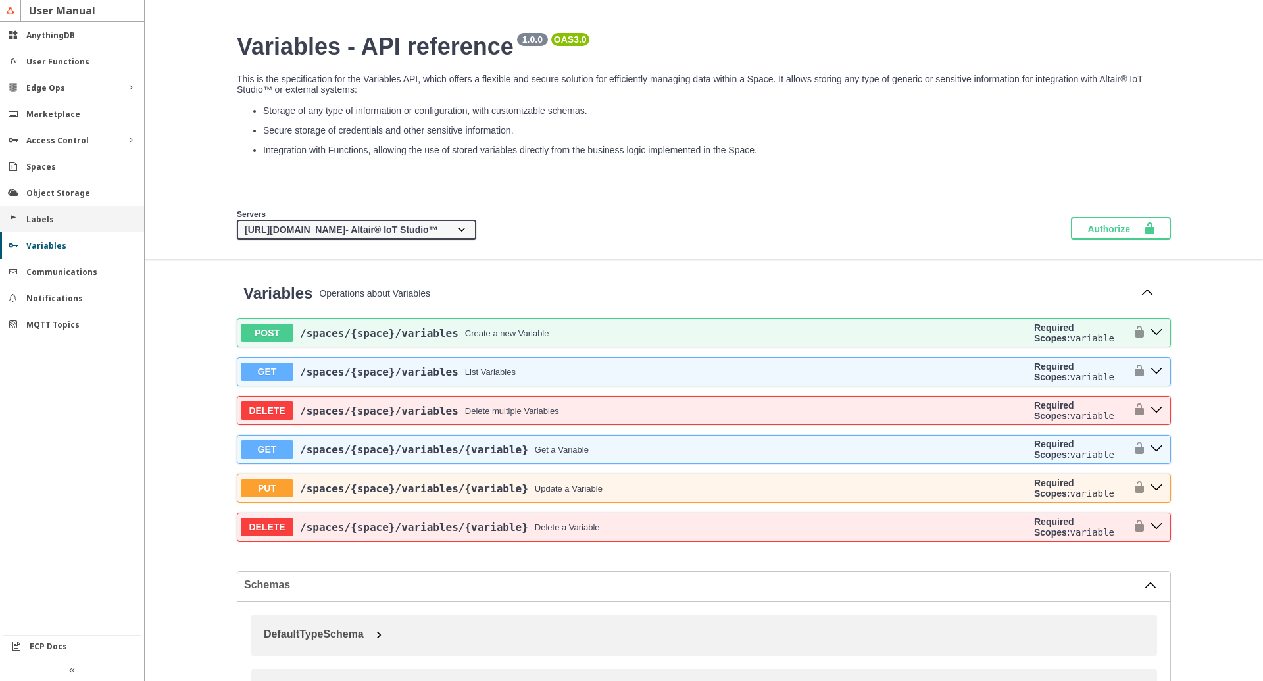
click at [31, 226] on div "Labels" at bounding box center [72, 219] width 144 height 26
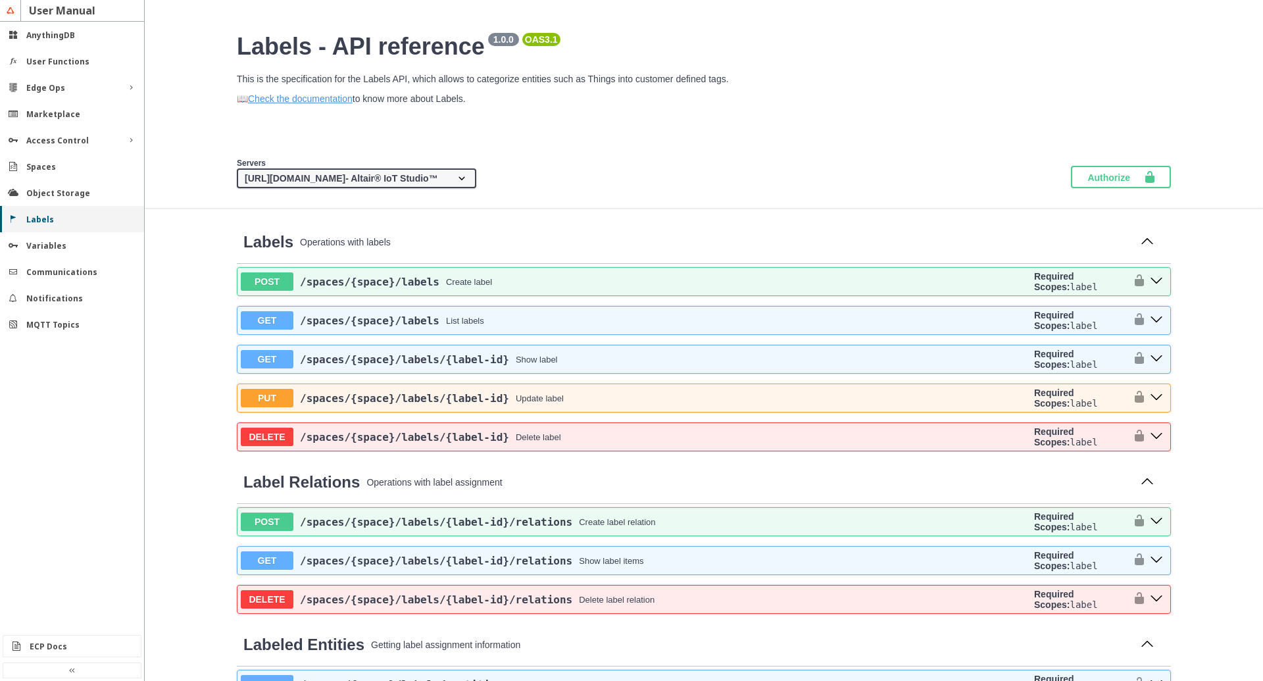
click at [41, 207] on div "Labels" at bounding box center [72, 219] width 144 height 26
click at [0, 0] on slot "Object Storage" at bounding box center [0, 0] width 0 height 0
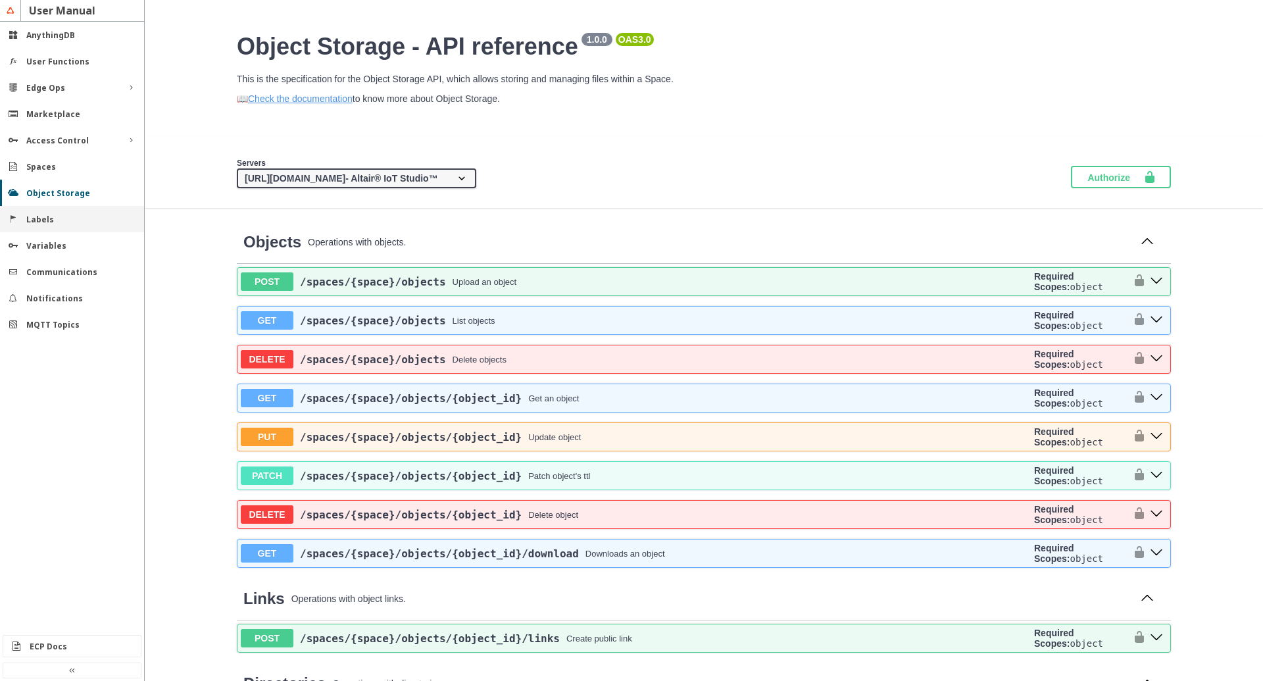
click at [0, 0] on slot "Labels" at bounding box center [0, 0] width 0 height 0
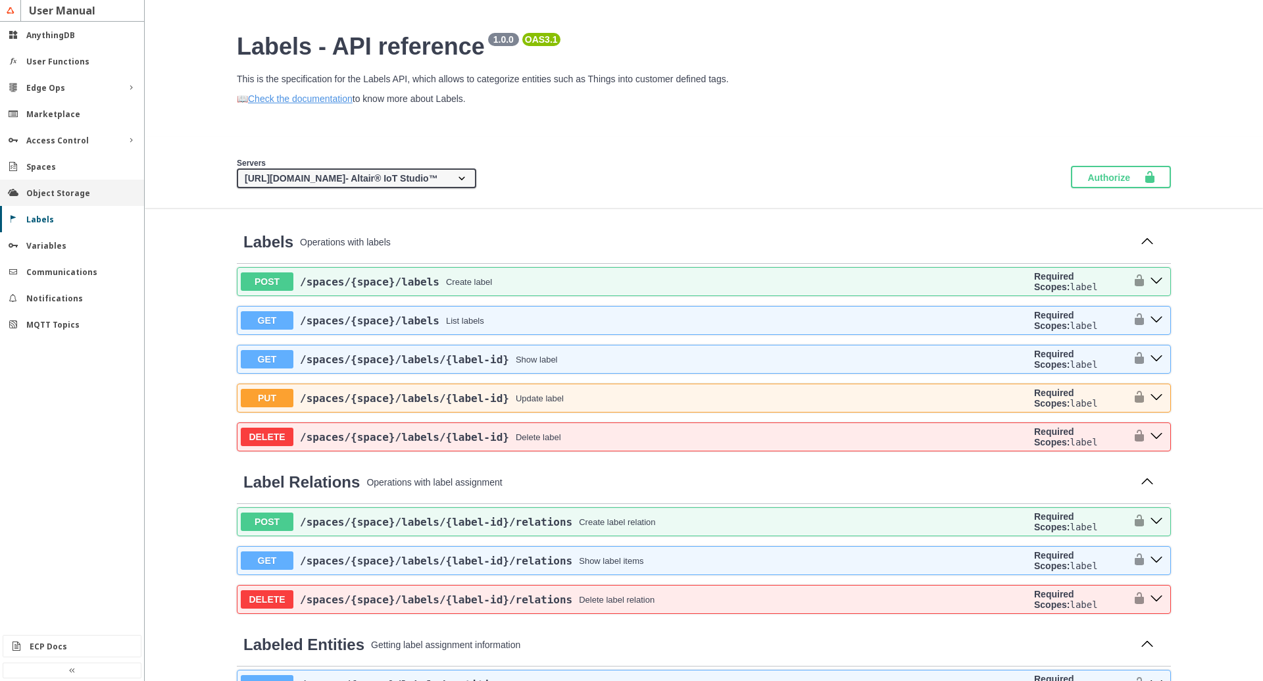
click at [0, 0] on slot "Object Storage" at bounding box center [0, 0] width 0 height 0
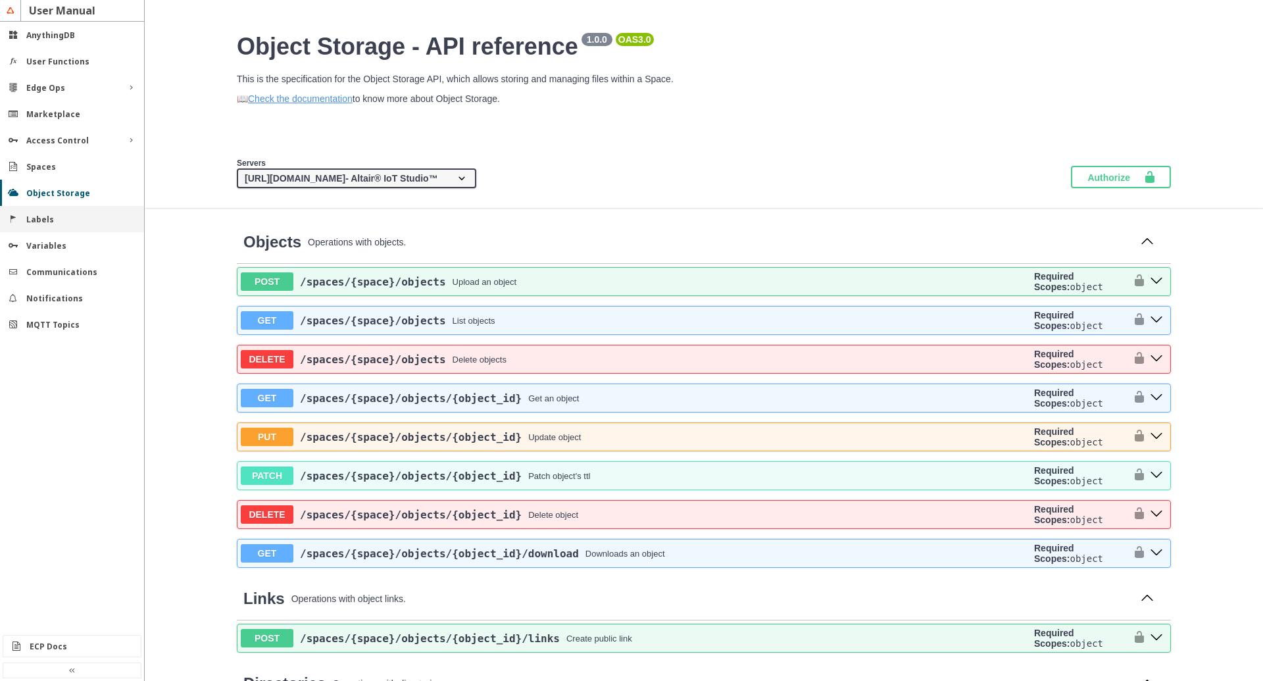
click at [0, 0] on slot "Labels" at bounding box center [0, 0] width 0 height 0
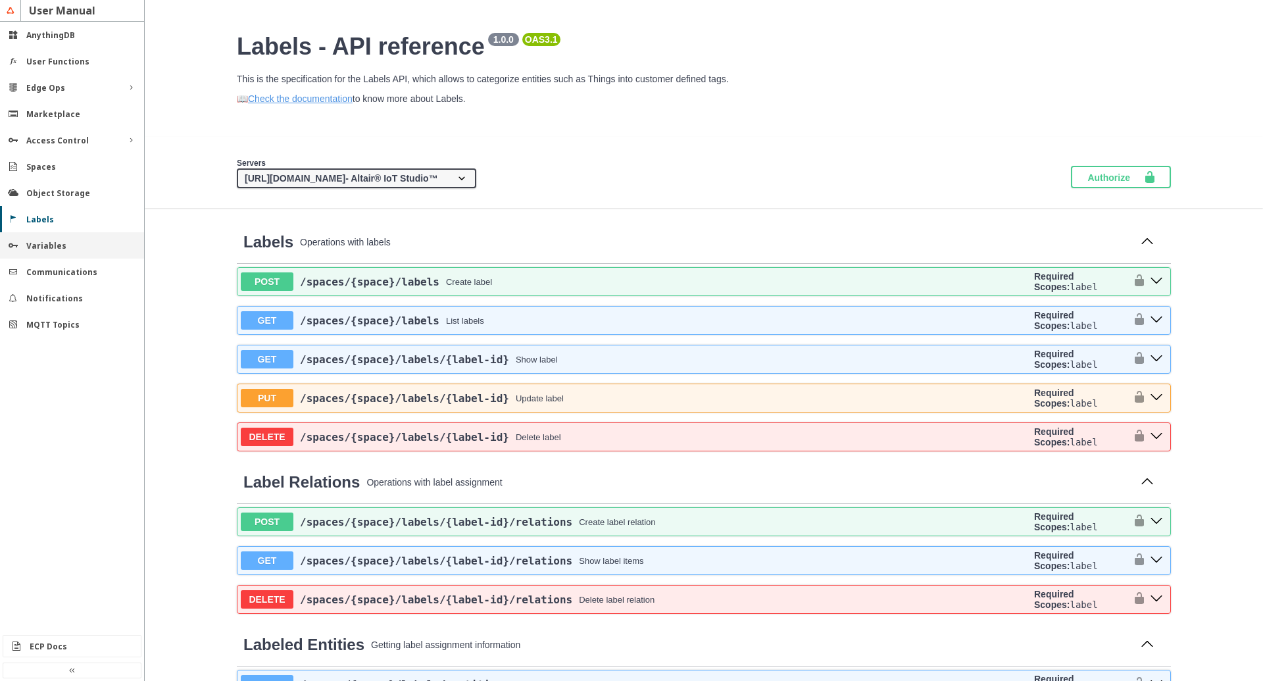
click at [0, 0] on slot "Variables" at bounding box center [0, 0] width 0 height 0
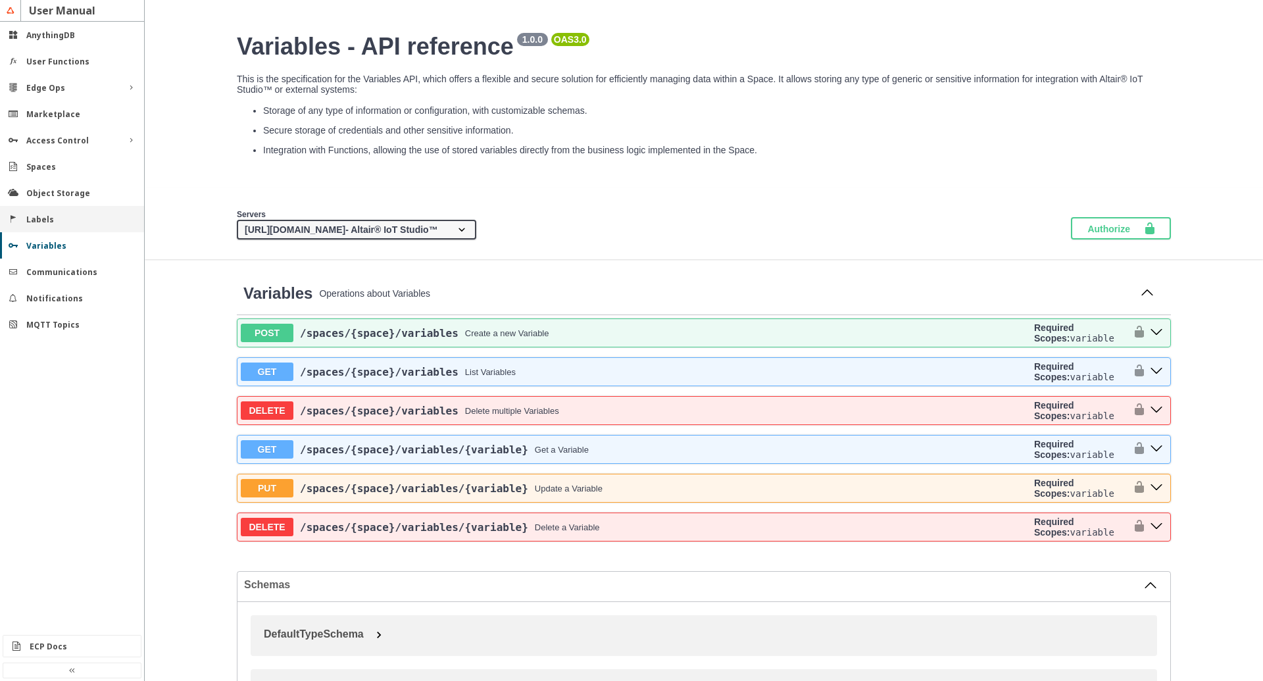
click at [0, 0] on slot "Labels" at bounding box center [0, 0] width 0 height 0
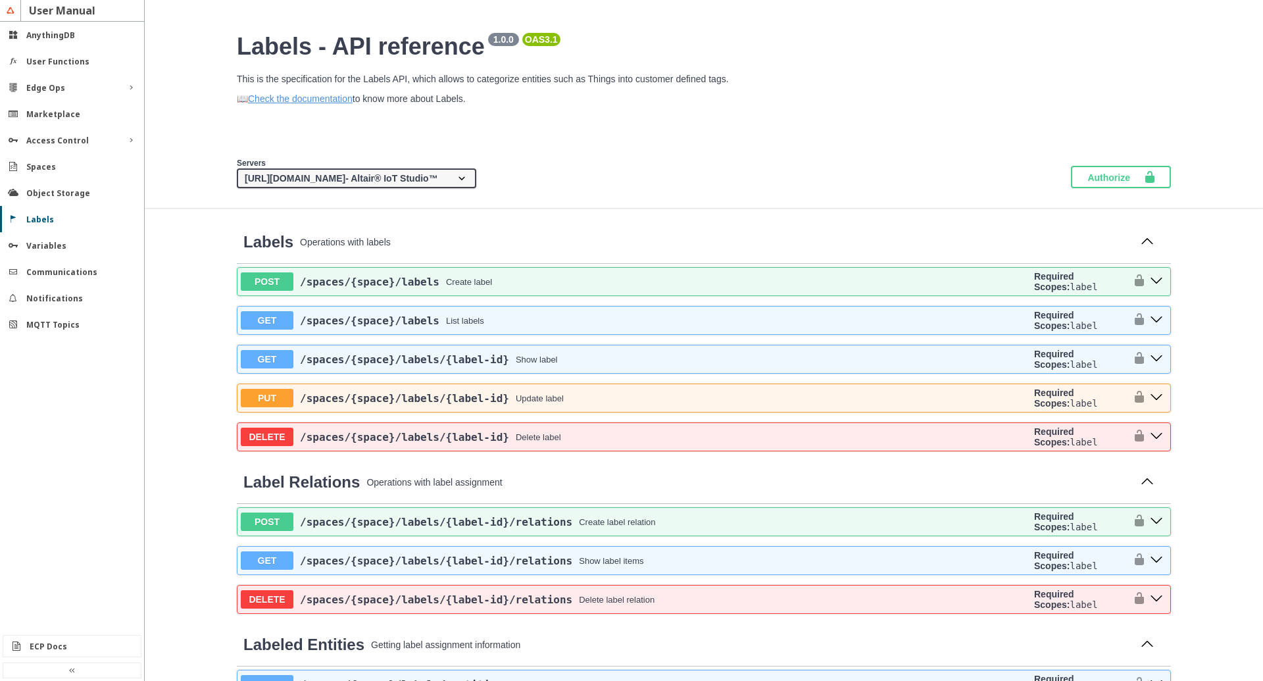
click at [613, 170] on section "Servers [URL][DOMAIN_NAME] - Altair® IoT Studio™ {protocol}://{address} - Custo…" at bounding box center [704, 173] width 960 height 32
click at [0, 0] on slot "Object Storage" at bounding box center [0, 0] width 0 height 0
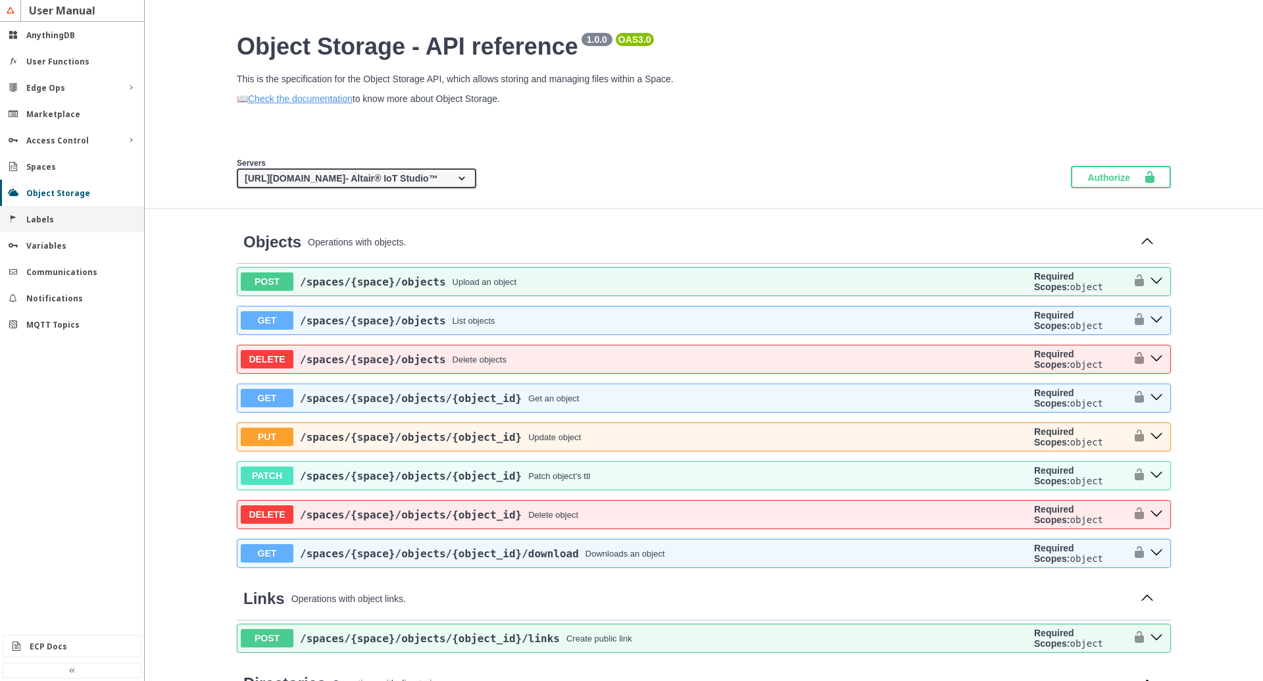
click at [57, 212] on div "Labels" at bounding box center [72, 219] width 144 height 26
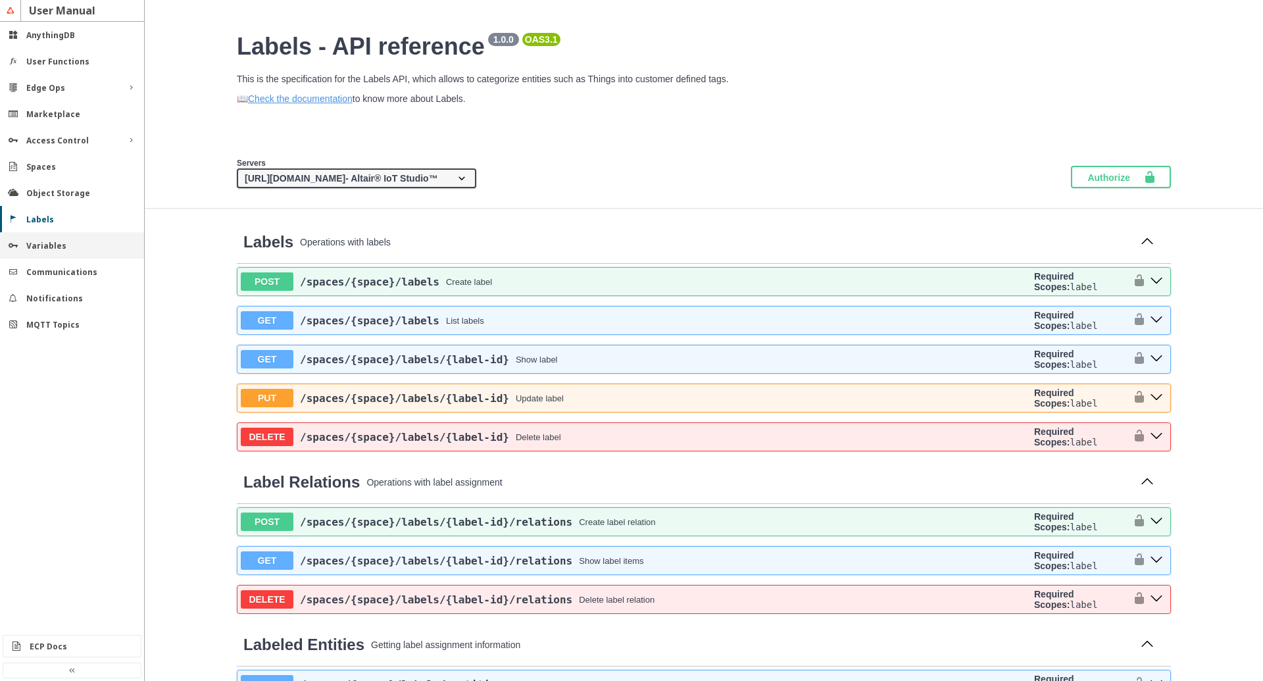
click at [0, 0] on slot "Variables" at bounding box center [0, 0] width 0 height 0
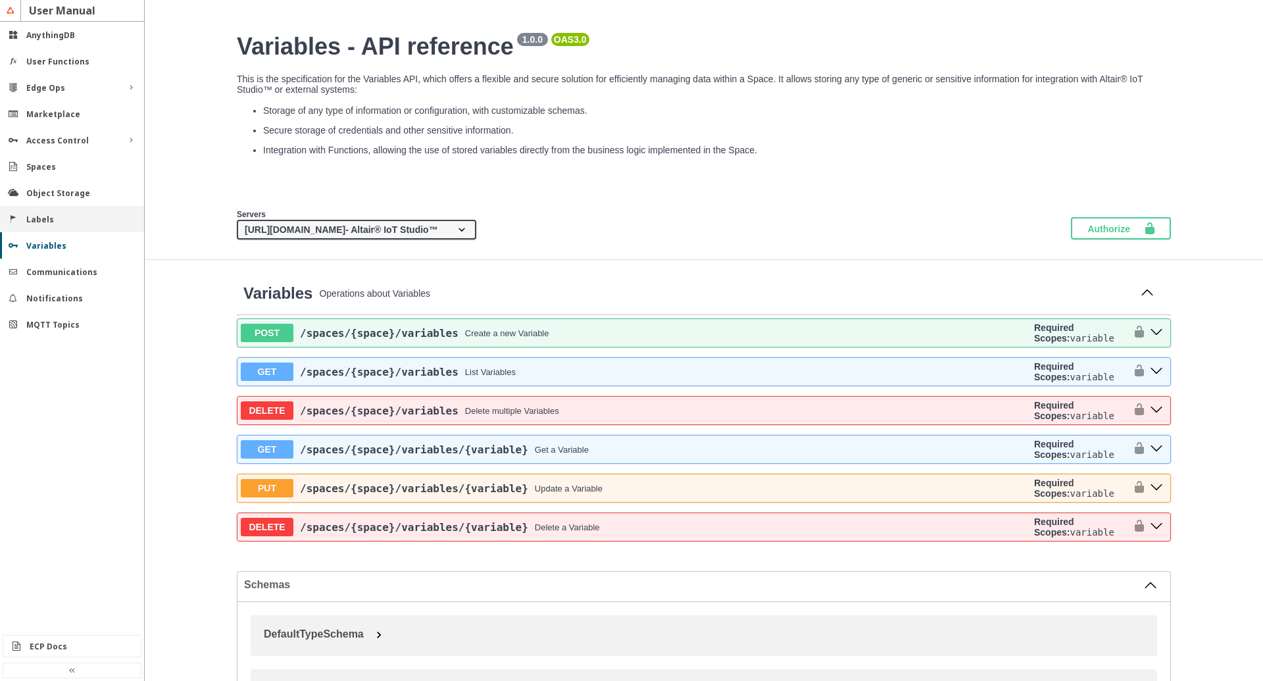
click at [0, 0] on slot "Labels" at bounding box center [0, 0] width 0 height 0
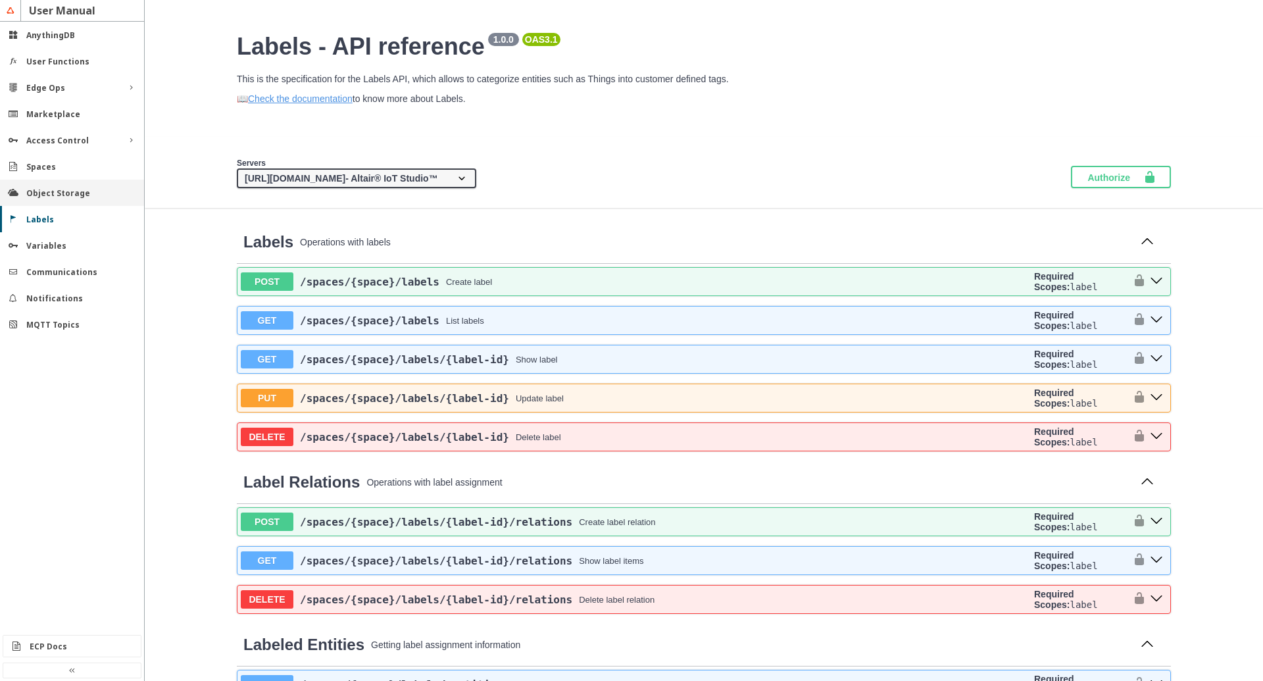
click at [44, 183] on div "Object Storage" at bounding box center [72, 193] width 144 height 26
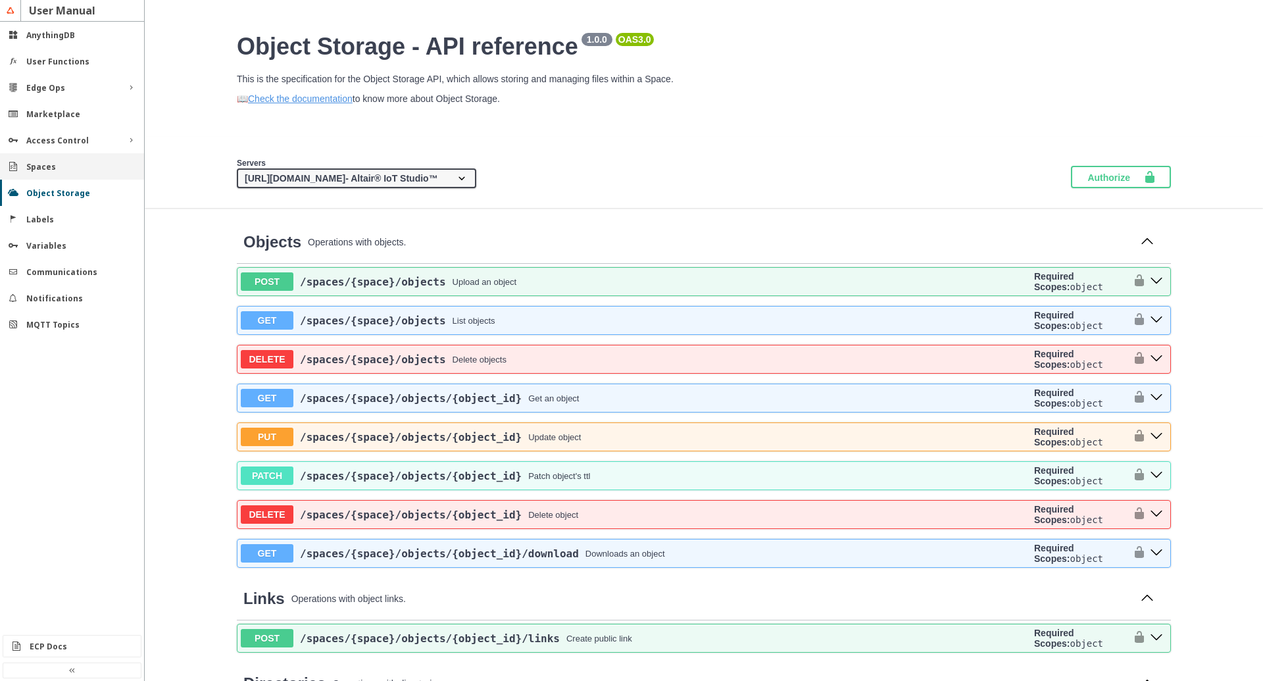
click at [44, 160] on div "Spaces" at bounding box center [72, 166] width 144 height 26
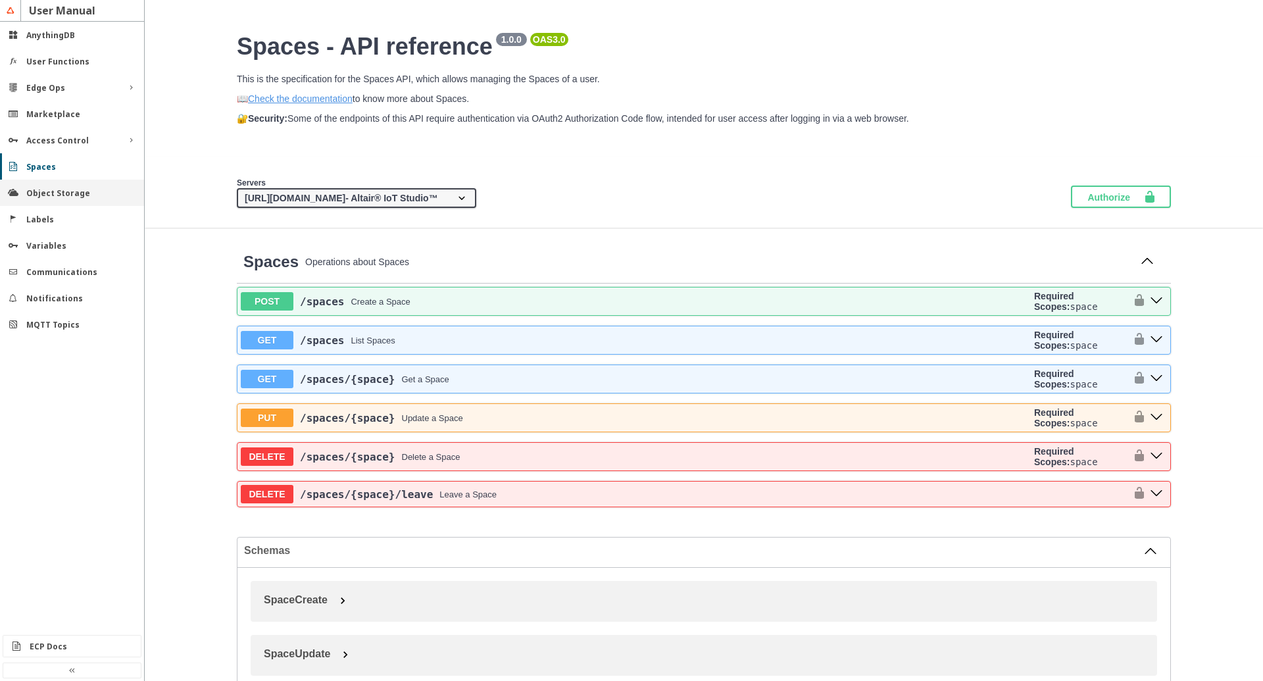
click at [0, 0] on slot "Object Storage" at bounding box center [0, 0] width 0 height 0
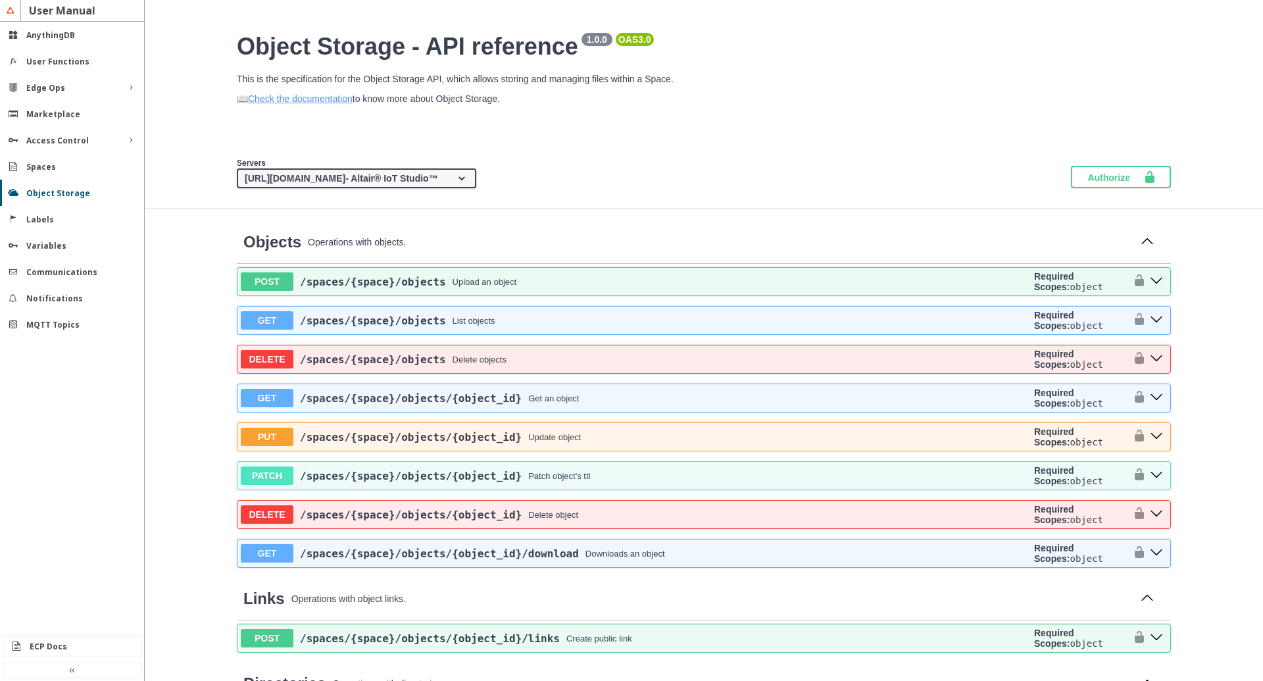
click at [655, 203] on div "Servers [URL][DOMAIN_NAME] - Altair® IoT Studio™ {protocol}://{address} - Custo…" at bounding box center [704, 172] width 1118 height 71
click at [0, 0] on slot "Spaces" at bounding box center [0, 0] width 0 height 0
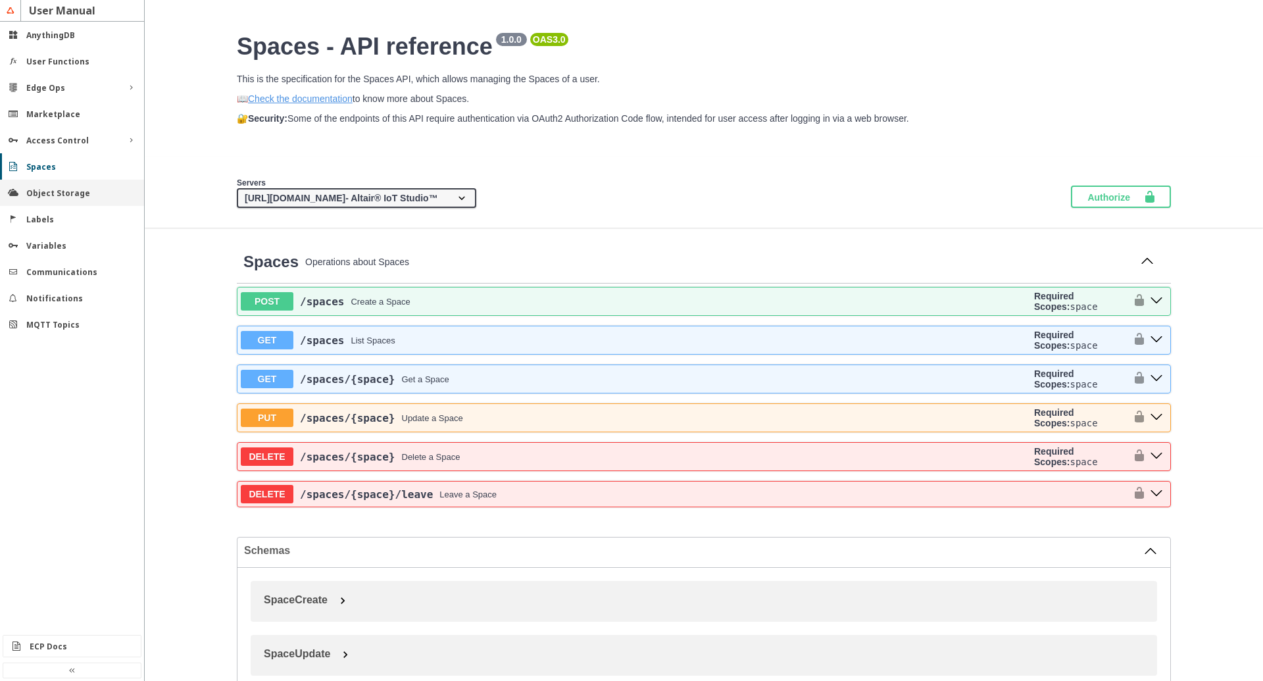
click at [0, 0] on slot "Object Storage" at bounding box center [0, 0] width 0 height 0
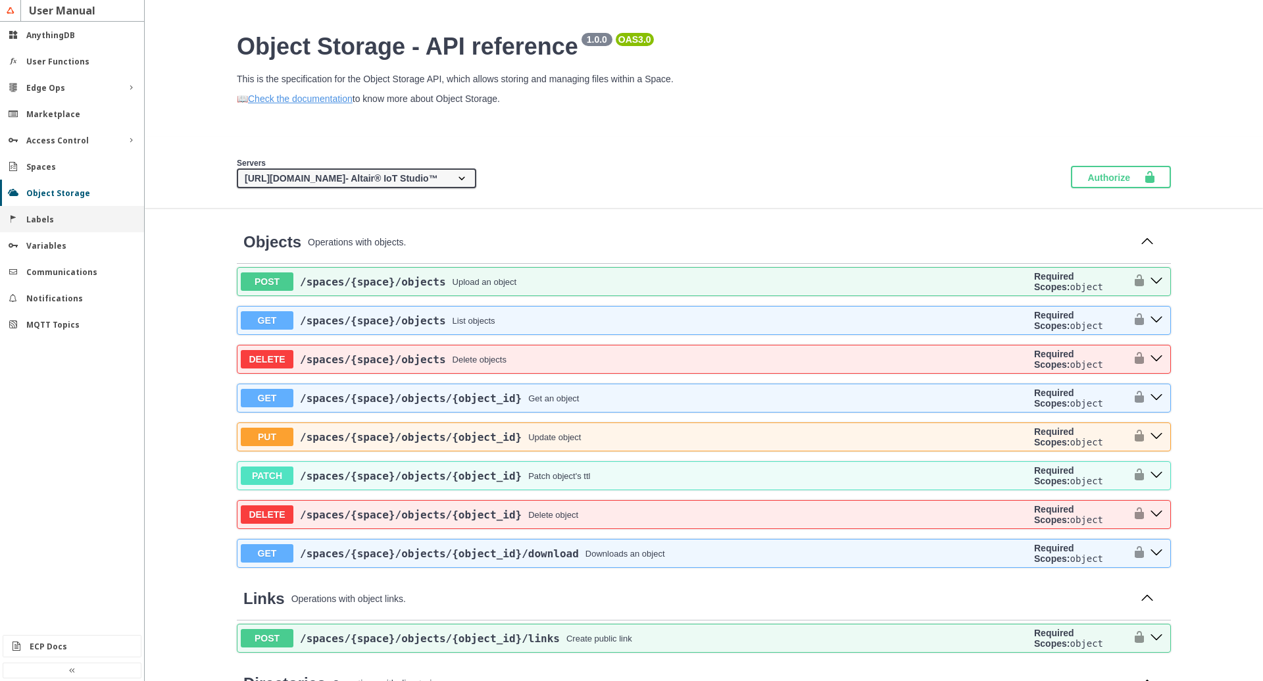
click at [0, 0] on slot "Labels" at bounding box center [0, 0] width 0 height 0
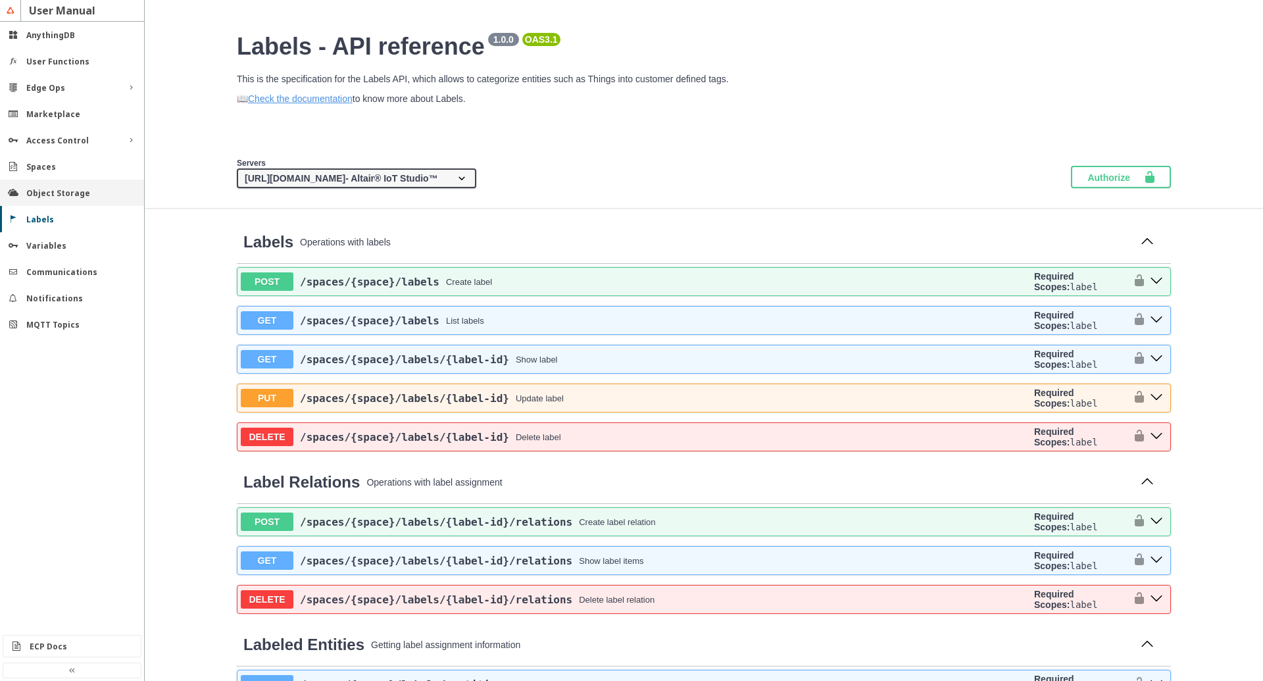
click at [0, 0] on slot "Object Storage" at bounding box center [0, 0] width 0 height 0
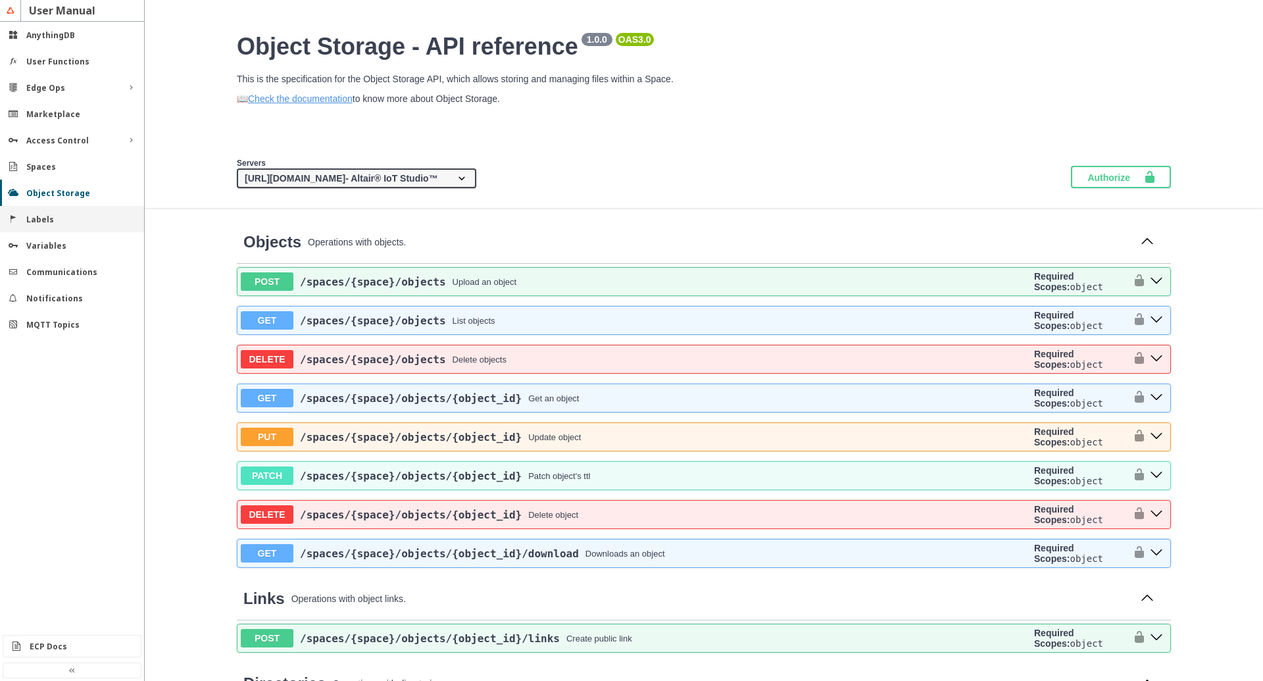
click at [52, 216] on div "Labels" at bounding box center [77, 219] width 102 height 11
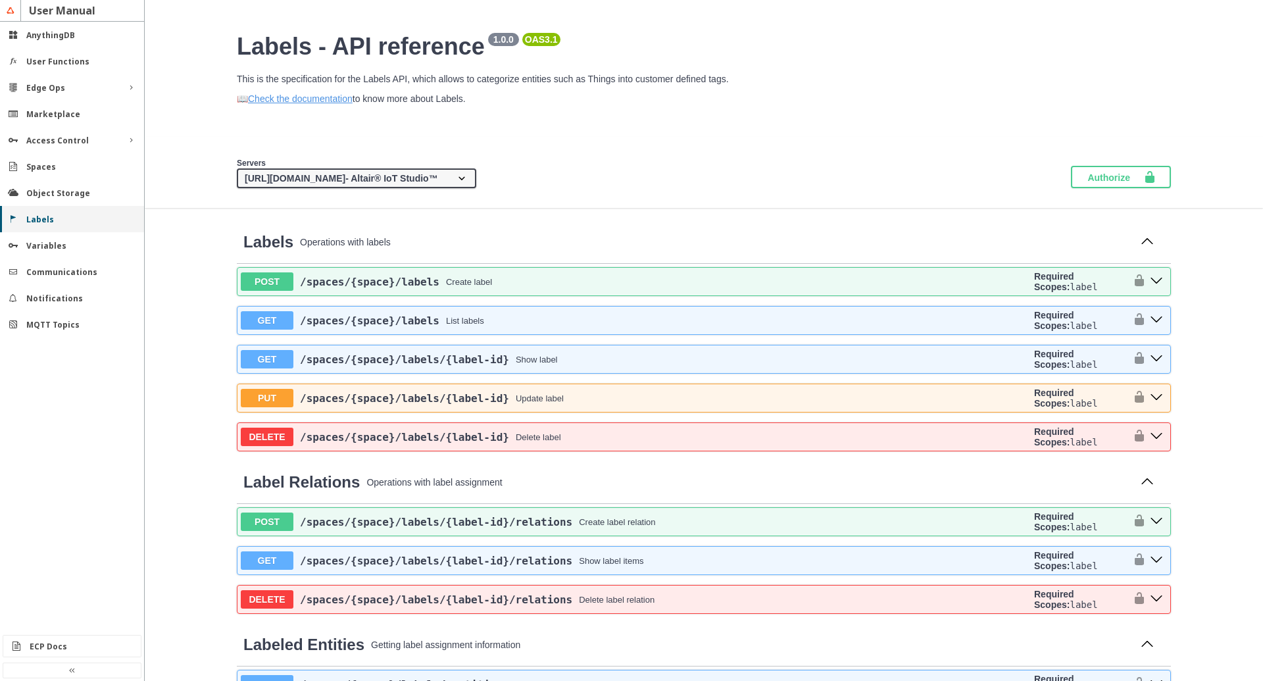
click at [0, 0] on slot "Labels" at bounding box center [0, 0] width 0 height 0
click at [0, 0] on slot "Object Storage" at bounding box center [0, 0] width 0 height 0
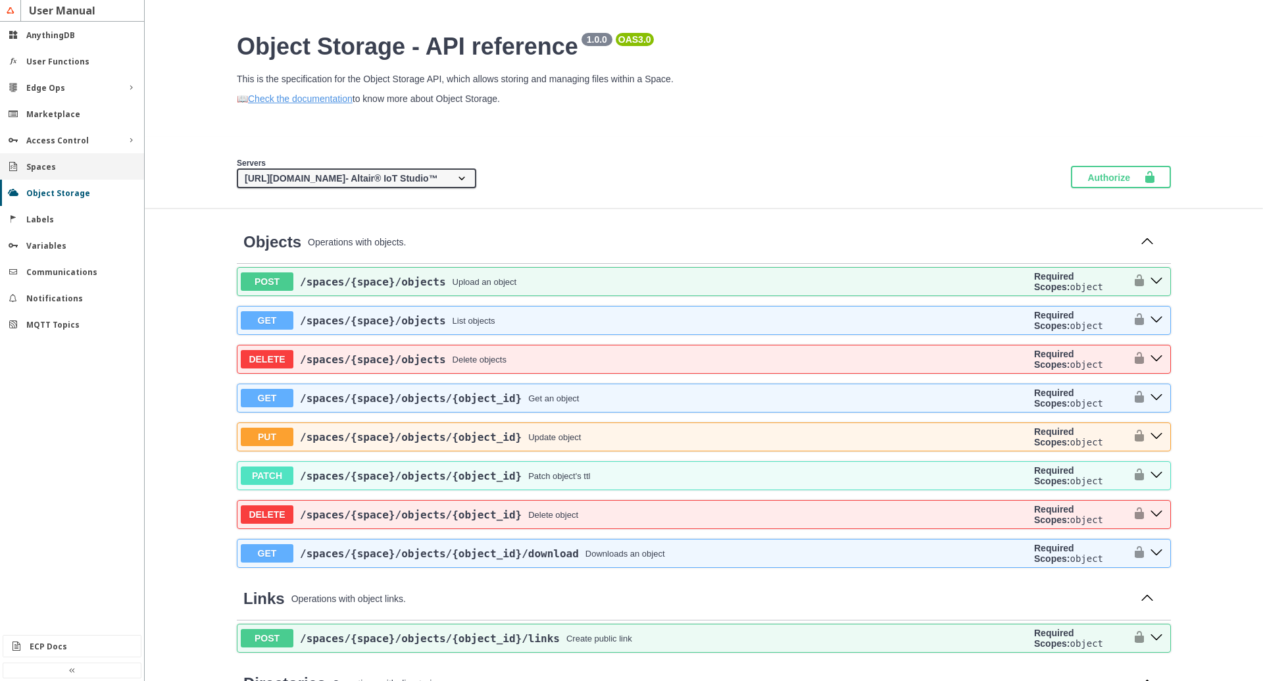
click at [0, 0] on slot "Spaces" at bounding box center [0, 0] width 0 height 0
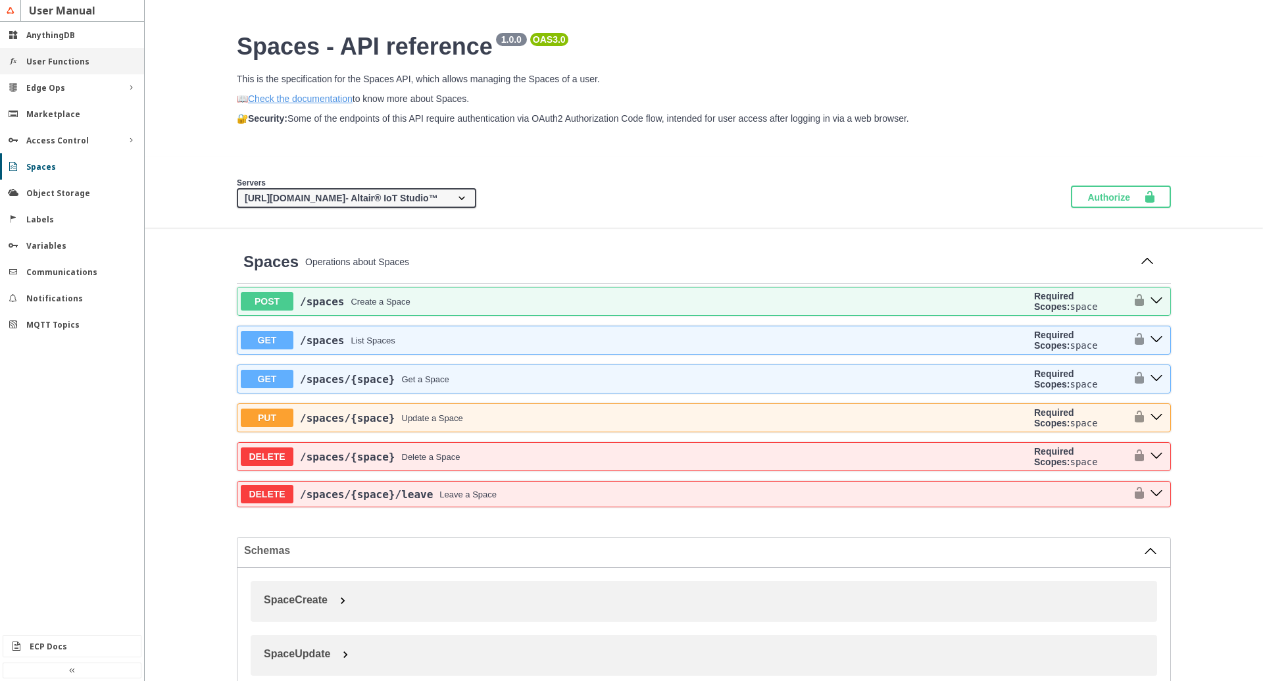
click at [0, 0] on slot "User Functions" at bounding box center [0, 0] width 0 height 0
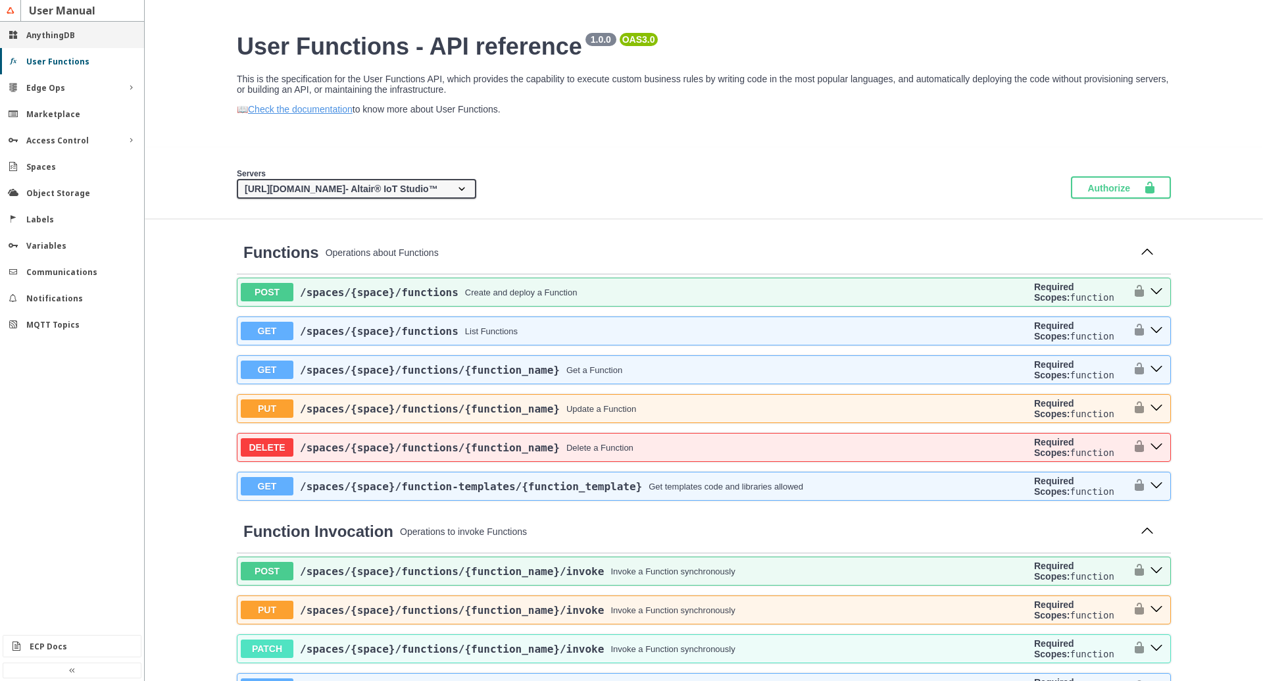
click at [84, 39] on div "AnythingDB" at bounding box center [77, 35] width 102 height 11
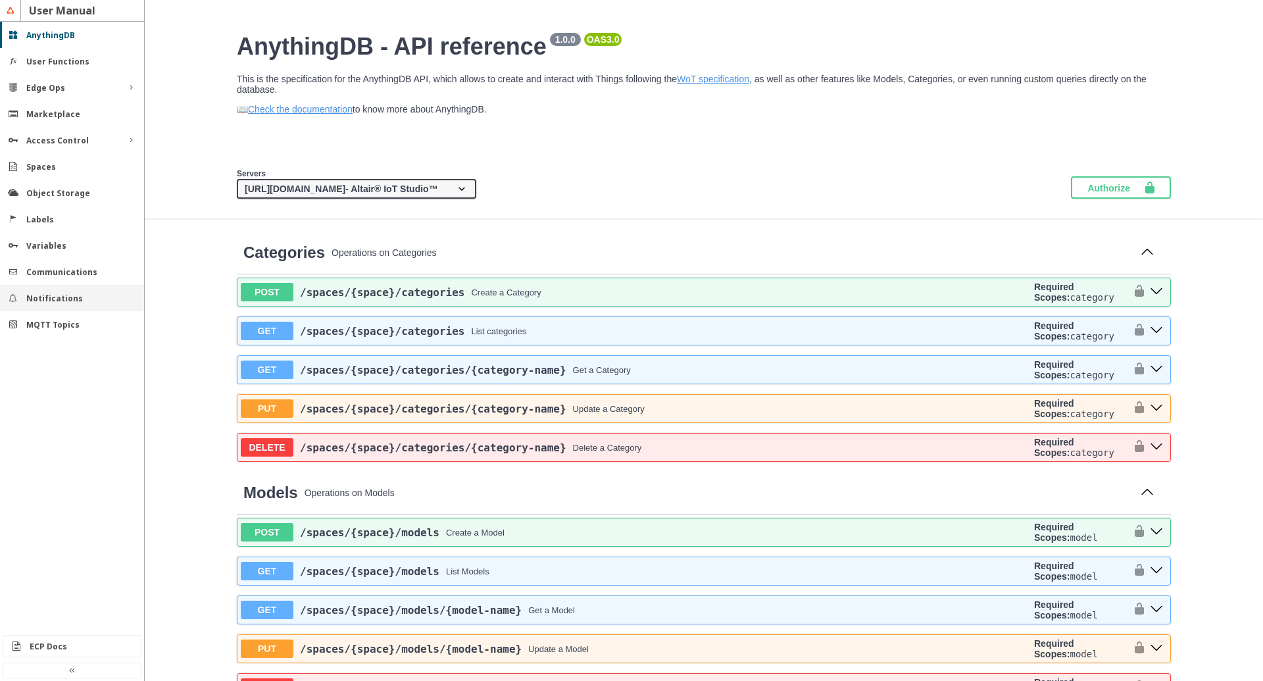
click at [78, 306] on div "Notifications" at bounding box center [72, 298] width 144 height 26
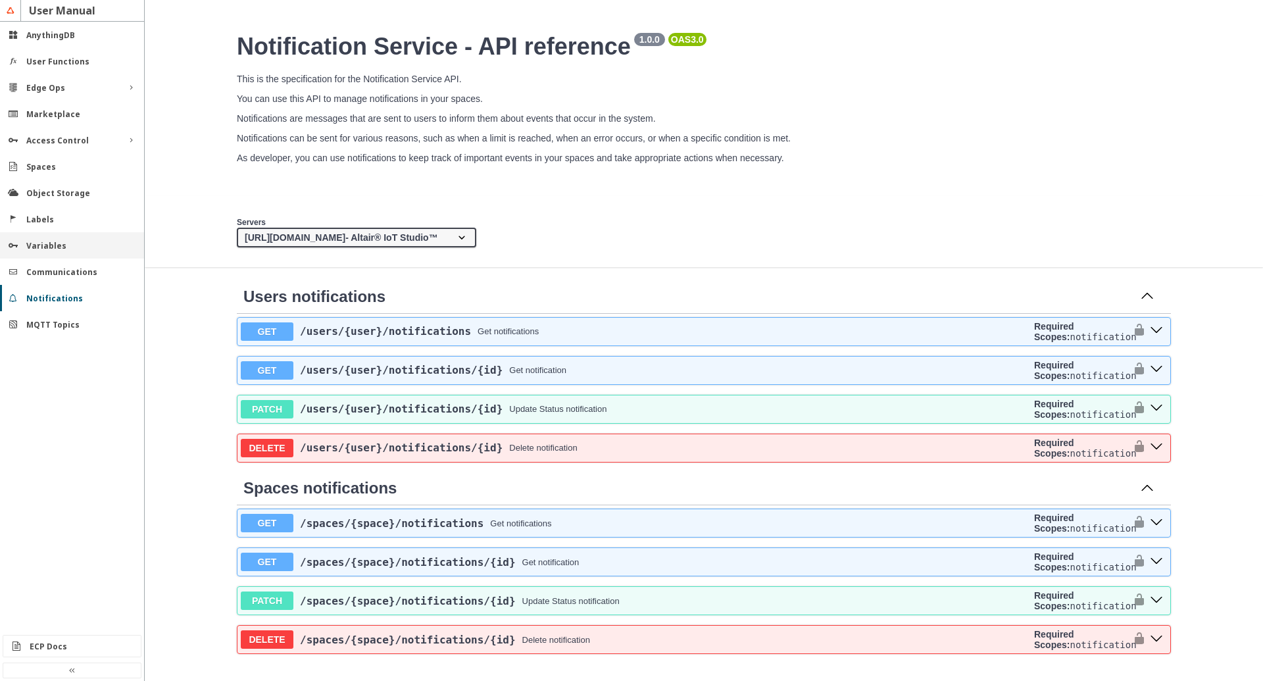
click at [0, 0] on slot "Variables" at bounding box center [0, 0] width 0 height 0
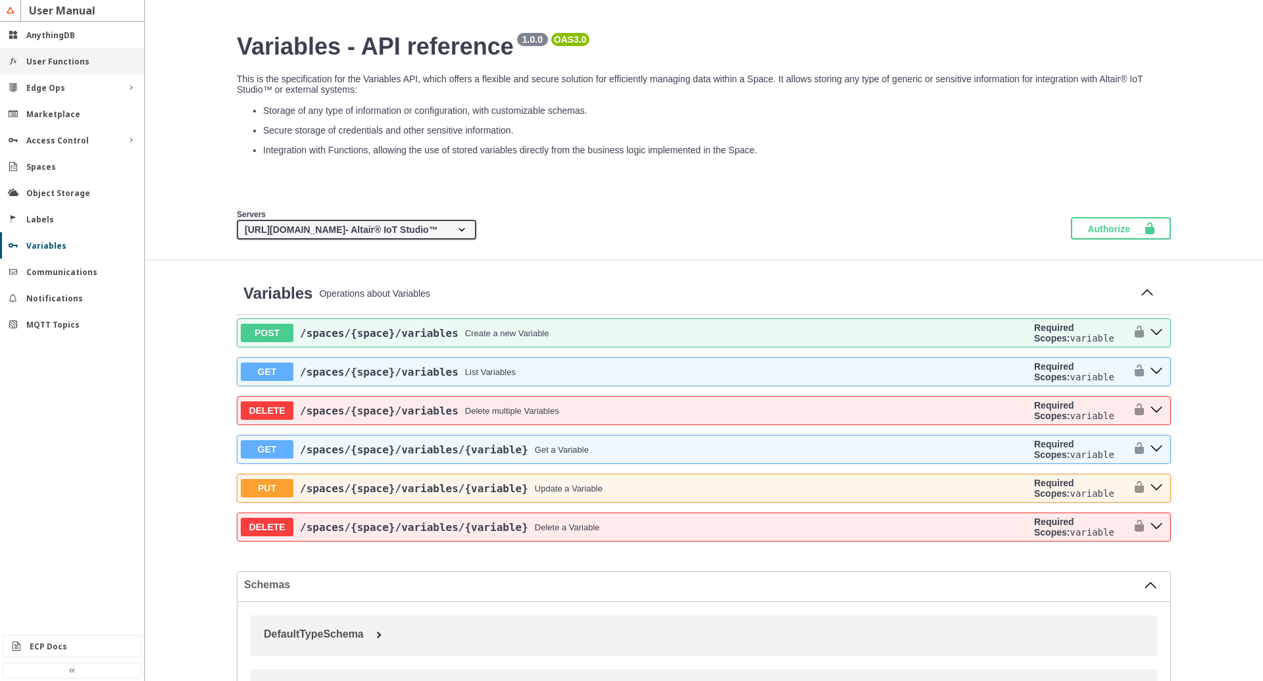
click at [47, 72] on div "User Functions" at bounding box center [72, 61] width 144 height 26
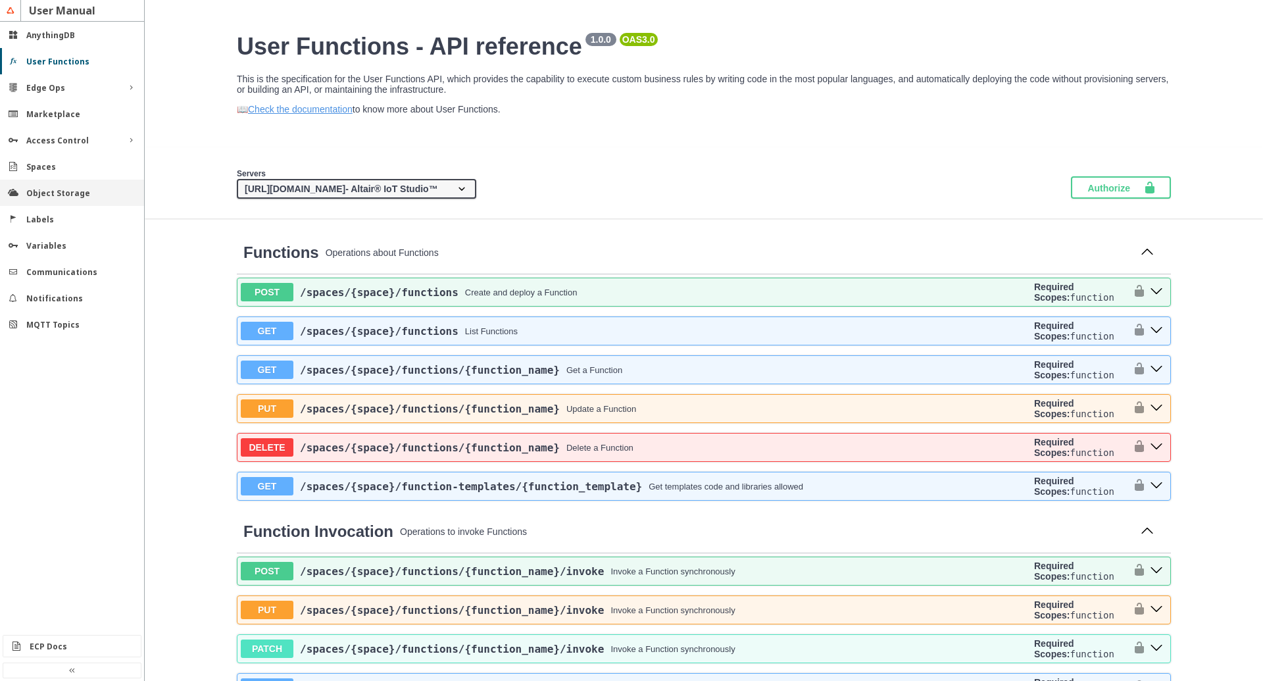
click at [0, 0] on slot "Object Storage" at bounding box center [0, 0] width 0 height 0
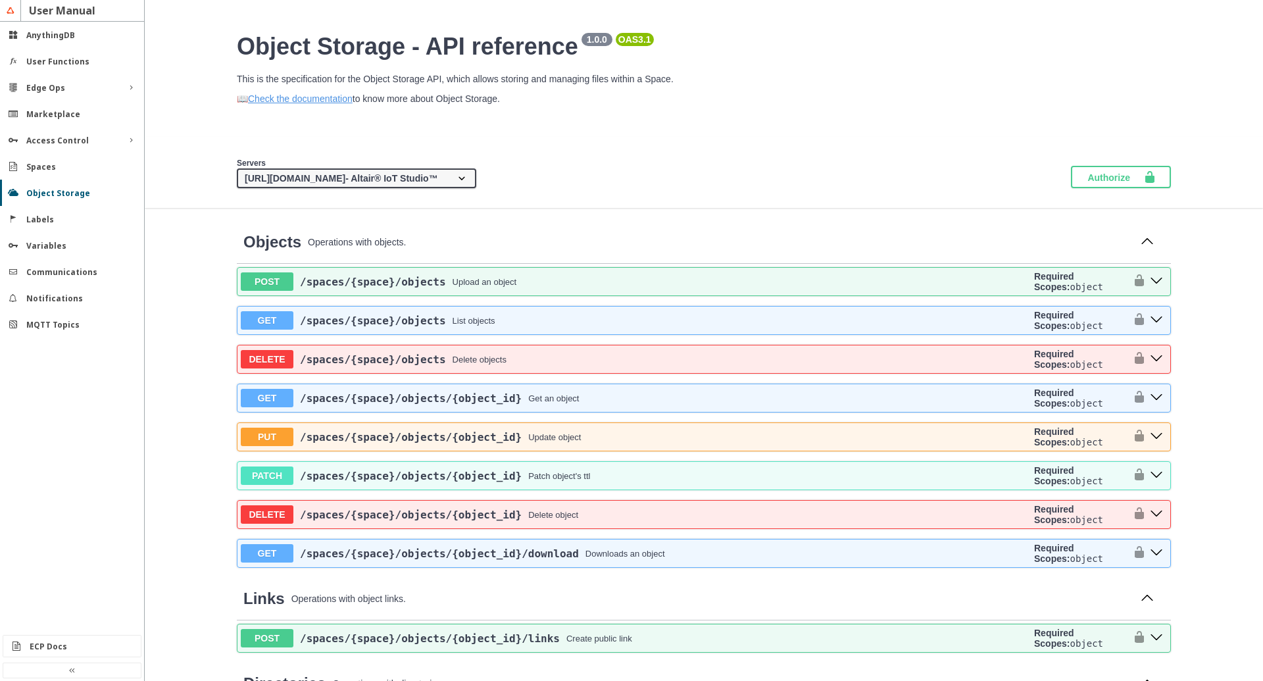
click at [0, 0] on slot "AnythingDB" at bounding box center [0, 0] width 0 height 0
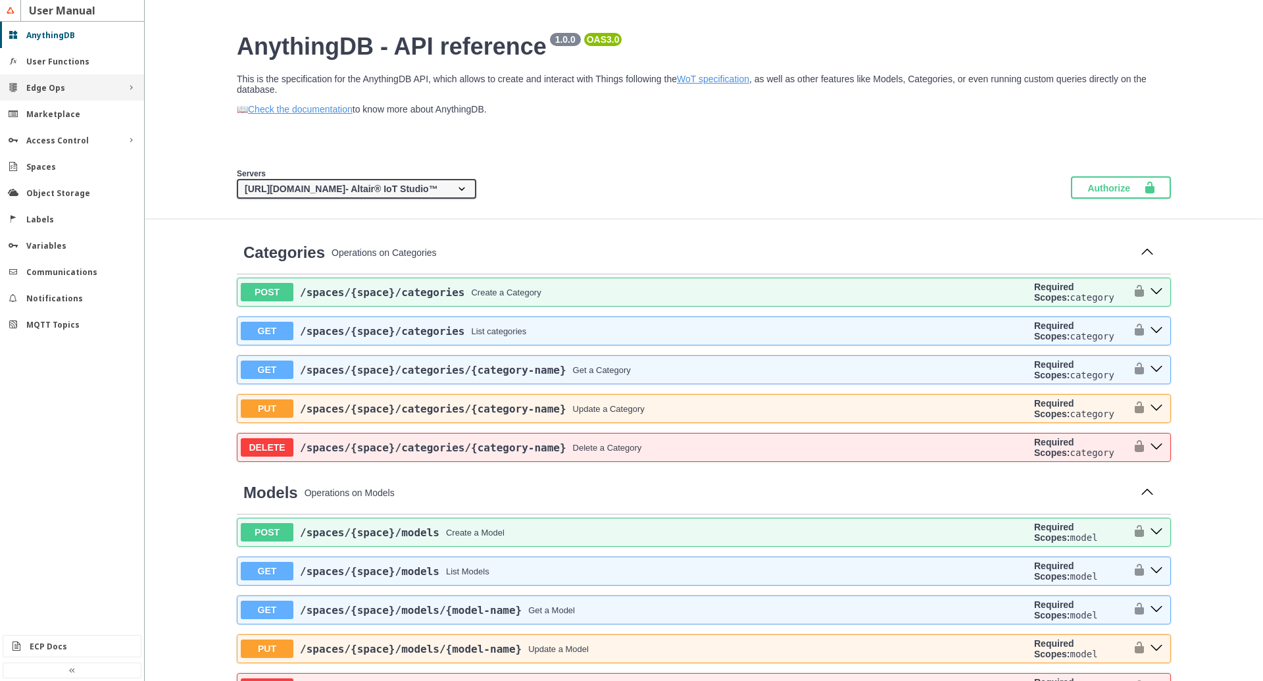
click at [118, 89] on div "Edge Ops" at bounding box center [72, 87] width 144 height 26
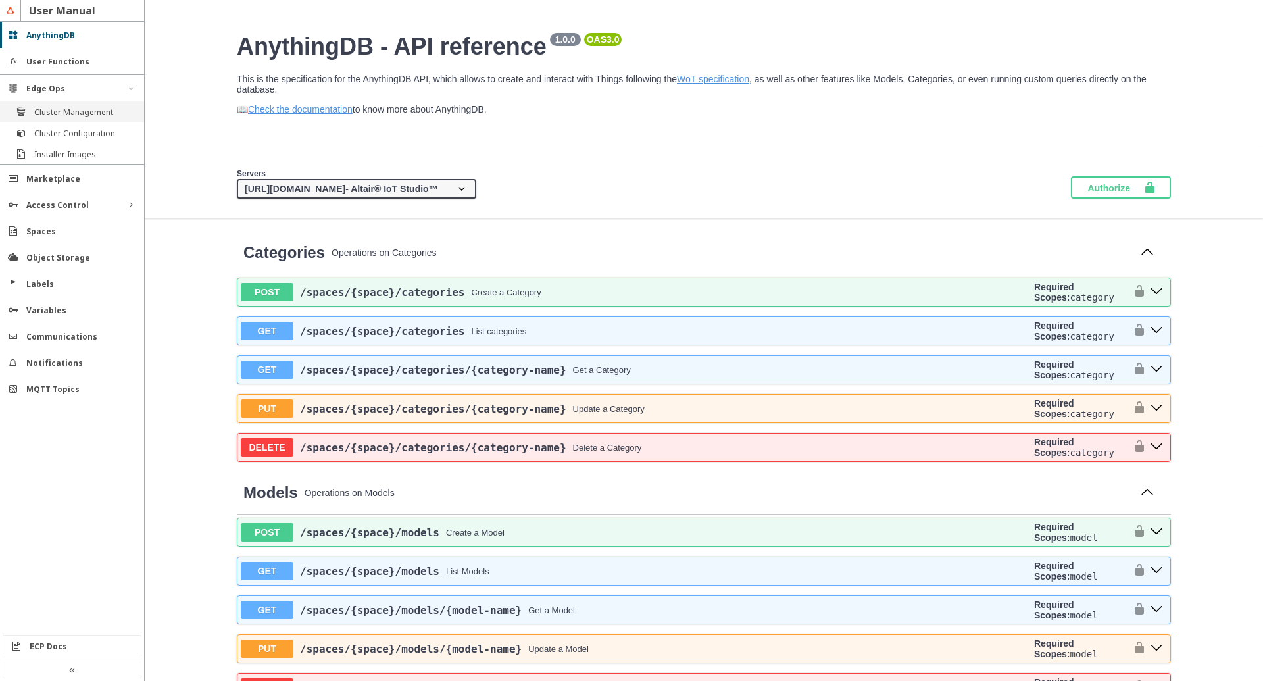
click at [0, 0] on slot "Cluster Management" at bounding box center [0, 0] width 0 height 0
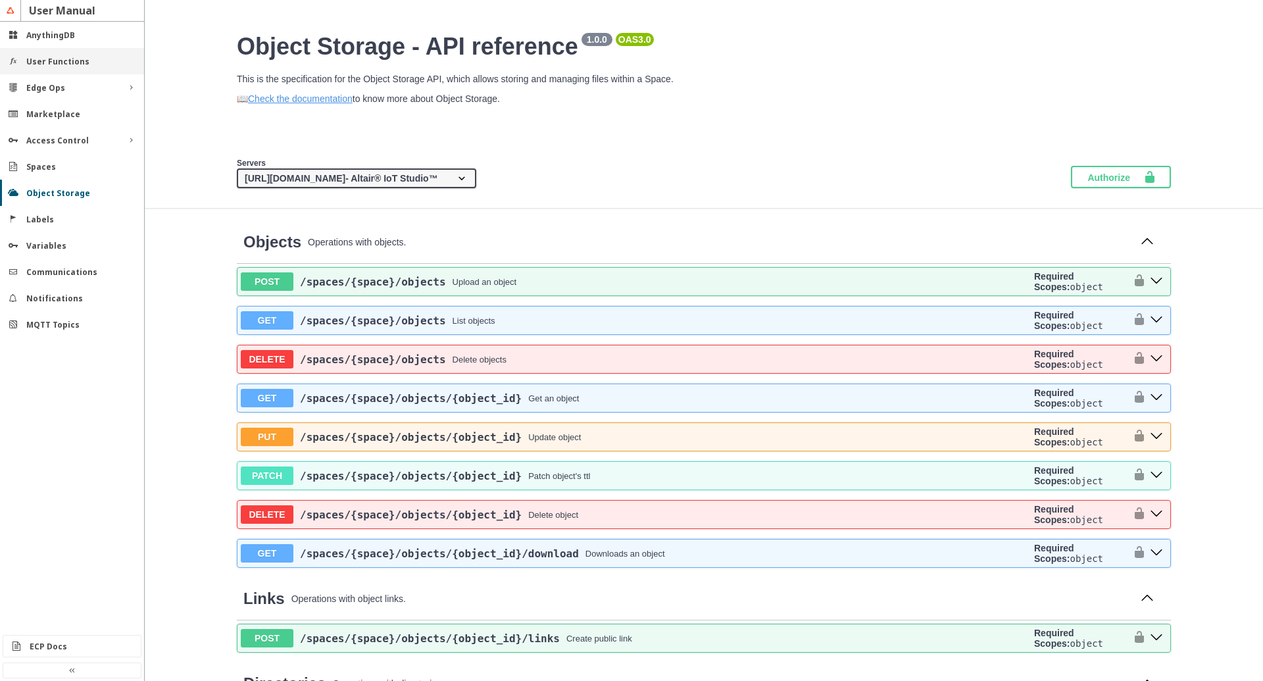
click at [0, 0] on slot "User Functions" at bounding box center [0, 0] width 0 height 0
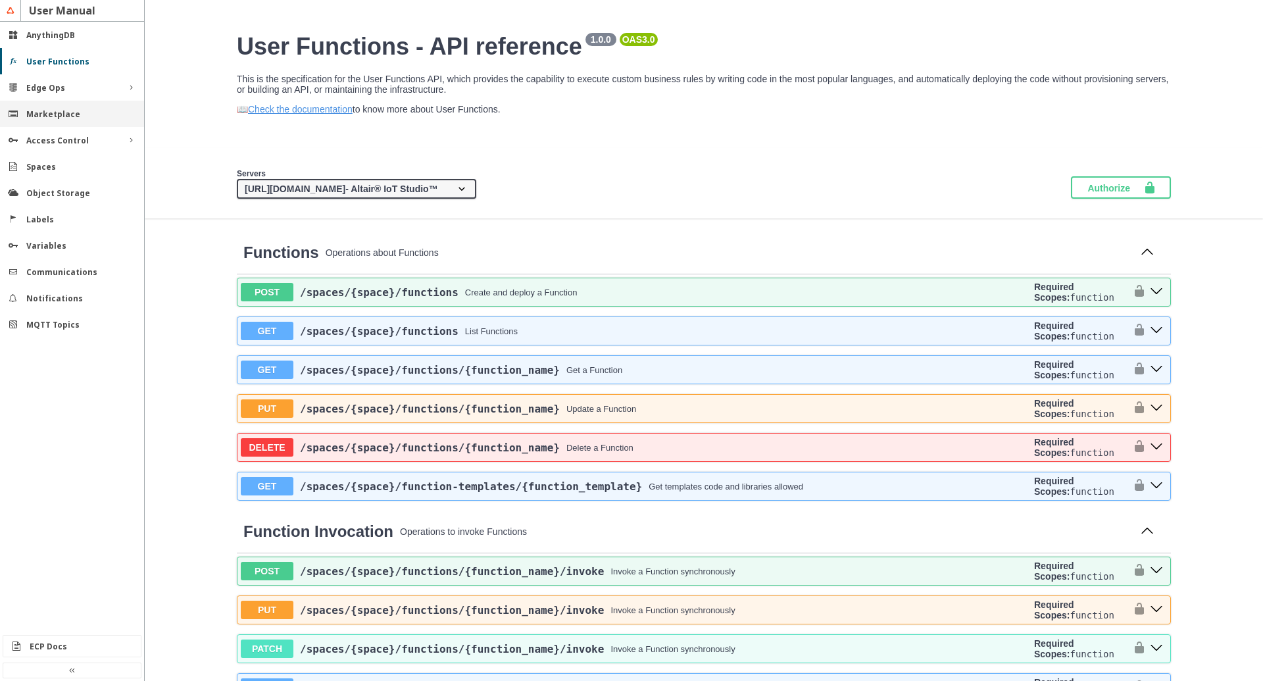
click at [0, 0] on slot "Marketplace" at bounding box center [0, 0] width 0 height 0
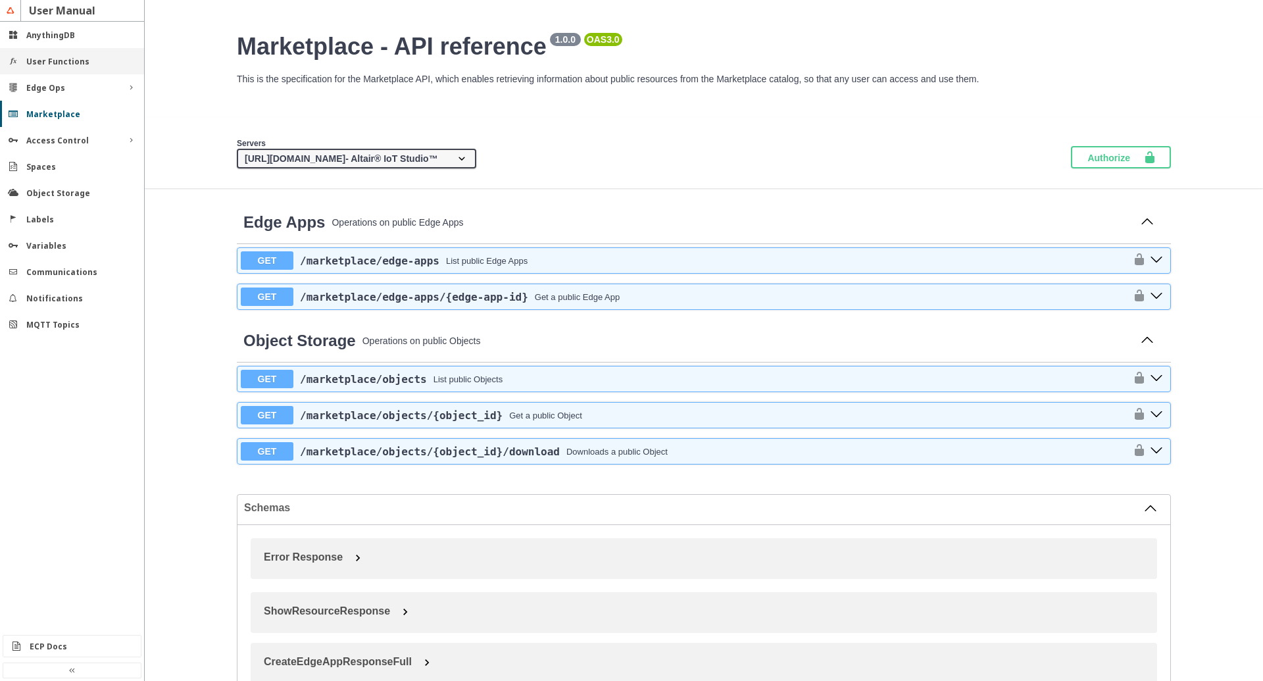
click at [0, 0] on slot "User Functions" at bounding box center [0, 0] width 0 height 0
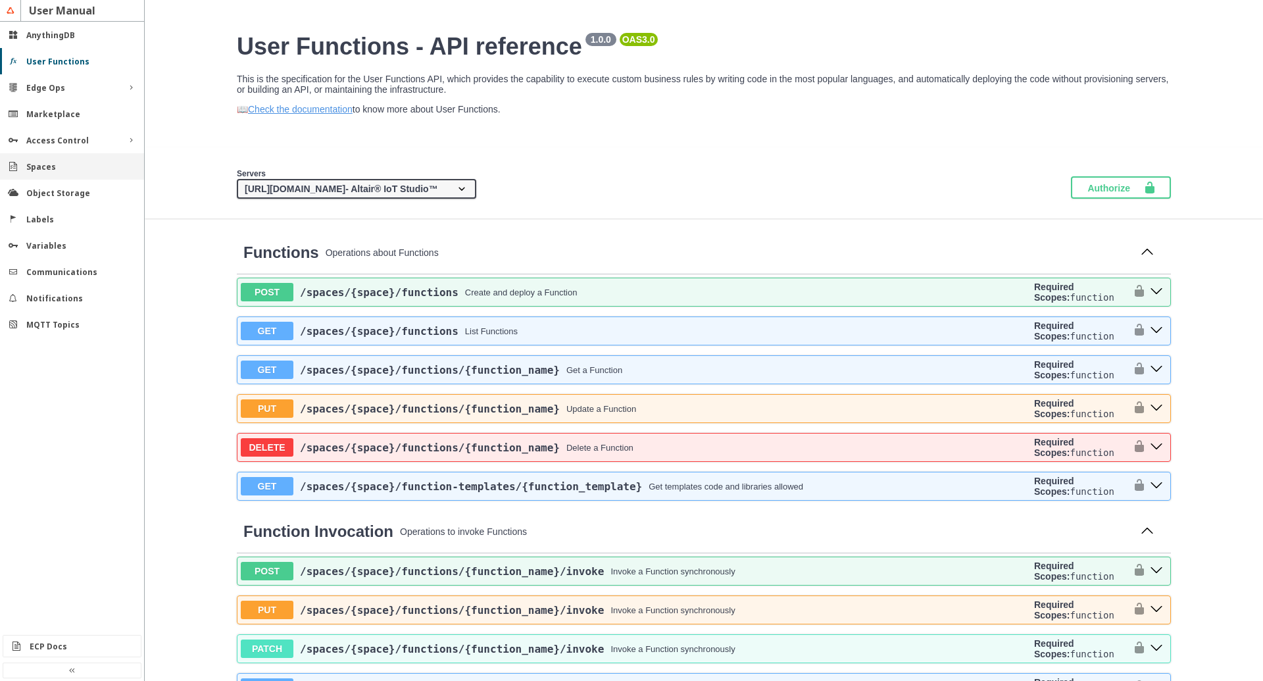
click at [42, 158] on div "Spaces" at bounding box center [72, 166] width 144 height 26
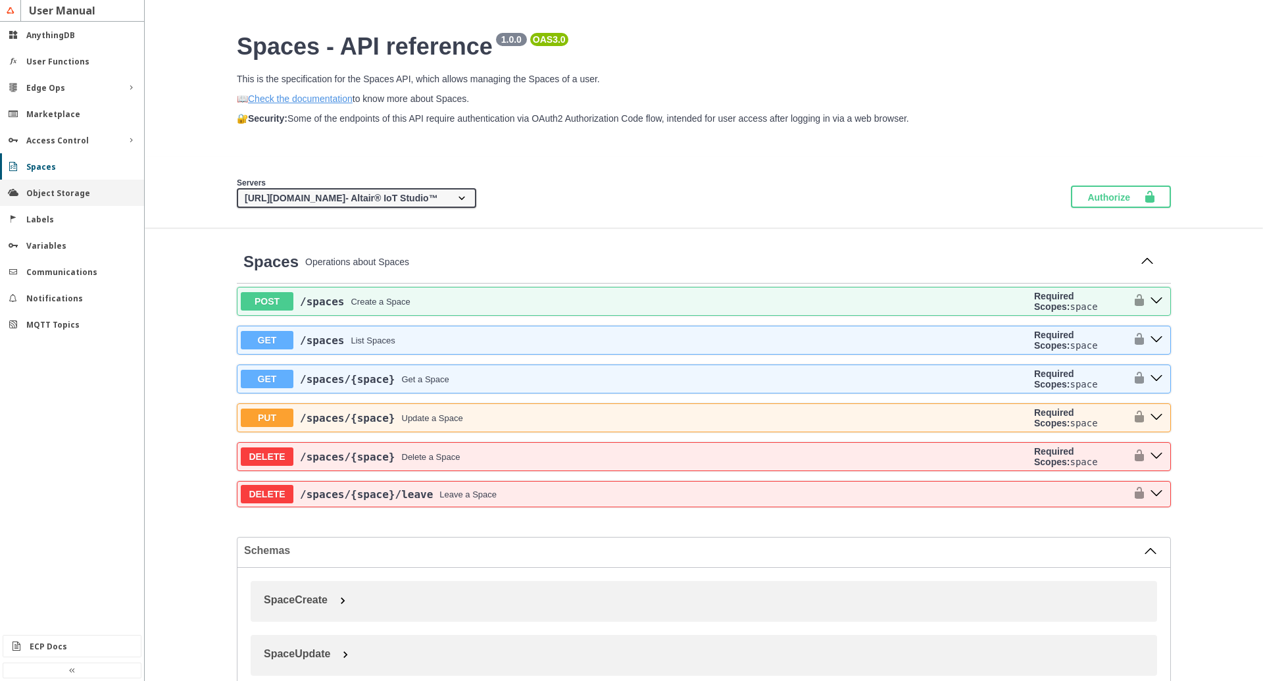
click at [0, 0] on slot "Object Storage" at bounding box center [0, 0] width 0 height 0
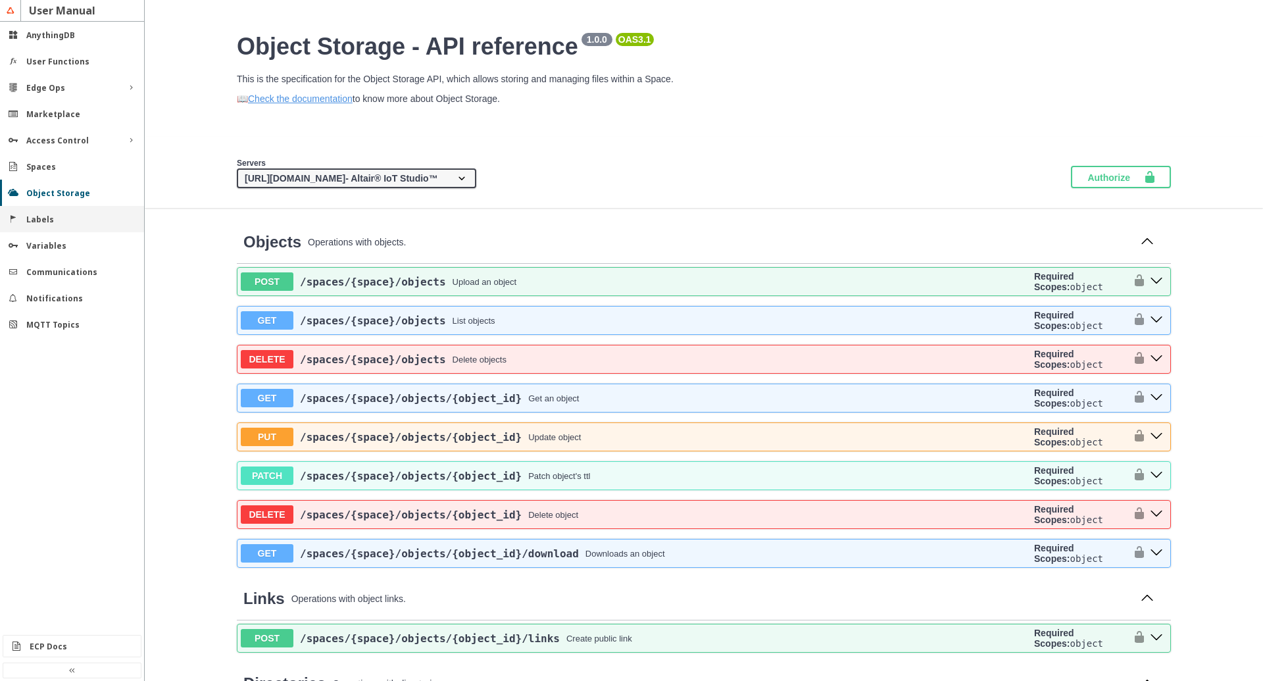
click at [0, 0] on slot "Labels" at bounding box center [0, 0] width 0 height 0
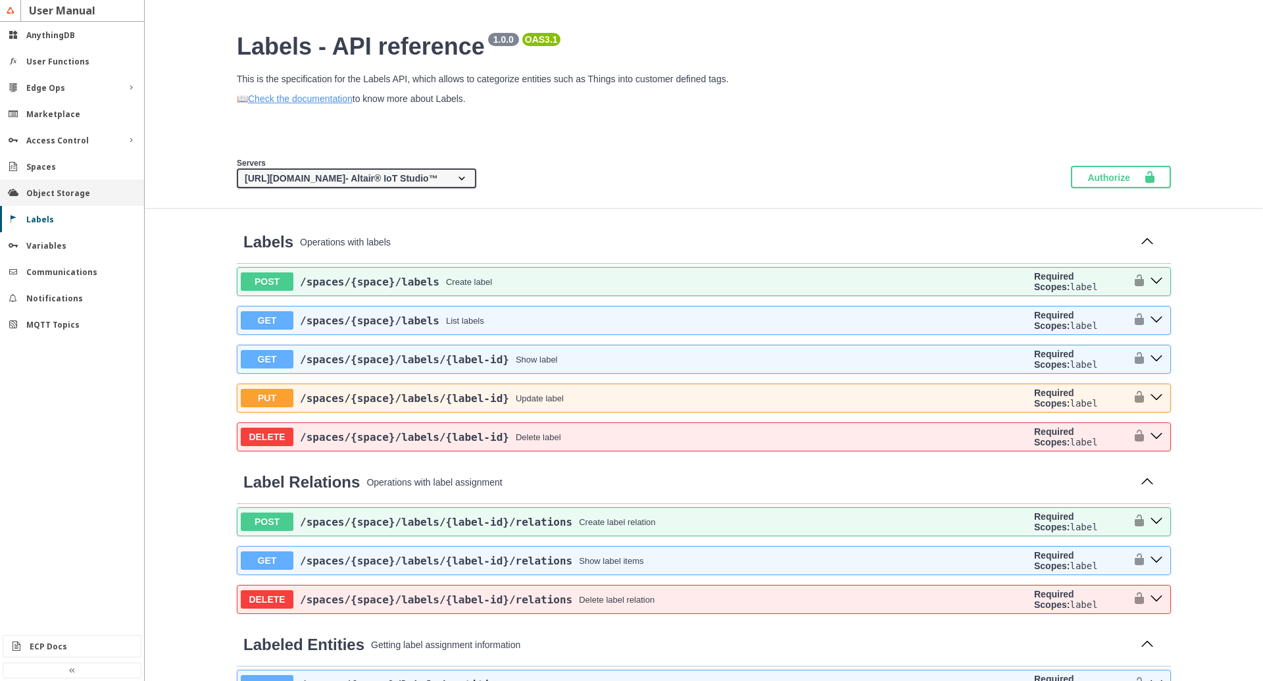
click at [0, 0] on slot "Object Storage" at bounding box center [0, 0] width 0 height 0
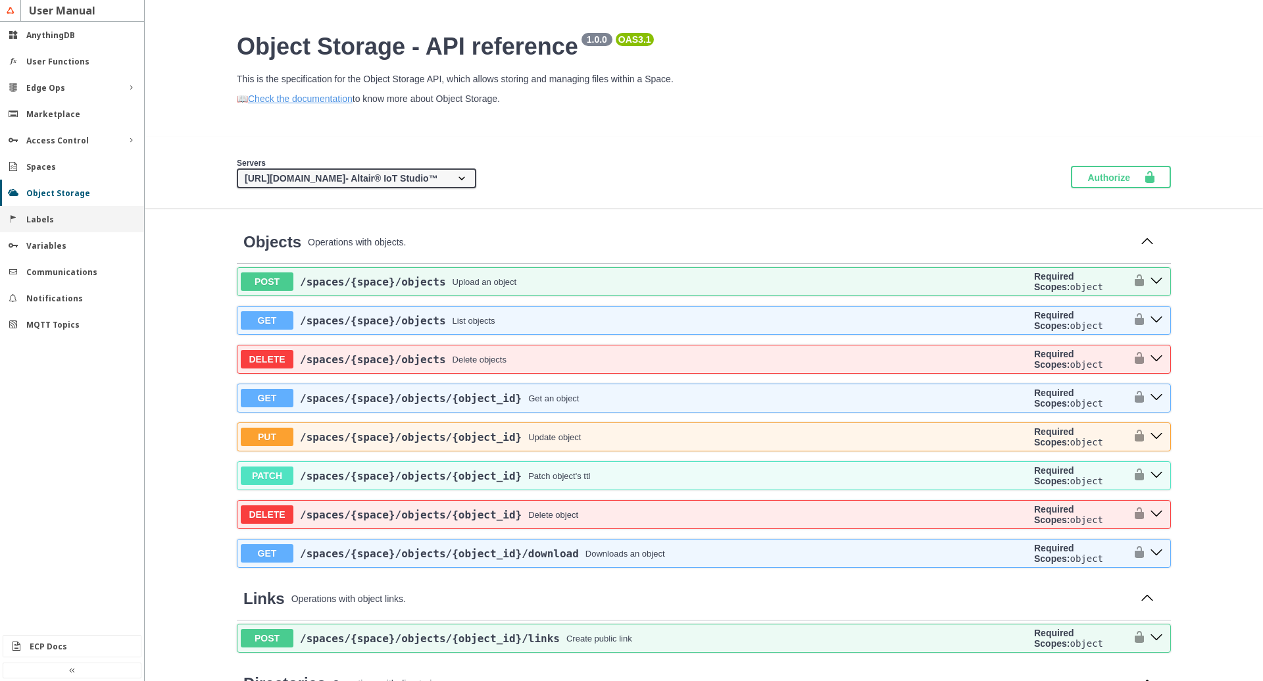
click at [0, 0] on slot "Labels" at bounding box center [0, 0] width 0 height 0
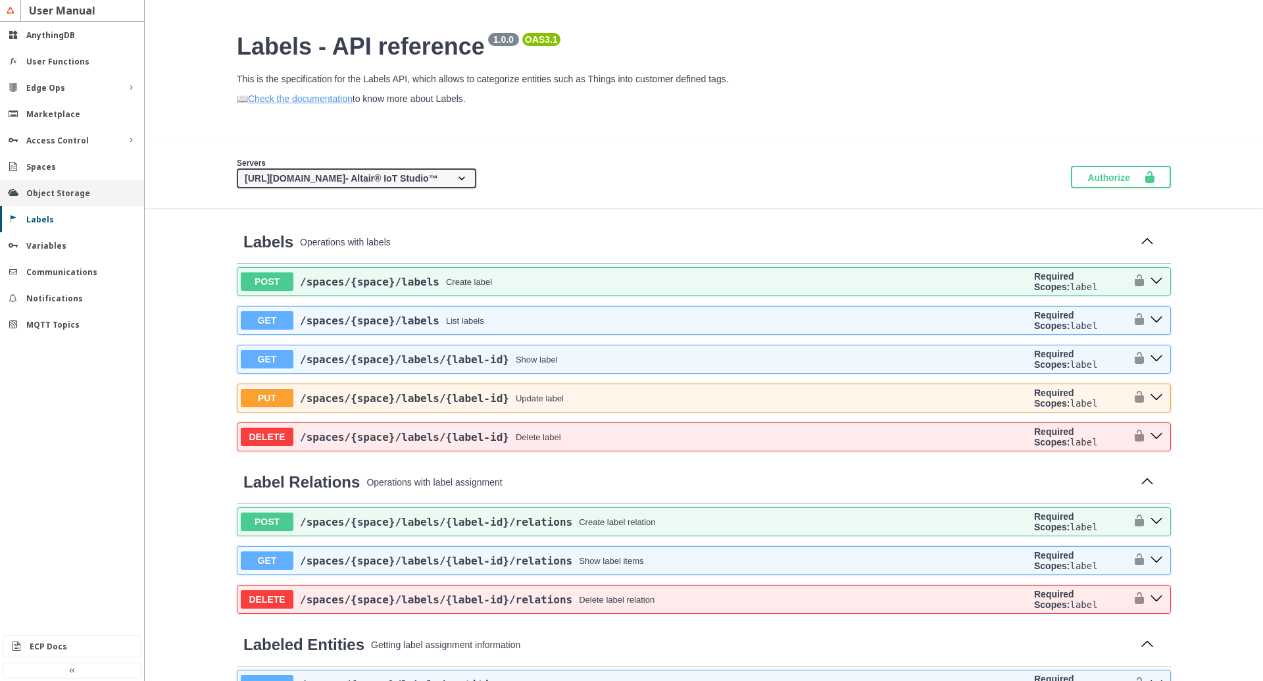
click at [0, 0] on slot "Object Storage" at bounding box center [0, 0] width 0 height 0
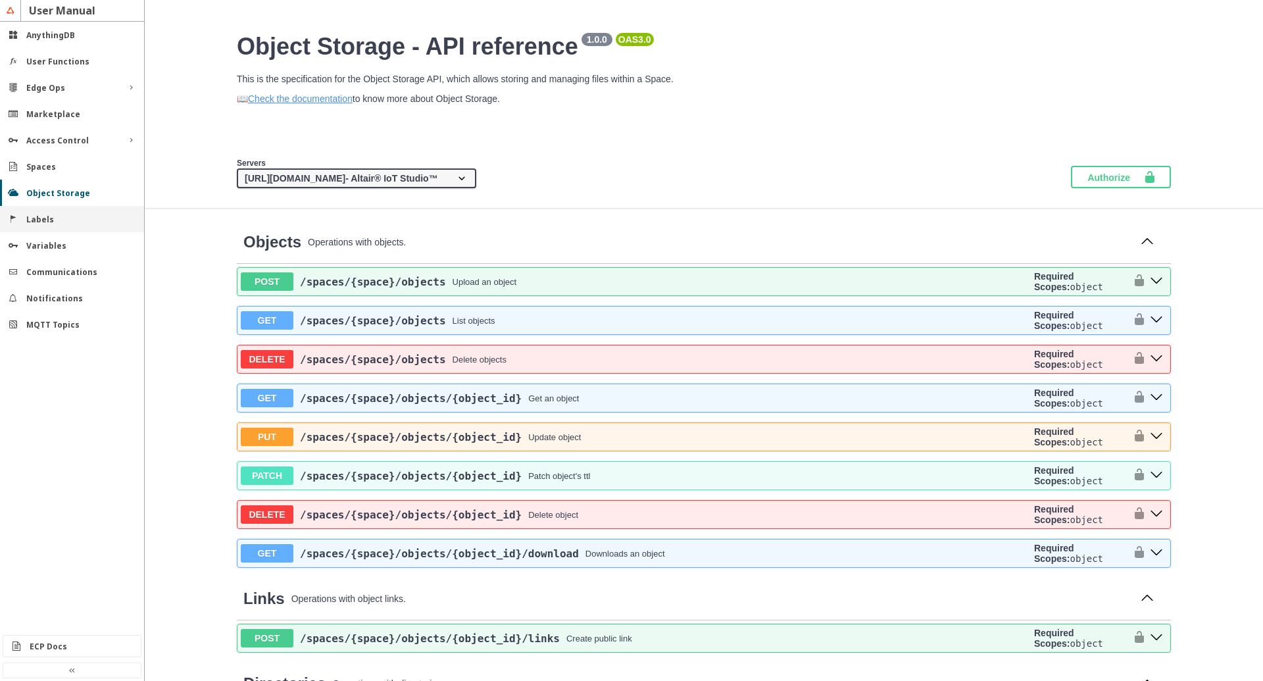
click at [59, 212] on div "Labels" at bounding box center [72, 219] width 144 height 26
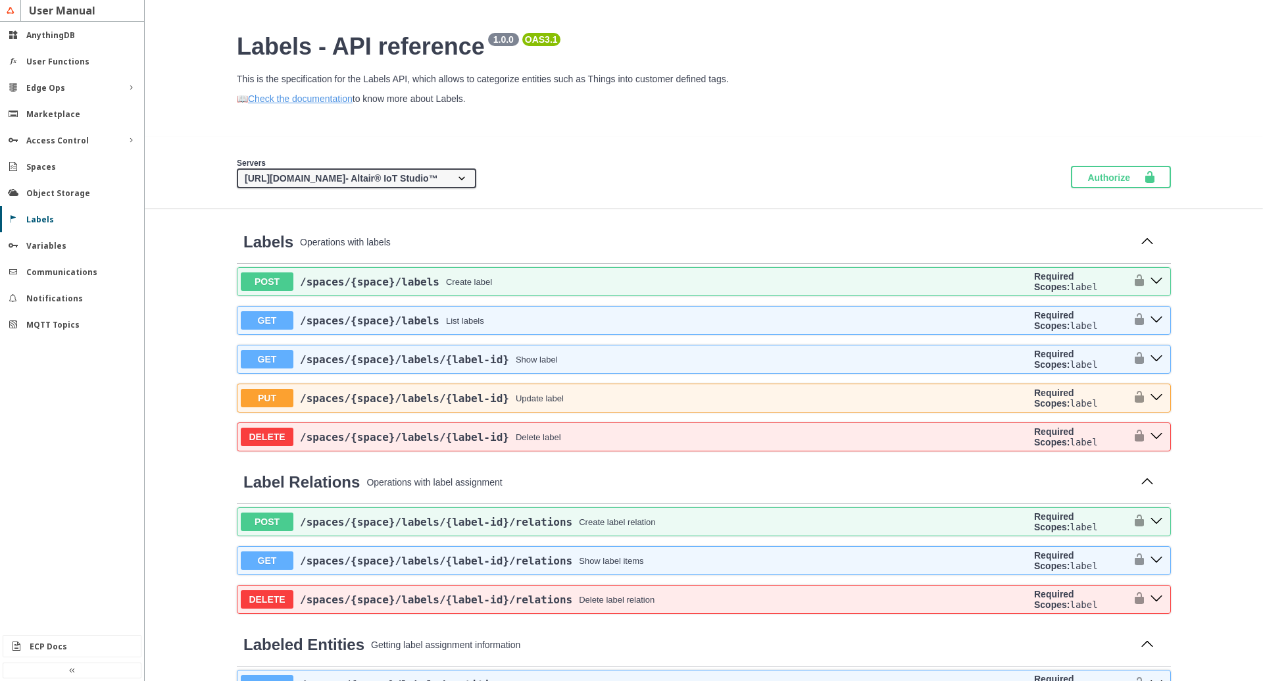
click at [85, 246] on div "Variables" at bounding box center [77, 245] width 102 height 11
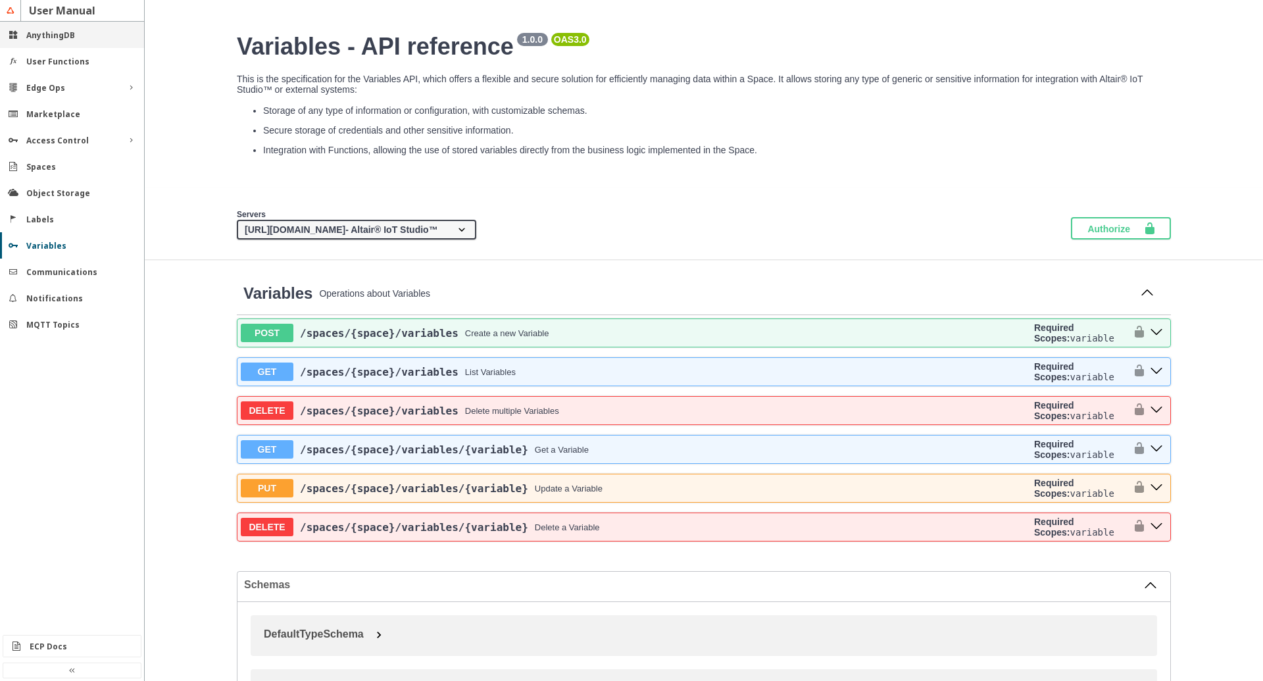
click at [59, 41] on div "AnythingDB" at bounding box center [72, 35] width 144 height 26
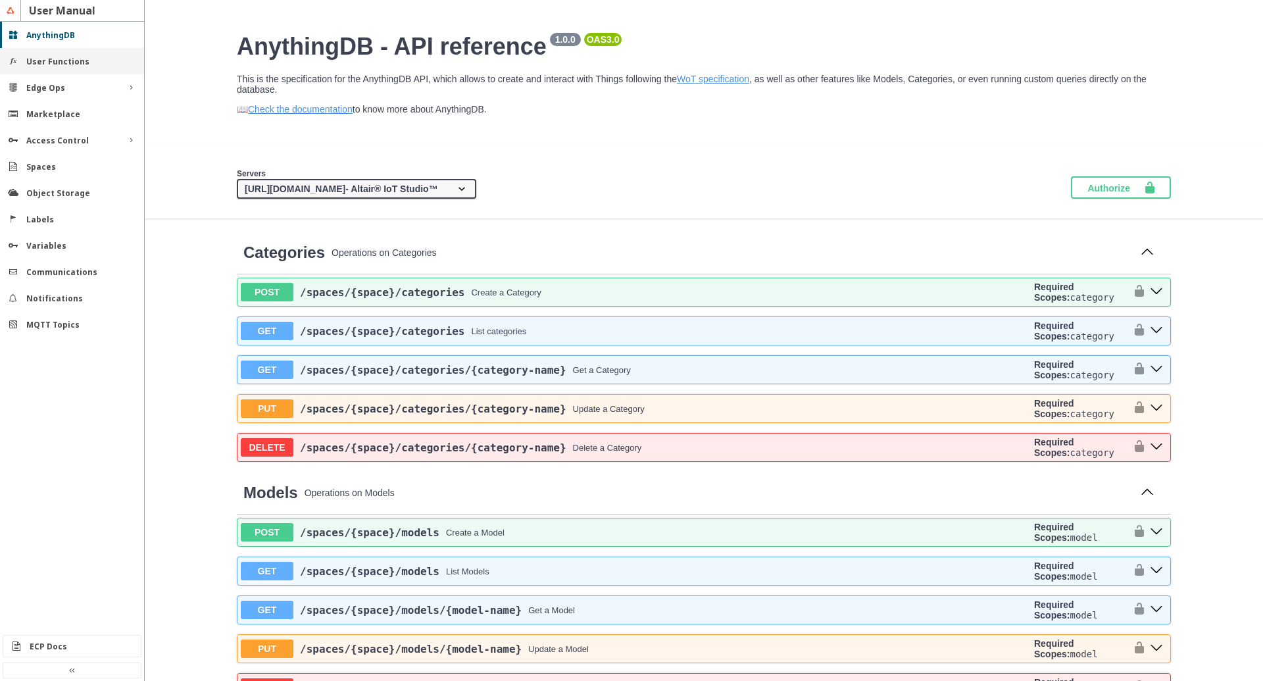
click at [0, 0] on slot "User Functions" at bounding box center [0, 0] width 0 height 0
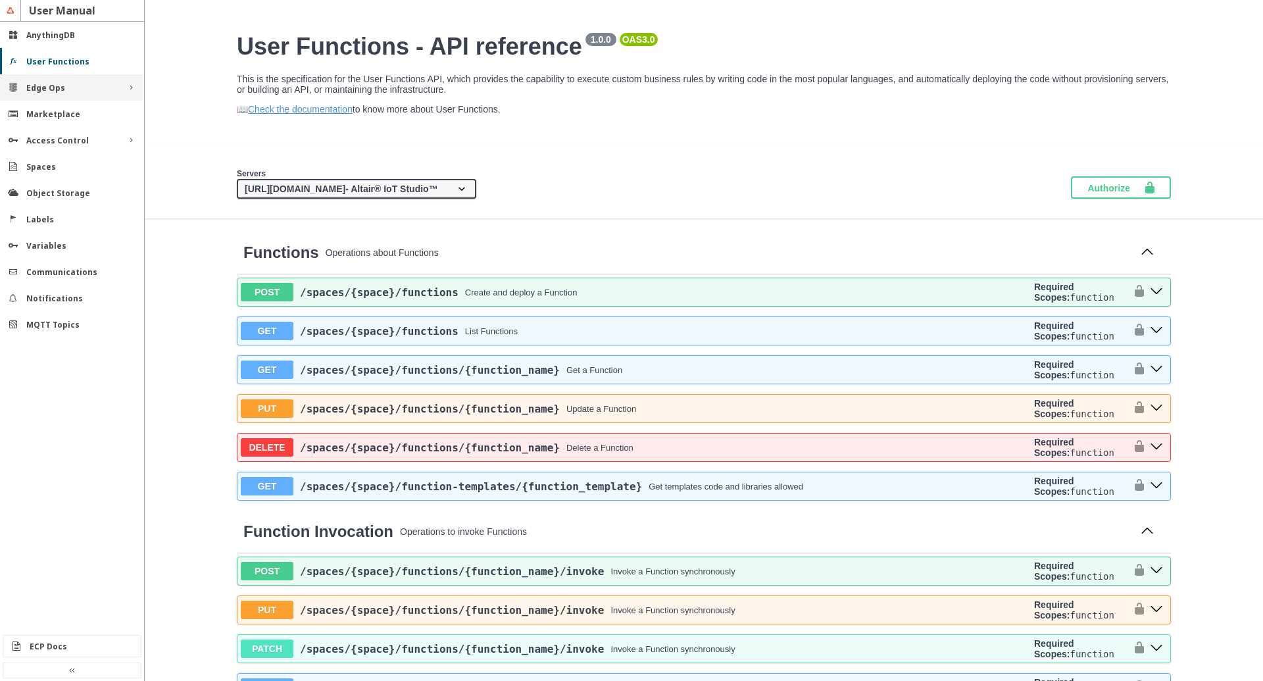
click at [69, 86] on div "Edge Ops" at bounding box center [71, 87] width 91 height 11
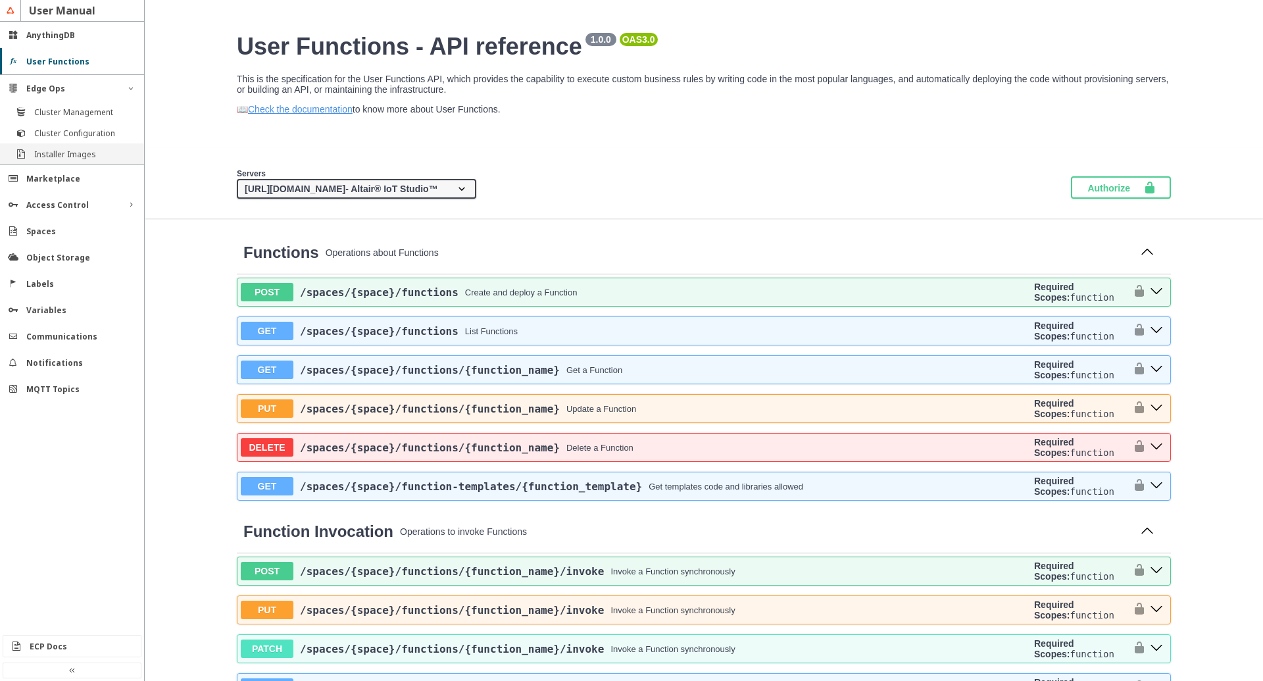
click at [55, 144] on div "Installer Images" at bounding box center [72, 153] width 144 height 21
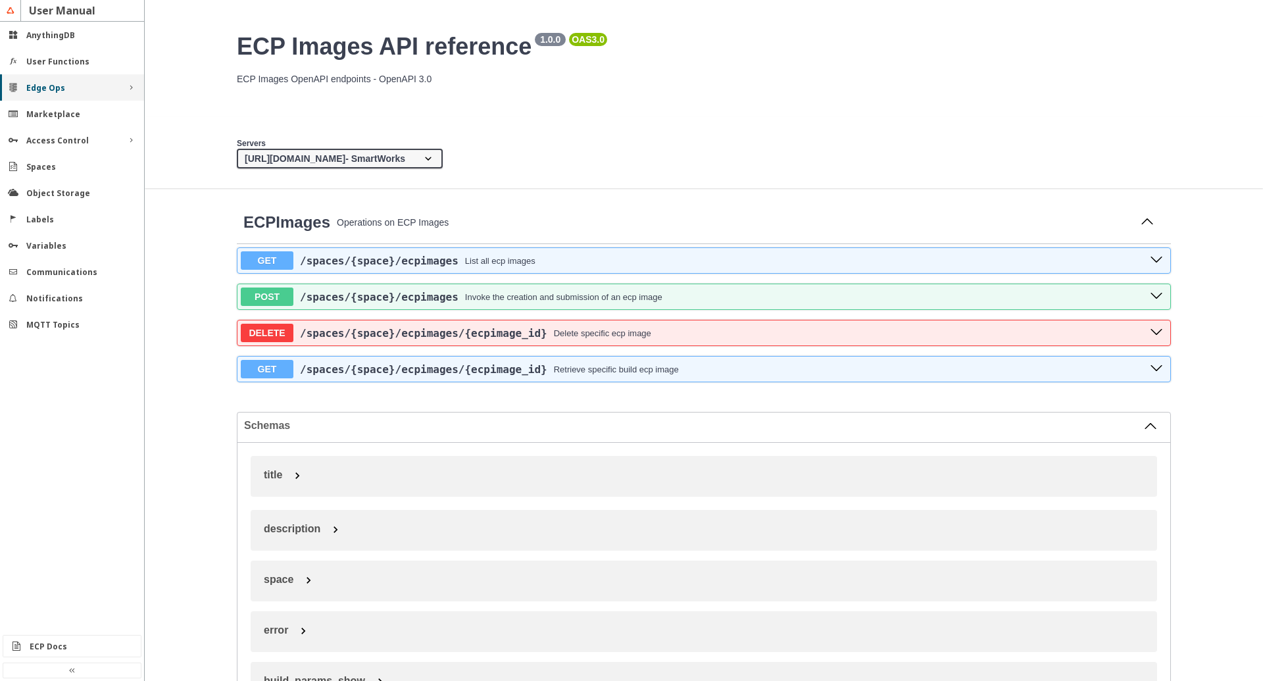
click at [68, 90] on div "Edge Ops" at bounding box center [71, 87] width 91 height 11
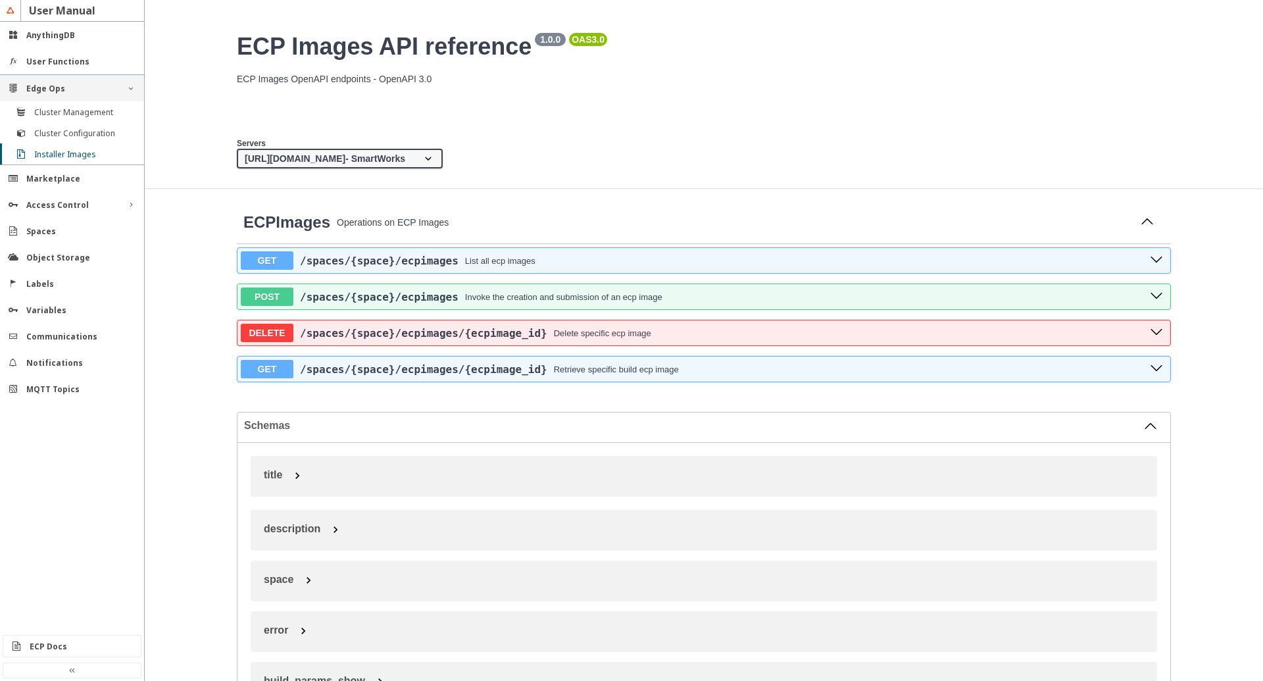
click at [68, 90] on div "Edge Ops" at bounding box center [71, 88] width 91 height 11
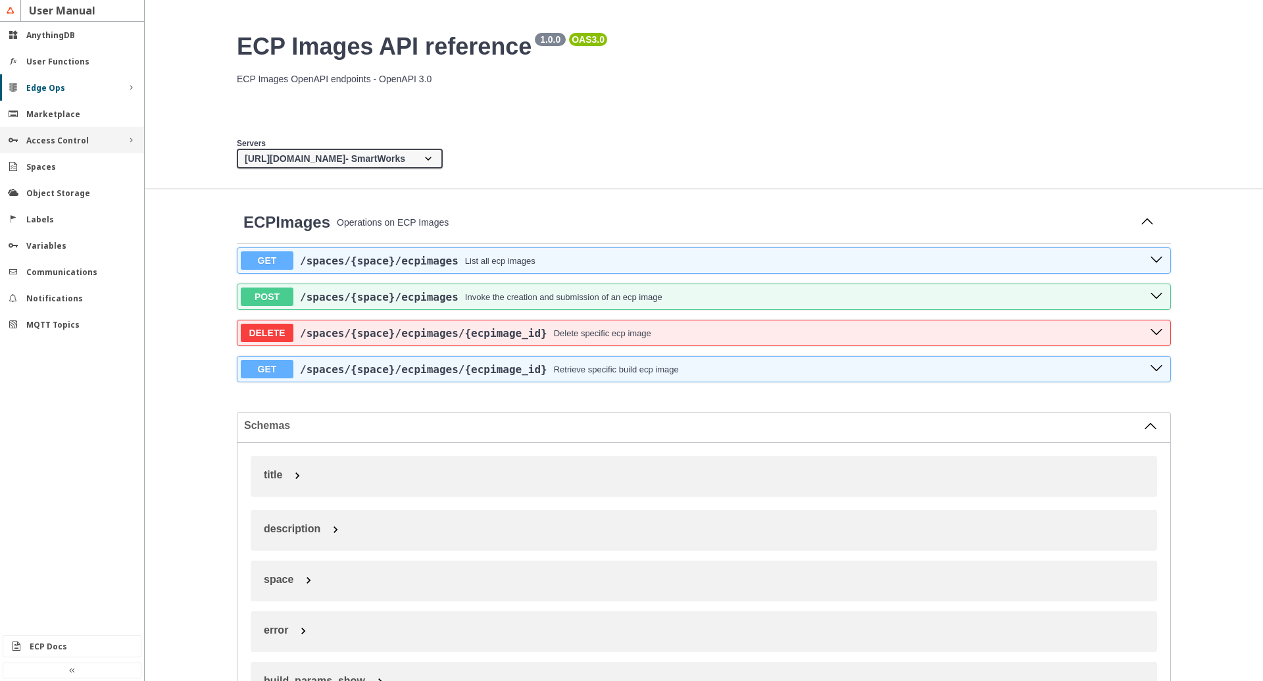
click at [93, 145] on div "Access Control" at bounding box center [71, 140] width 91 height 11
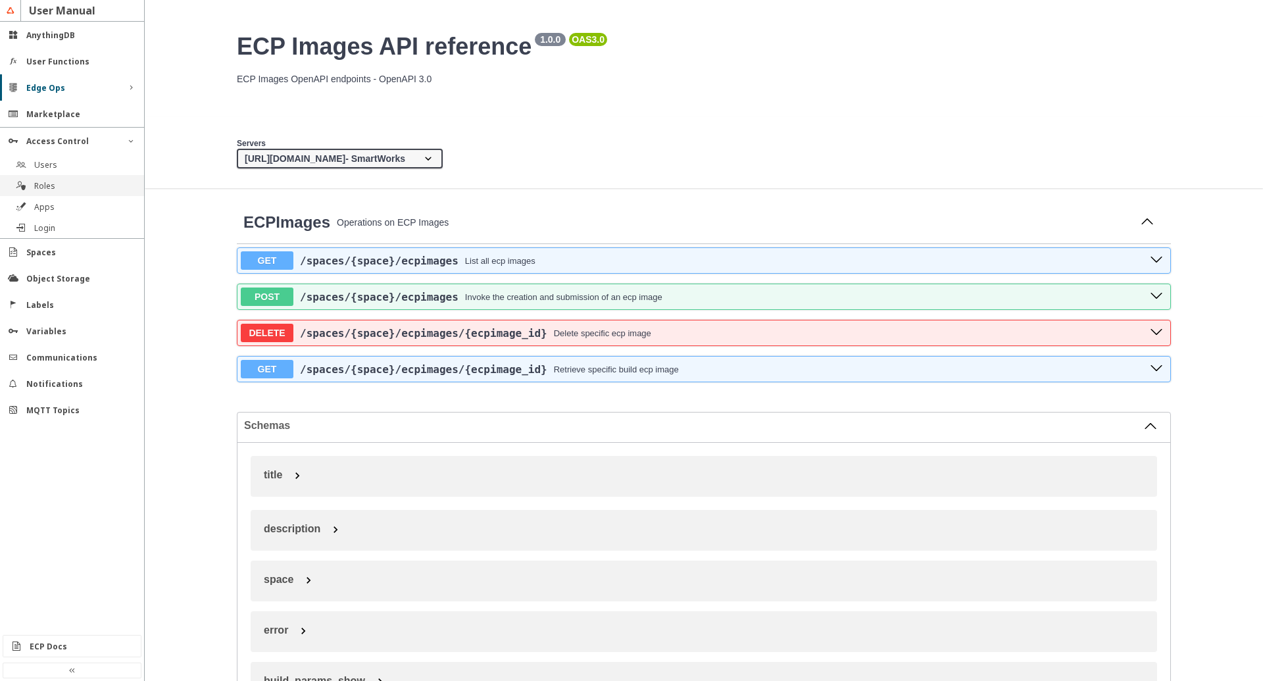
click at [0, 0] on slot "Roles" at bounding box center [0, 0] width 0 height 0
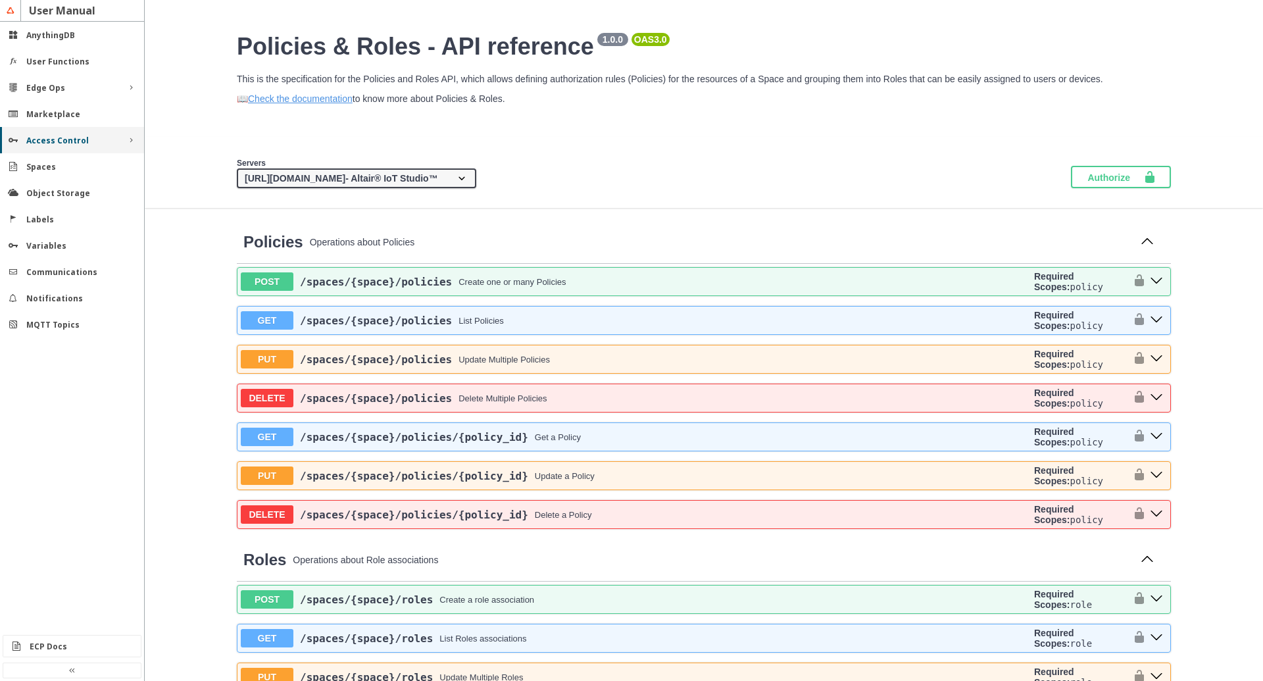
click at [95, 147] on div "Access Control" at bounding box center [72, 140] width 144 height 26
click at [101, 89] on div "Edge Ops" at bounding box center [71, 87] width 91 height 11
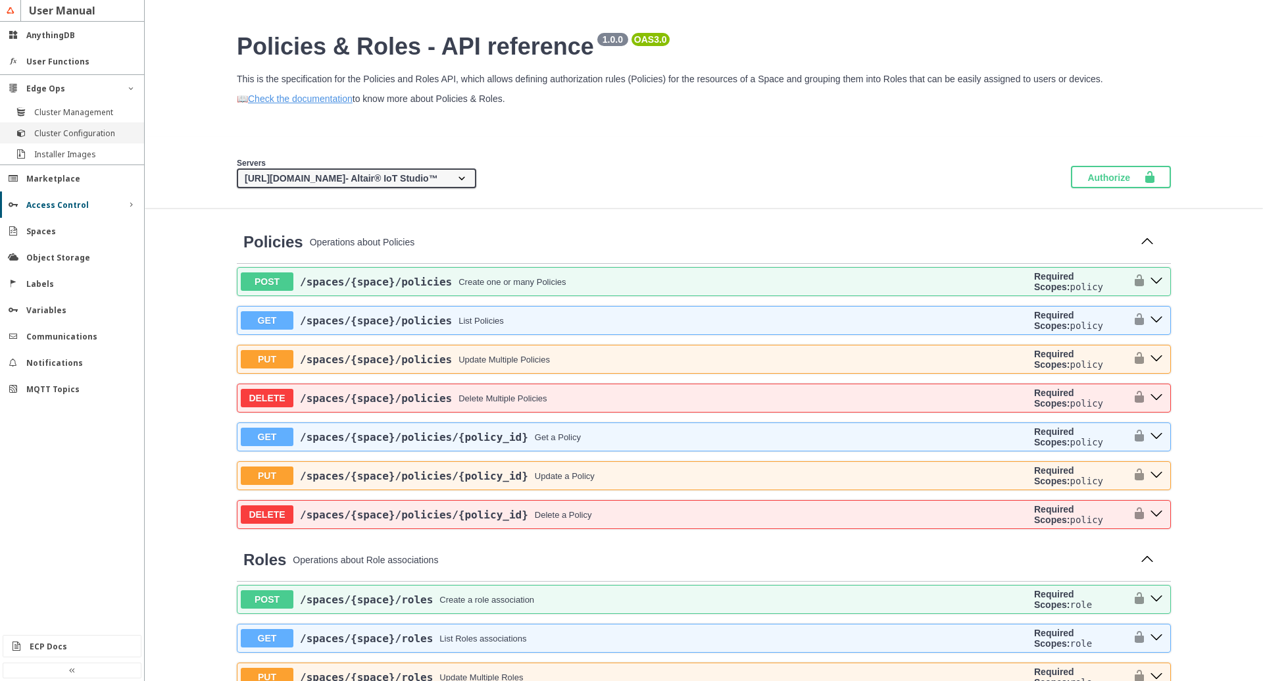
click at [0, 0] on slot "Cluster Configuration" at bounding box center [0, 0] width 0 height 0
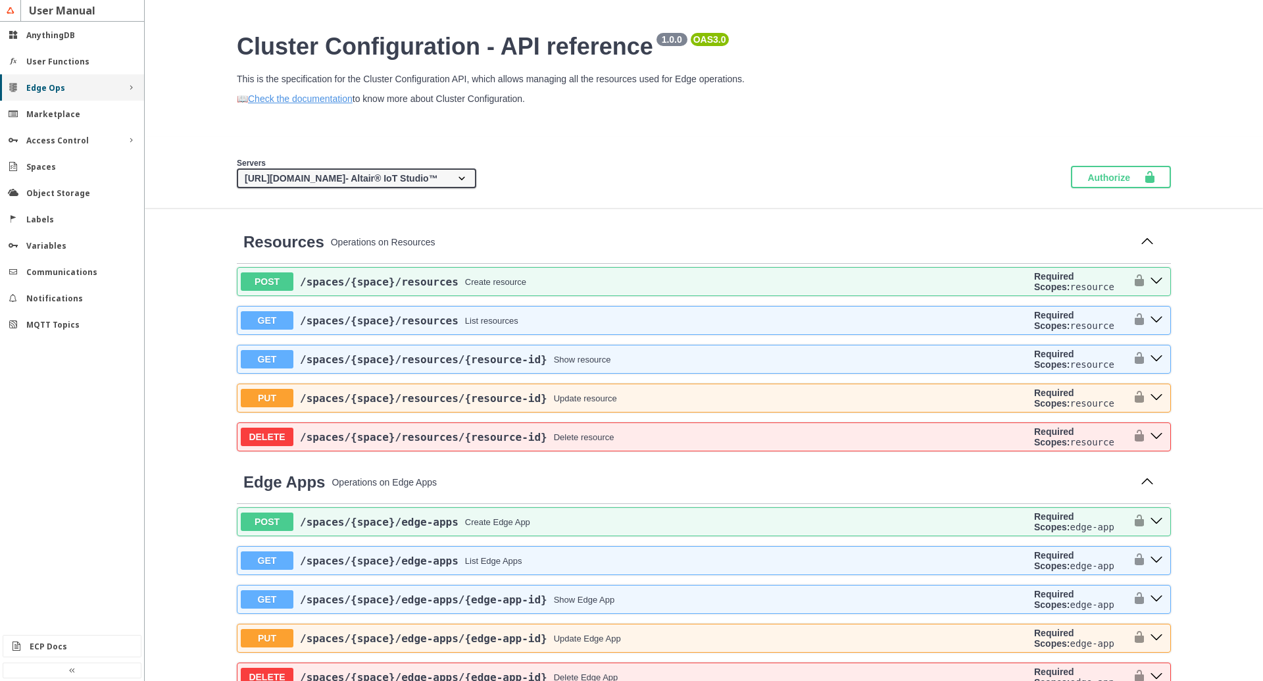
click at [116, 95] on div "Edge Ops" at bounding box center [72, 87] width 144 height 26
click at [113, 89] on div "Edge Ops" at bounding box center [71, 87] width 91 height 11
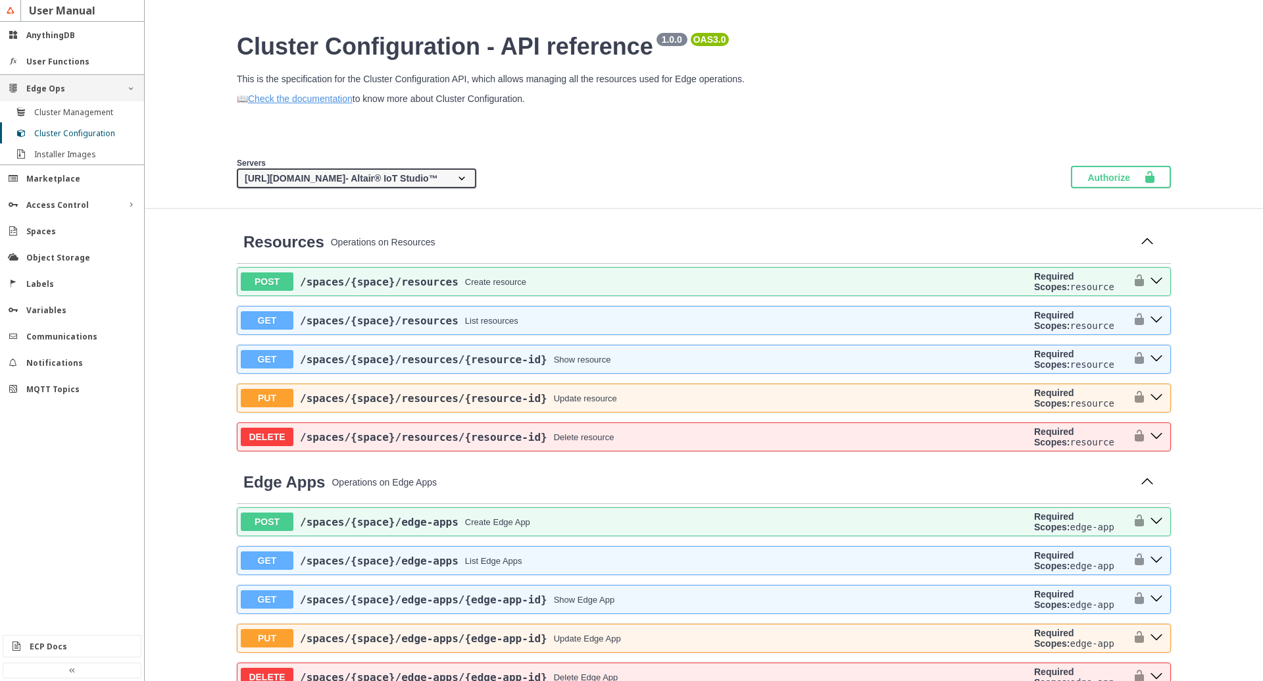
click at [130, 89] on iron-icon at bounding box center [131, 88] width 11 height 11
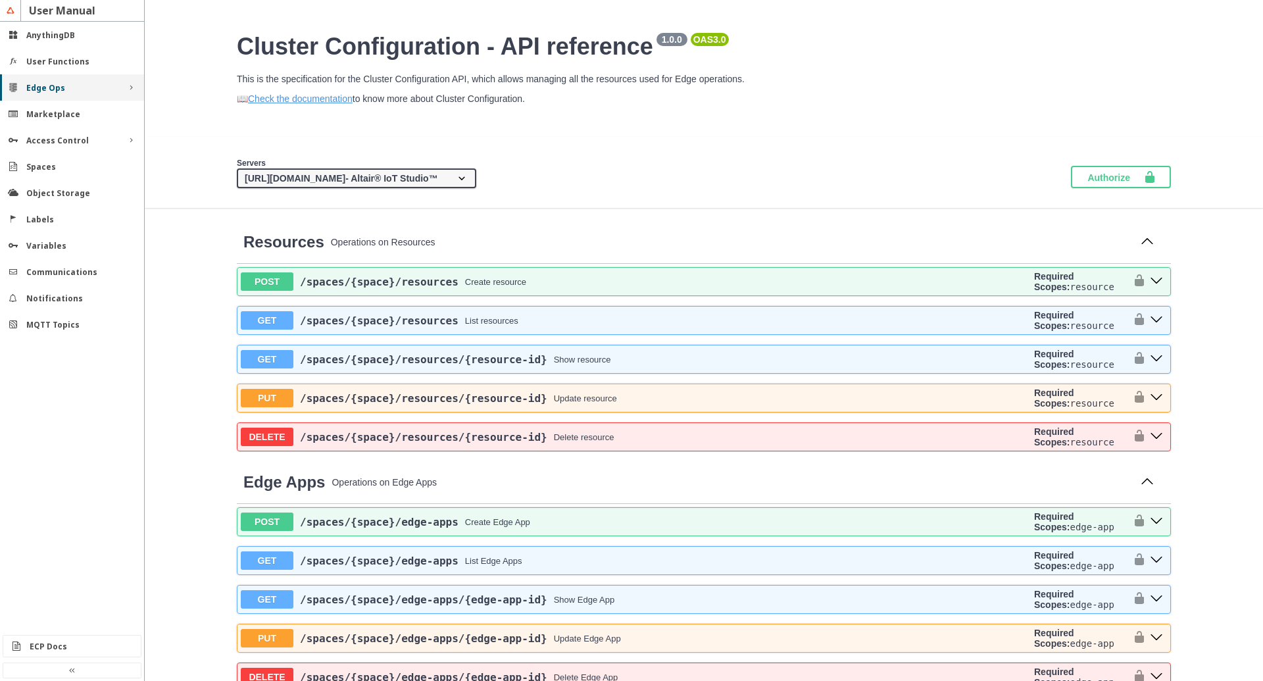
click at [130, 89] on iron-icon at bounding box center [131, 87] width 11 height 11
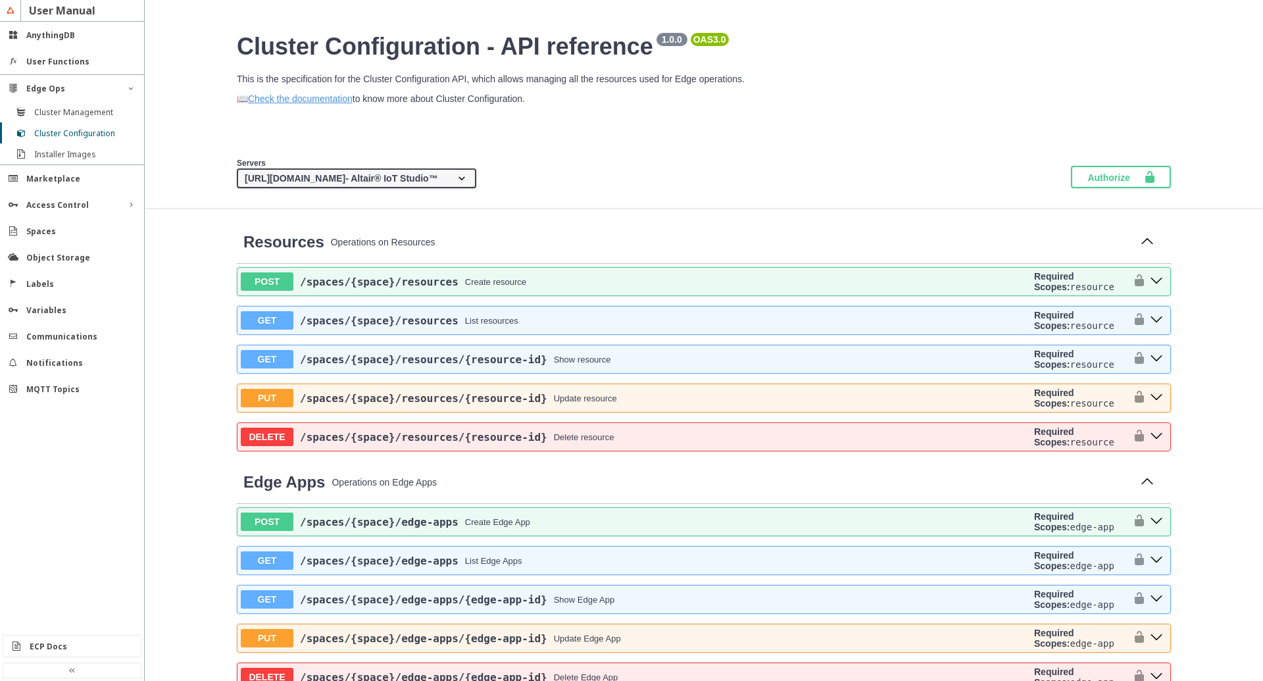
drag, startPoint x: 727, startPoint y: 174, endPoint x: 647, endPoint y: 172, distance: 80.2
click at [53, 293] on div "Labels" at bounding box center [72, 283] width 144 height 26
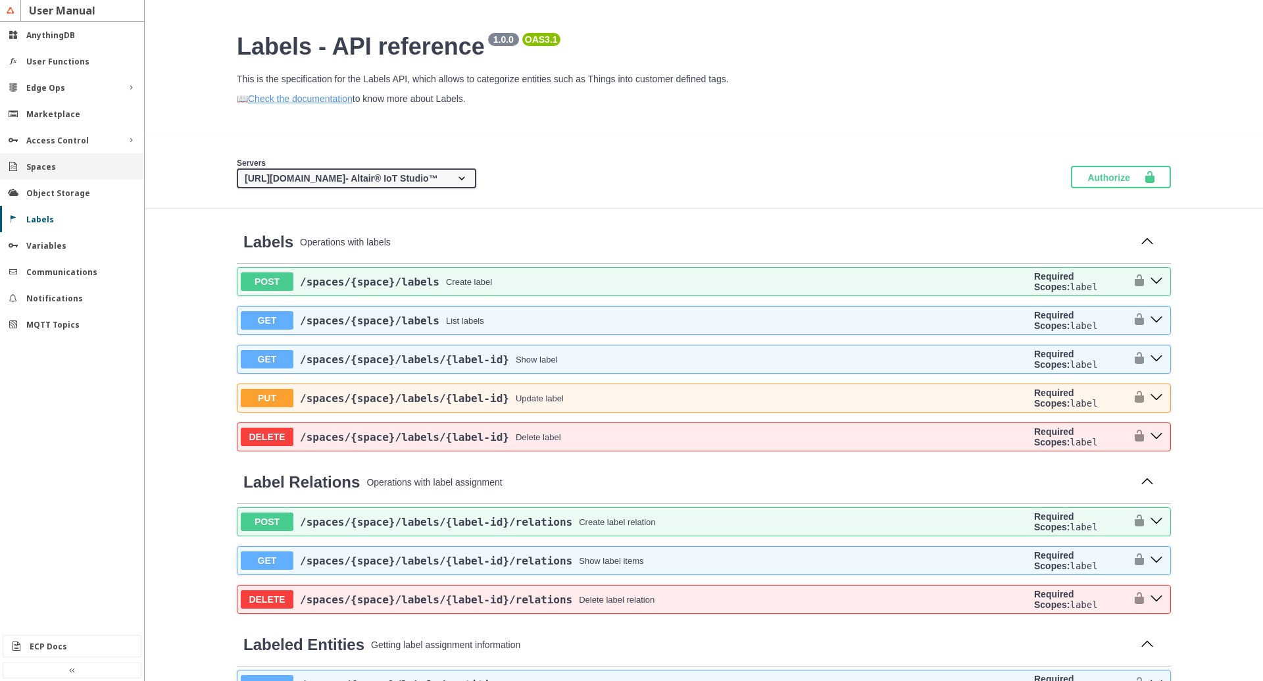
click at [0, 0] on slot "Spaces" at bounding box center [0, 0] width 0 height 0
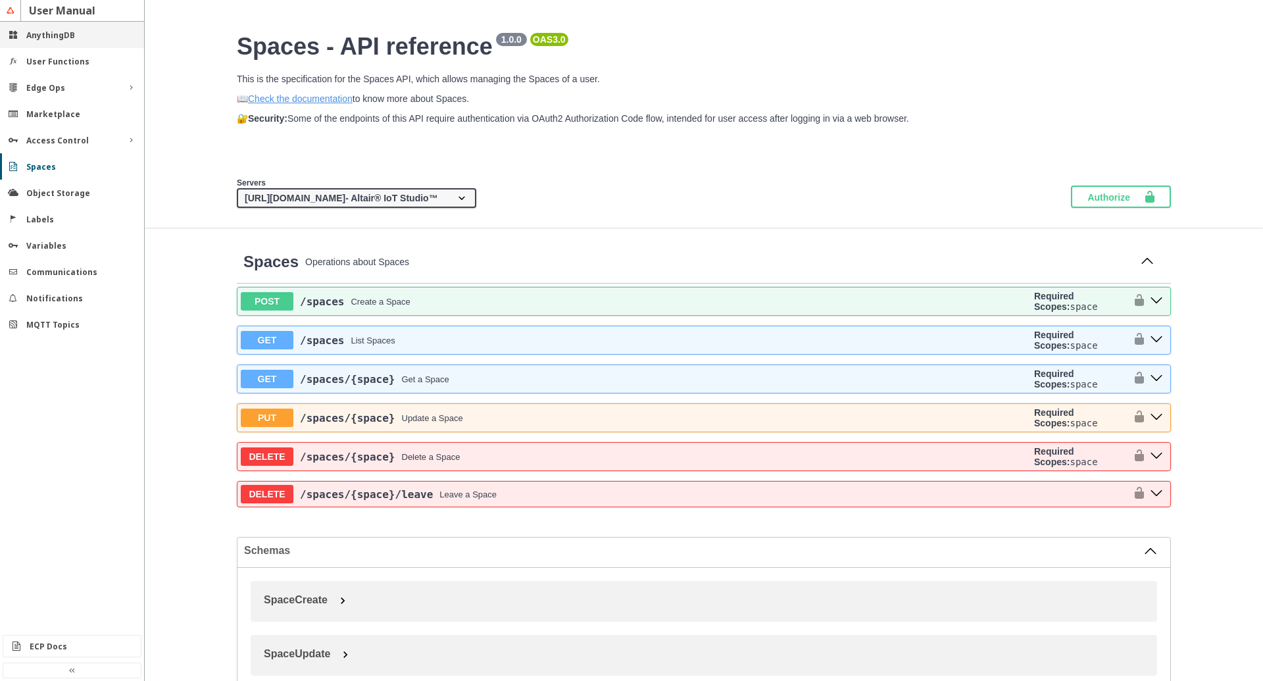
click at [44, 45] on div "AnythingDB" at bounding box center [72, 35] width 144 height 26
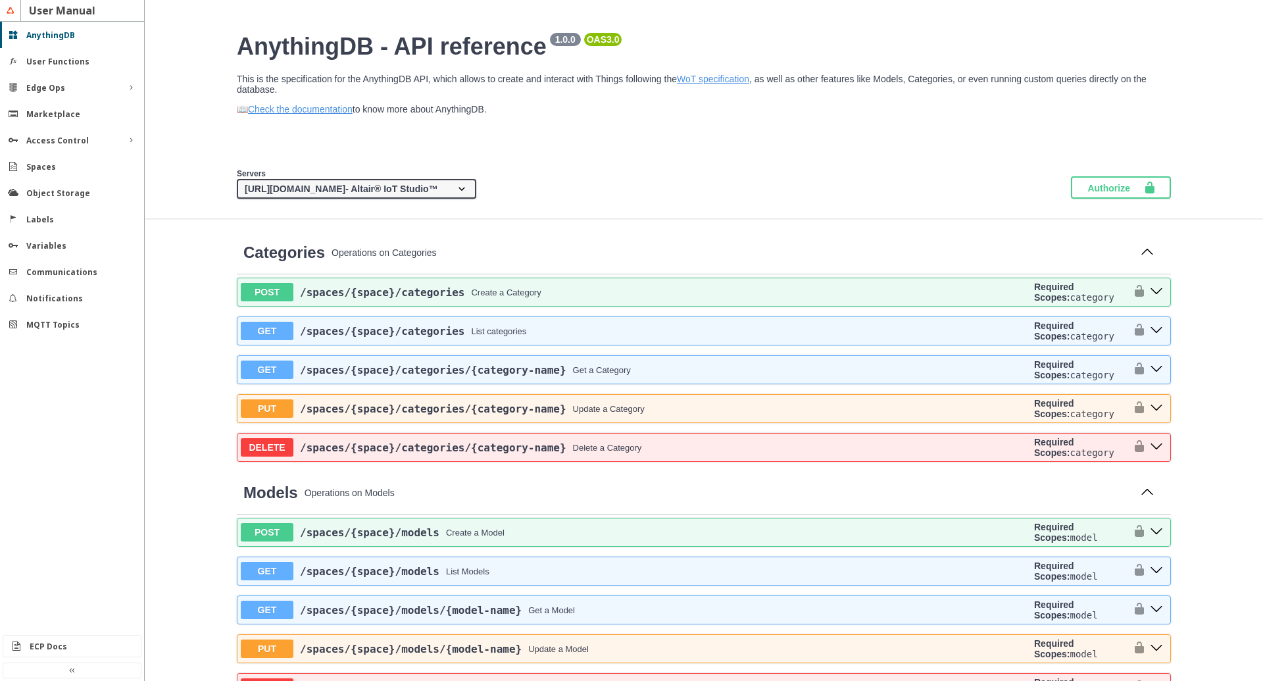
click at [0, 0] on slot "User Functions" at bounding box center [0, 0] width 0 height 0
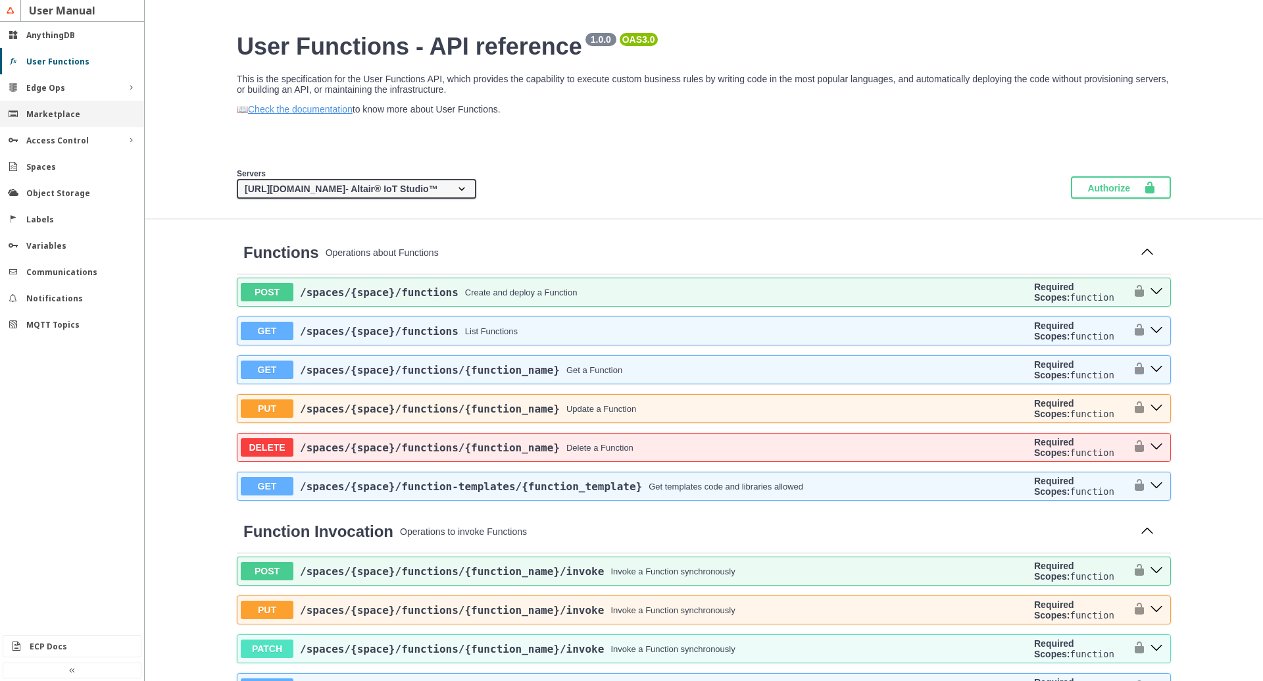
click at [0, 0] on slot "Marketplace" at bounding box center [0, 0] width 0 height 0
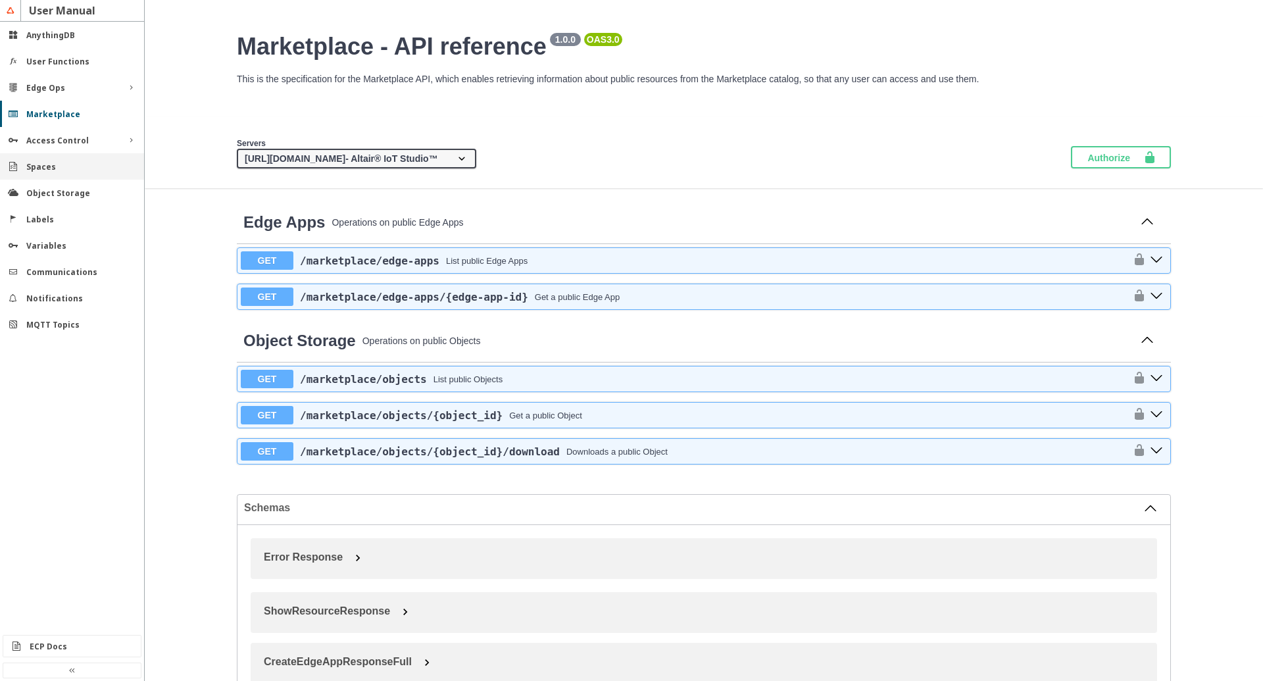
click at [0, 0] on slot "Spaces" at bounding box center [0, 0] width 0 height 0
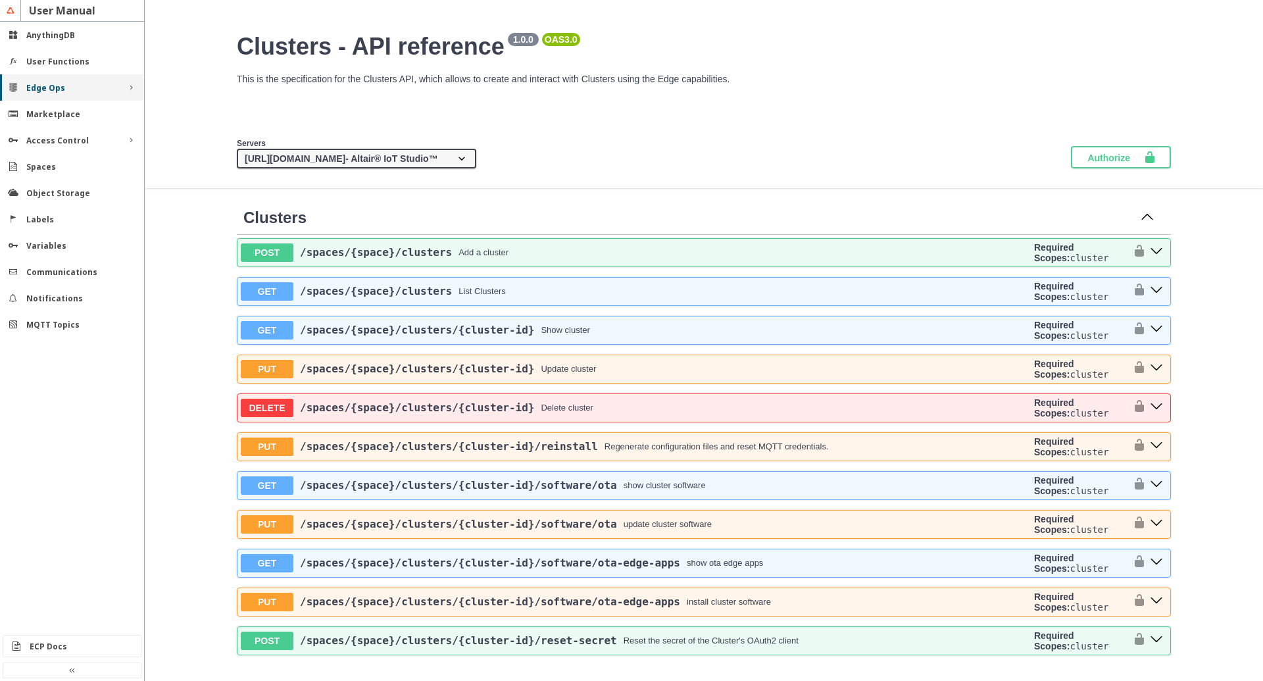
click at [127, 87] on iron-icon at bounding box center [131, 87] width 11 height 11
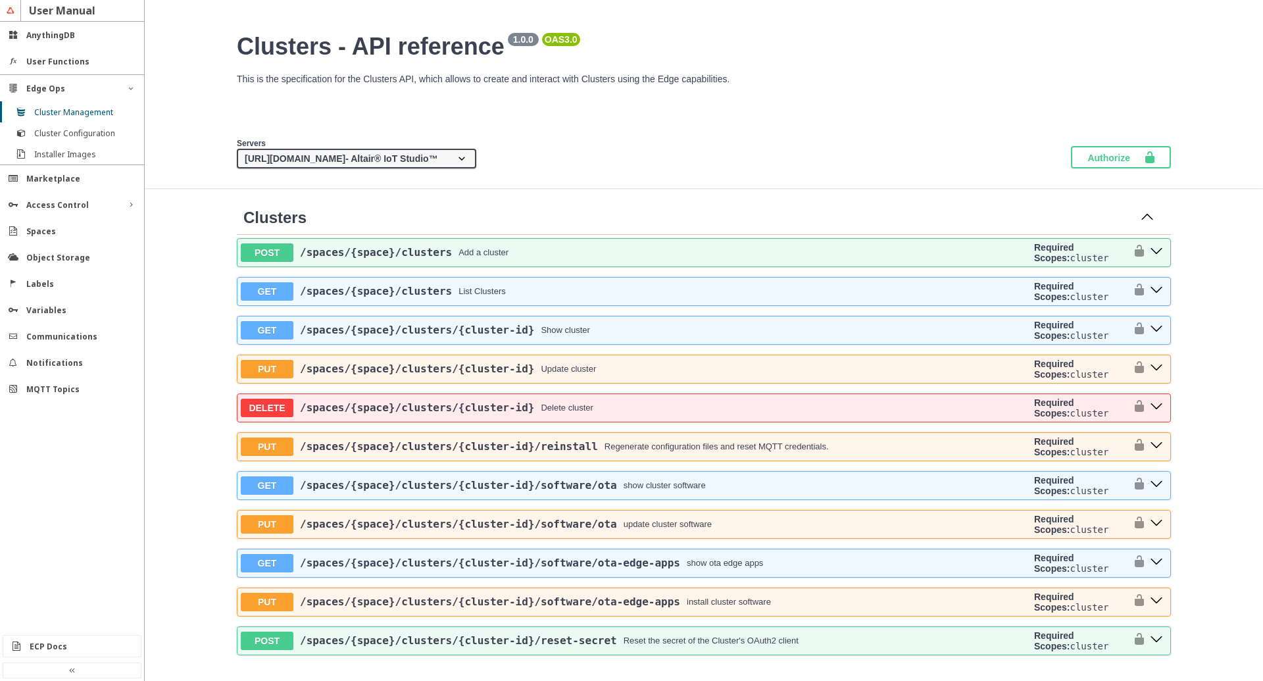
click at [201, 128] on div "Servers https://api.swx.altairone.com - Altair® IoT Studio™ {protocol}://{addre…" at bounding box center [704, 152] width 1118 height 71
click at [116, 91] on div "Edge Ops" at bounding box center [71, 88] width 91 height 11
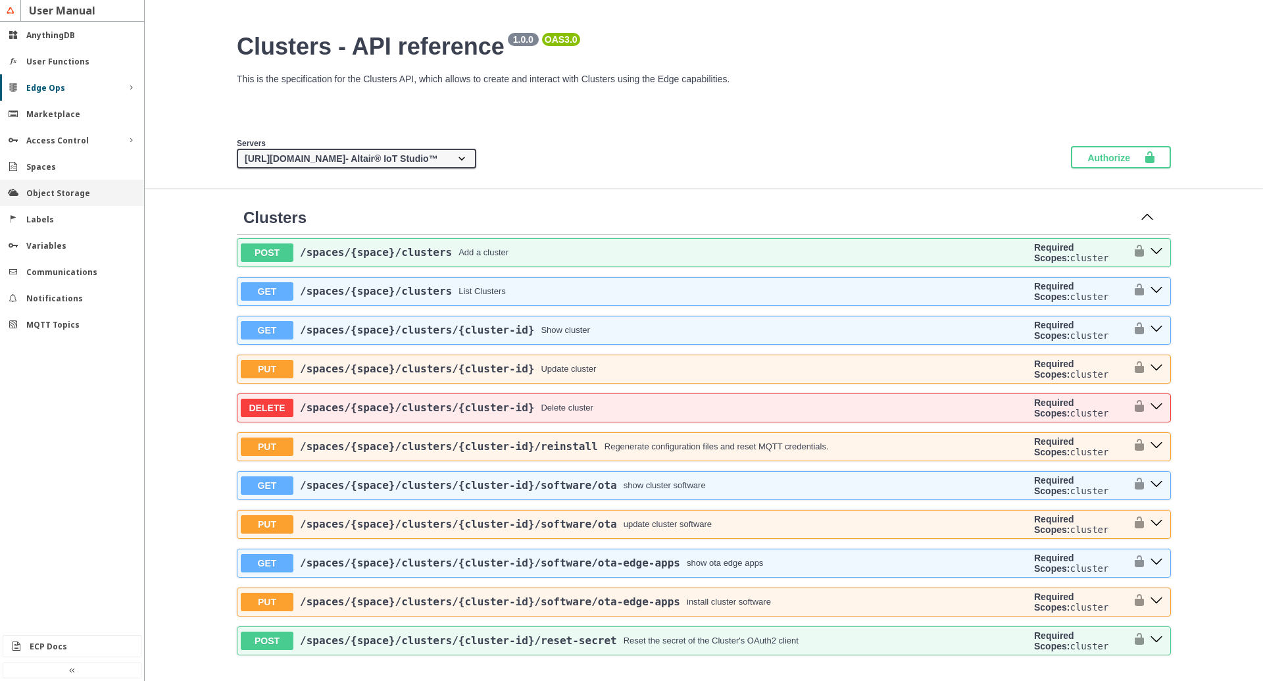
click at [61, 199] on div "Object Storage" at bounding box center [72, 193] width 144 height 26
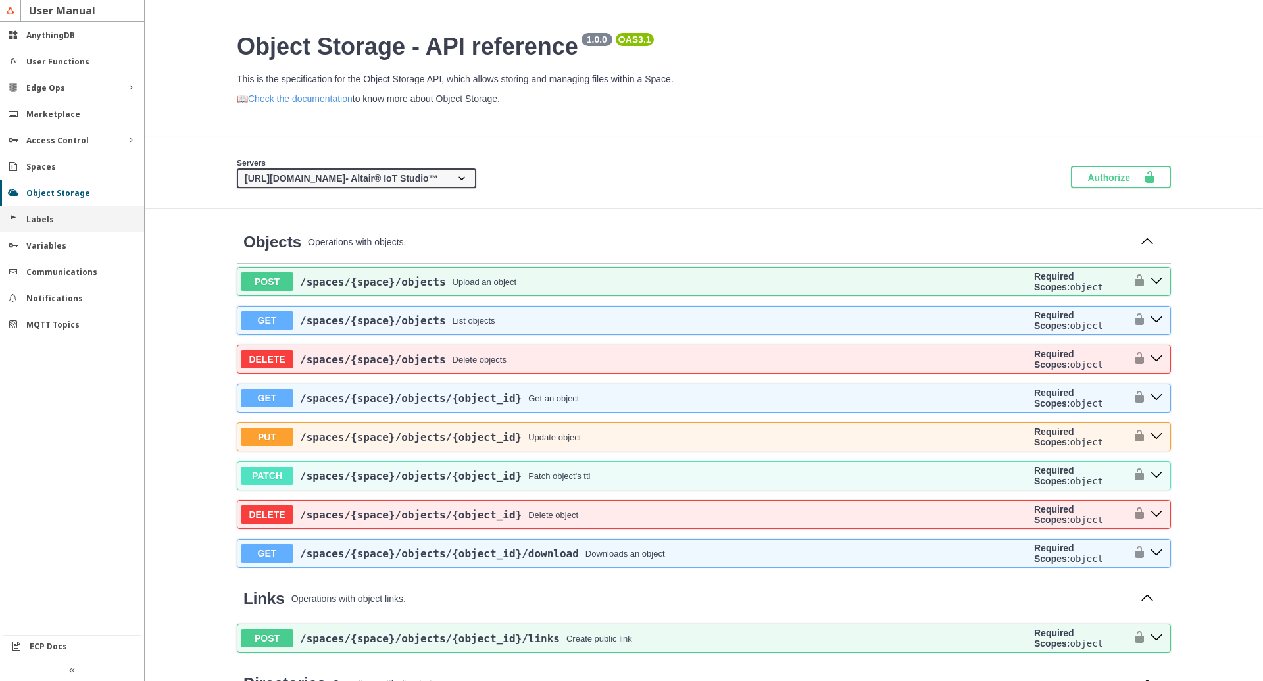
click at [59, 222] on div "Labels" at bounding box center [77, 219] width 102 height 11
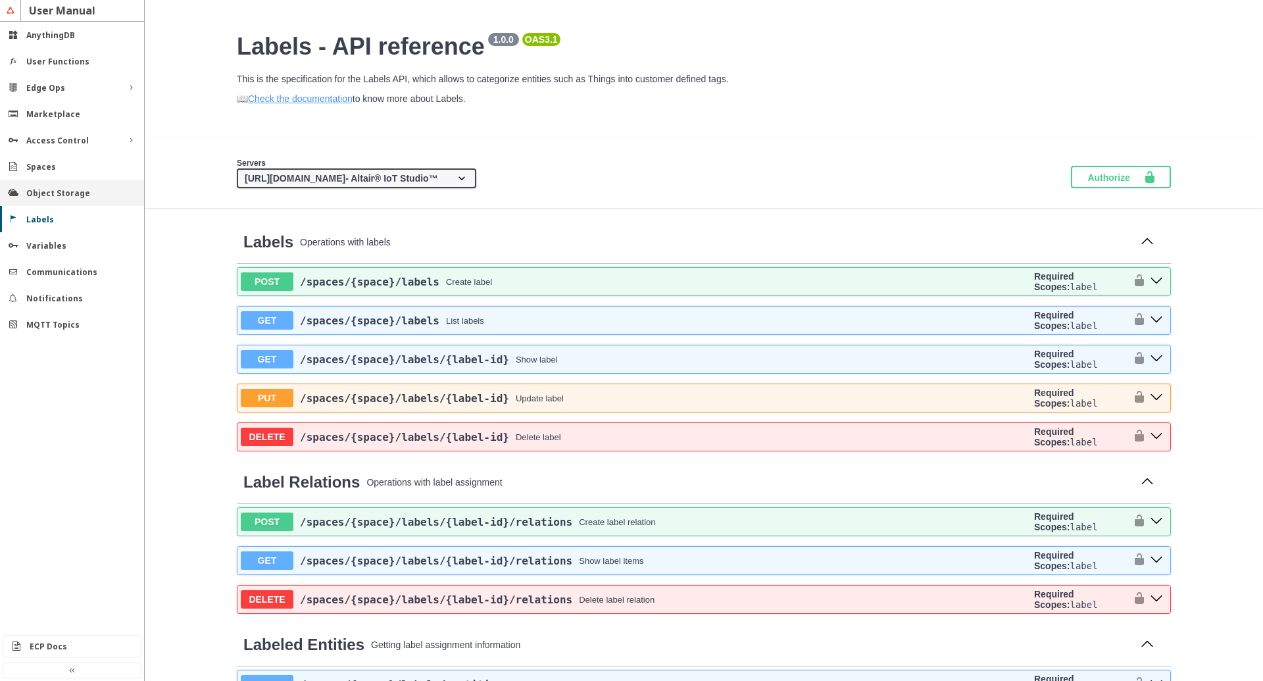
click at [0, 0] on slot "Object Storage" at bounding box center [0, 0] width 0 height 0
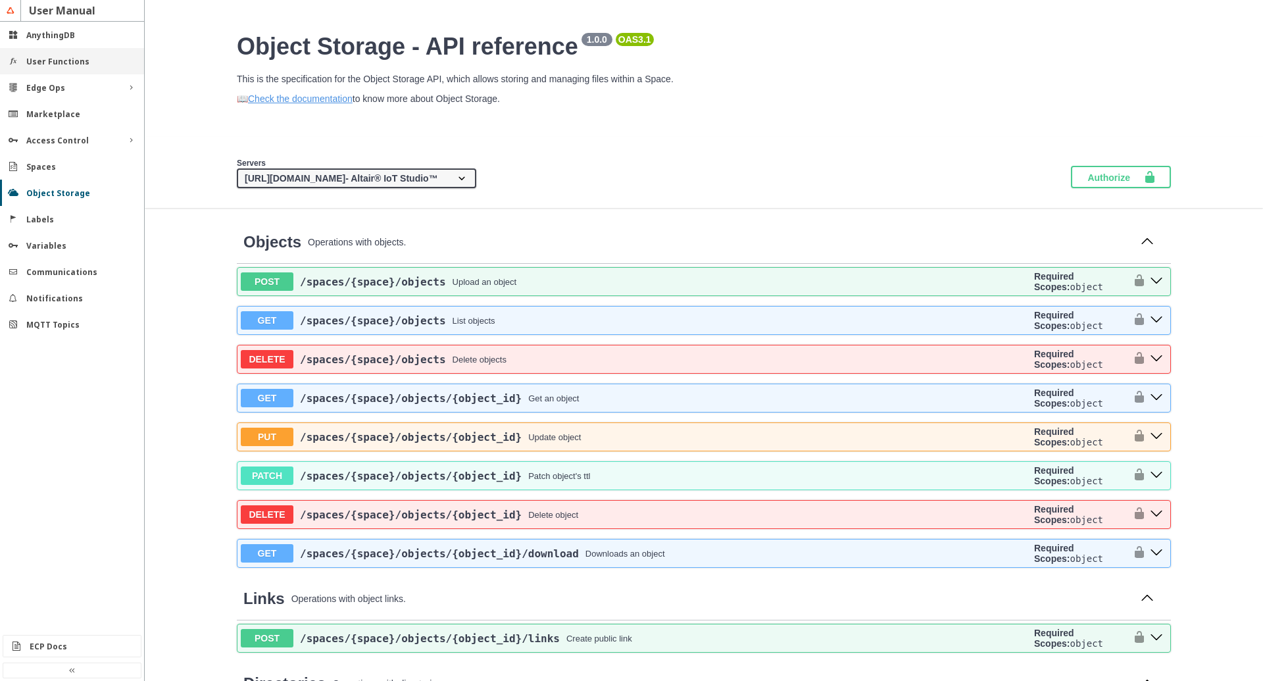
click at [0, 0] on slot "User Functions" at bounding box center [0, 0] width 0 height 0
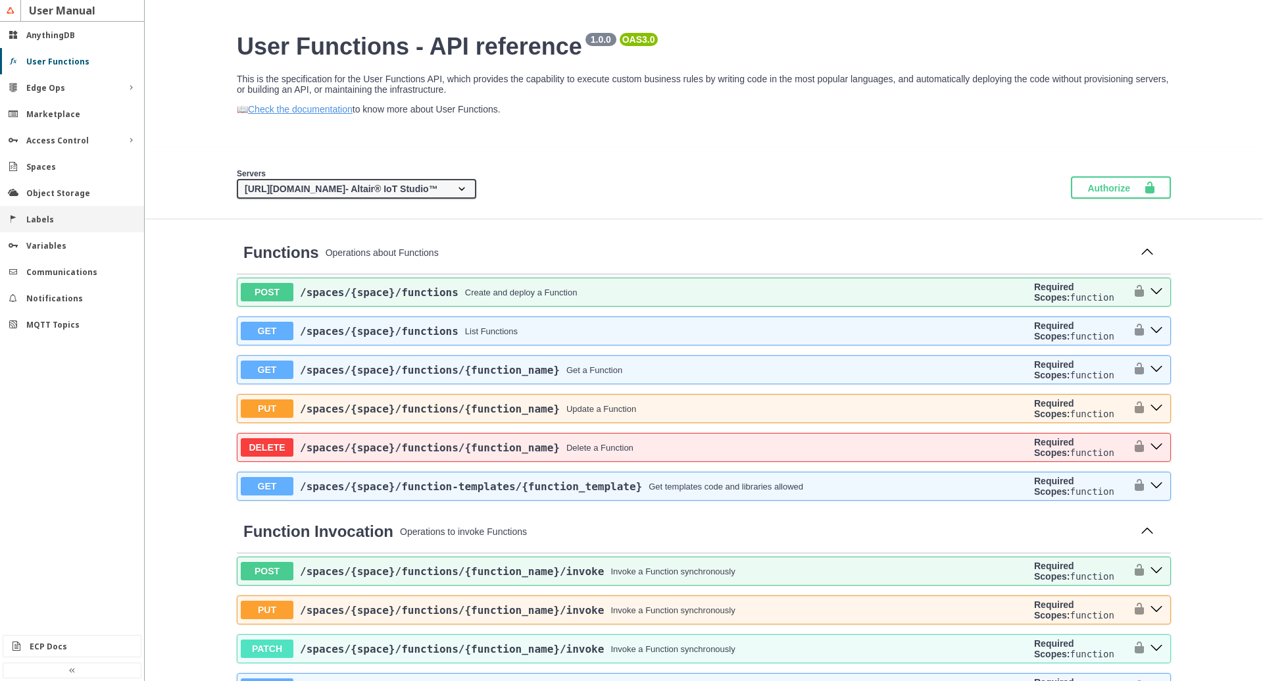
click at [37, 227] on div "Labels" at bounding box center [72, 219] width 144 height 26
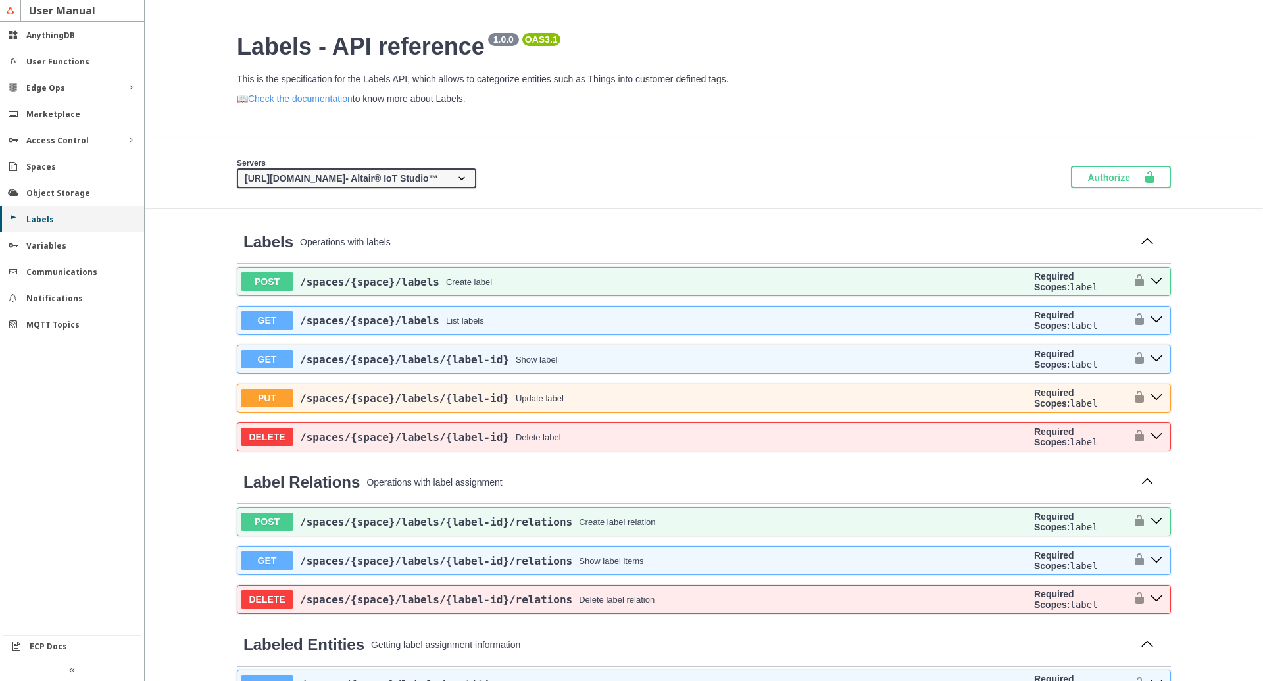
click at [41, 225] on div "Labels" at bounding box center [72, 219] width 144 height 26
click at [36, 236] on div "Variables" at bounding box center [72, 245] width 144 height 26
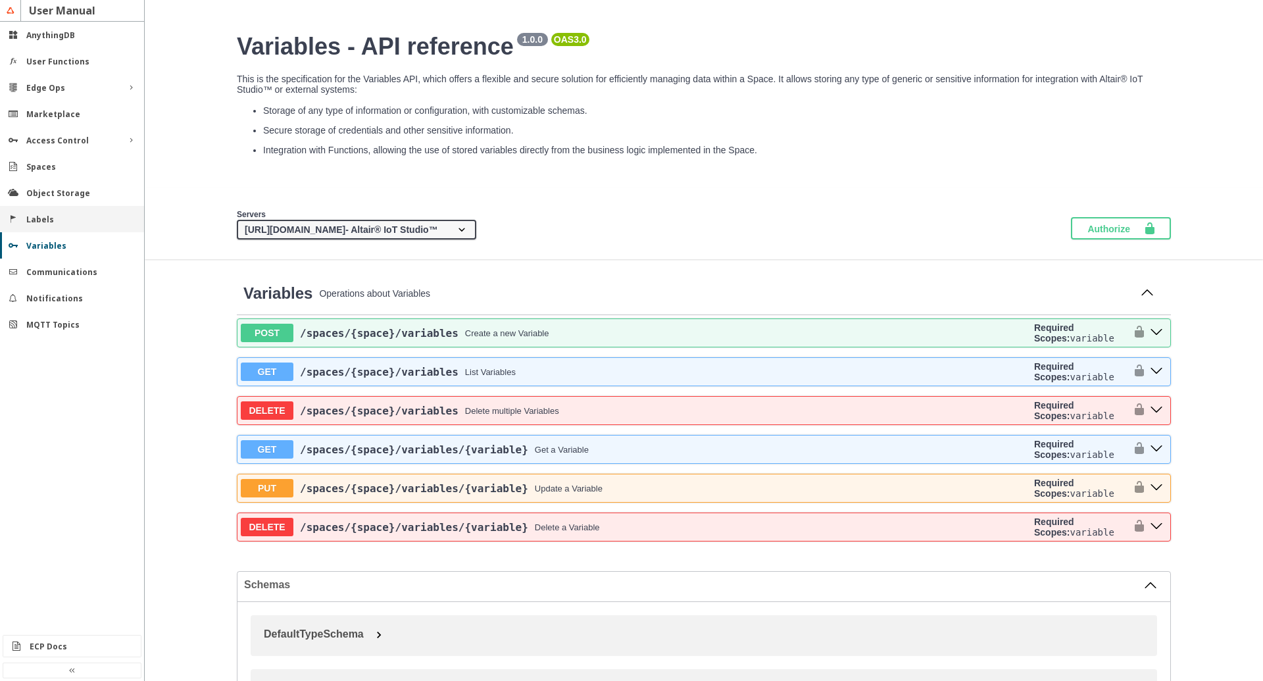
click at [30, 225] on div "Labels" at bounding box center [72, 219] width 144 height 26
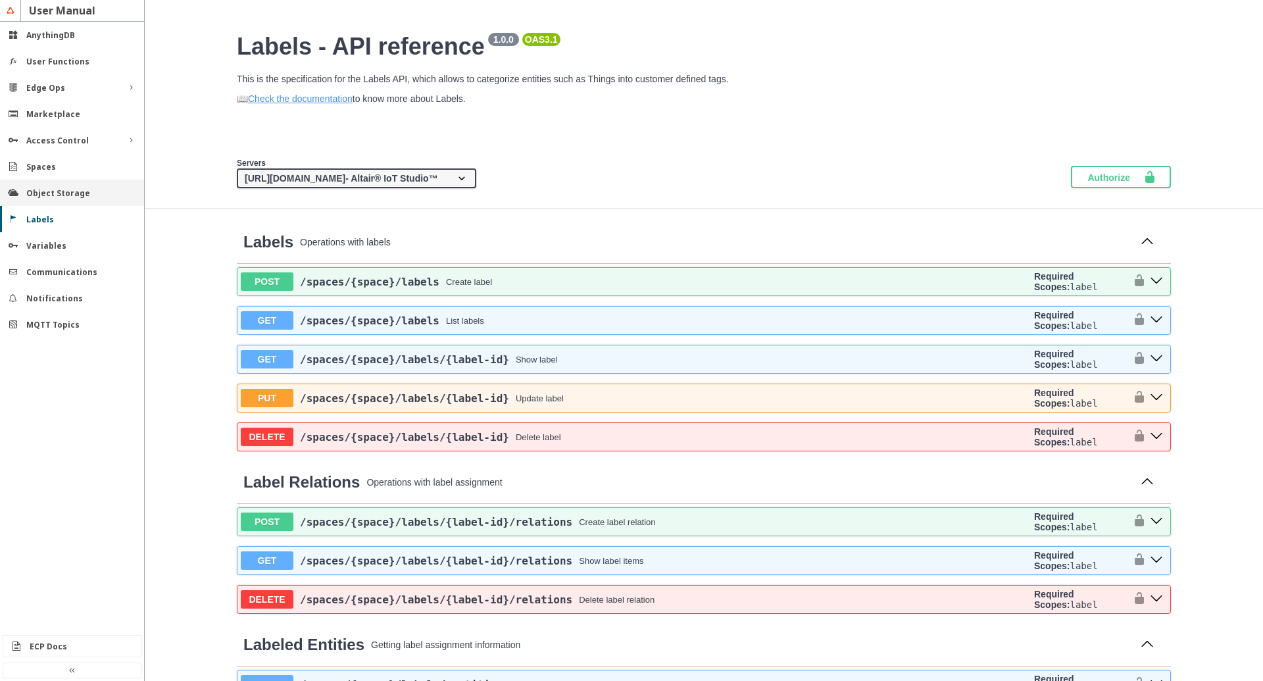
click at [39, 203] on div "Object Storage" at bounding box center [72, 193] width 144 height 26
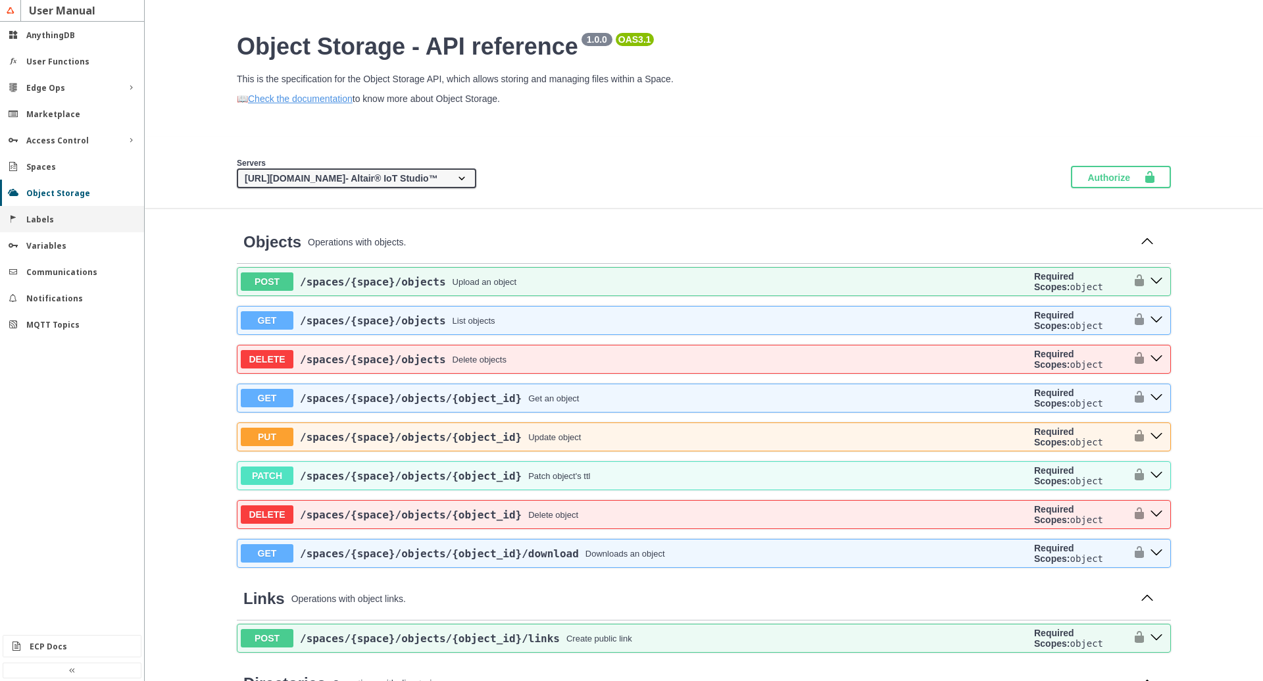
click at [0, 0] on slot "Labels" at bounding box center [0, 0] width 0 height 0
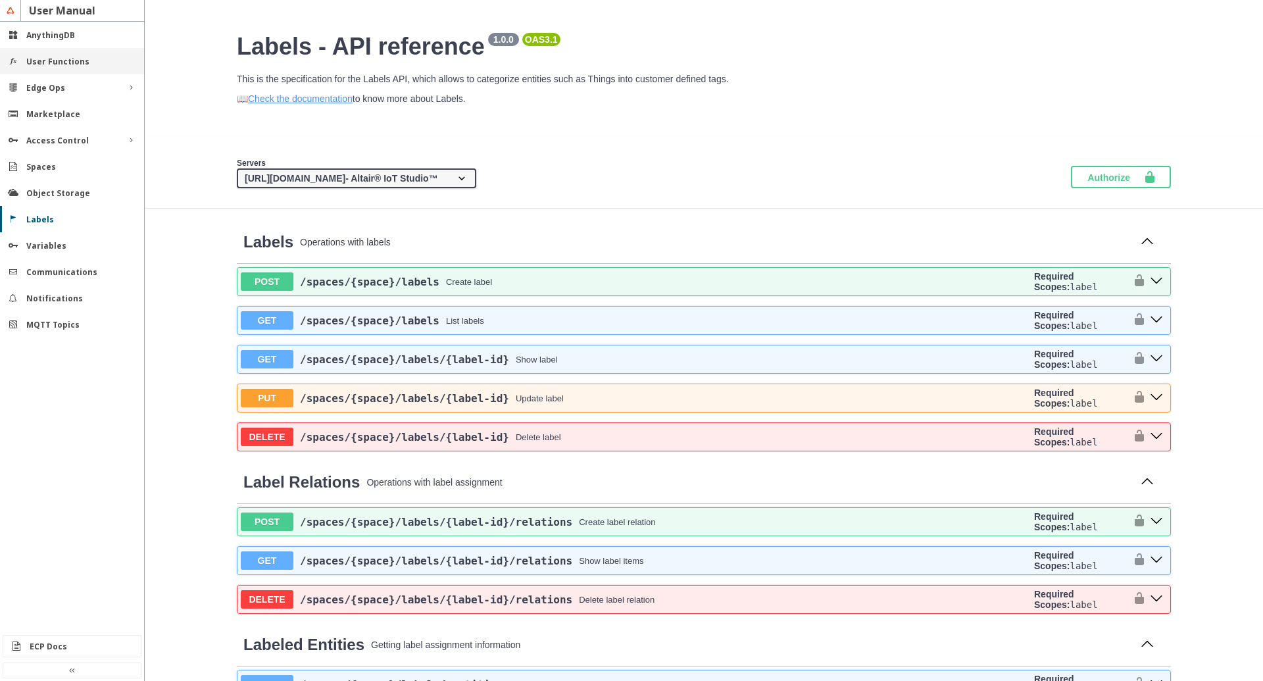
click at [0, 0] on slot "User Functions" at bounding box center [0, 0] width 0 height 0
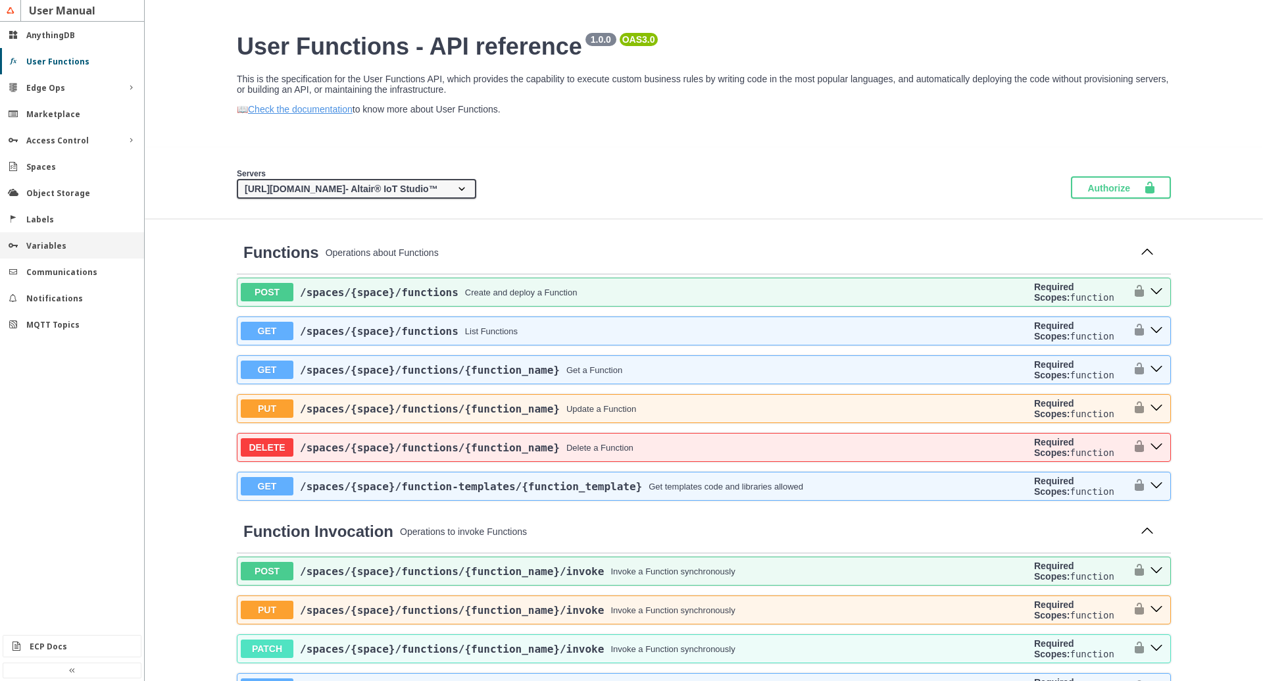
click at [69, 248] on div "Variables" at bounding box center [77, 245] width 102 height 11
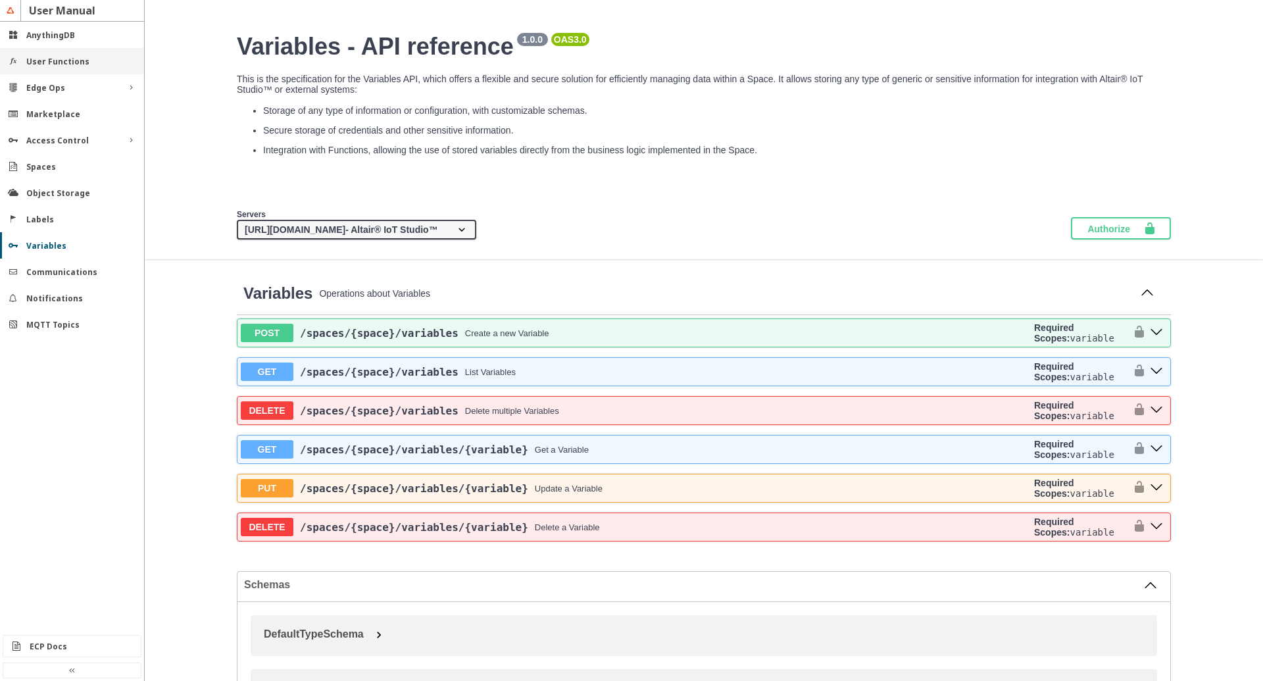
click at [85, 68] on div "User Functions" at bounding box center [72, 61] width 144 height 26
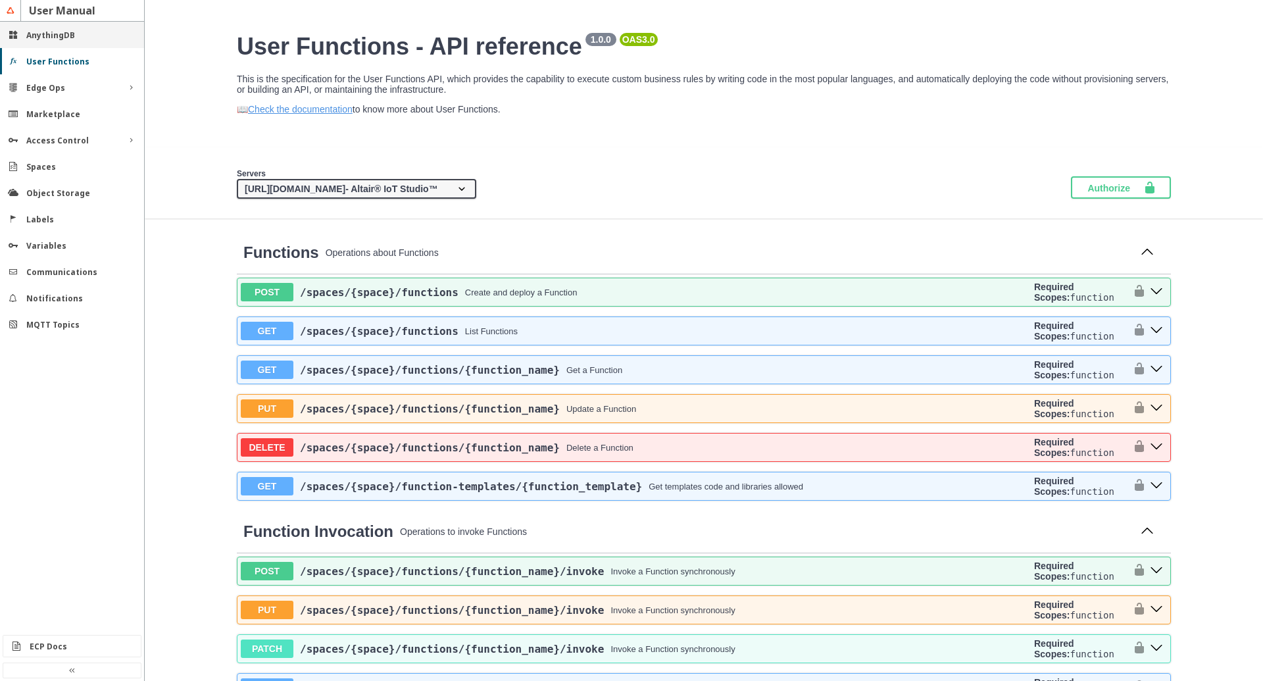
click at [65, 44] on div "AnythingDB" at bounding box center [72, 35] width 144 height 26
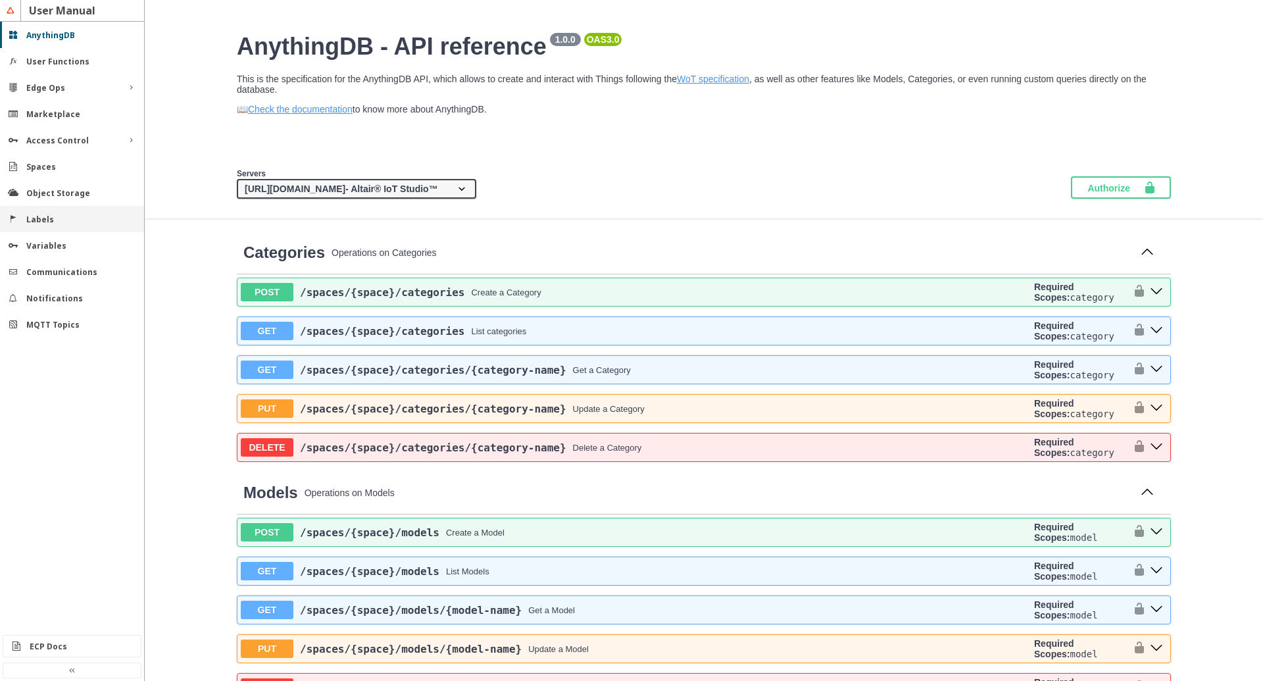
click at [0, 0] on slot "Labels" at bounding box center [0, 0] width 0 height 0
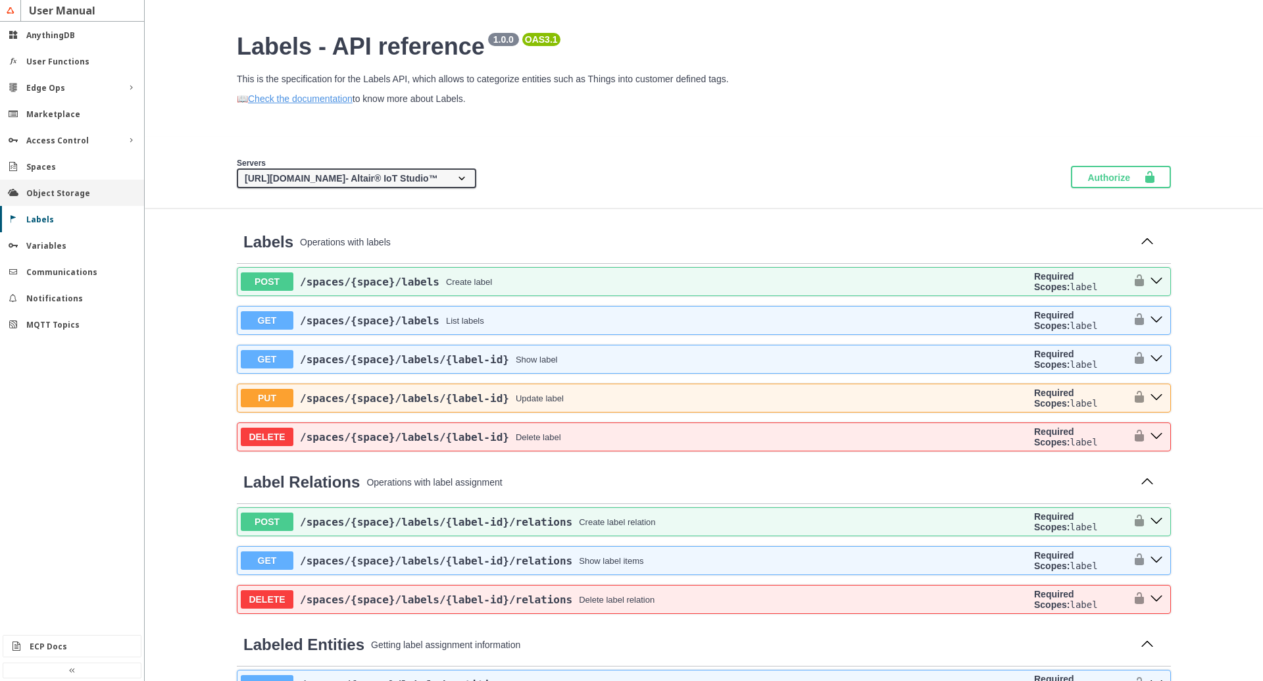
click at [0, 0] on slot "Object Storage" at bounding box center [0, 0] width 0 height 0
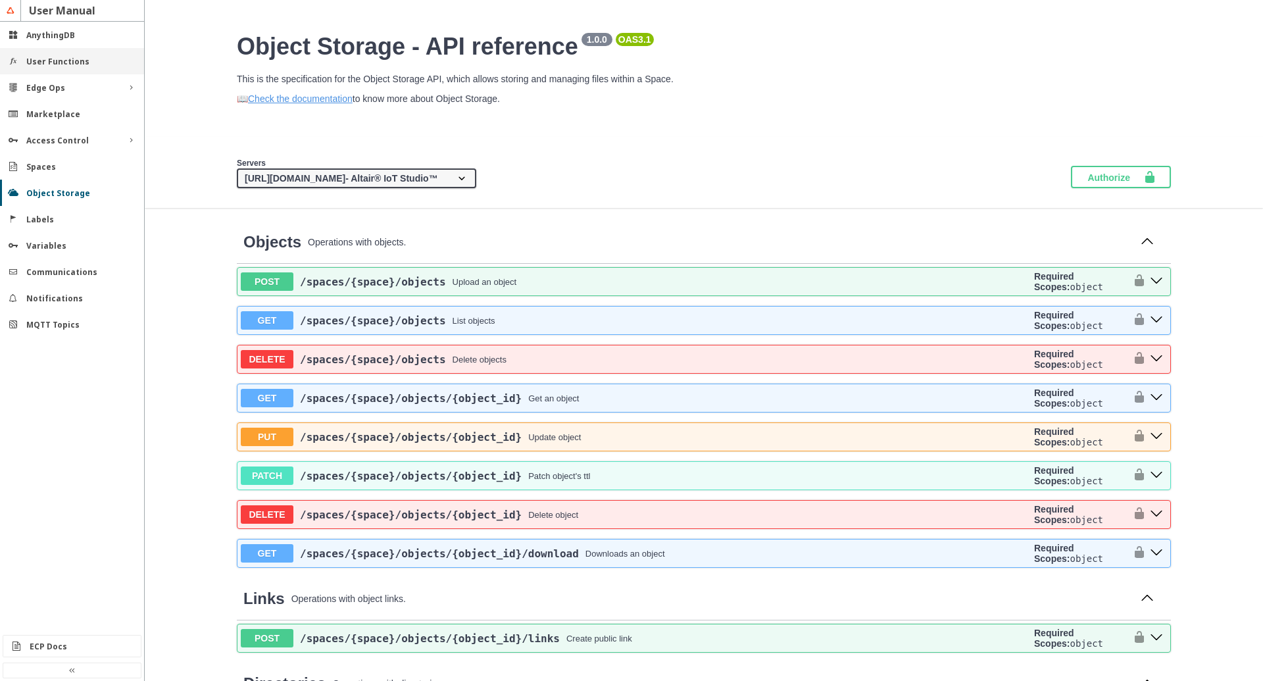
click at [97, 61] on div "User Functions" at bounding box center [77, 61] width 102 height 11
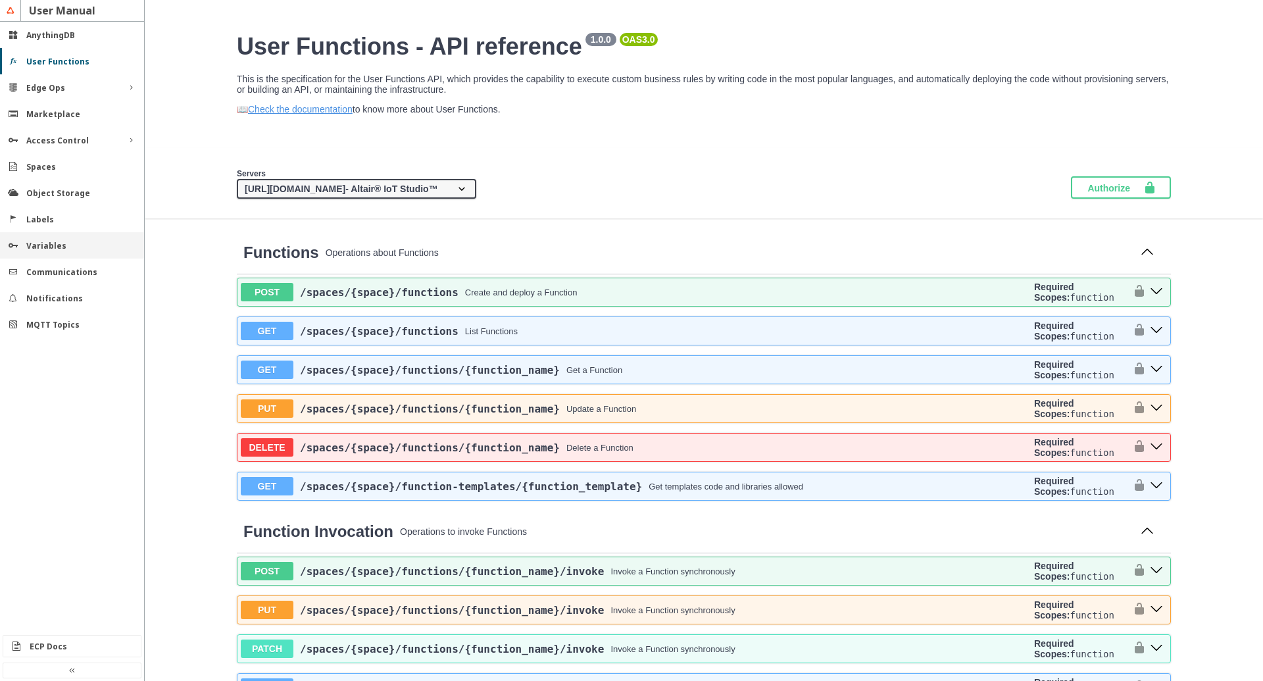
click at [0, 0] on slot "Variables" at bounding box center [0, 0] width 0 height 0
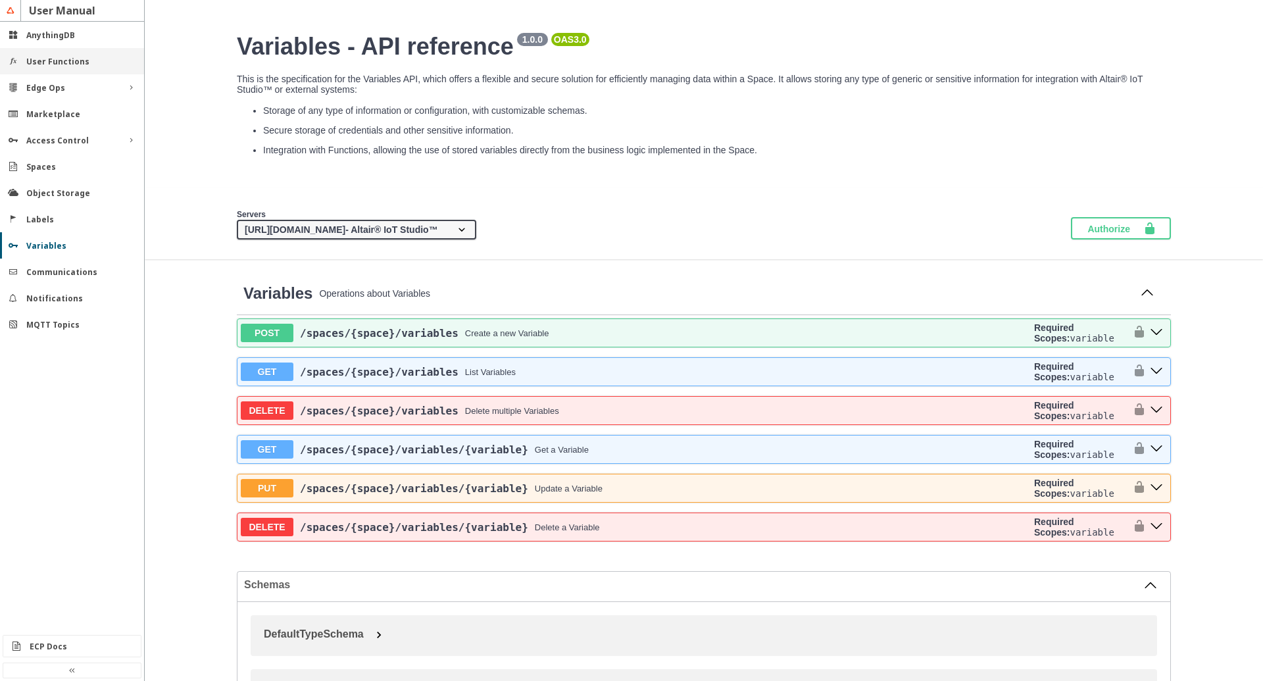
click at [0, 0] on slot "User Functions" at bounding box center [0, 0] width 0 height 0
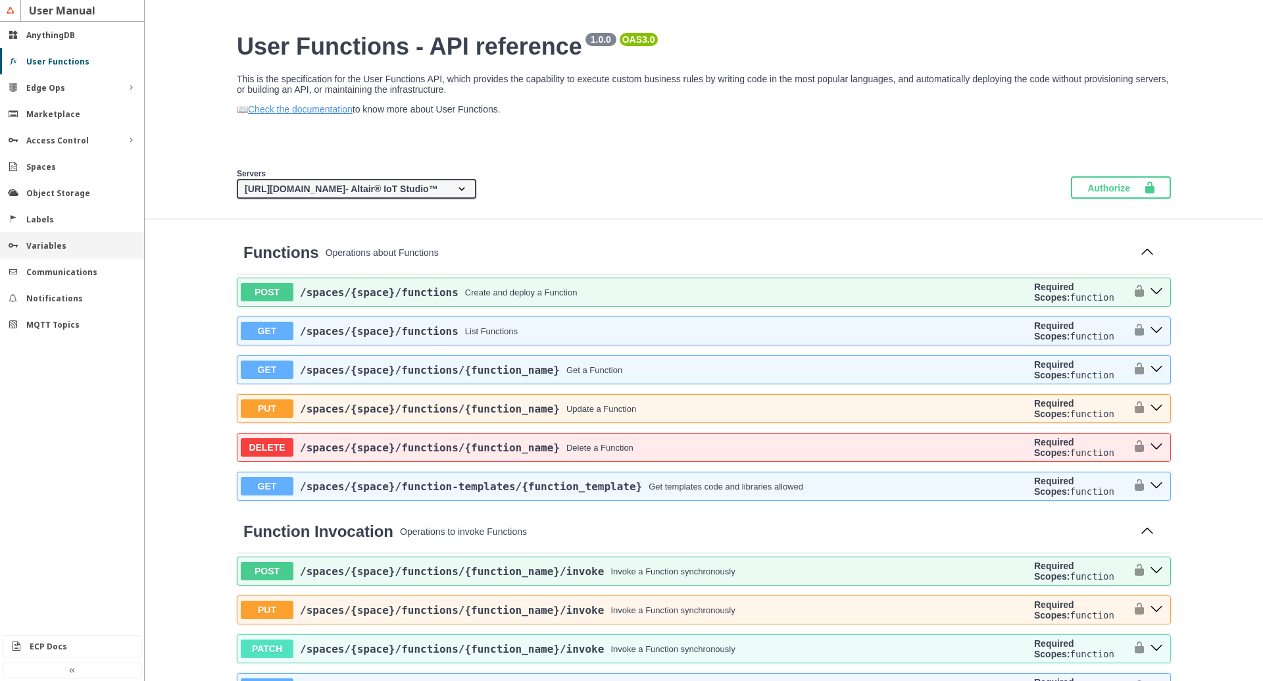
click at [78, 250] on div "Variables" at bounding box center [77, 245] width 102 height 11
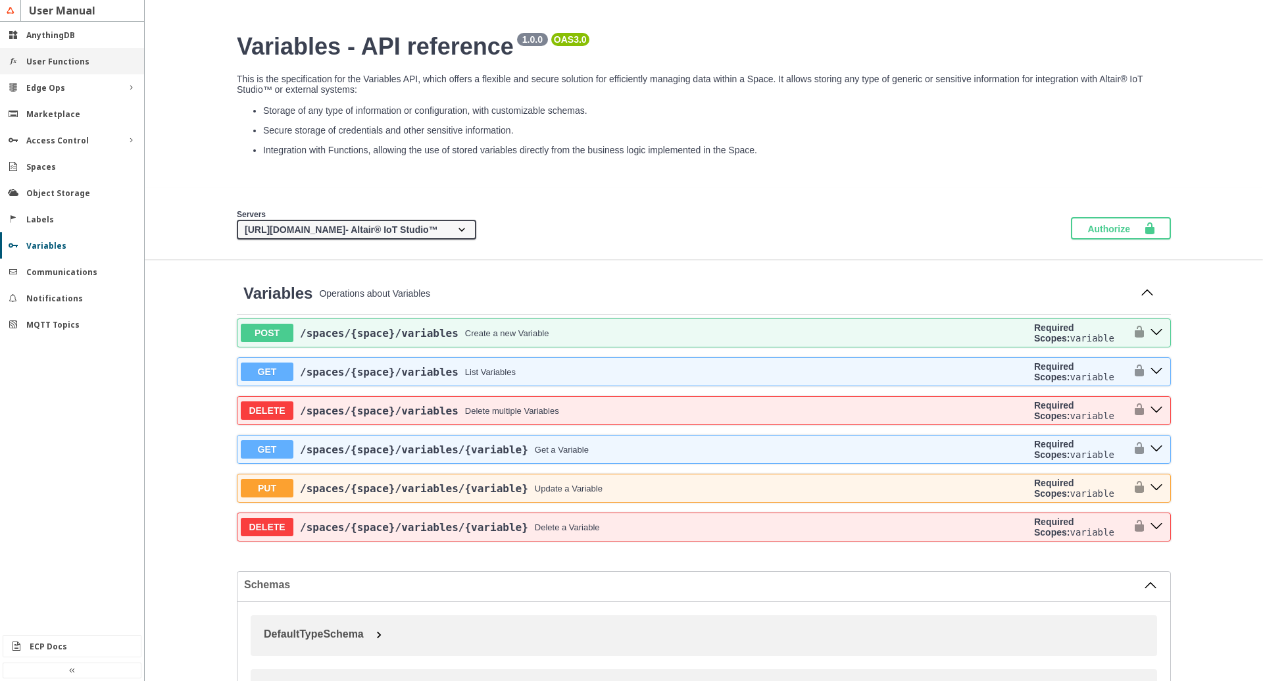
click at [55, 72] on div "User Functions" at bounding box center [72, 61] width 144 height 26
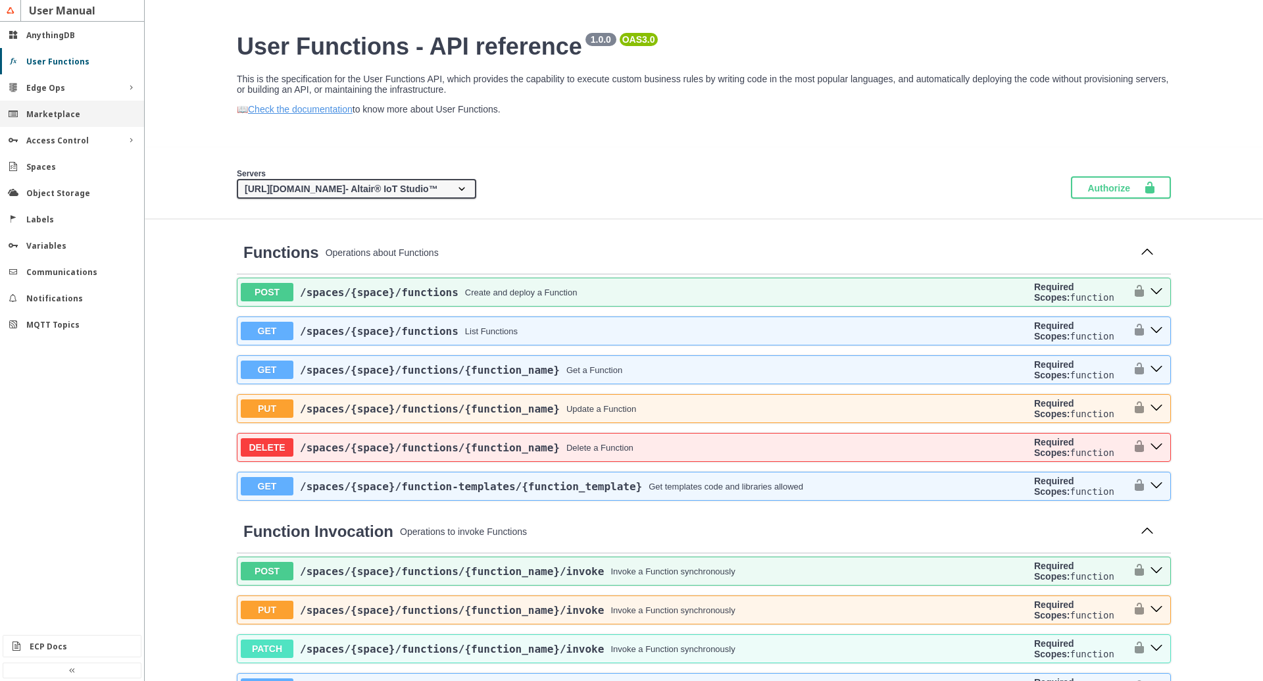
click at [0, 0] on slot "Marketplace" at bounding box center [0, 0] width 0 height 0
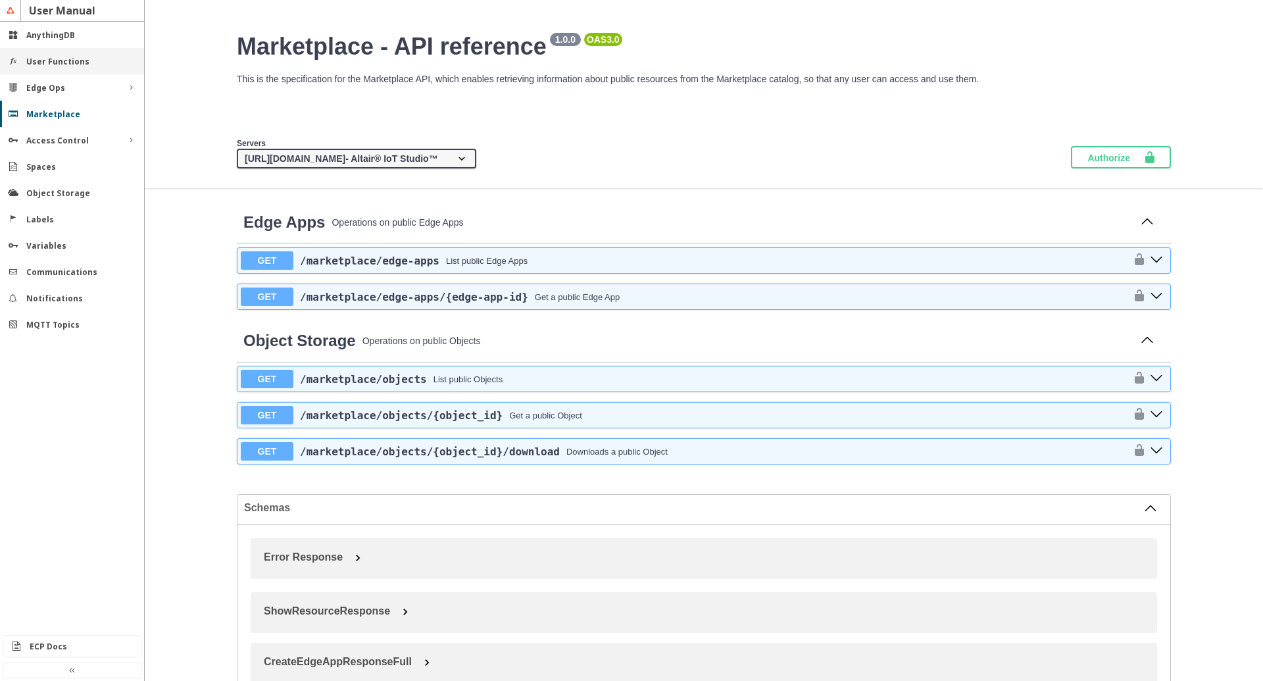
click at [0, 0] on slot "User Functions" at bounding box center [0, 0] width 0 height 0
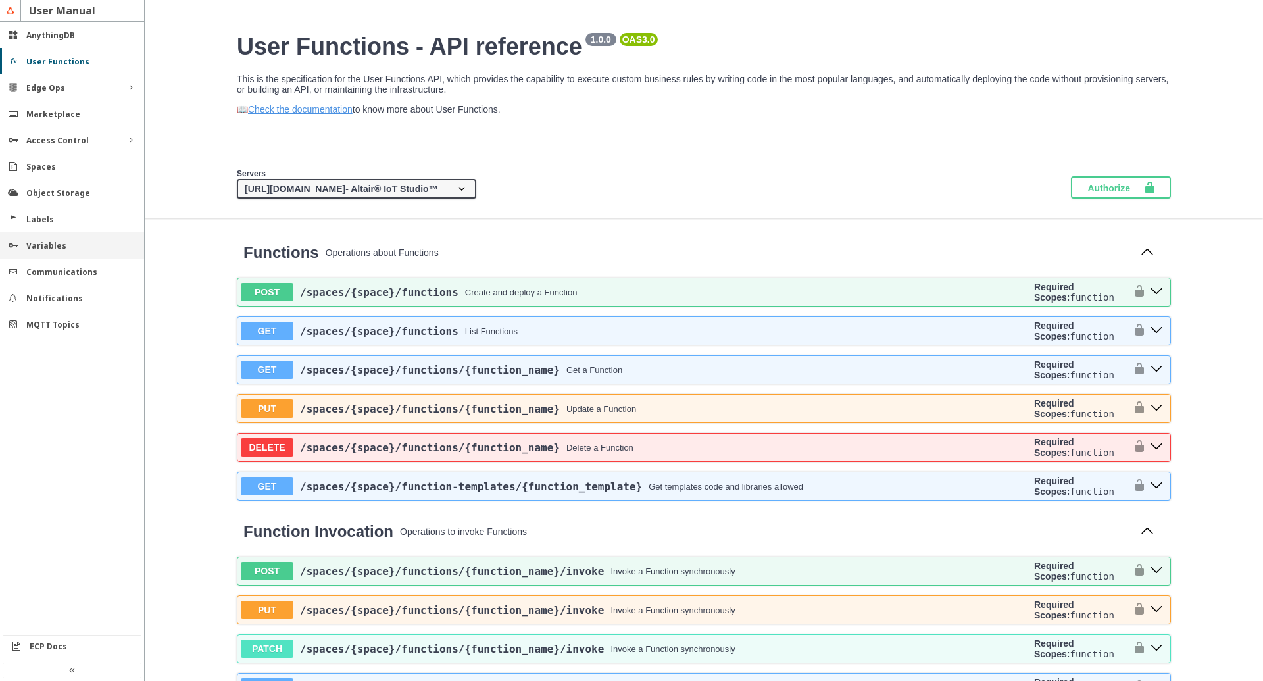
click at [68, 245] on div "Variables" at bounding box center [77, 245] width 102 height 11
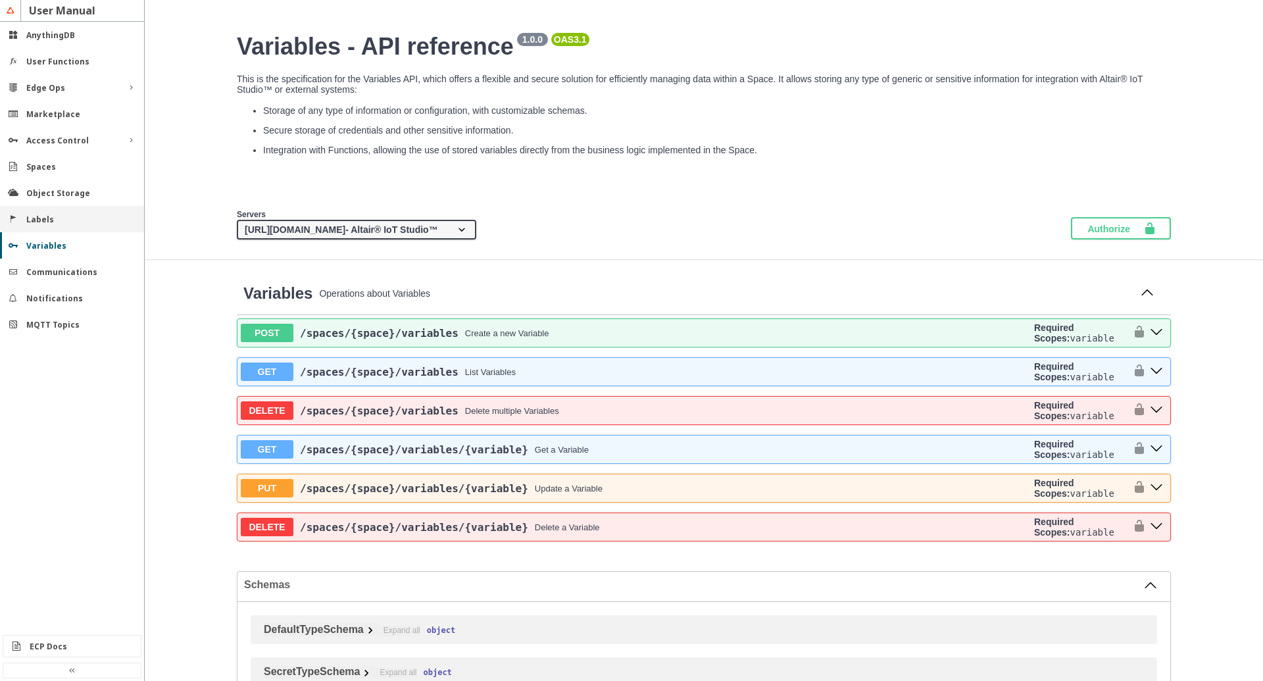
click at [32, 213] on div "Labels" at bounding box center [72, 219] width 144 height 26
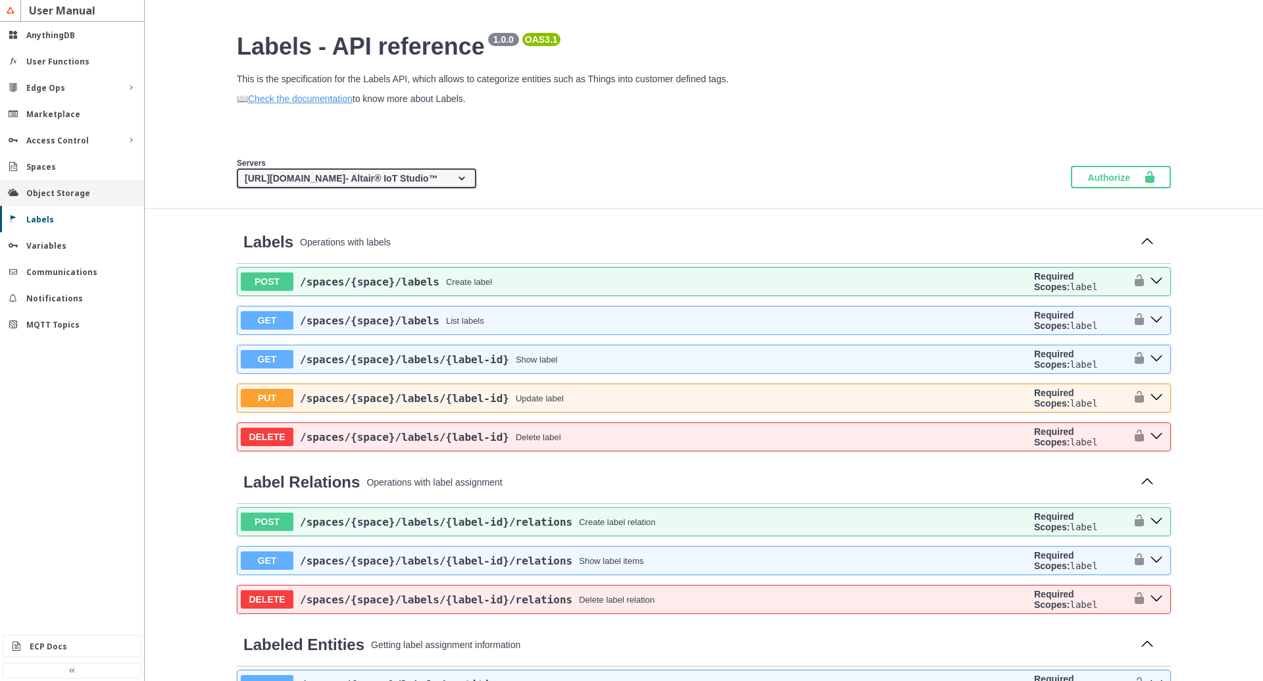
click at [0, 0] on slot "Object Storage" at bounding box center [0, 0] width 0 height 0
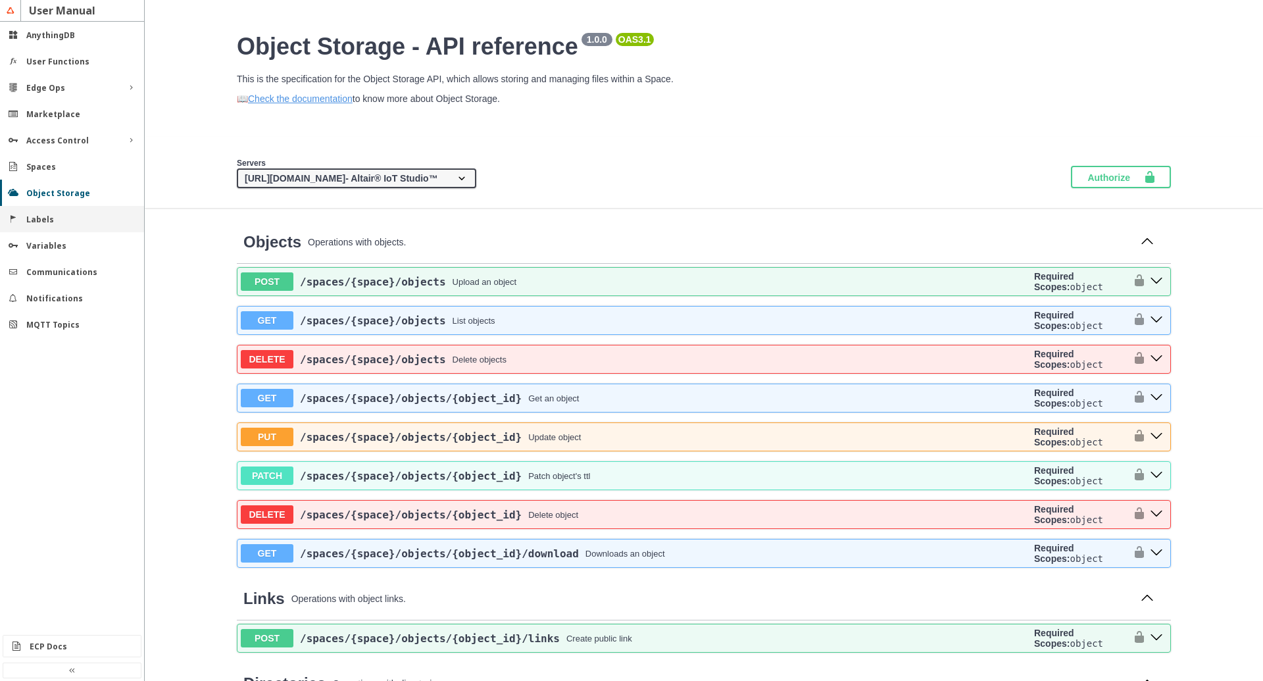
click at [0, 0] on slot "Labels" at bounding box center [0, 0] width 0 height 0
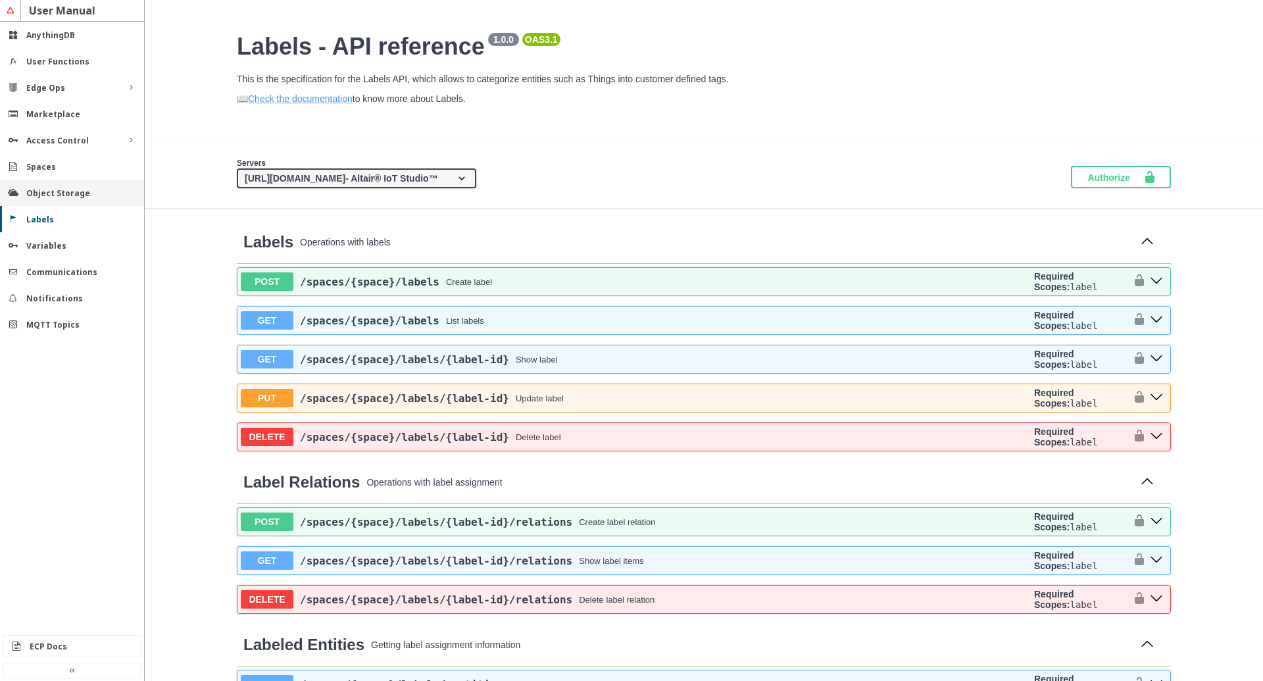
click at [0, 0] on slot "Object Storage" at bounding box center [0, 0] width 0 height 0
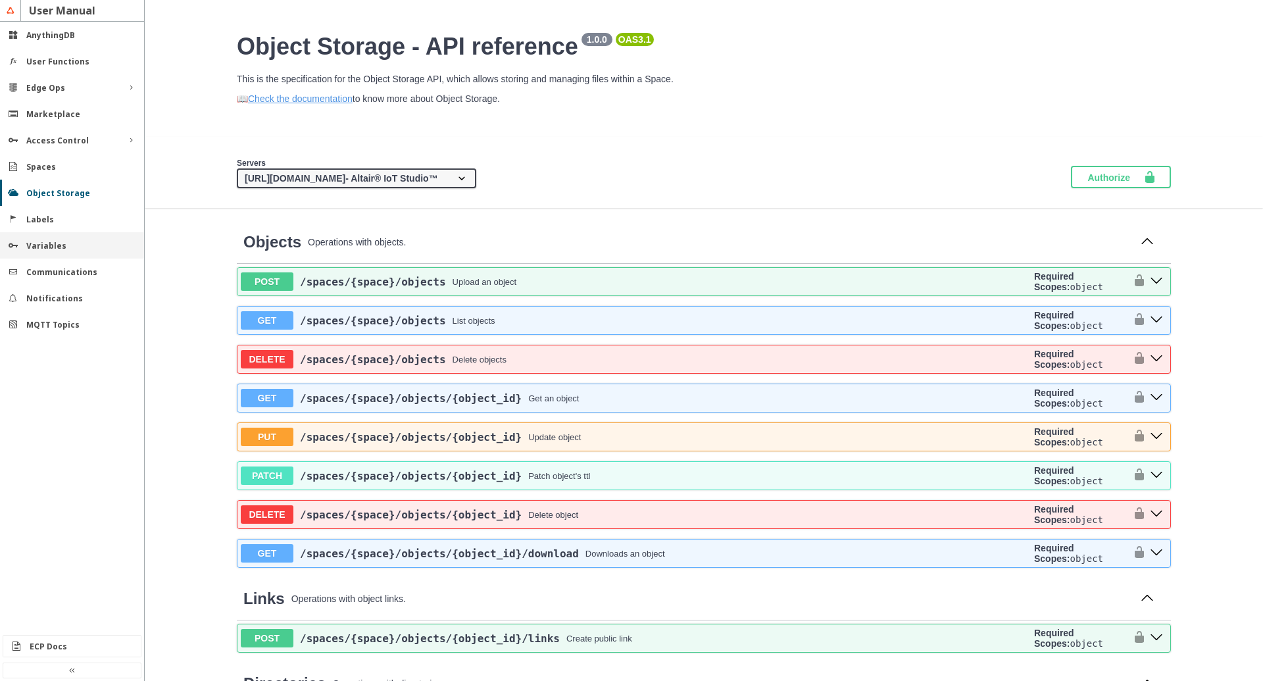
click at [0, 0] on slot "Variables" at bounding box center [0, 0] width 0 height 0
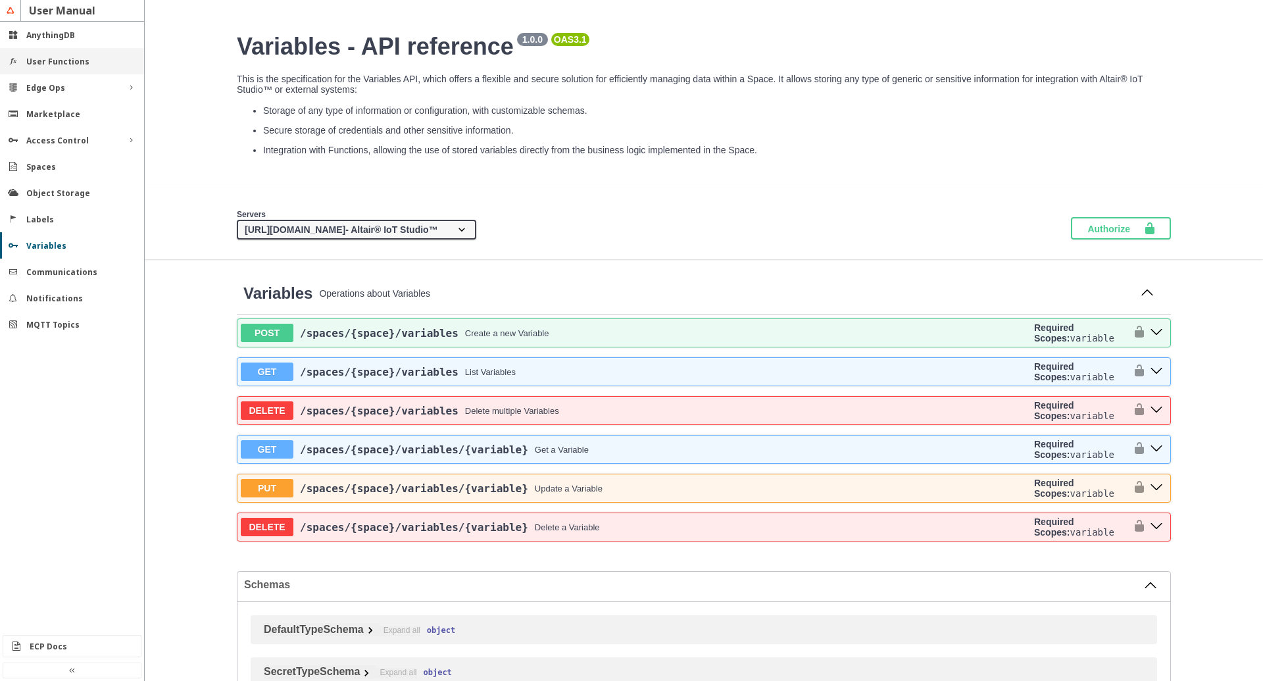
click at [0, 0] on slot "User Functions" at bounding box center [0, 0] width 0 height 0
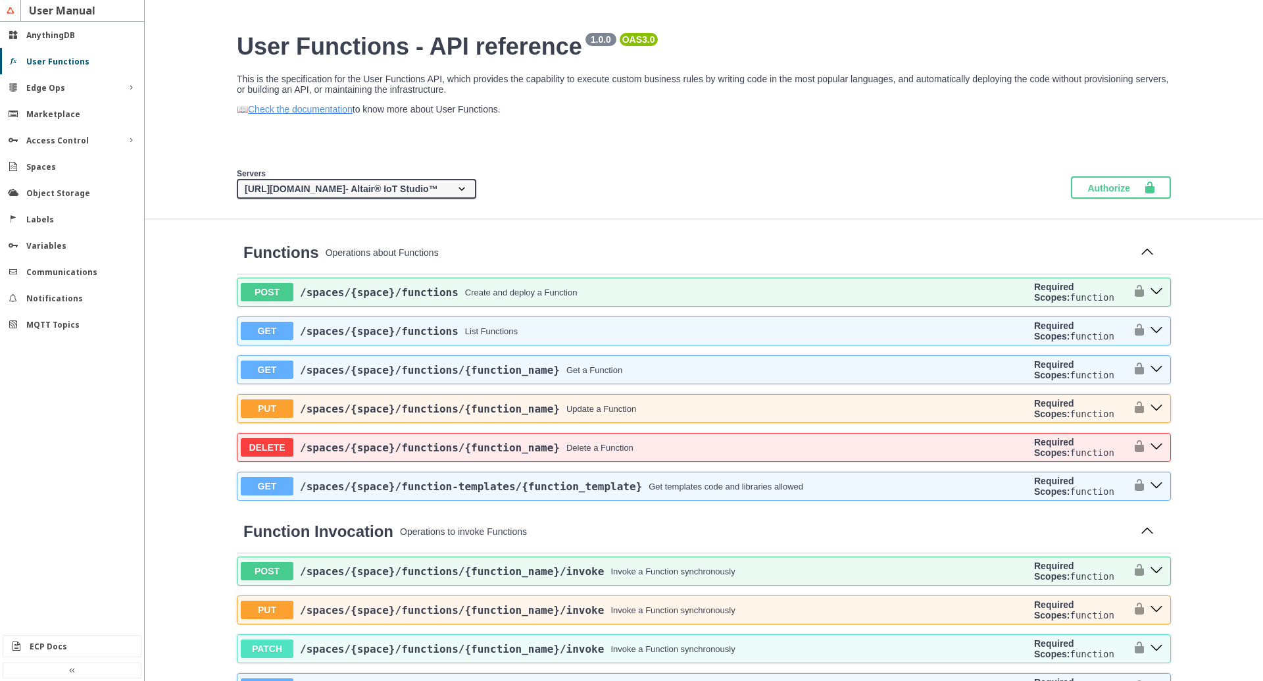
click at [0, 0] on slot "User Functions" at bounding box center [0, 0] width 0 height 0
click at [0, 0] on slot "Edge Ops" at bounding box center [0, 0] width 0 height 0
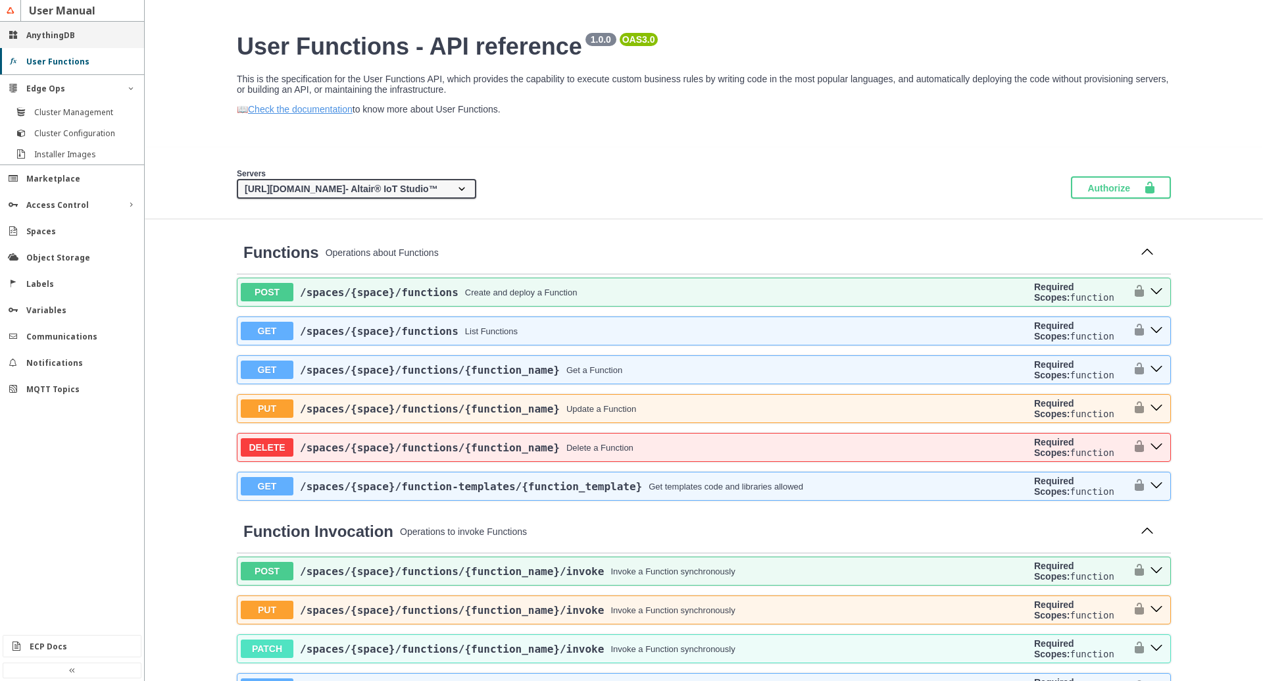
click at [34, 41] on div "AnythingDB" at bounding box center [72, 35] width 144 height 26
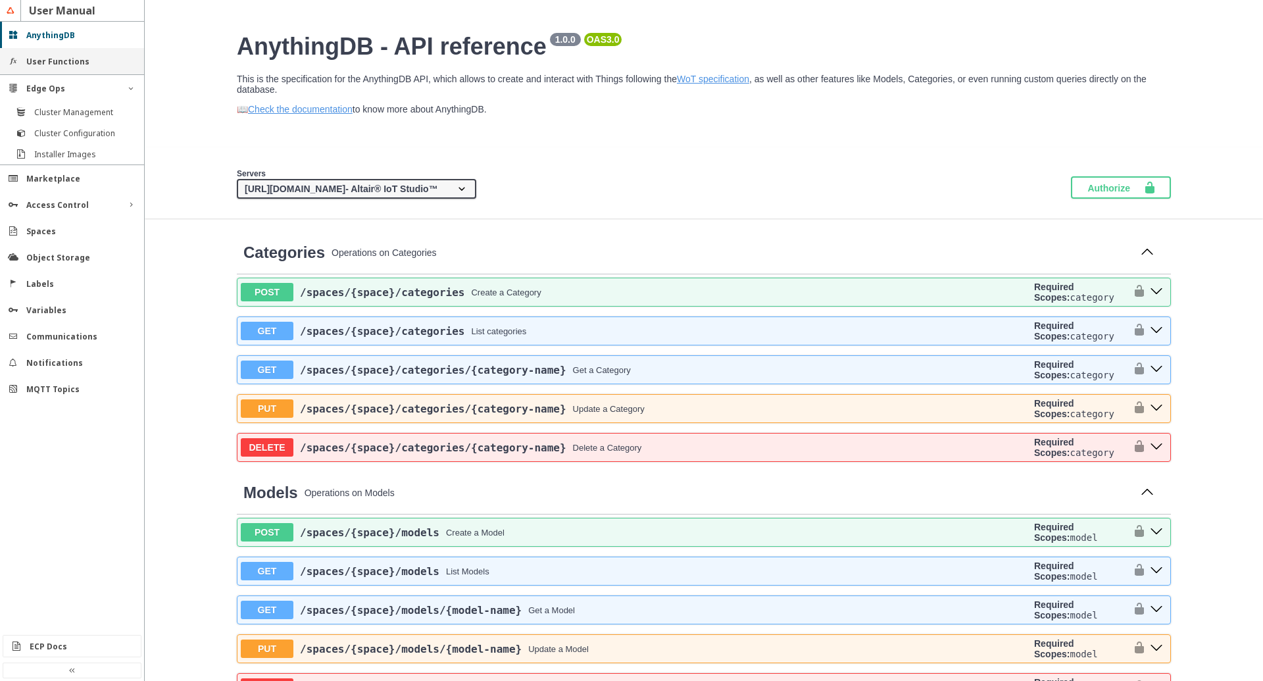
click at [0, 0] on slot "User Functions" at bounding box center [0, 0] width 0 height 0
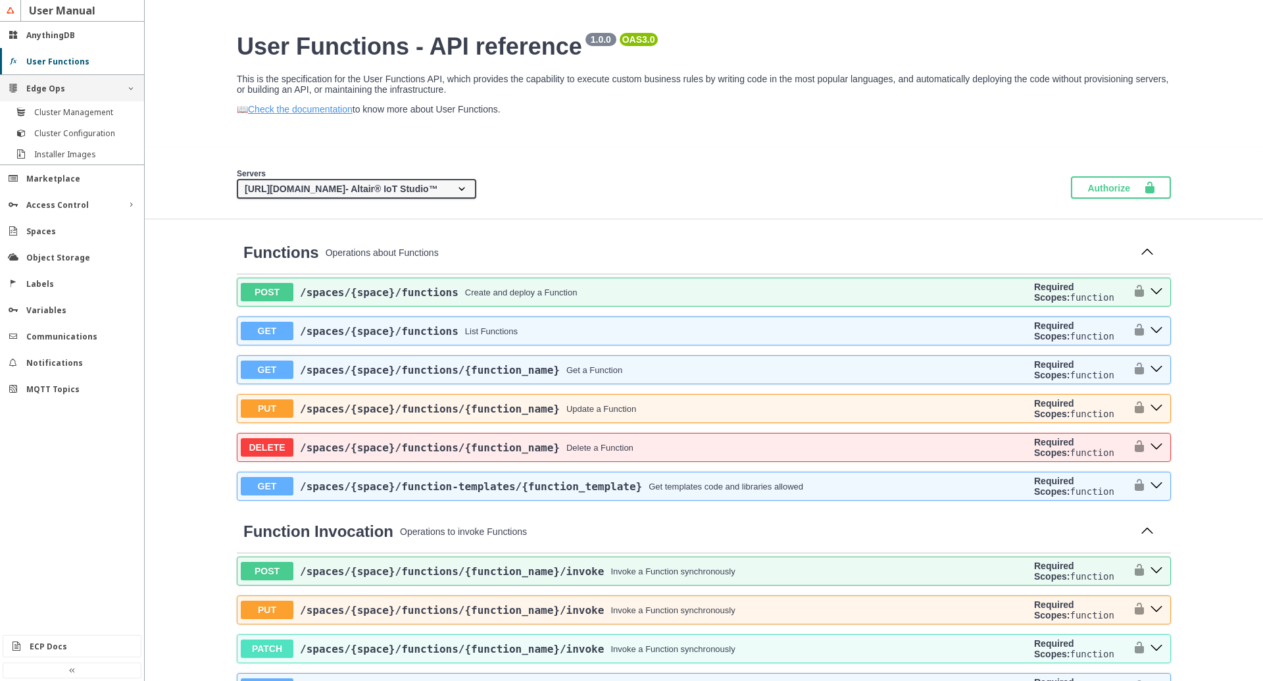
click at [0, 0] on slot "Edge Ops" at bounding box center [0, 0] width 0 height 0
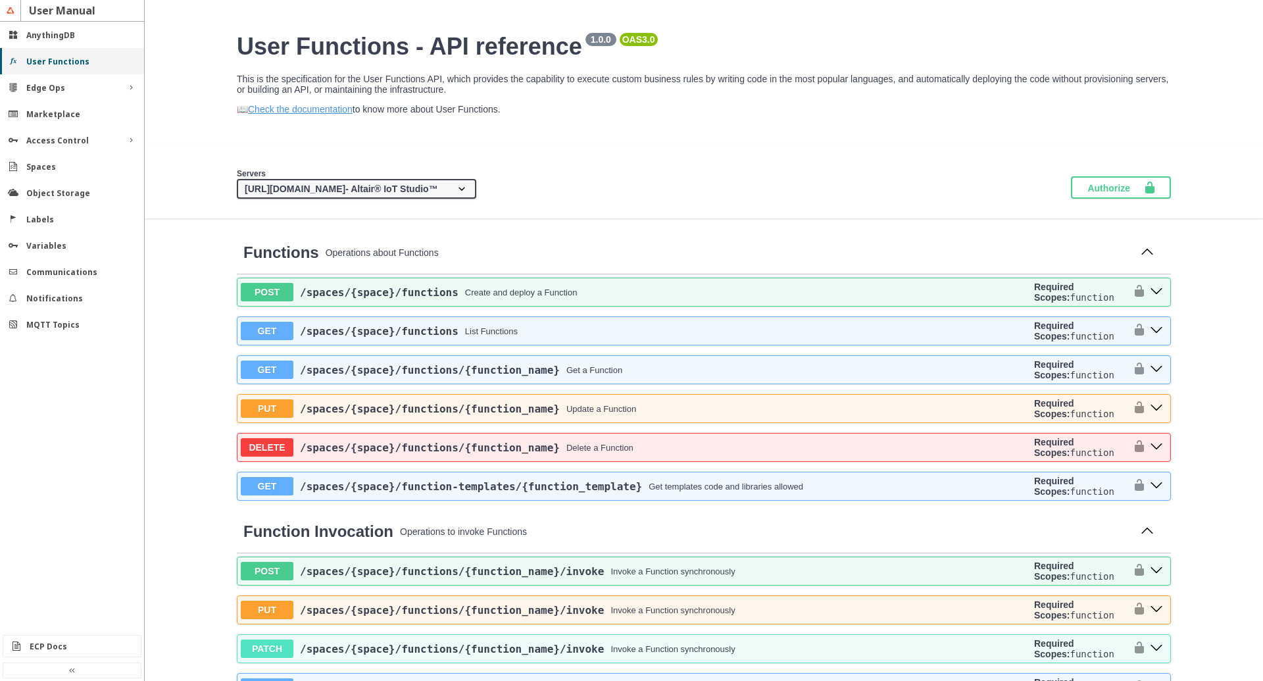
click at [0, 0] on slot "User Functions" at bounding box center [0, 0] width 0 height 0
click at [68, 176] on div "Spaces" at bounding box center [72, 166] width 144 height 26
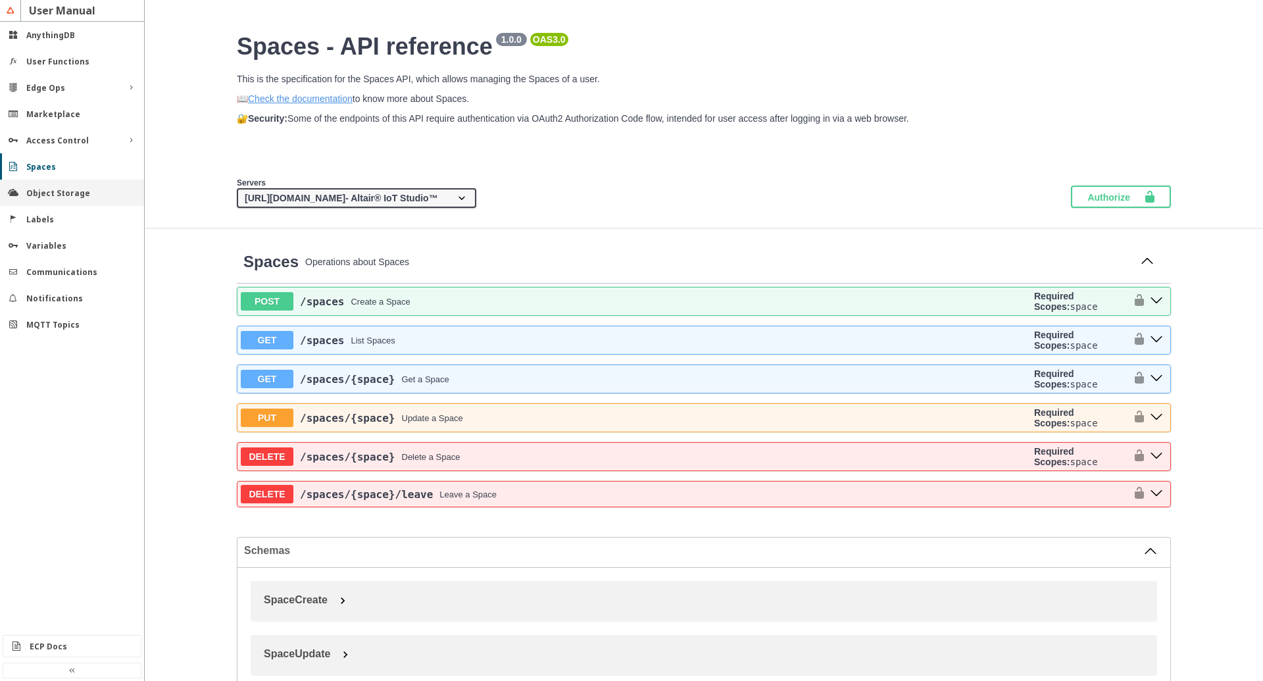
click at [0, 0] on slot "Object Storage" at bounding box center [0, 0] width 0 height 0
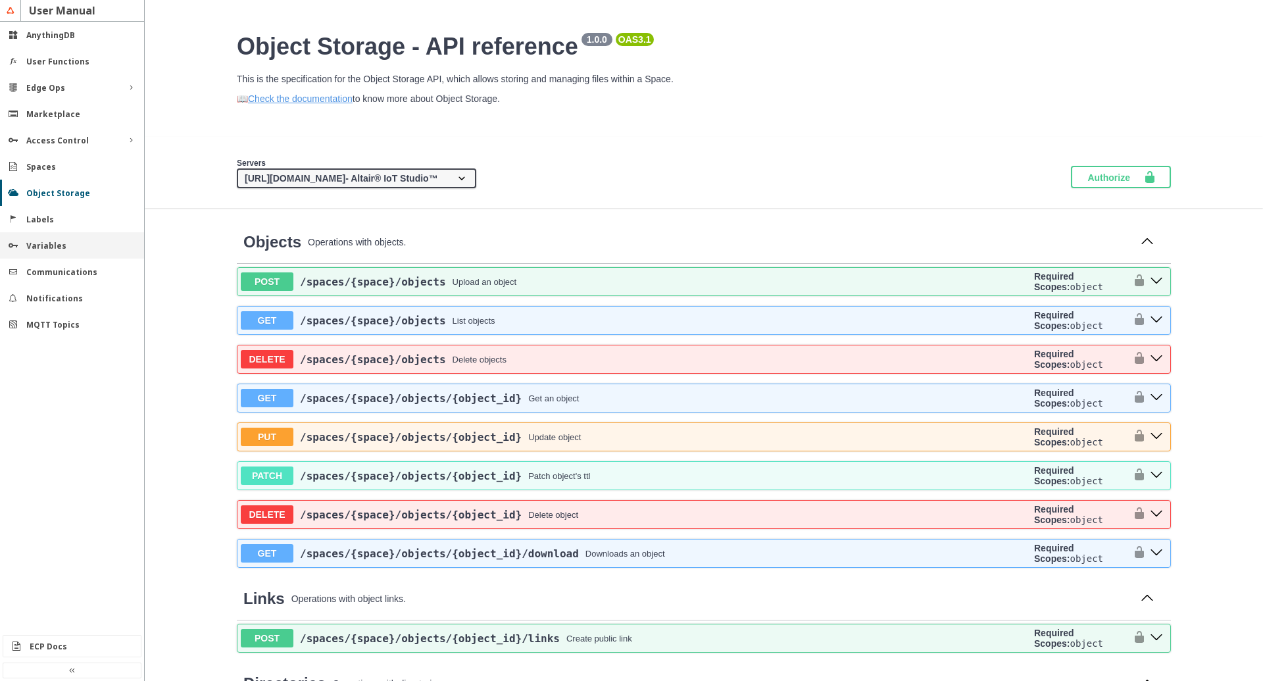
click at [0, 0] on slot "Variables" at bounding box center [0, 0] width 0 height 0
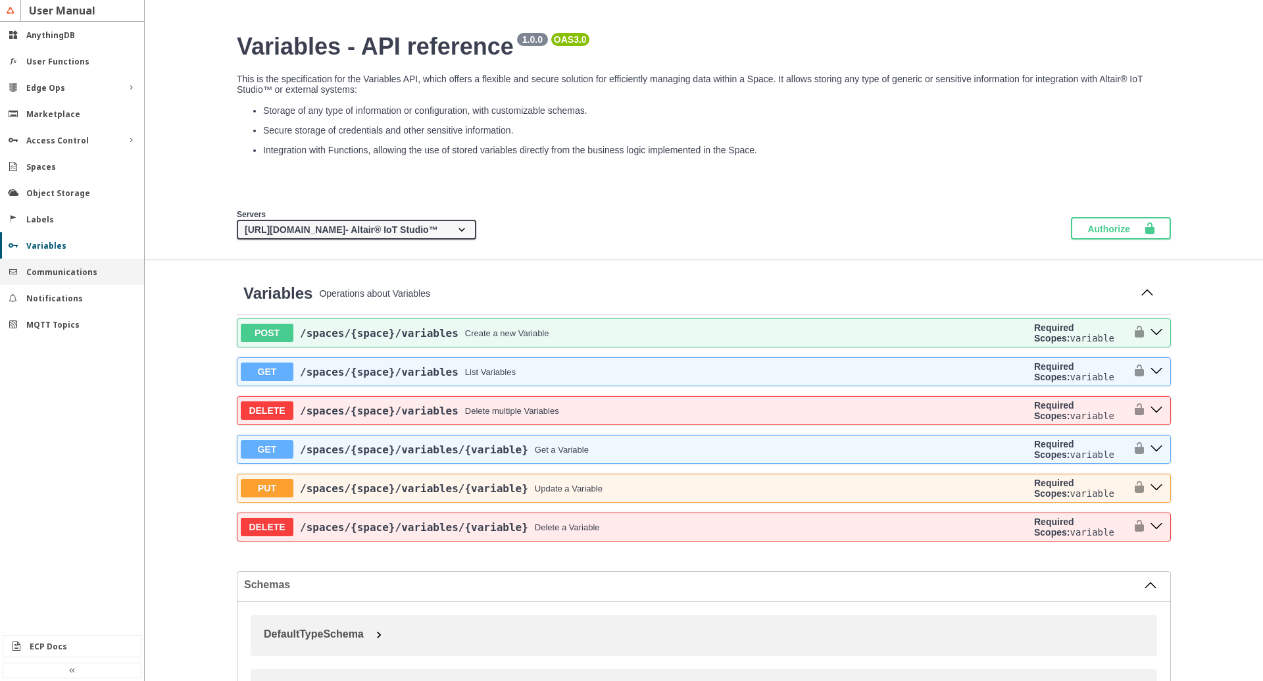
click at [0, 0] on slot "Communications" at bounding box center [0, 0] width 0 height 0
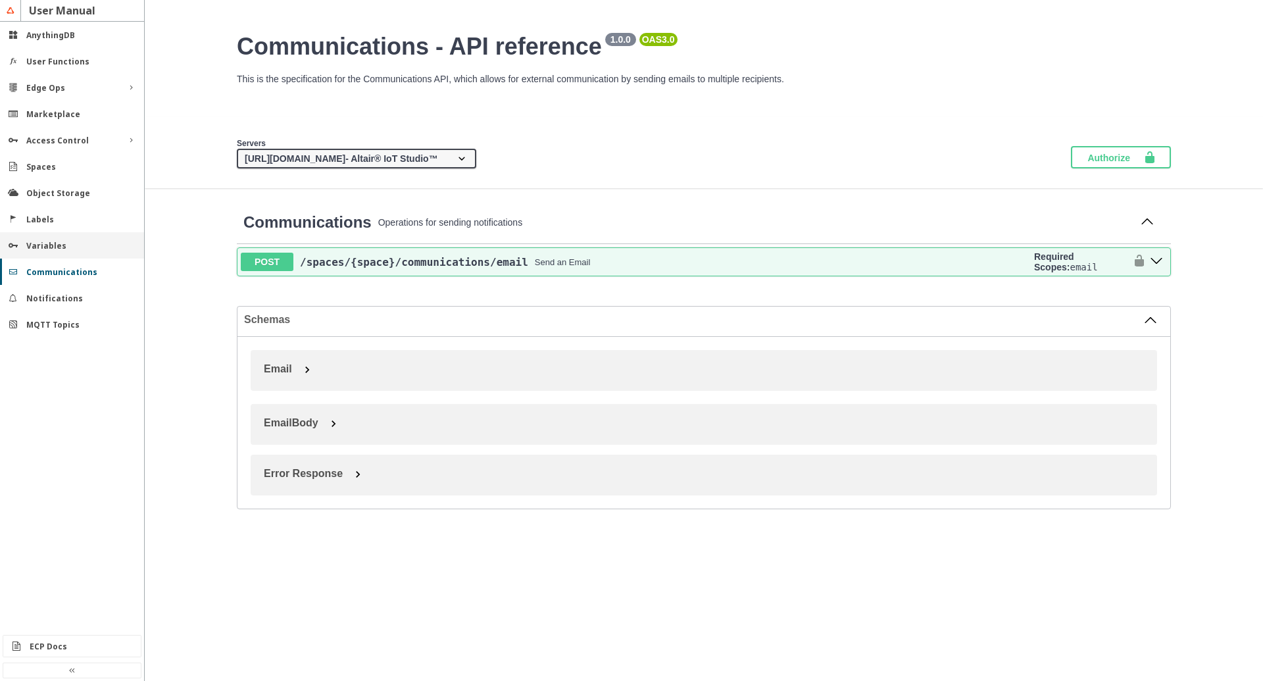
click at [0, 0] on slot "Variables" at bounding box center [0, 0] width 0 height 0
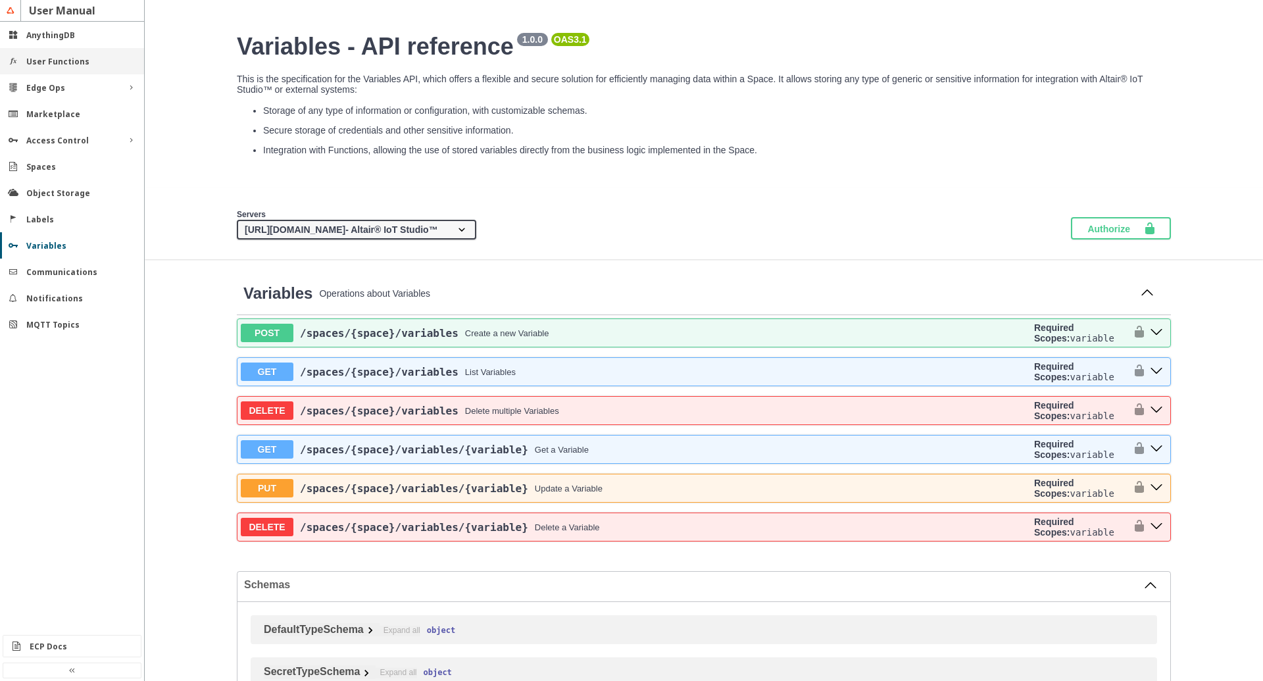
click at [0, 0] on slot "User Functions" at bounding box center [0, 0] width 0 height 0
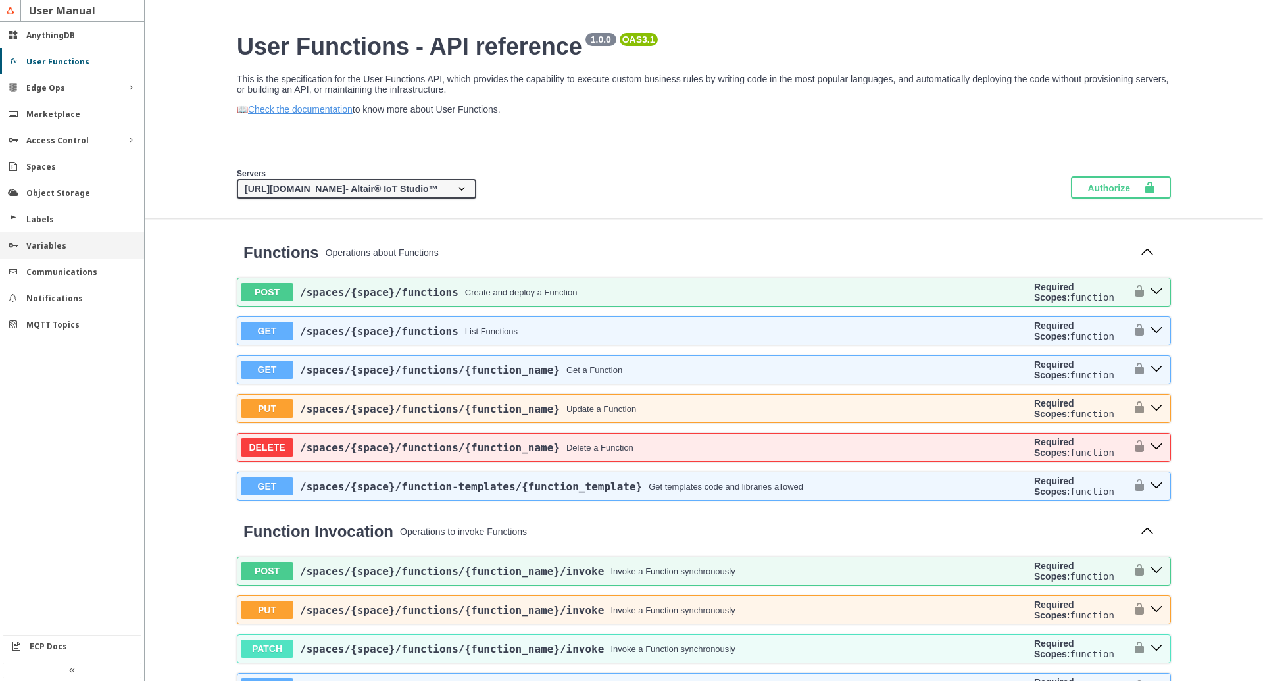
click at [69, 244] on div "Variables" at bounding box center [77, 245] width 102 height 11
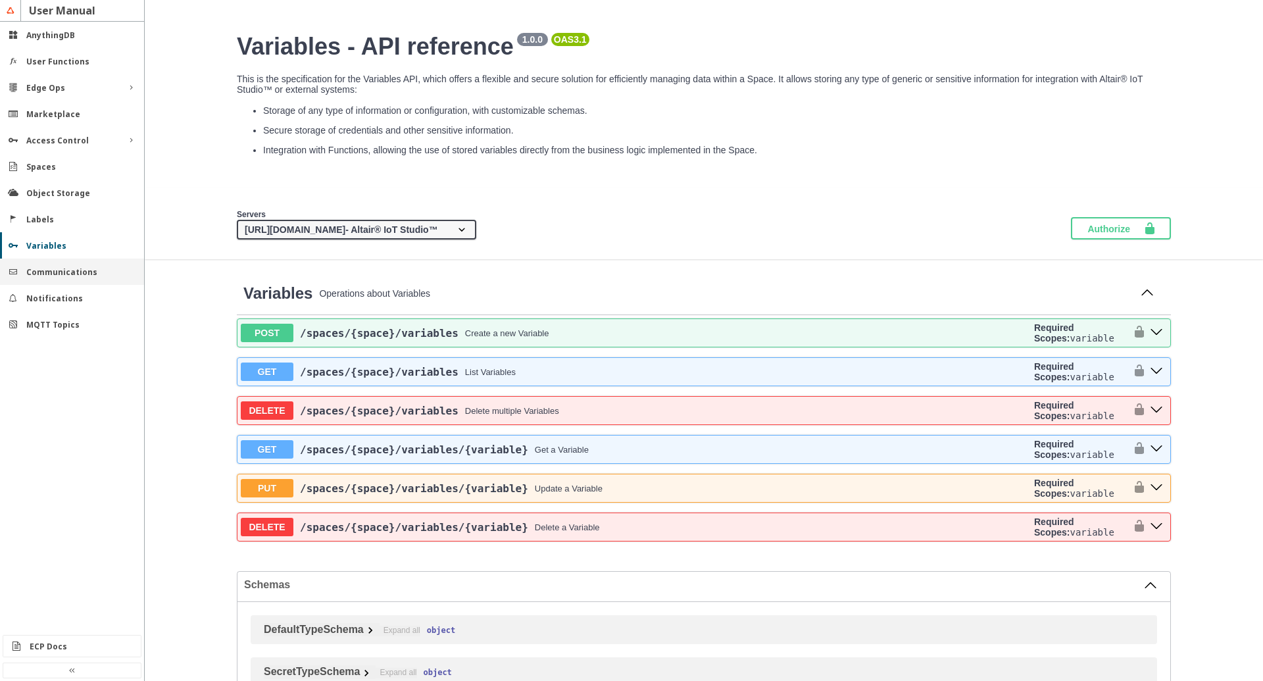
click at [55, 283] on div "Communications" at bounding box center [72, 271] width 144 height 26
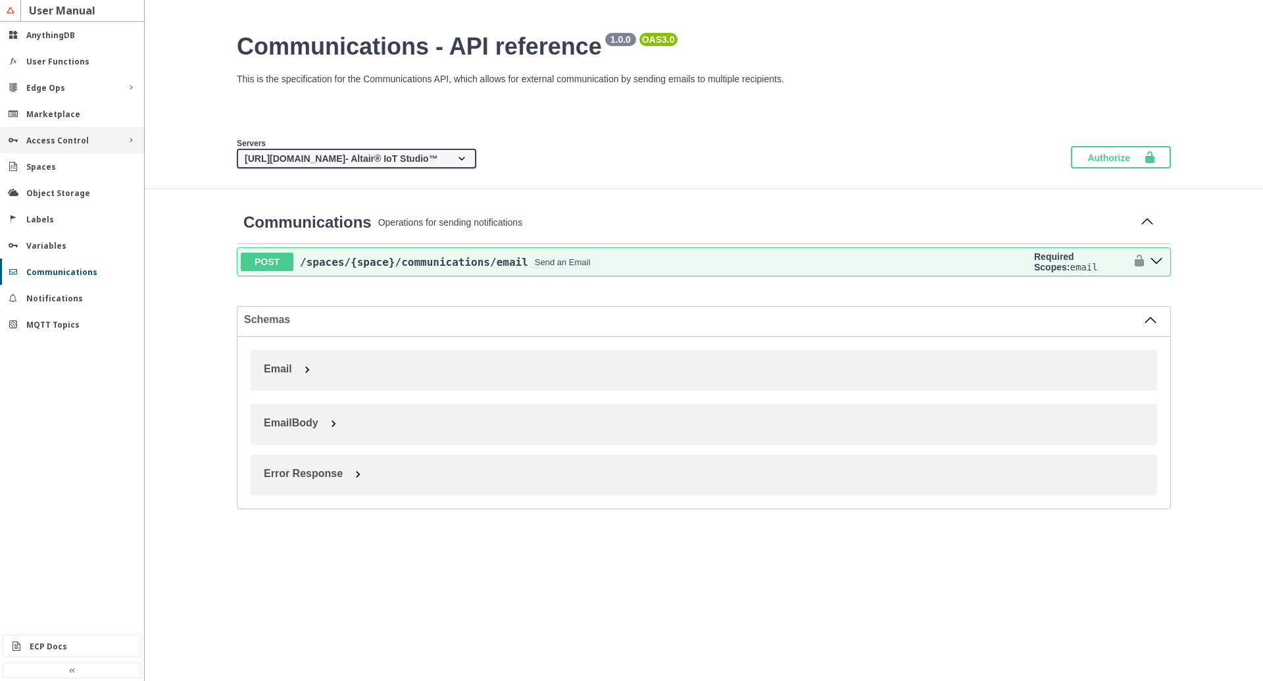
click at [99, 144] on div "Access Control" at bounding box center [71, 140] width 91 height 11
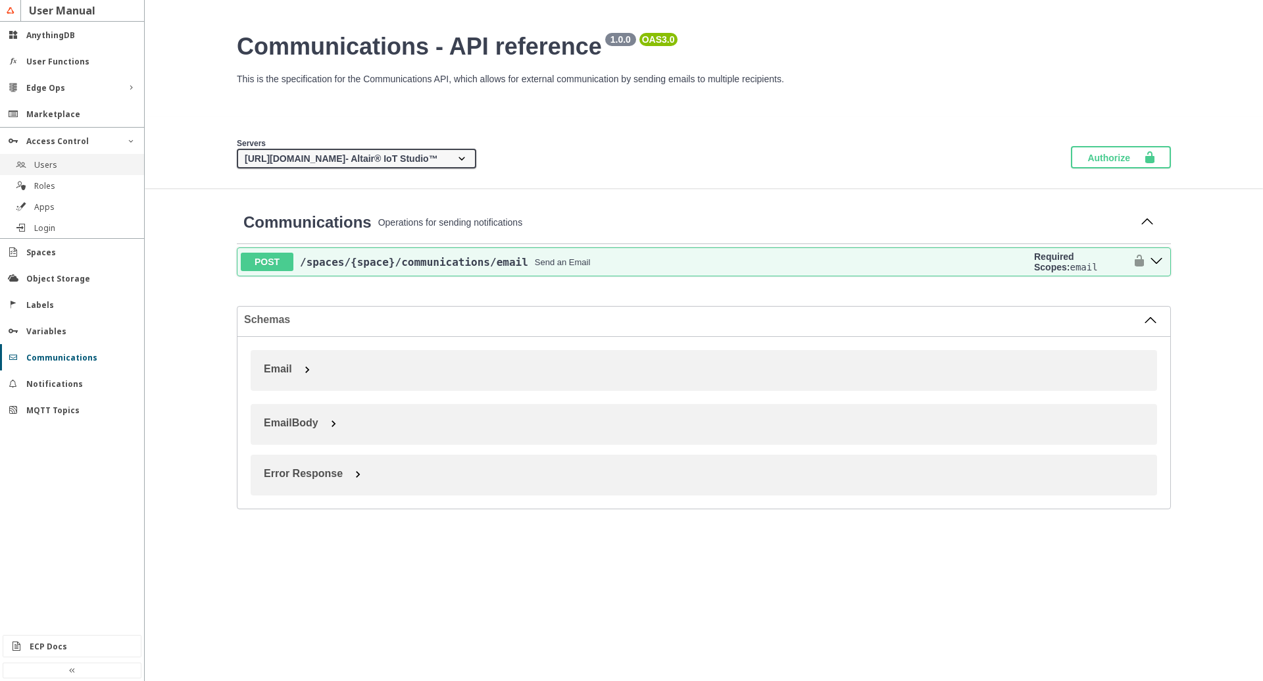
click at [0, 0] on slot "Users" at bounding box center [0, 0] width 0 height 0
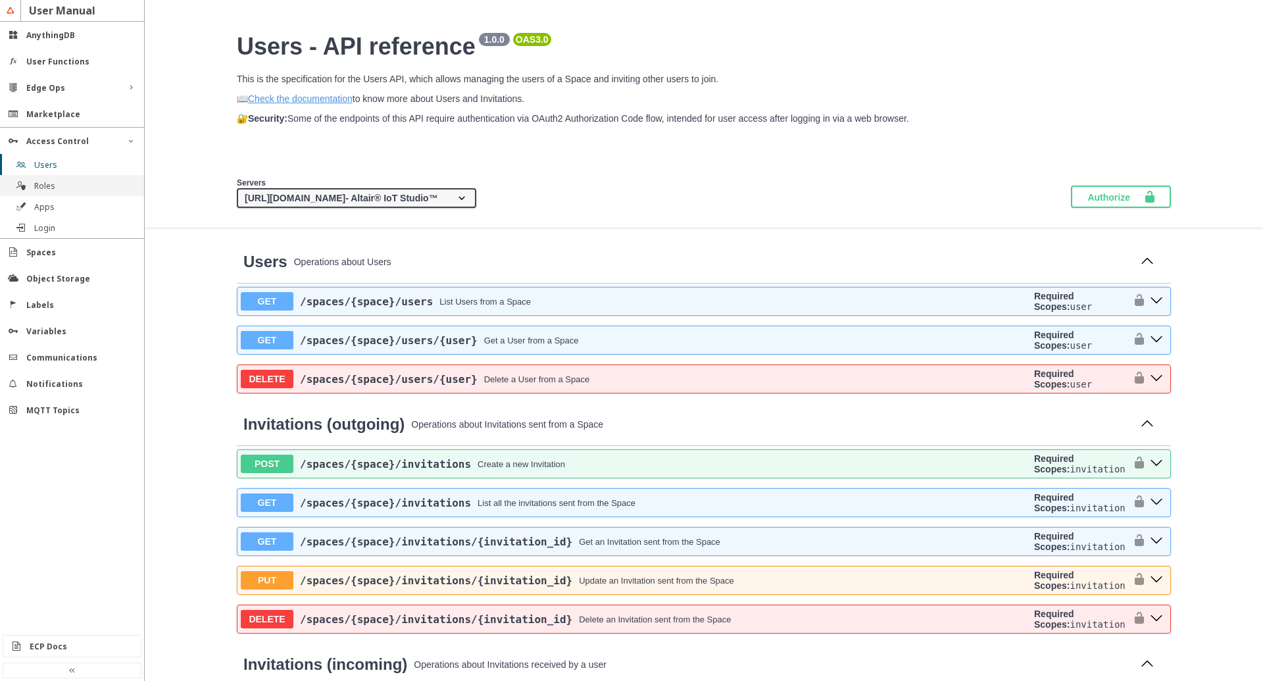
click at [49, 191] on div "Roles" at bounding box center [72, 185] width 144 height 21
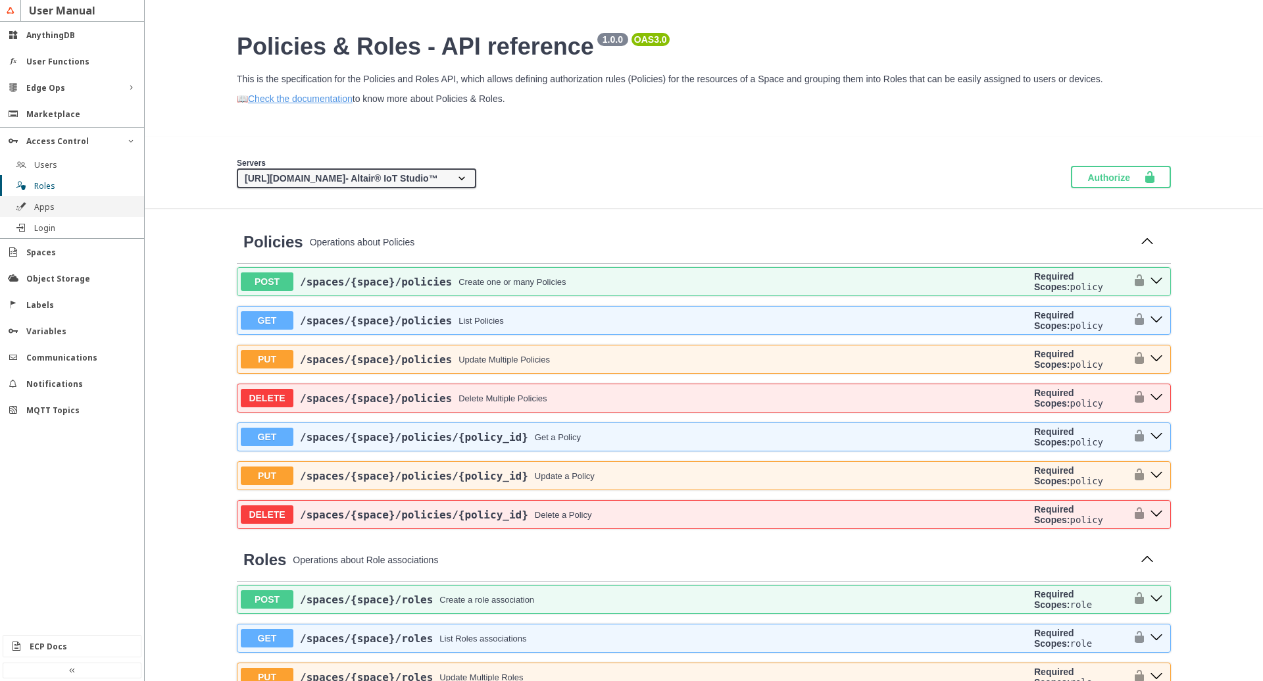
click at [49, 215] on div "Apps" at bounding box center [72, 206] width 144 height 21
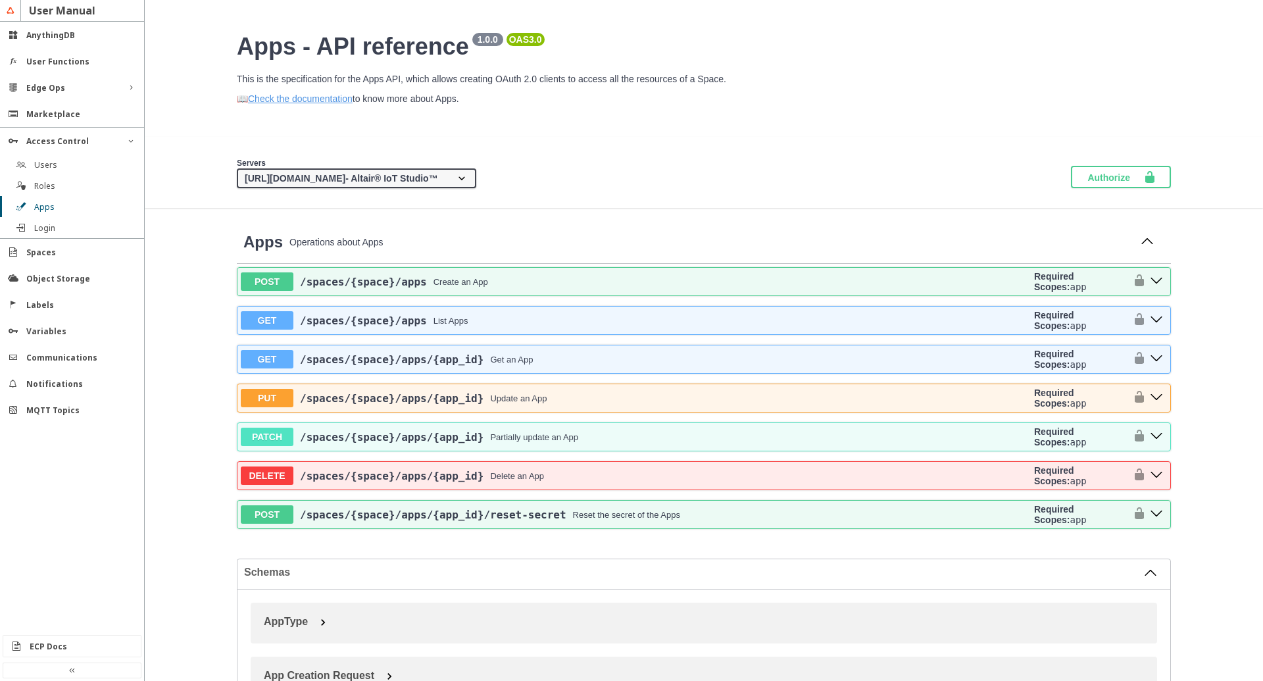
click at [47, 238] on div "Access Control" at bounding box center [72, 183] width 144 height 112
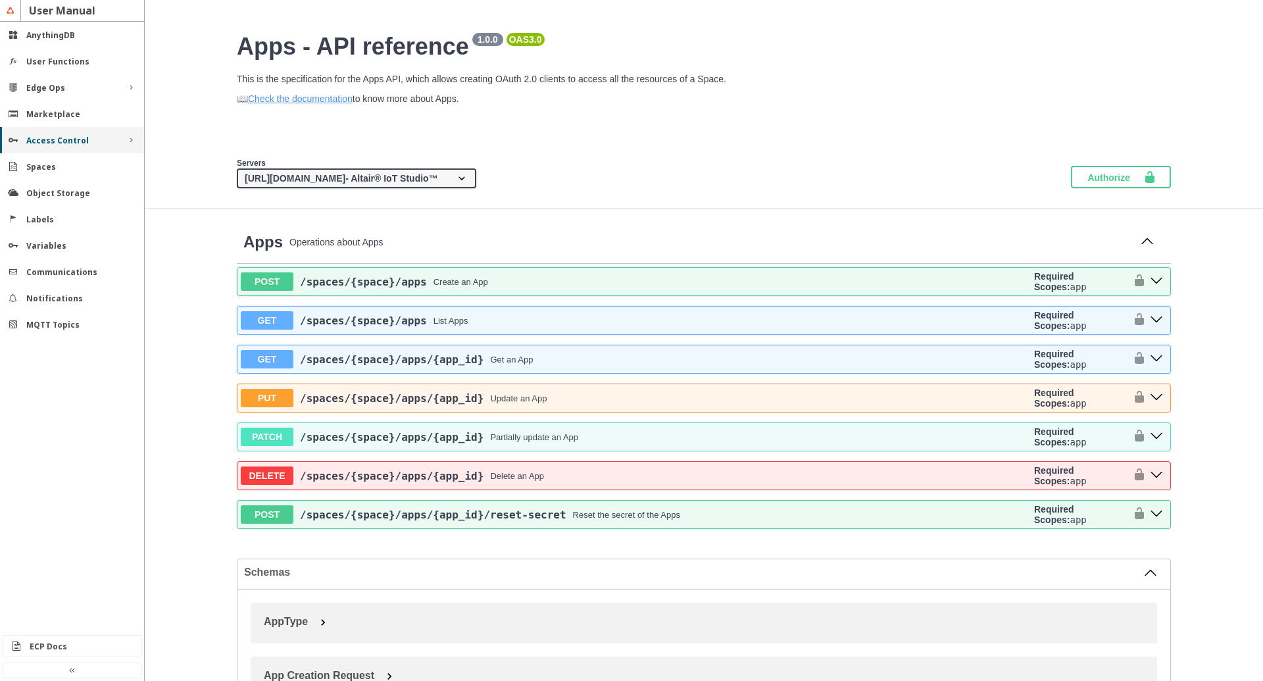
click at [70, 147] on div "Access Control" at bounding box center [72, 140] width 144 height 26
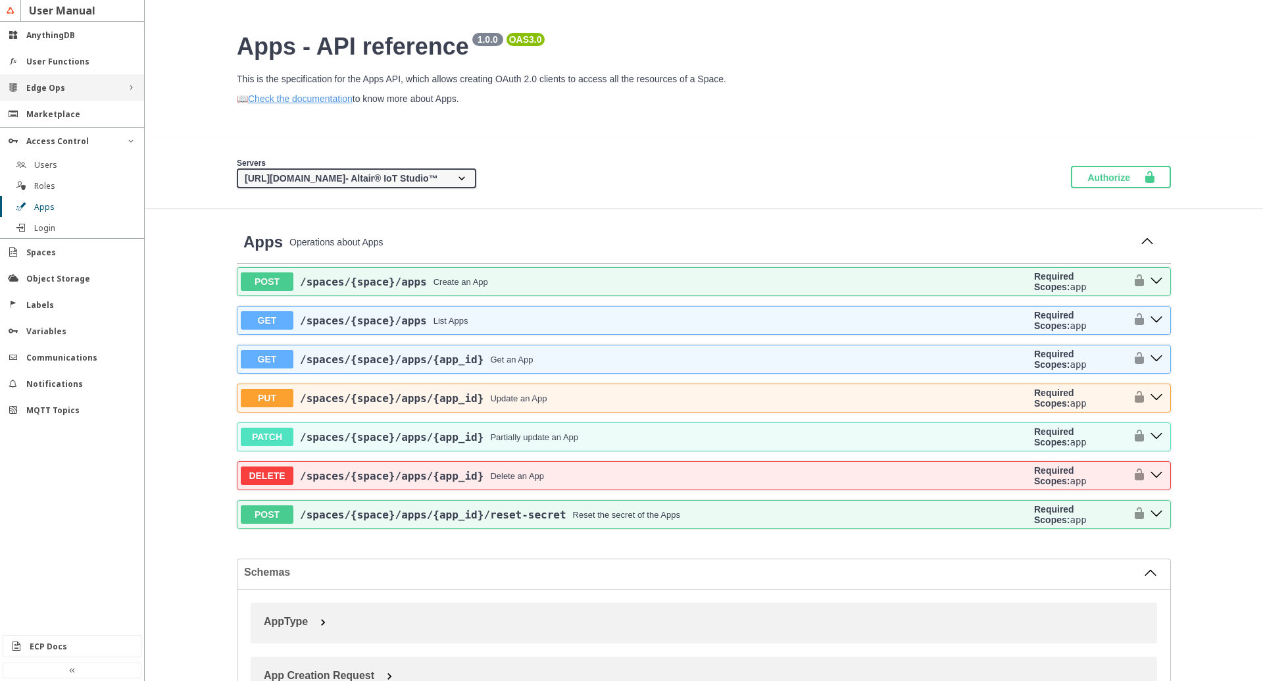
click at [87, 85] on div "Edge Ops" at bounding box center [71, 87] width 91 height 11
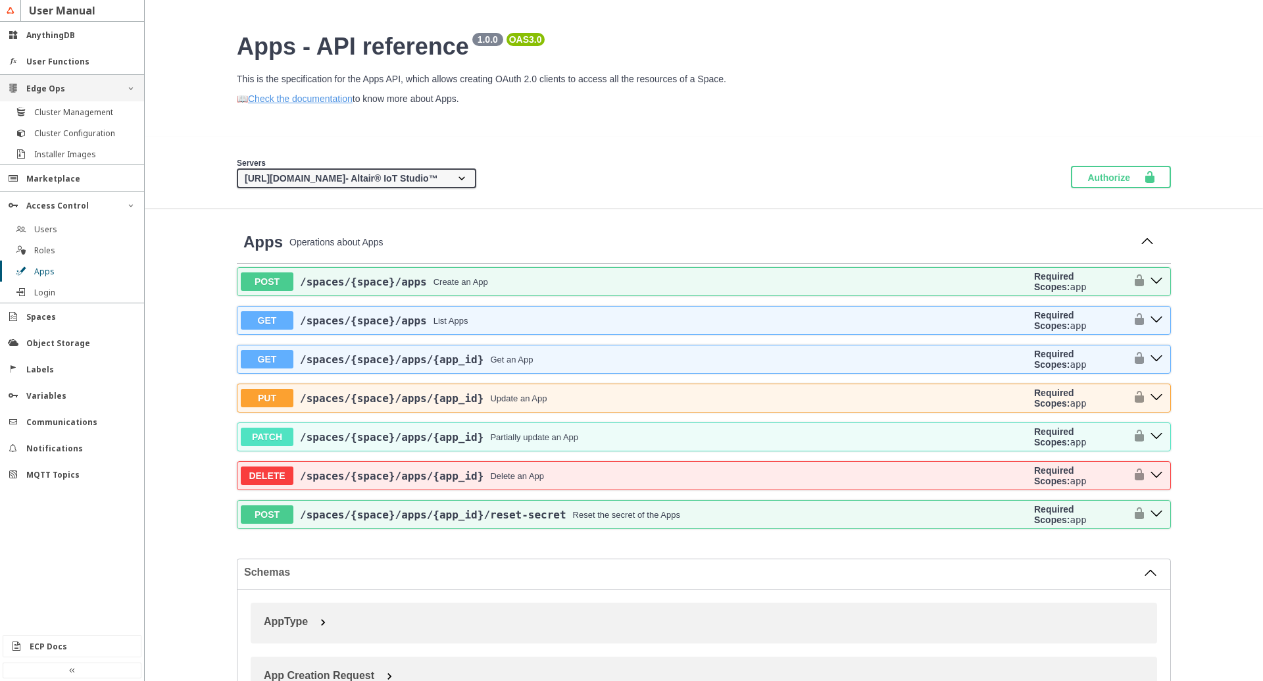
click at [87, 85] on div "Edge Ops" at bounding box center [71, 88] width 91 height 11
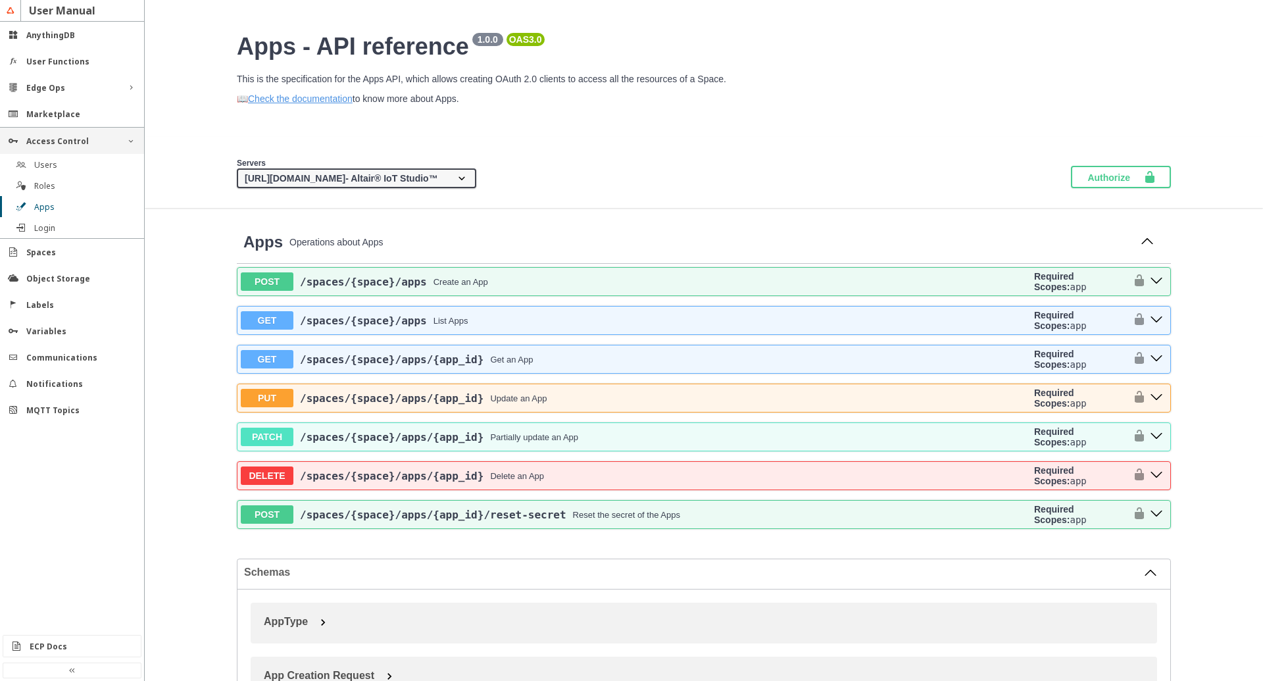
click at [84, 141] on div "Access Control" at bounding box center [71, 140] width 91 height 11
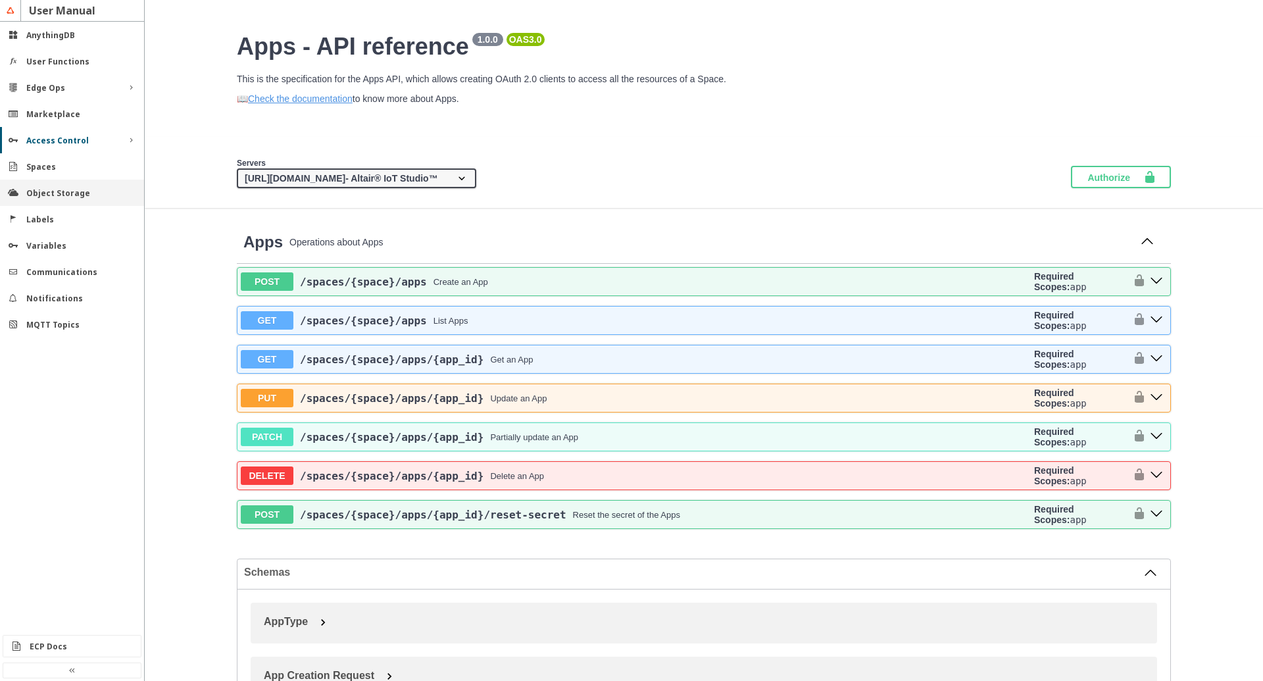
click at [0, 0] on slot "Object Storage" at bounding box center [0, 0] width 0 height 0
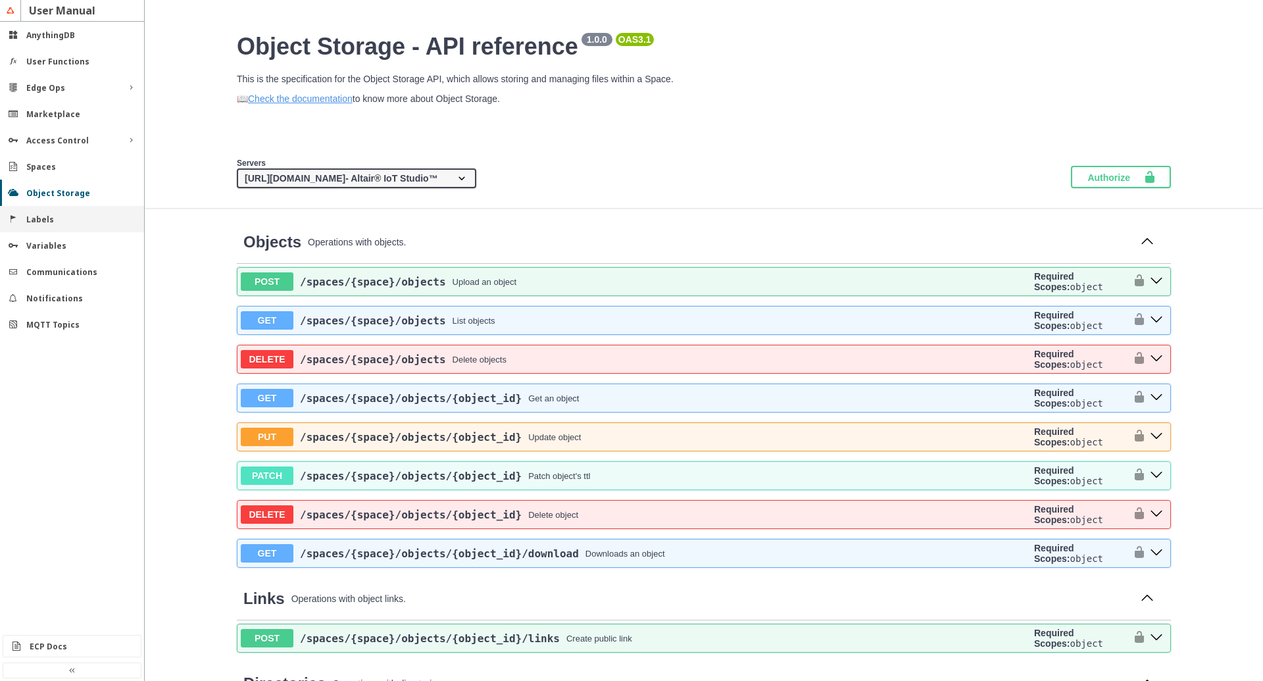
click at [44, 226] on div "Labels" at bounding box center [72, 219] width 144 height 26
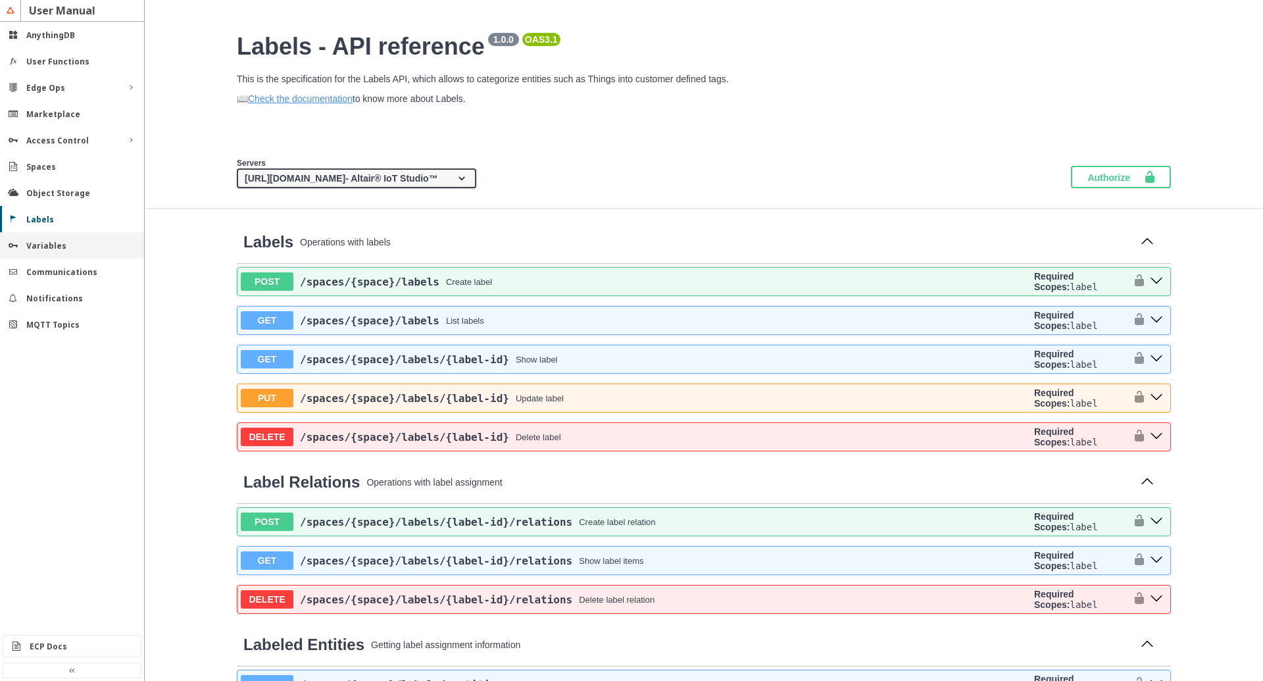
click at [0, 0] on slot "Variables" at bounding box center [0, 0] width 0 height 0
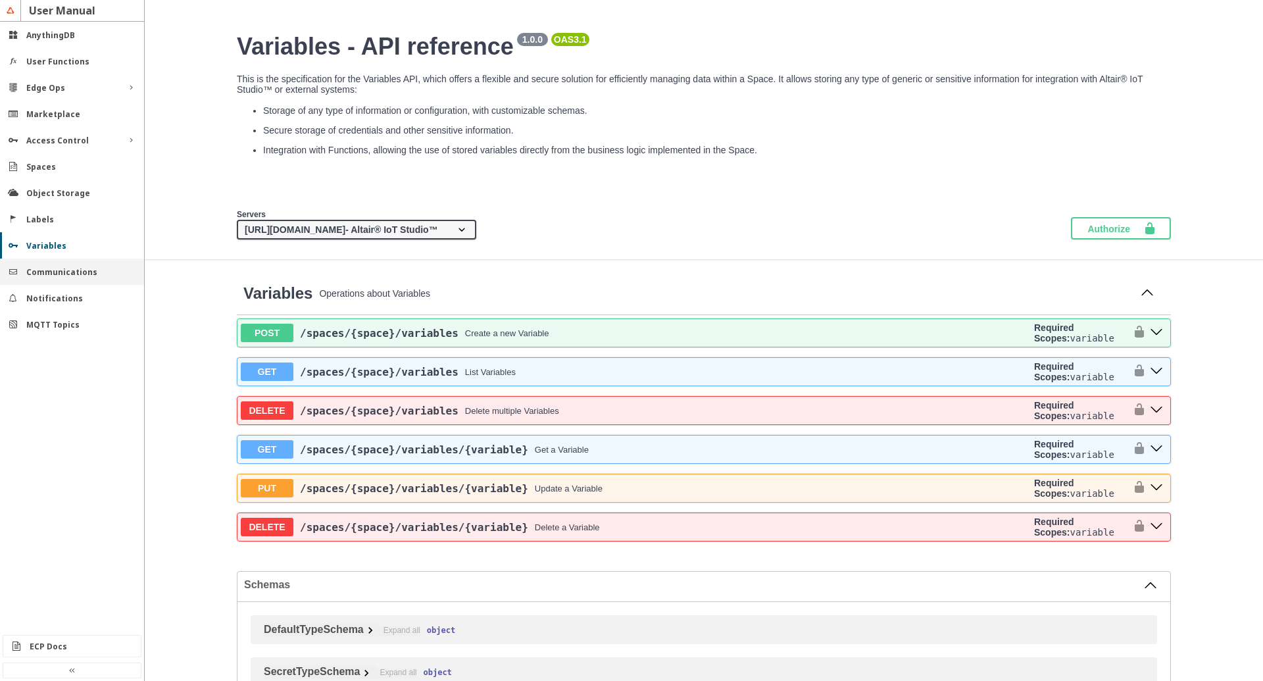
click at [0, 0] on slot "Communications" at bounding box center [0, 0] width 0 height 0
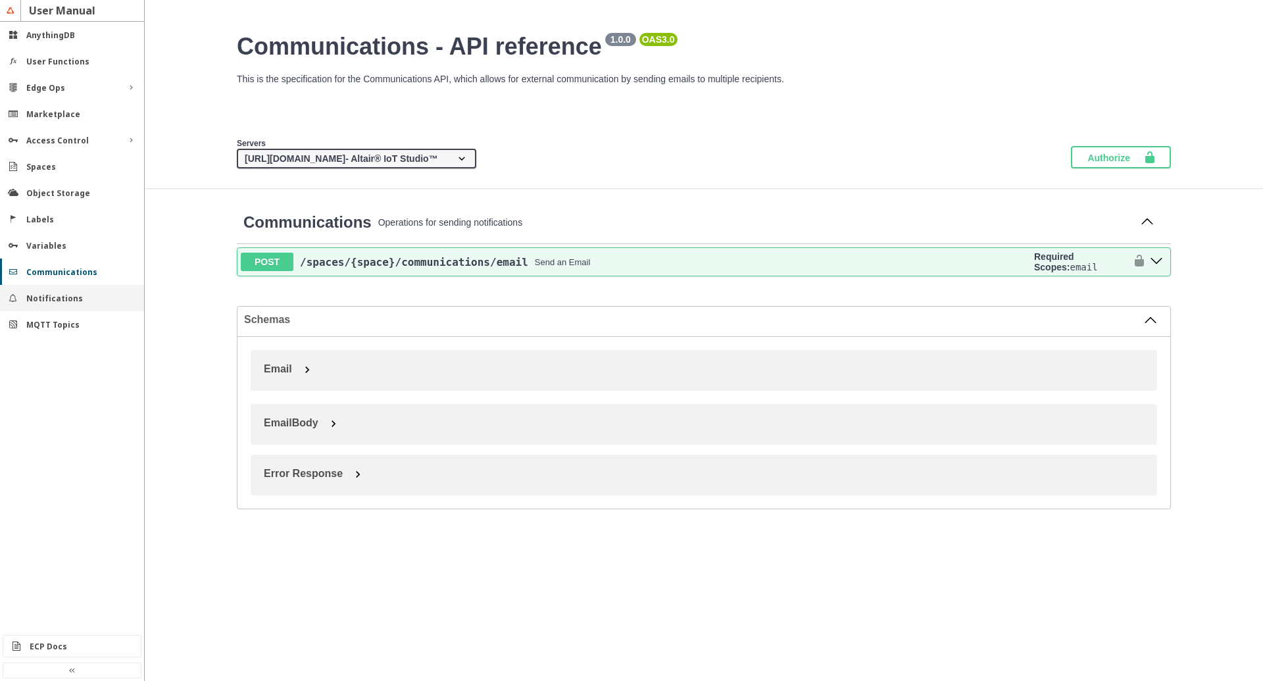
click at [0, 0] on slot "Notifications" at bounding box center [0, 0] width 0 height 0
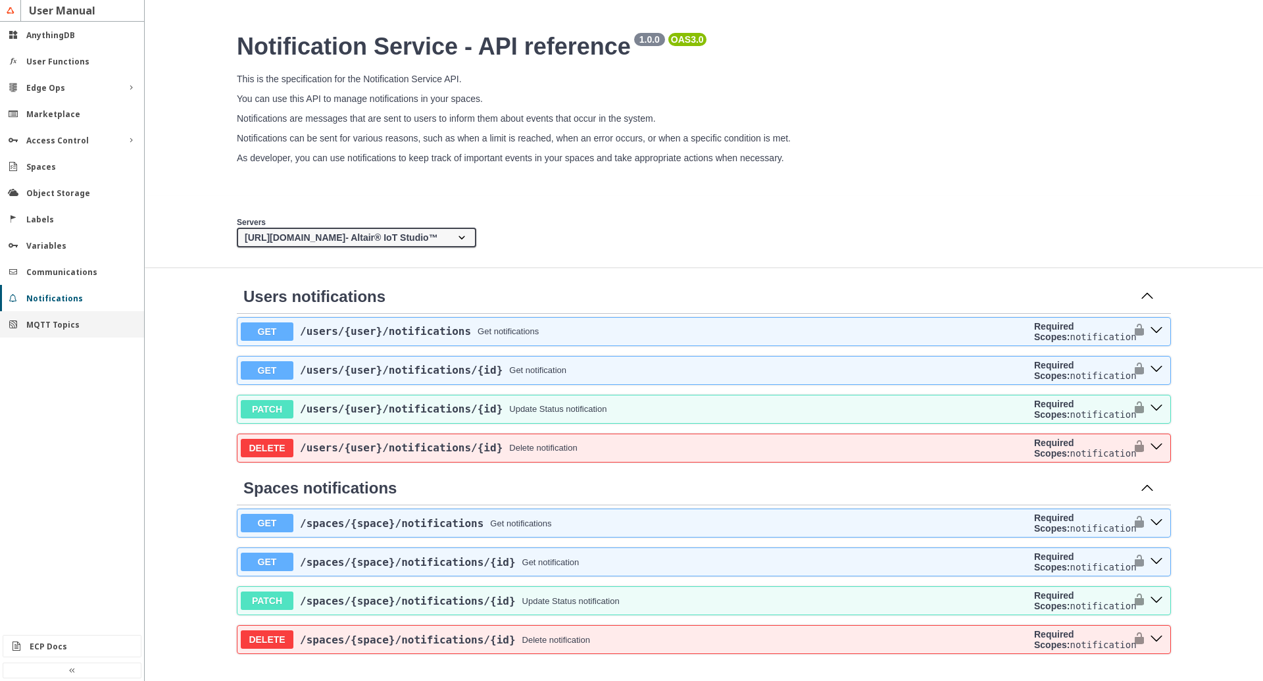
click at [0, 0] on slot "MQTT Topics" at bounding box center [0, 0] width 0 height 0
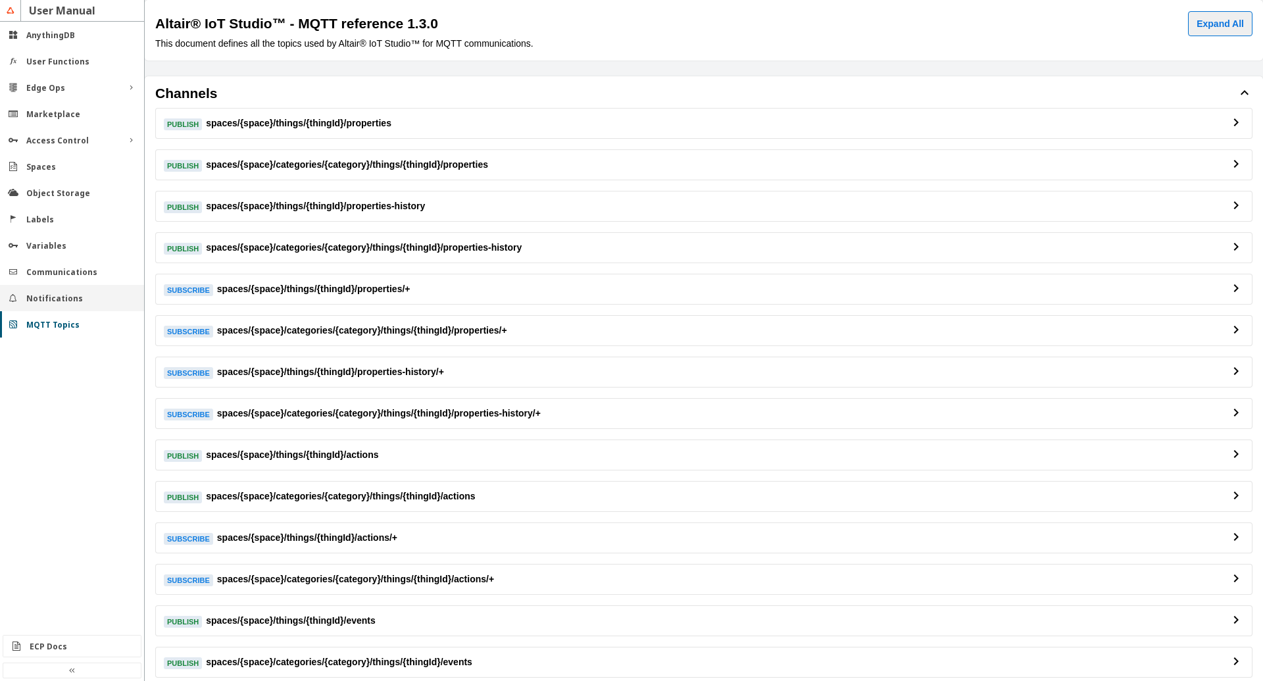
click at [0, 0] on slot "Notifications" at bounding box center [0, 0] width 0 height 0
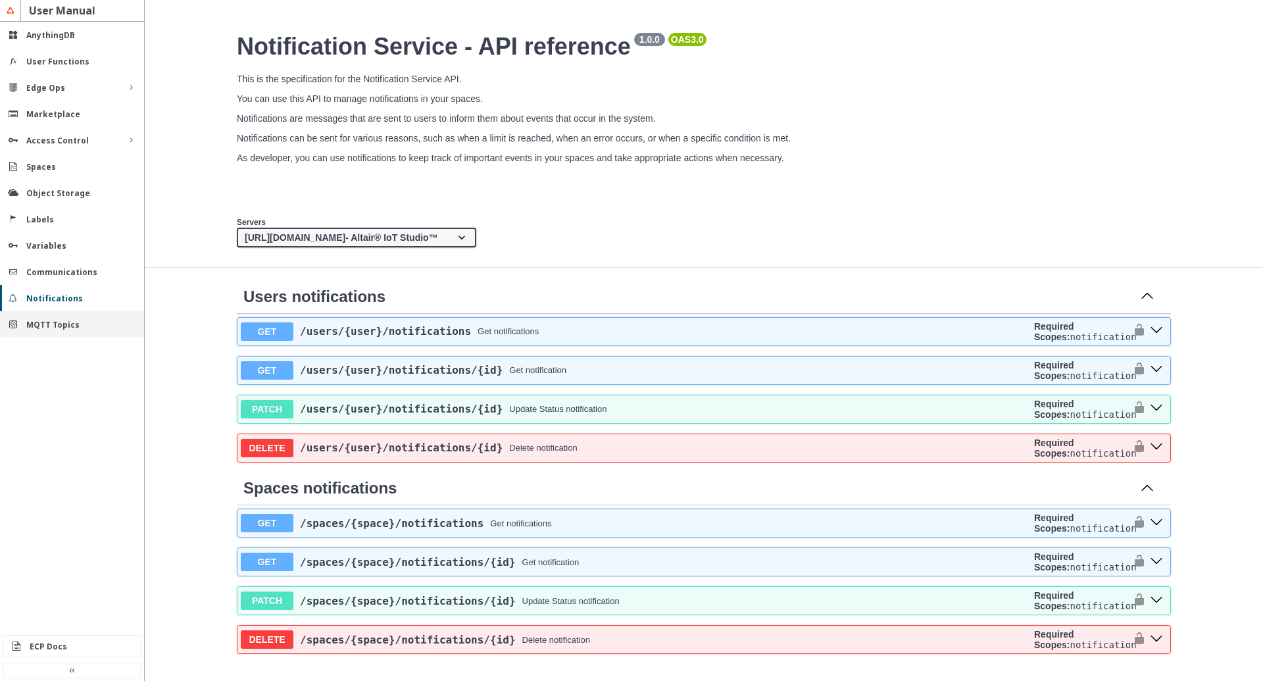
click at [0, 0] on slot "MQTT Topics" at bounding box center [0, 0] width 0 height 0
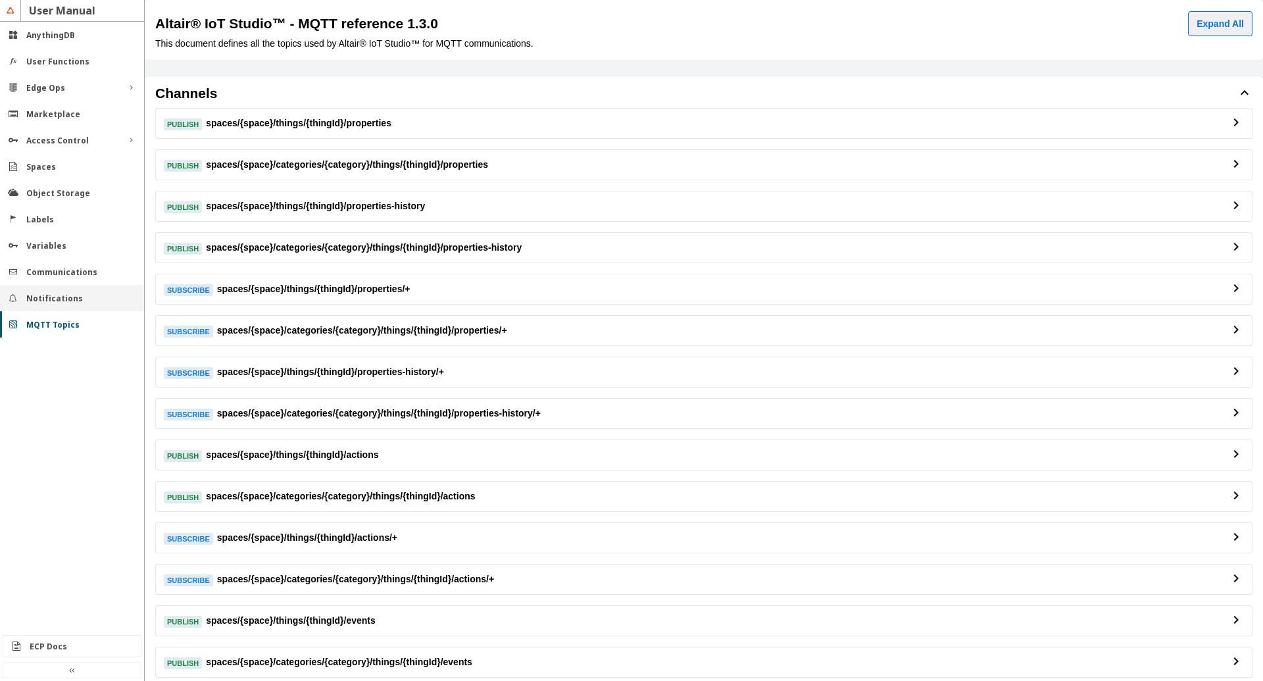
click at [0, 0] on slot "Notifications" at bounding box center [0, 0] width 0 height 0
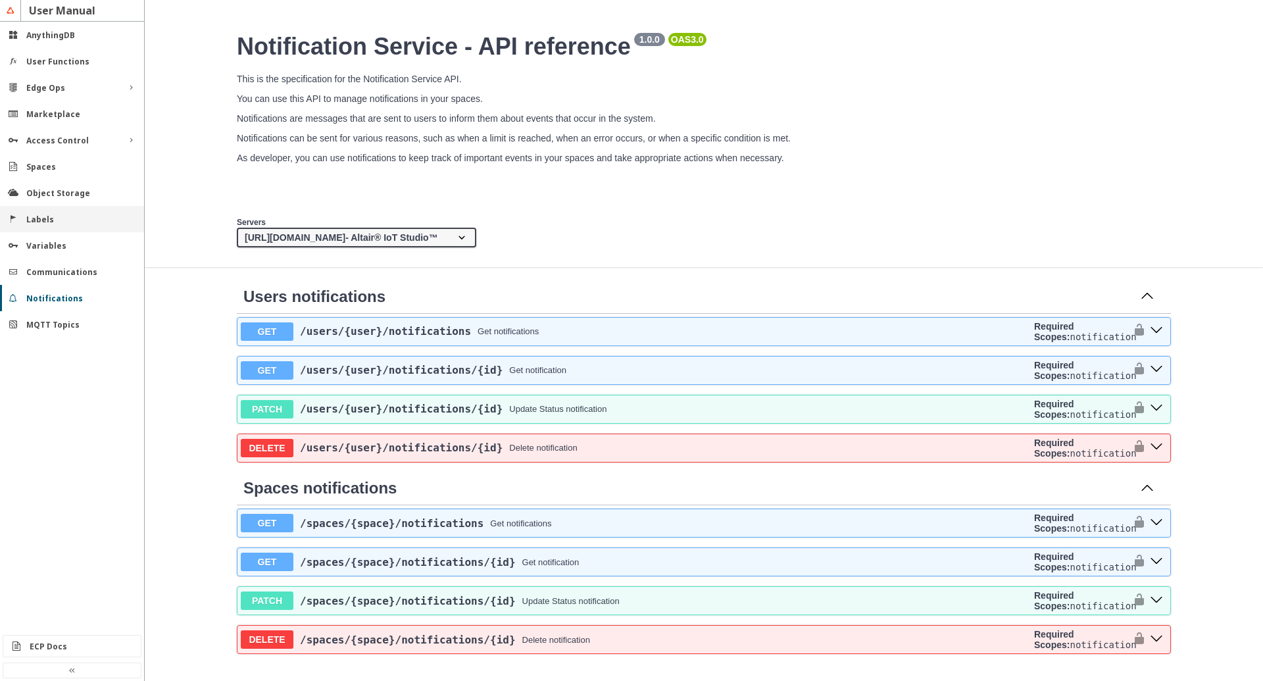
click at [54, 222] on div "Labels" at bounding box center [77, 219] width 102 height 11
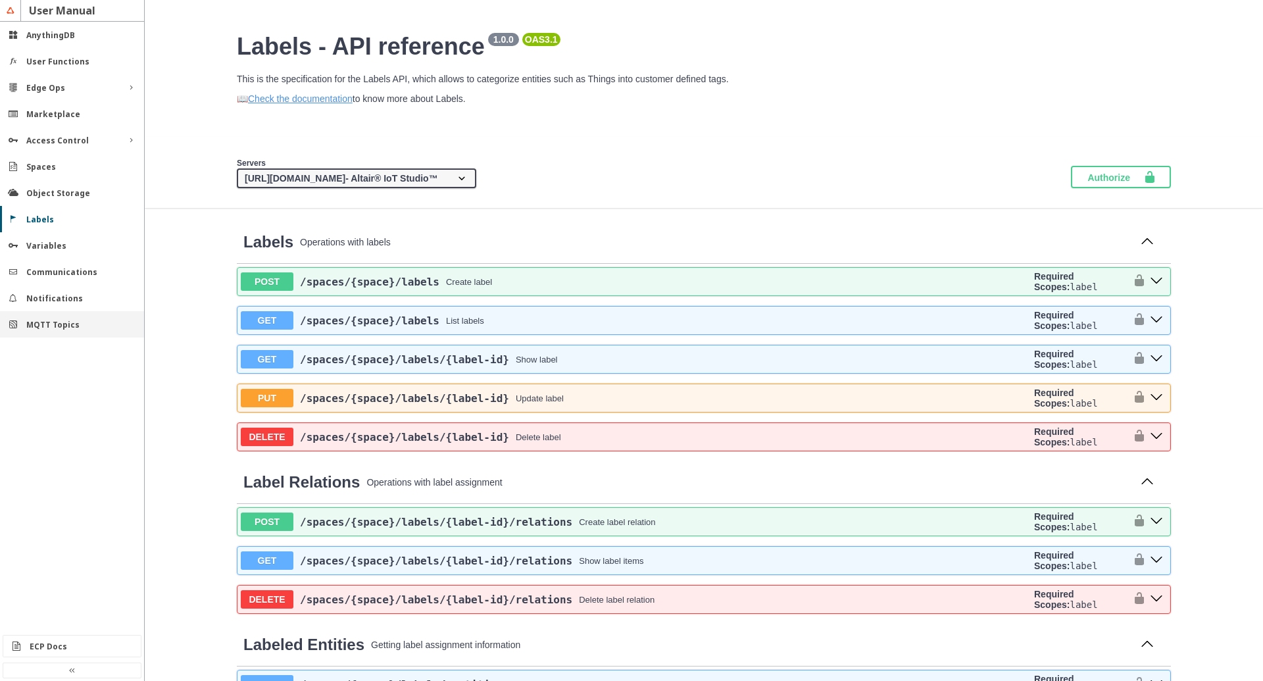
click at [0, 0] on slot "MQTT Topics" at bounding box center [0, 0] width 0 height 0
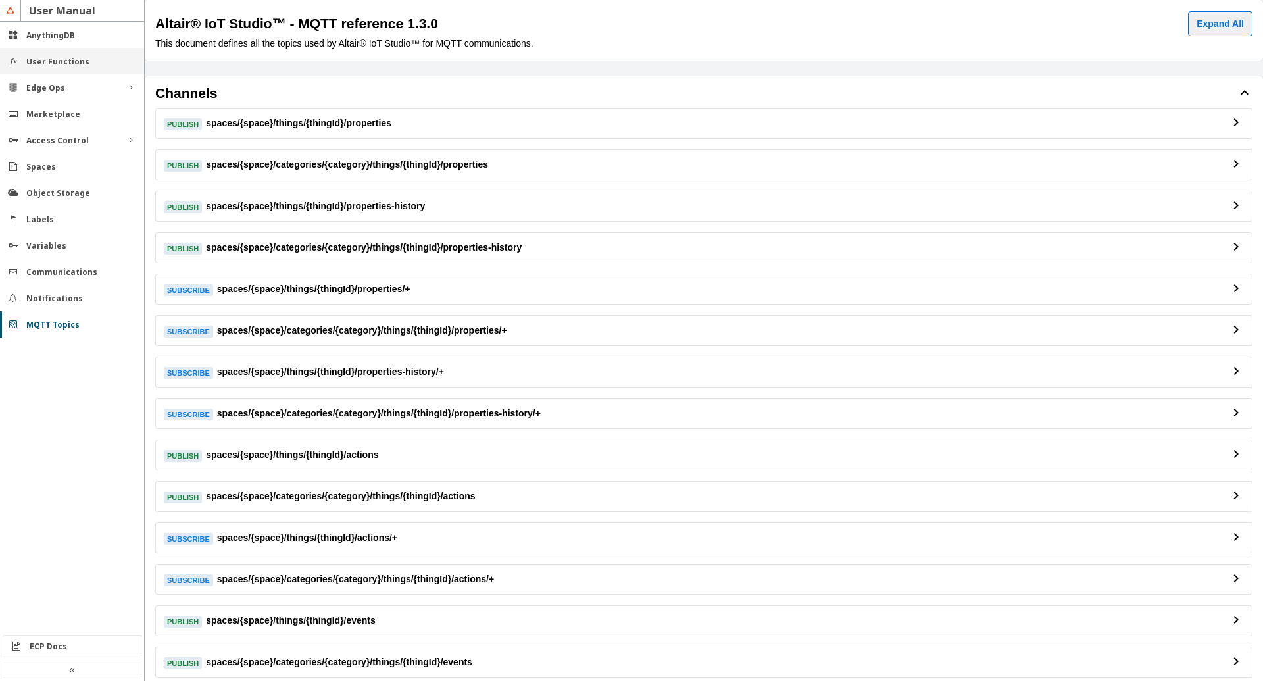
click at [0, 0] on slot "User Functions" at bounding box center [0, 0] width 0 height 0
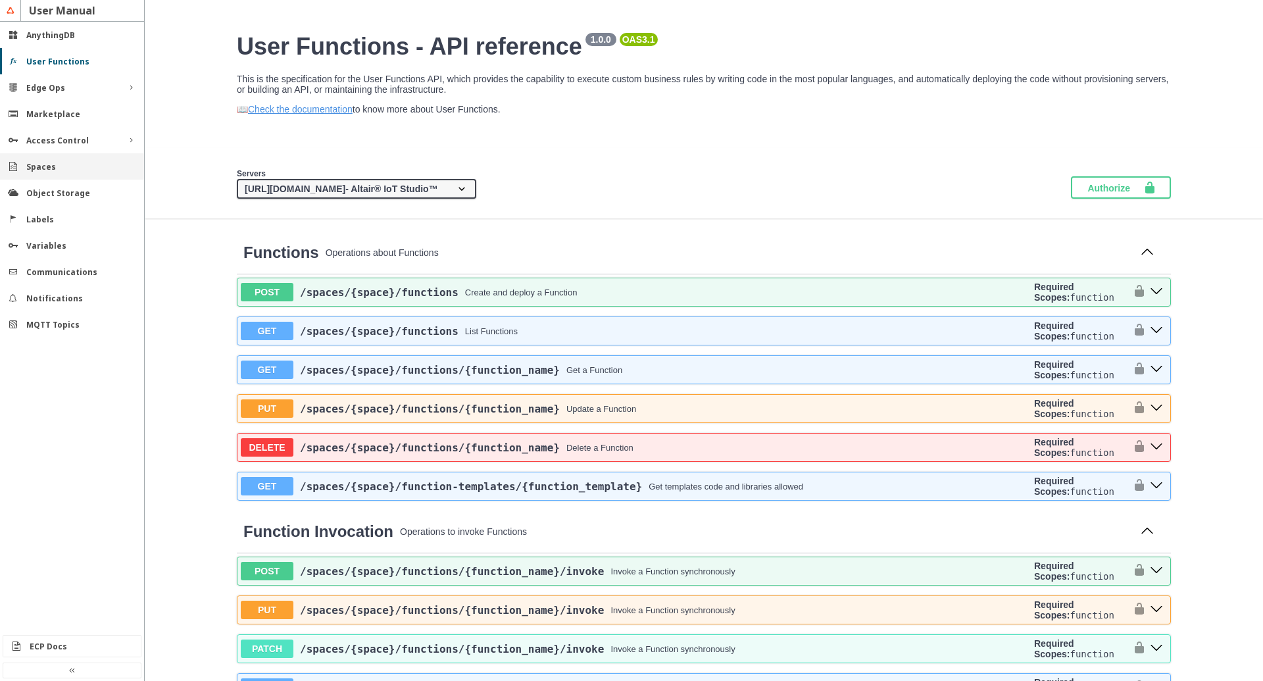
click at [84, 176] on div "Spaces" at bounding box center [72, 166] width 144 height 26
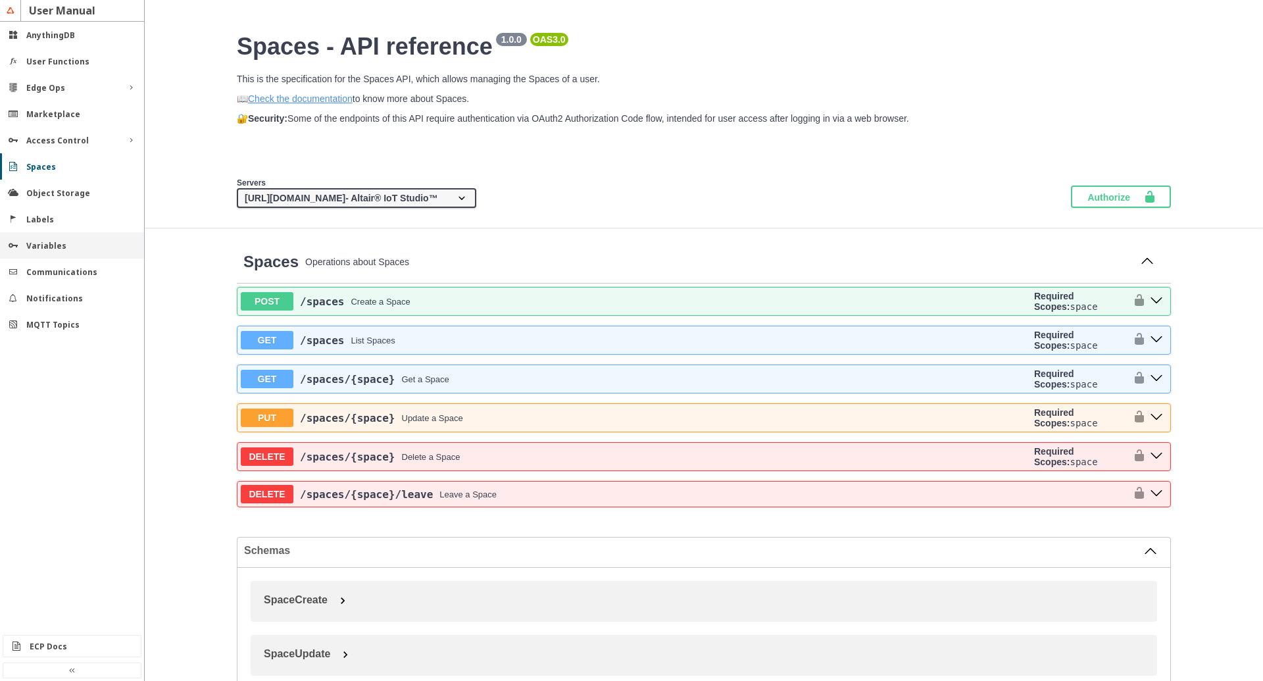
click at [63, 245] on div "Variables" at bounding box center [77, 245] width 102 height 11
